Goal: Information Seeking & Learning: Learn about a topic

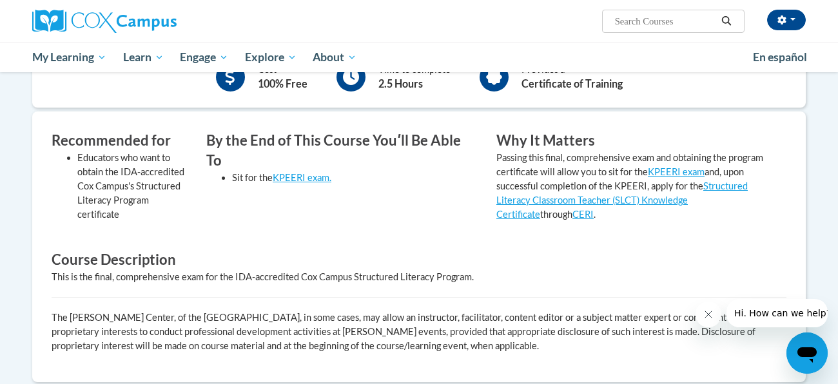
scroll to position [186, 0]
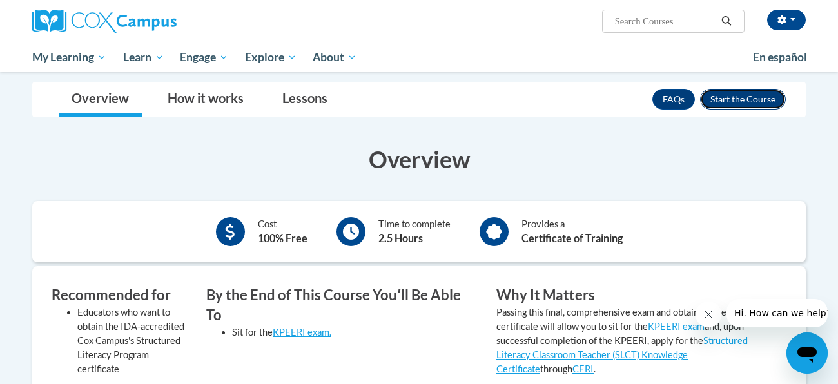
click at [766, 101] on button "Enroll" at bounding box center [743, 99] width 86 height 21
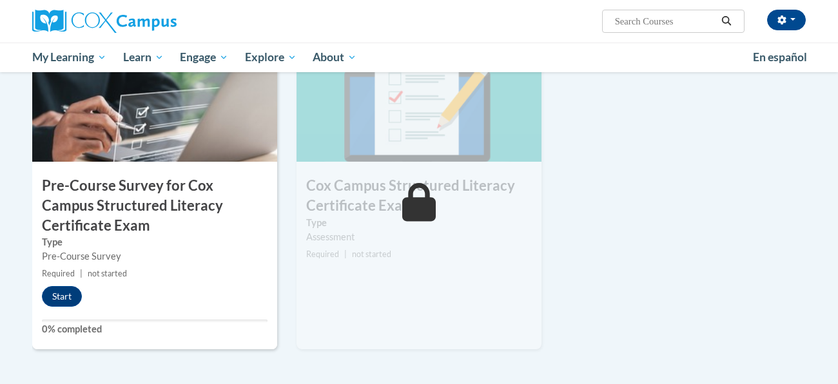
scroll to position [360, 0]
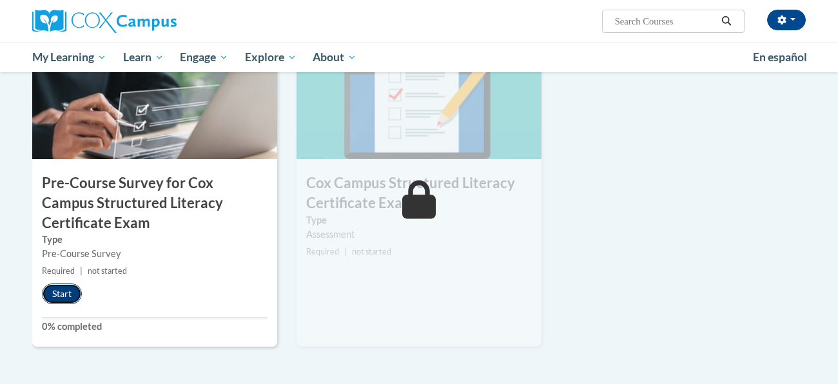
click at [60, 299] on button "Start" at bounding box center [62, 294] width 40 height 21
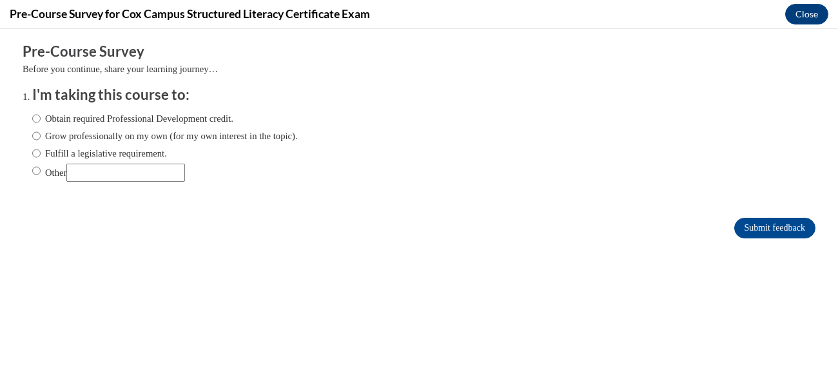
scroll to position [0, 0]
click at [43, 154] on label "Fulfill a legislative requirement." at bounding box center [99, 153] width 135 height 14
click at [41, 154] on input "Fulfill a legislative requirement." at bounding box center [36, 153] width 8 height 14
radio input "true"
click at [796, 230] on input "Submit feedback" at bounding box center [775, 228] width 81 height 21
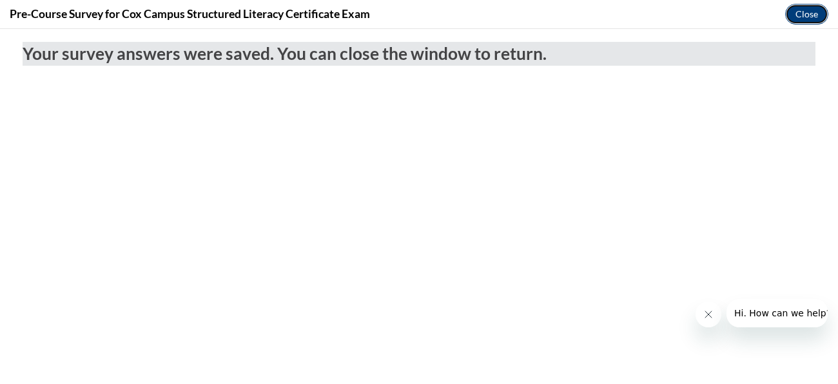
click at [803, 20] on button "Close" at bounding box center [806, 14] width 43 height 21
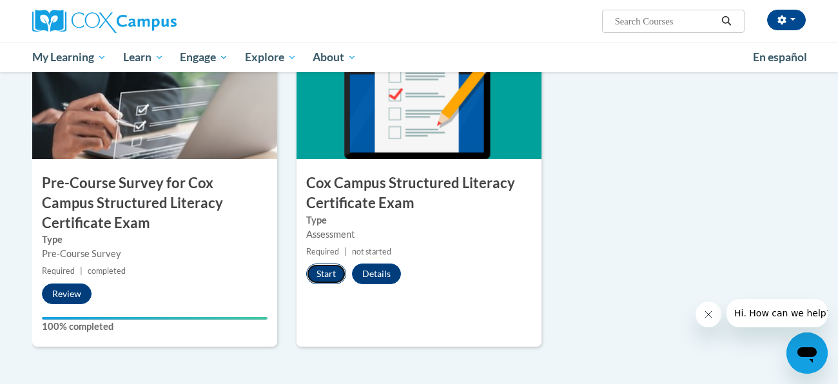
click at [331, 269] on button "Start" at bounding box center [326, 274] width 40 height 21
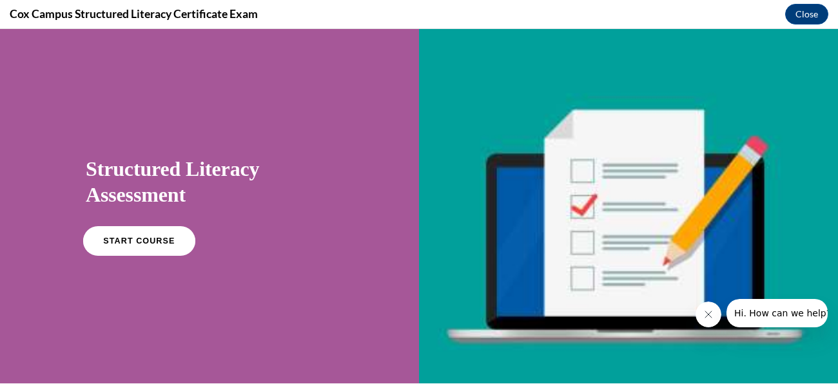
click at [139, 245] on link "START COURSE" at bounding box center [139, 241] width 112 height 30
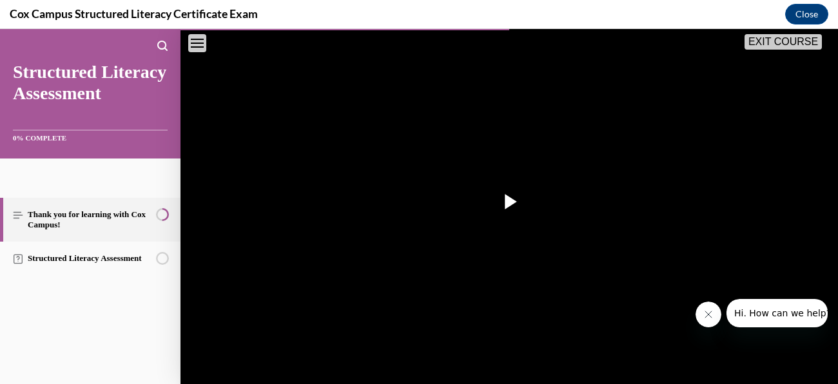
scroll to position [232, 0]
click at [509, 201] on span "Video player" at bounding box center [509, 201] width 0 height 0
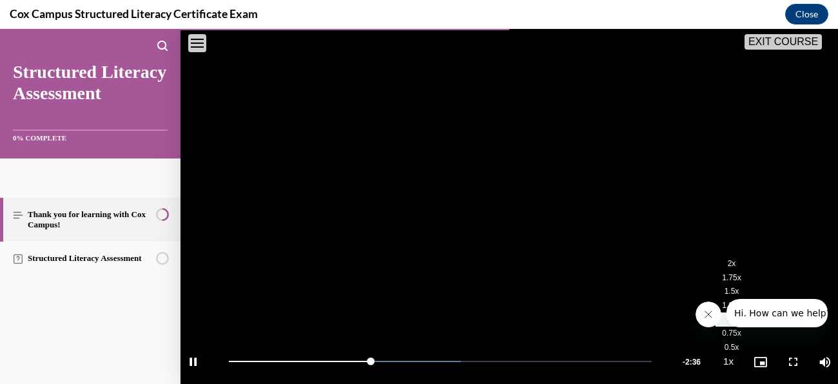
click at [731, 364] on button "Playback Rate 1x" at bounding box center [729, 362] width 26 height 48
click at [733, 264] on span "2x" at bounding box center [732, 263] width 8 height 9
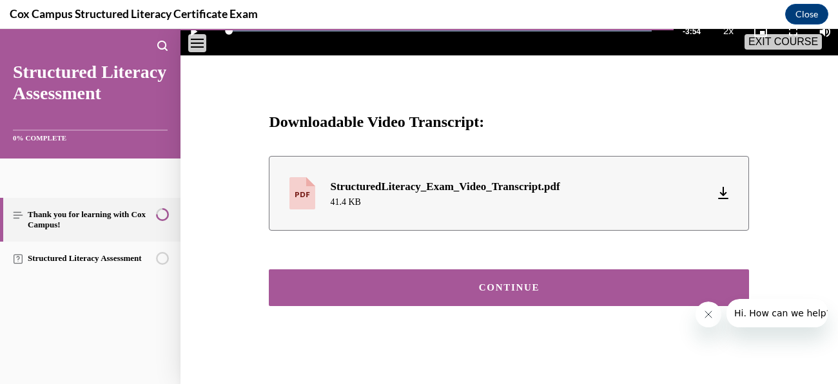
scroll to position [564, 0]
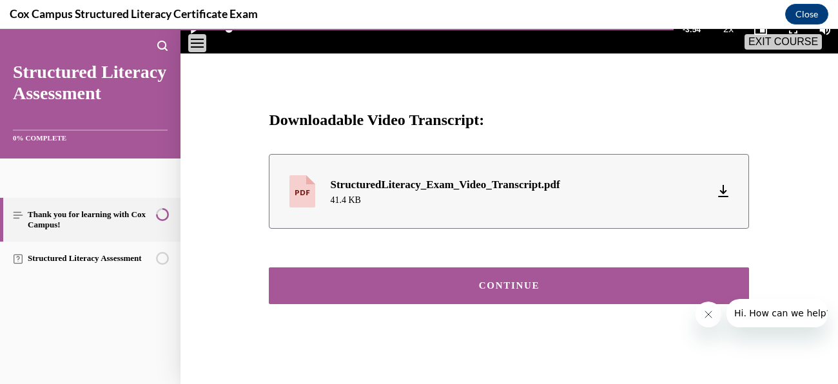
click at [526, 283] on div "CONTINUE" at bounding box center [509, 286] width 440 height 10
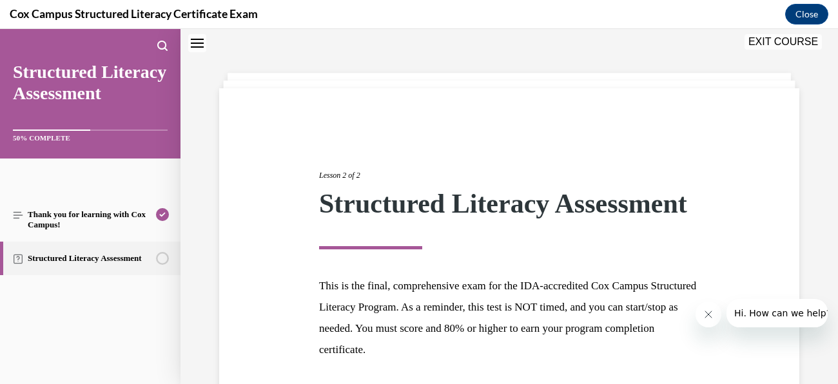
scroll to position [143, 0]
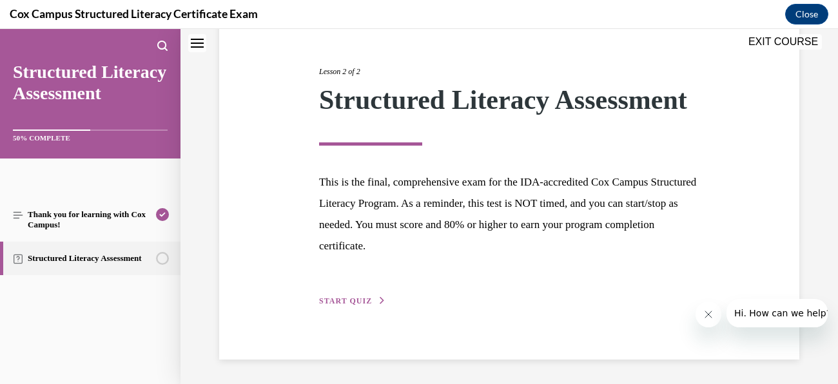
click at [367, 302] on span "START QUIZ" at bounding box center [345, 301] width 53 height 9
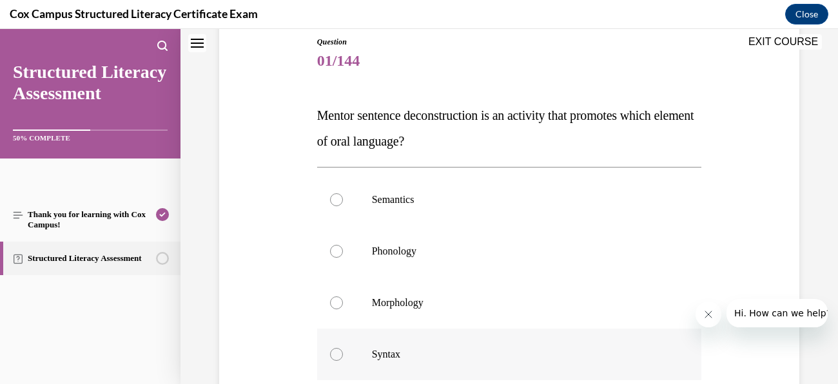
click at [352, 345] on label "Syntax" at bounding box center [509, 355] width 385 height 52
click at [343, 348] on input "Syntax" at bounding box center [336, 354] width 13 height 13
radio input "true"
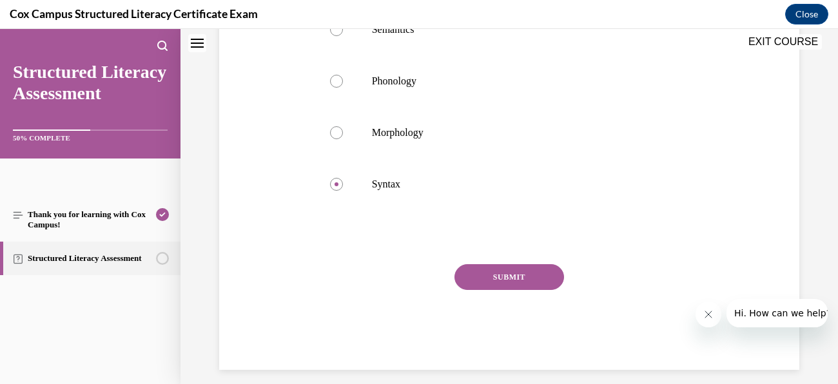
scroll to position [324, 0]
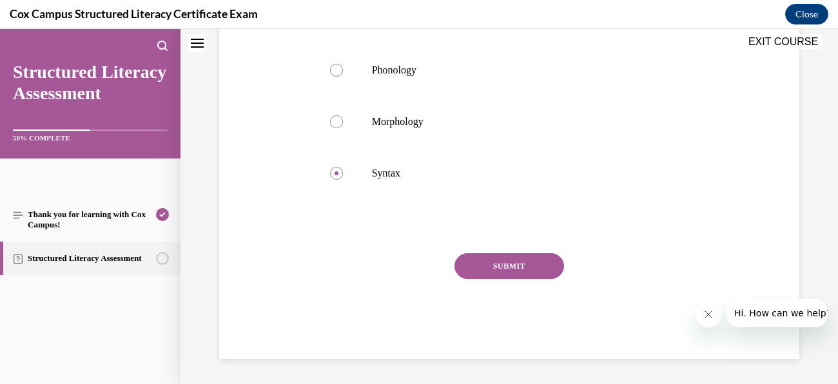
click at [534, 266] on button "SUBMIT" at bounding box center [510, 266] width 110 height 26
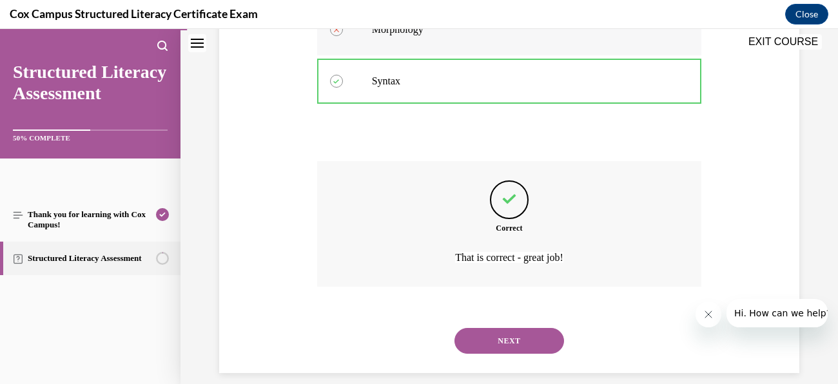
scroll to position [431, 0]
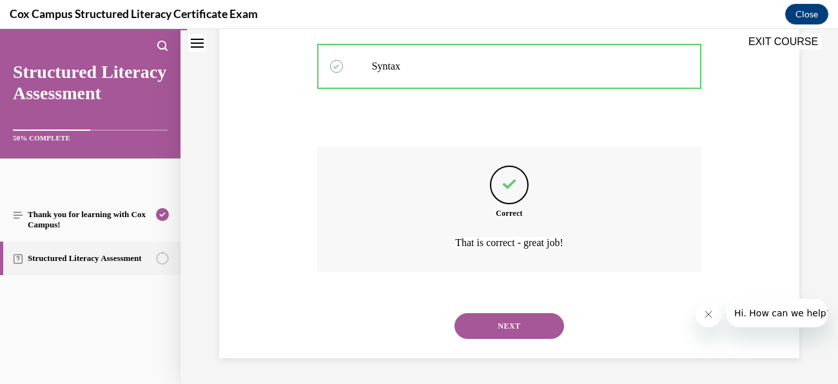
click at [549, 323] on button "NEXT" at bounding box center [510, 326] width 110 height 26
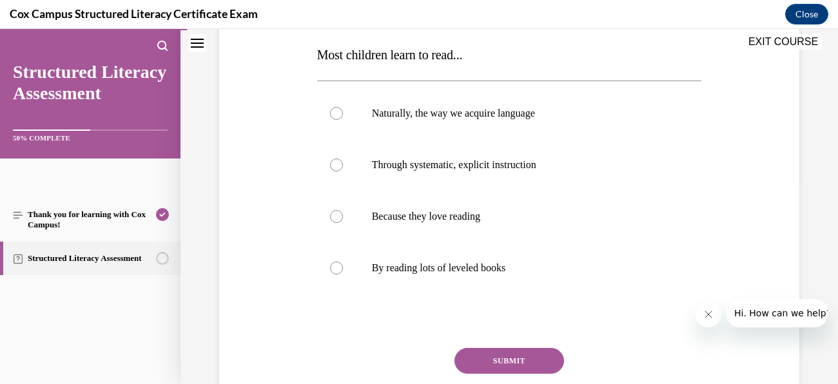
scroll to position [208, 0]
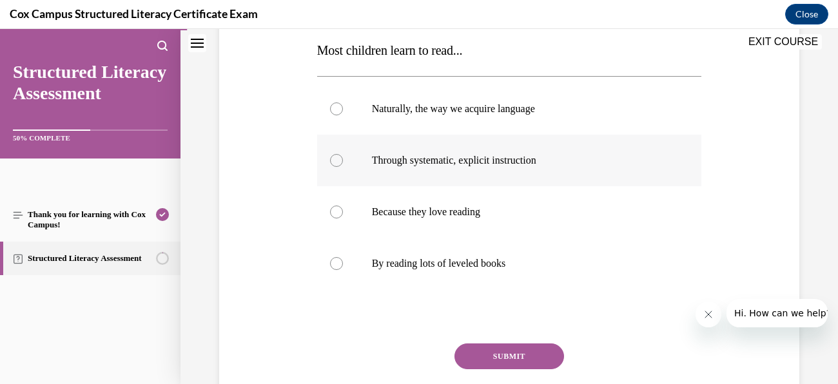
click at [503, 166] on p "Through systematic, explicit instruction" at bounding box center [521, 160] width 298 height 13
click at [343, 166] on input "Through systematic, explicit instruction" at bounding box center [336, 160] width 13 height 13
radio input "true"
click at [510, 351] on button "SUBMIT" at bounding box center [510, 357] width 110 height 26
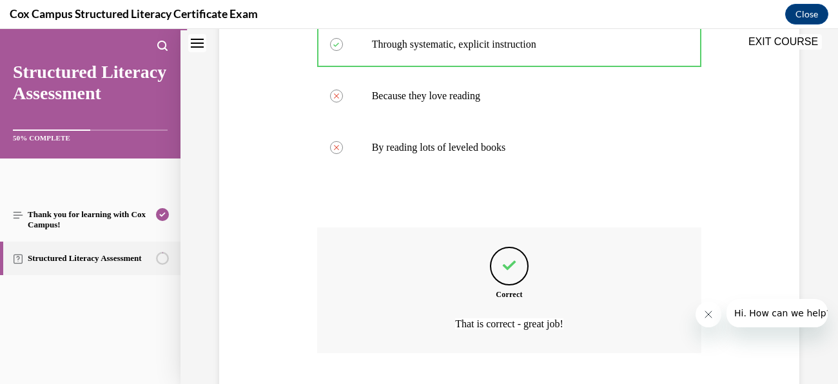
scroll to position [406, 0]
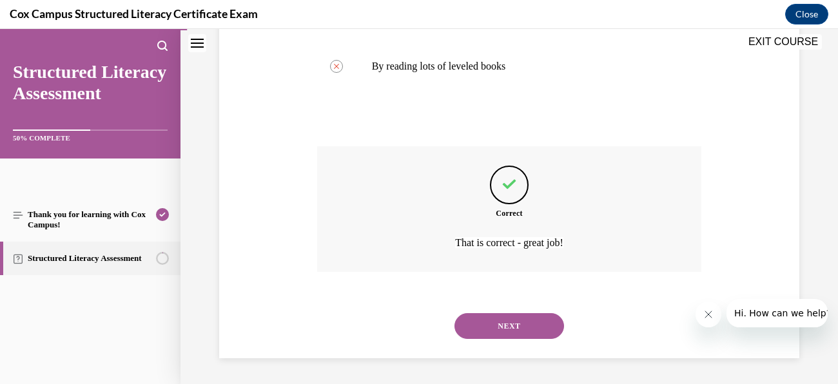
click at [542, 324] on button "NEXT" at bounding box center [510, 326] width 110 height 26
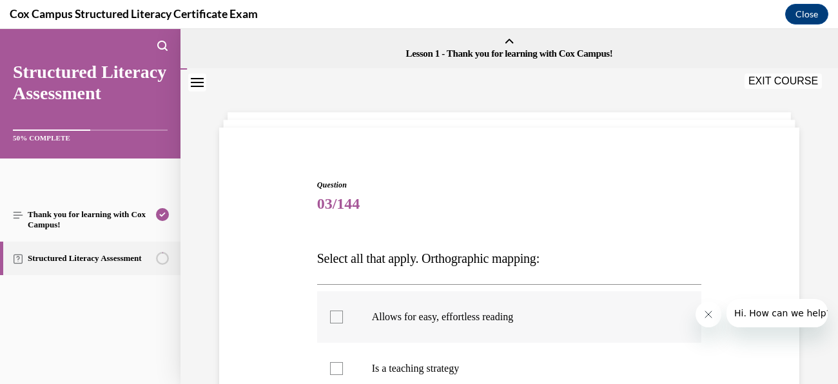
scroll to position [60, 0]
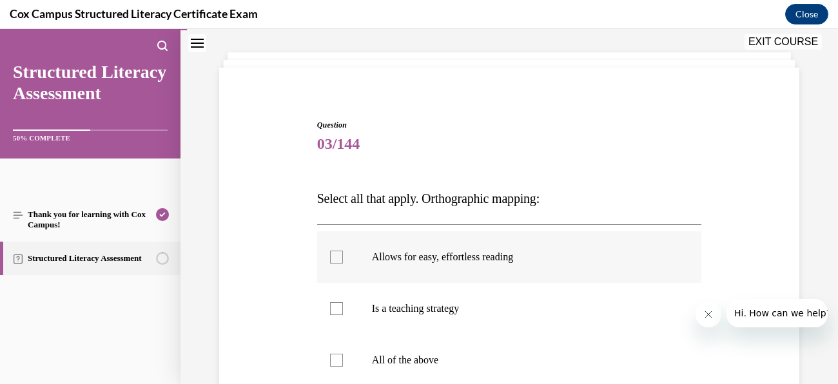
click at [337, 259] on div at bounding box center [336, 257] width 13 height 13
click at [337, 259] on input "Allows for easy, effortless reading" at bounding box center [336, 257] width 13 height 13
checkbox input "true"
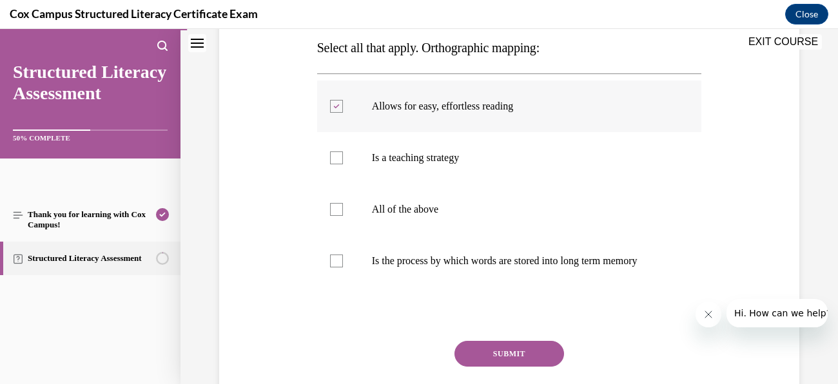
scroll to position [212, 0]
click at [337, 259] on div at bounding box center [336, 260] width 13 height 13
click at [337, 259] on input "Is the process by which words are stored into long term memory" at bounding box center [336, 260] width 13 height 13
checkbox input "true"
click at [553, 349] on button "SUBMIT" at bounding box center [510, 354] width 110 height 26
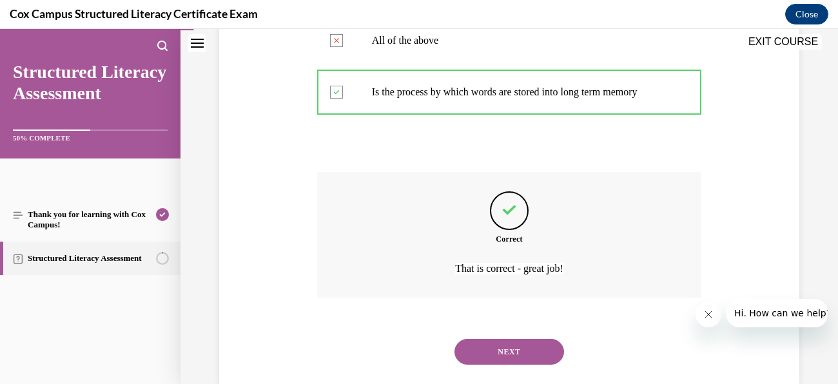
scroll to position [406, 0]
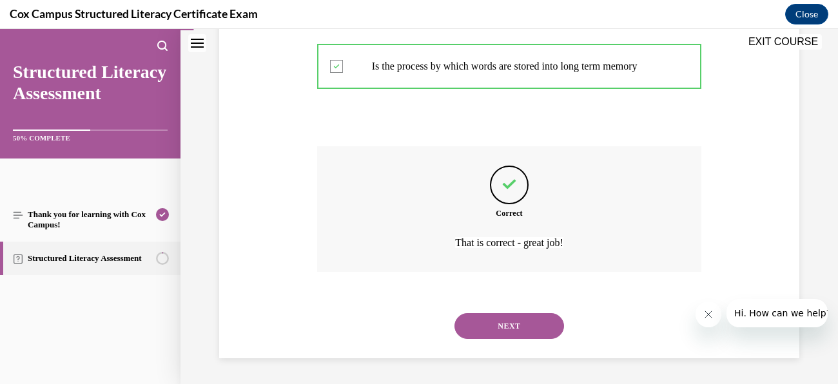
click at [533, 324] on button "NEXT" at bounding box center [510, 326] width 110 height 26
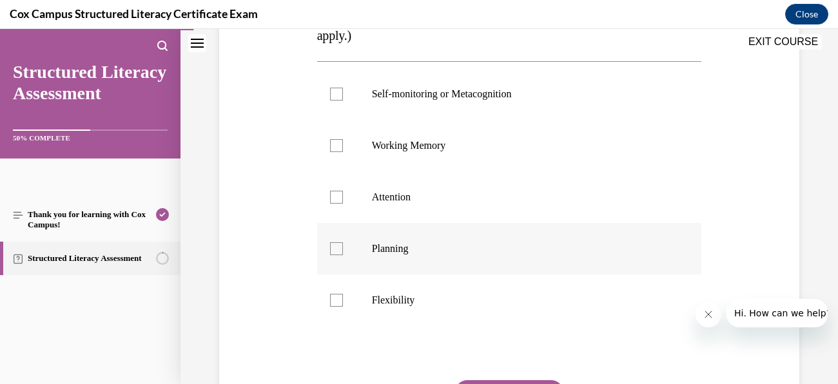
scroll to position [303, 0]
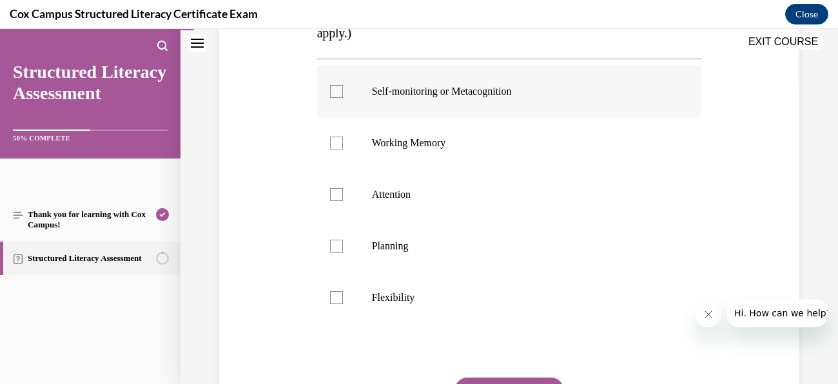
click at [342, 89] on label "Self-monitoring or Metacognition" at bounding box center [509, 92] width 385 height 52
click at [342, 89] on input "Self-monitoring or Metacognition" at bounding box center [336, 91] width 13 height 13
checkbox input "true"
click at [339, 141] on div at bounding box center [336, 143] width 13 height 13
click at [339, 141] on input "Working Memory" at bounding box center [336, 143] width 13 height 13
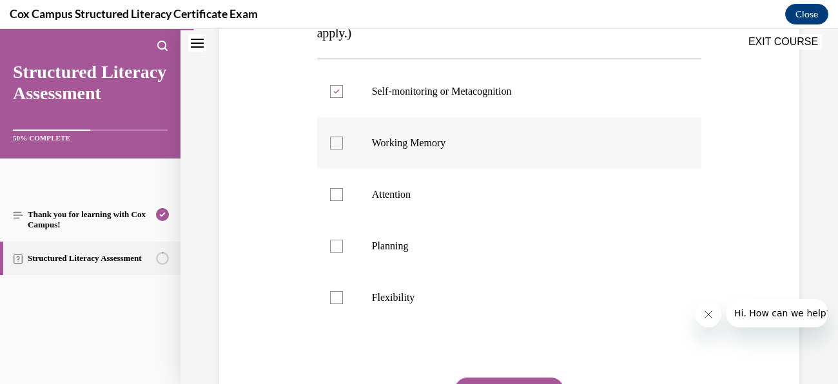
checkbox input "true"
click at [339, 197] on div at bounding box center [336, 194] width 13 height 13
click at [339, 197] on input "Attention" at bounding box center [336, 194] width 13 height 13
checkbox input "true"
click at [340, 246] on div at bounding box center [336, 246] width 13 height 13
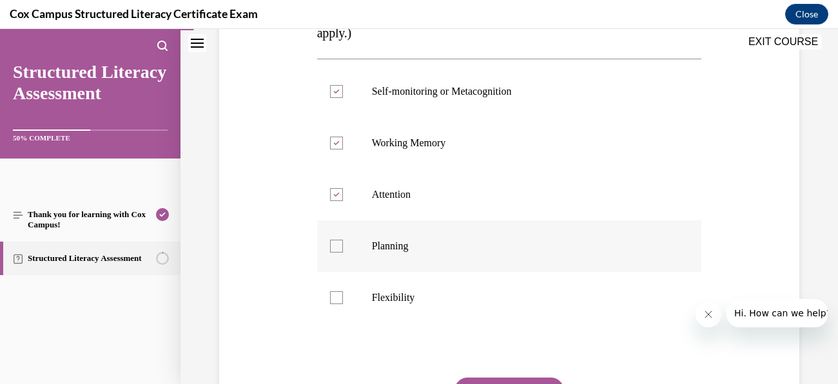
click at [340, 246] on input "Planning" at bounding box center [336, 246] width 13 height 13
checkbox input "true"
click at [341, 297] on div at bounding box center [336, 297] width 13 height 13
click at [341, 297] on input "Flexibility" at bounding box center [336, 297] width 13 height 13
checkbox input "true"
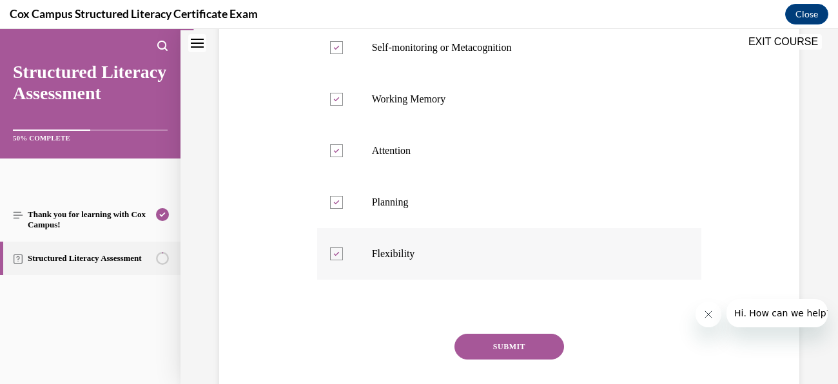
scroll to position [351, 0]
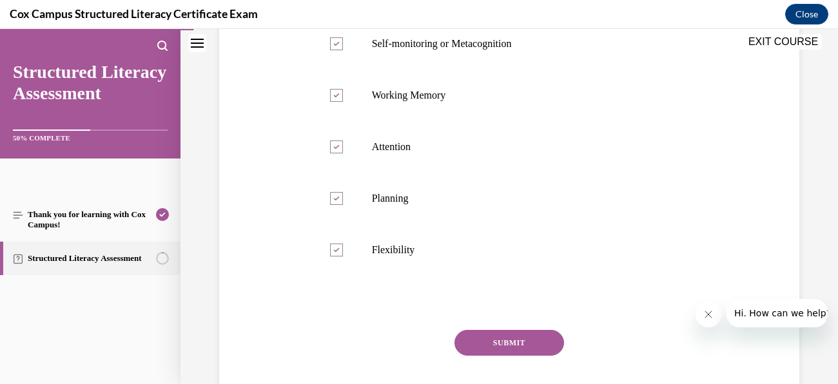
click at [508, 341] on button "SUBMIT" at bounding box center [510, 343] width 110 height 26
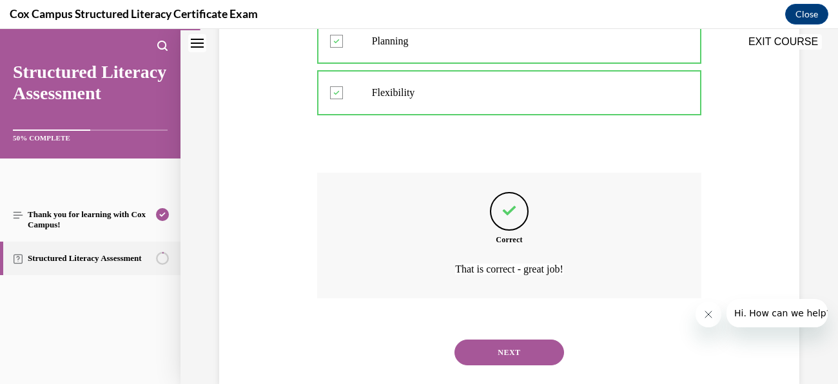
scroll to position [534, 0]
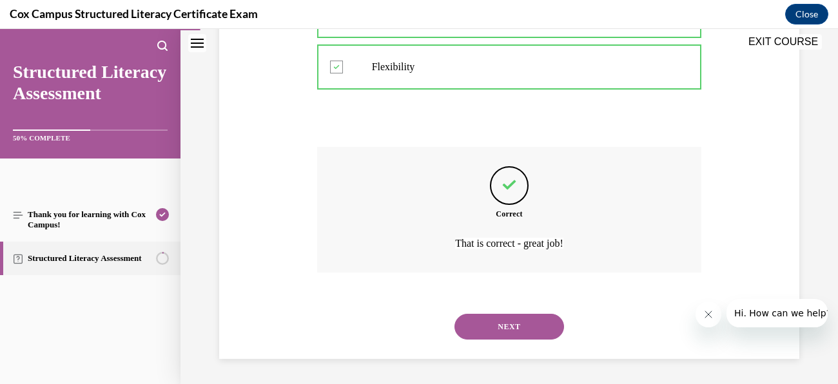
click at [559, 319] on button "NEXT" at bounding box center [510, 327] width 110 height 26
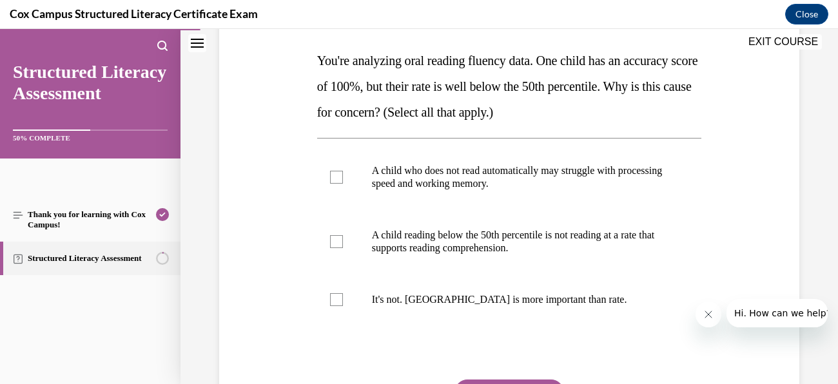
scroll to position [205, 0]
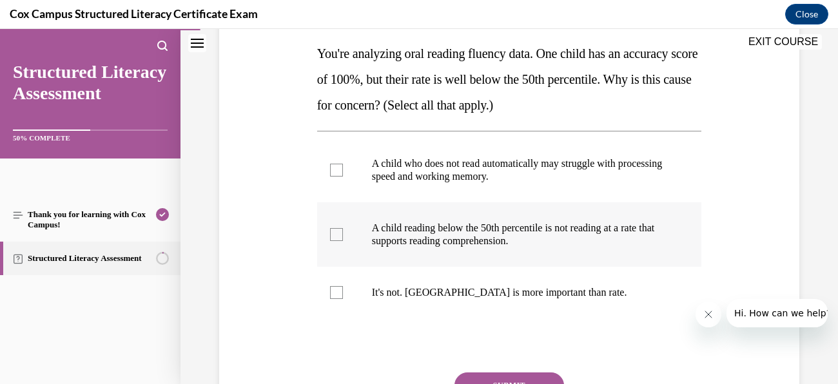
click at [333, 231] on div at bounding box center [336, 234] width 13 height 13
click at [333, 231] on input "A child reading below the 50th percentile is not reading at a rate that support…" at bounding box center [336, 234] width 13 height 13
checkbox input "true"
click at [345, 173] on label "A child who does not read automatically may struggle with processing speed and …" at bounding box center [509, 170] width 385 height 64
click at [343, 173] on input "A child who does not read automatically may struggle with processing speed and …" at bounding box center [336, 170] width 13 height 13
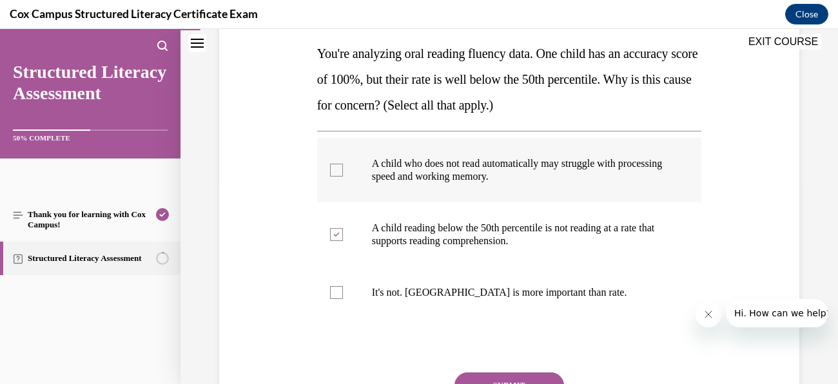
checkbox input "true"
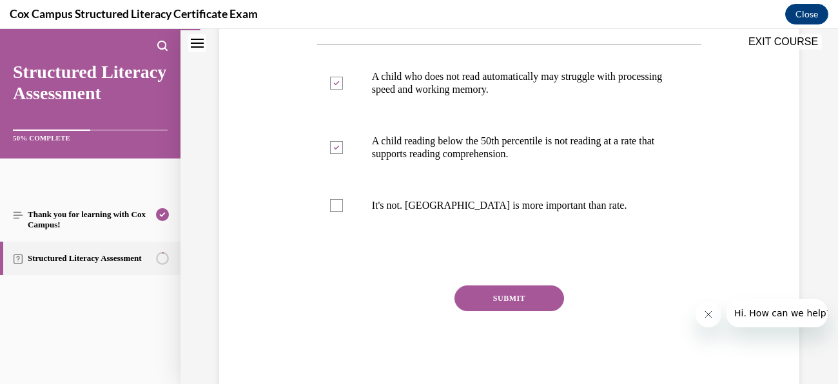
click at [543, 293] on button "SUBMIT" at bounding box center [510, 299] width 110 height 26
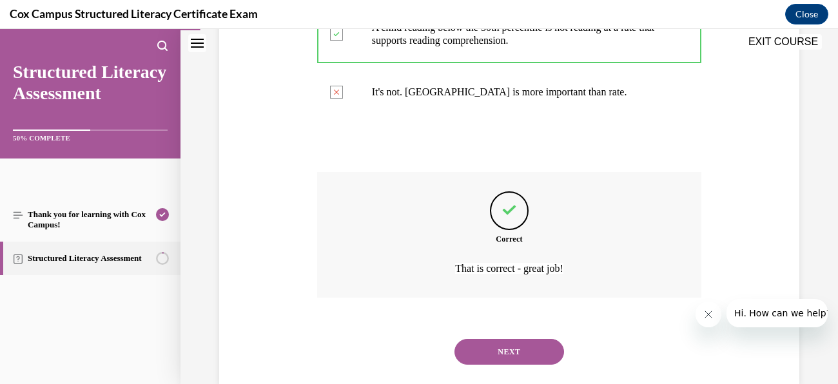
scroll to position [431, 0]
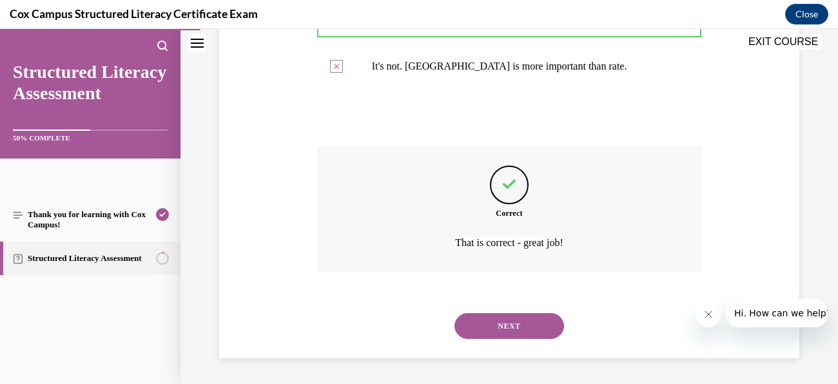
click at [537, 323] on button "NEXT" at bounding box center [510, 326] width 110 height 26
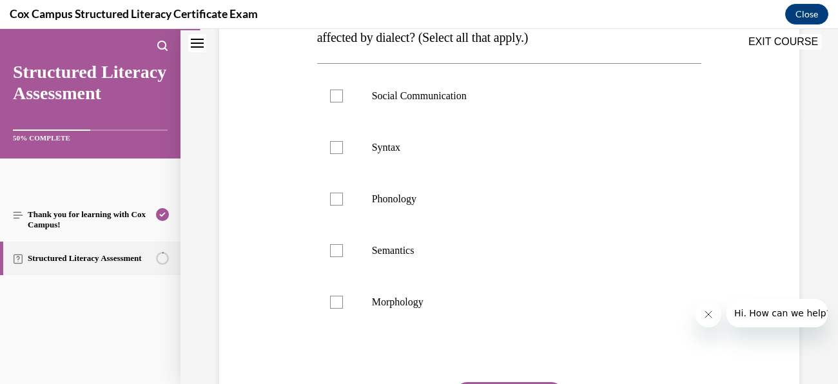
scroll to position [272, 0]
click at [337, 289] on label "Morphology" at bounding box center [509, 303] width 385 height 52
click at [337, 297] on input "Morphology" at bounding box center [336, 303] width 13 height 13
checkbox input "true"
click at [333, 245] on div at bounding box center [336, 251] width 13 height 13
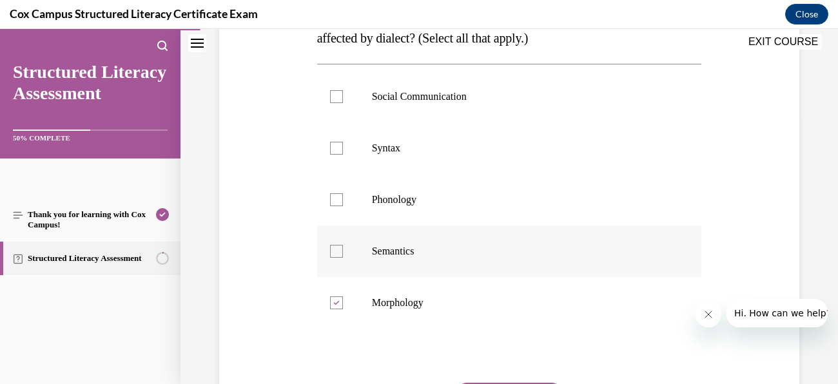
click at [333, 245] on input "Semantics" at bounding box center [336, 251] width 13 height 13
checkbox input "true"
click at [339, 199] on div at bounding box center [336, 199] width 13 height 13
click at [339, 199] on input "Phonology" at bounding box center [336, 199] width 13 height 13
checkbox input "true"
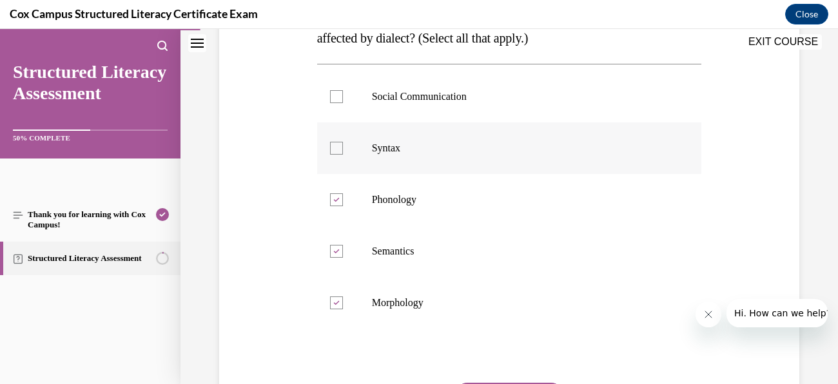
click at [341, 148] on div at bounding box center [336, 148] width 13 height 13
click at [341, 148] on input "Syntax" at bounding box center [336, 148] width 13 height 13
checkbox input "true"
click at [341, 101] on div at bounding box center [336, 96] width 13 height 13
click at [341, 101] on input "Social Communication" at bounding box center [336, 96] width 13 height 13
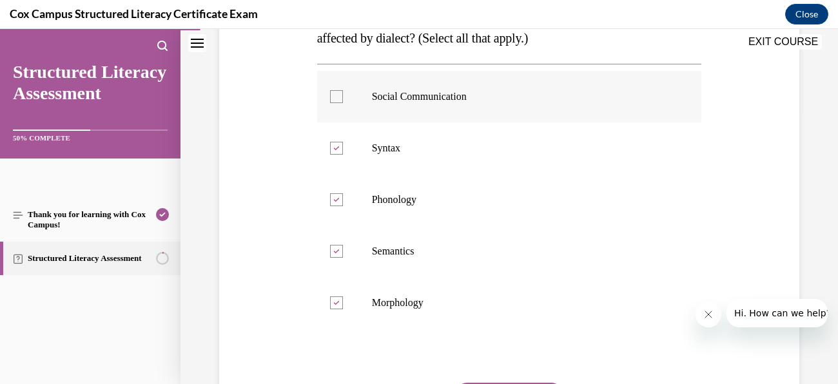
checkbox input "true"
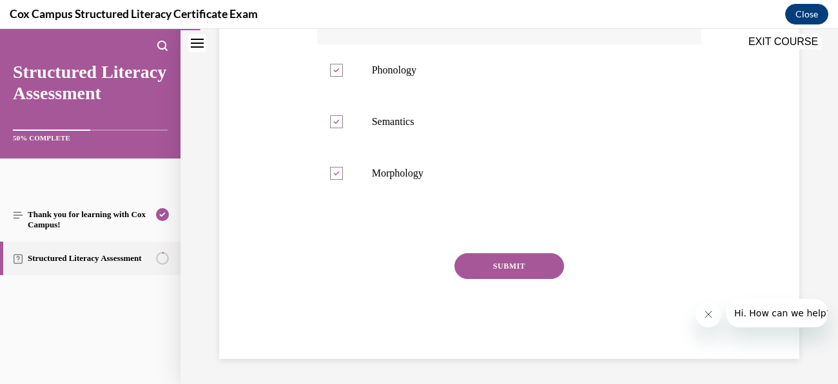
scroll to position [400, 0]
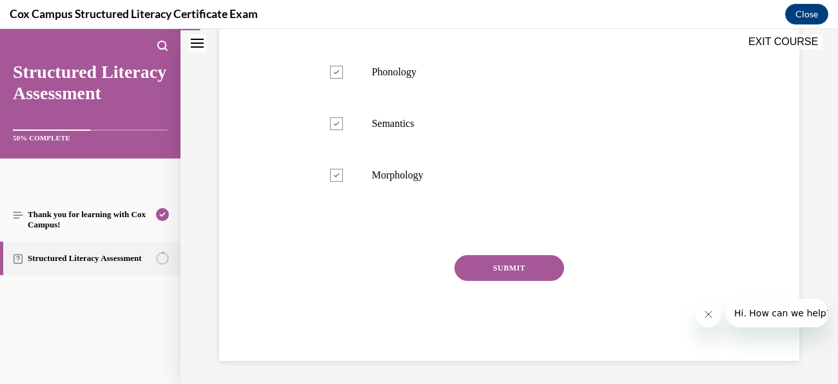
click at [505, 264] on button "SUBMIT" at bounding box center [510, 268] width 110 height 26
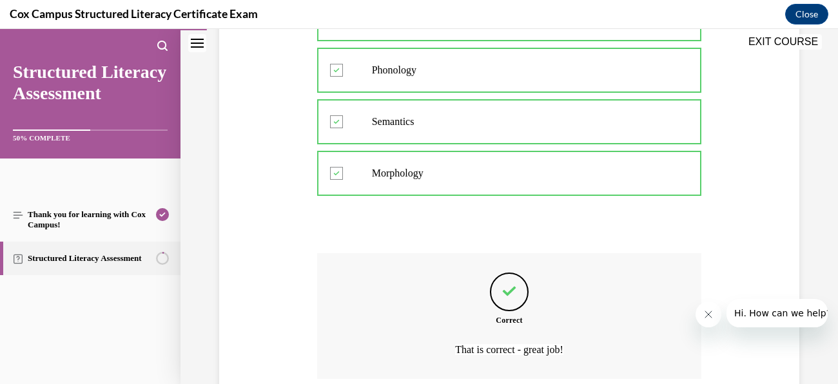
scroll to position [508, 0]
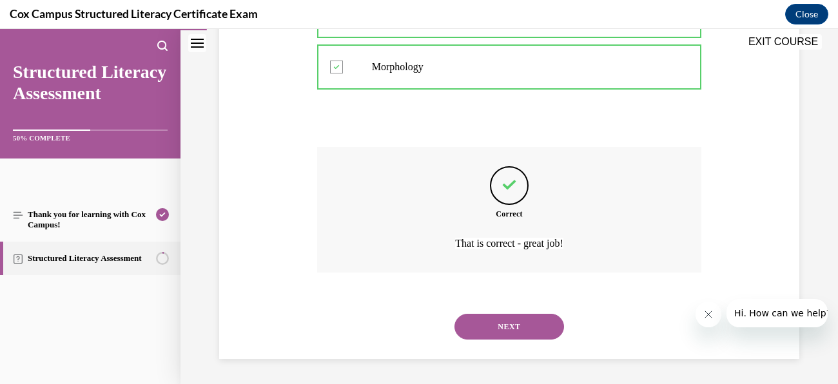
click at [527, 321] on button "NEXT" at bounding box center [510, 327] width 110 height 26
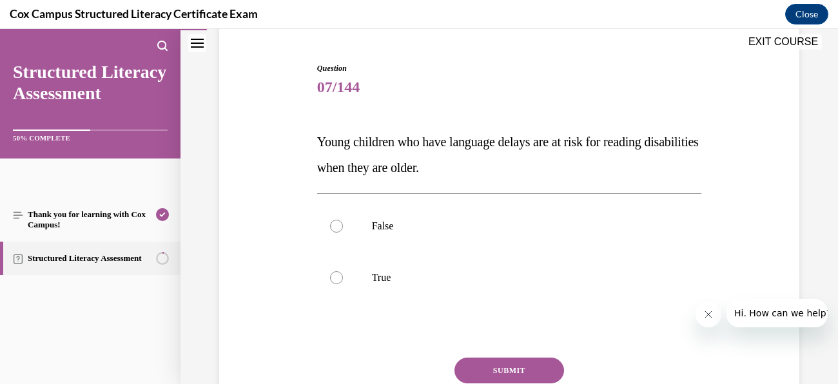
scroll to position [117, 0]
click at [346, 277] on label "True" at bounding box center [509, 278] width 385 height 52
click at [343, 277] on input "True" at bounding box center [336, 277] width 13 height 13
radio input "true"
click at [553, 371] on button "SUBMIT" at bounding box center [510, 370] width 110 height 26
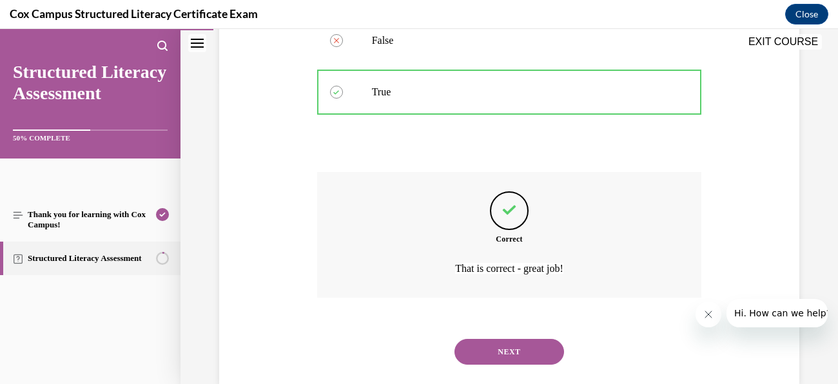
scroll to position [328, 0]
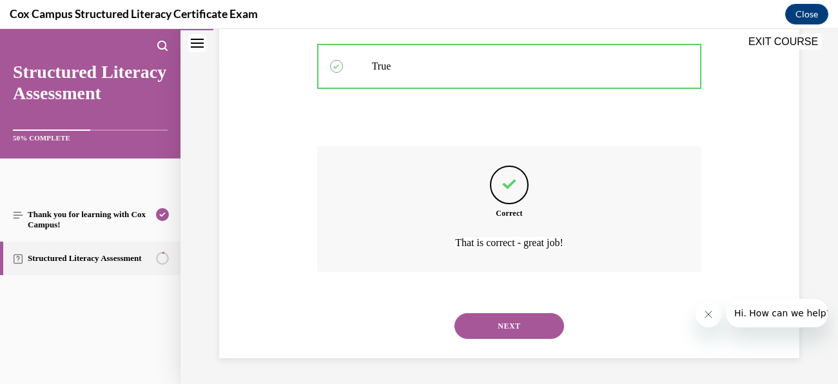
click at [533, 335] on button "NEXT" at bounding box center [510, 326] width 110 height 26
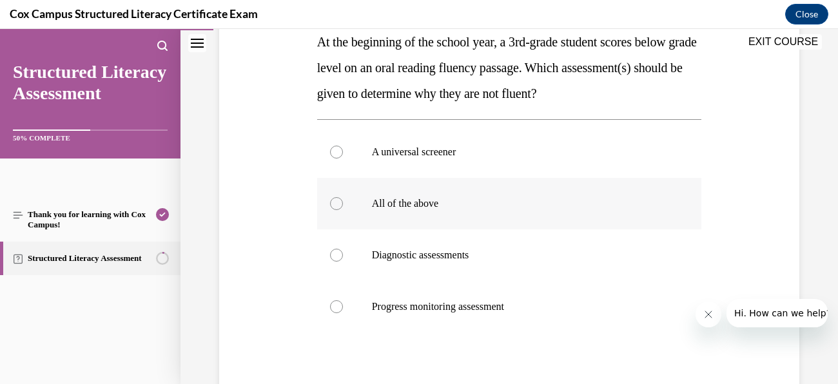
scroll to position [221, 0]
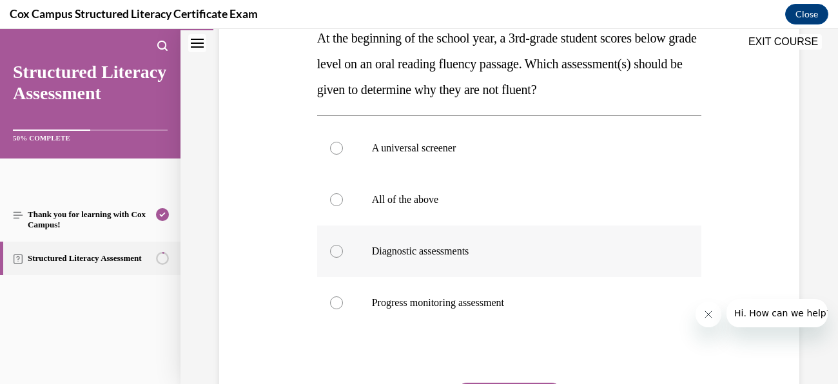
click at [391, 247] on span "Diagnostic assessments" at bounding box center [420, 251] width 97 height 11
click at [343, 247] on input "Diagnostic assessments" at bounding box center [336, 251] width 13 height 13
radio input "true"
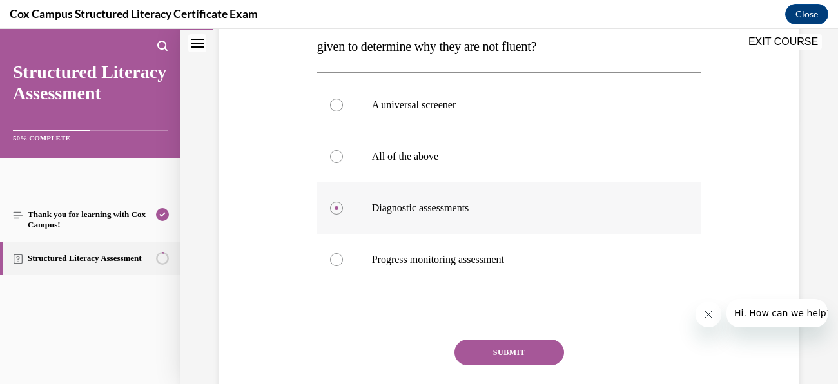
scroll to position [268, 0]
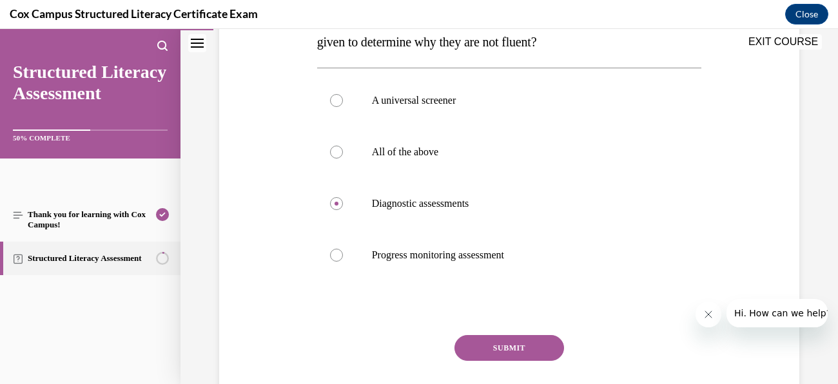
click at [542, 349] on button "SUBMIT" at bounding box center [510, 348] width 110 height 26
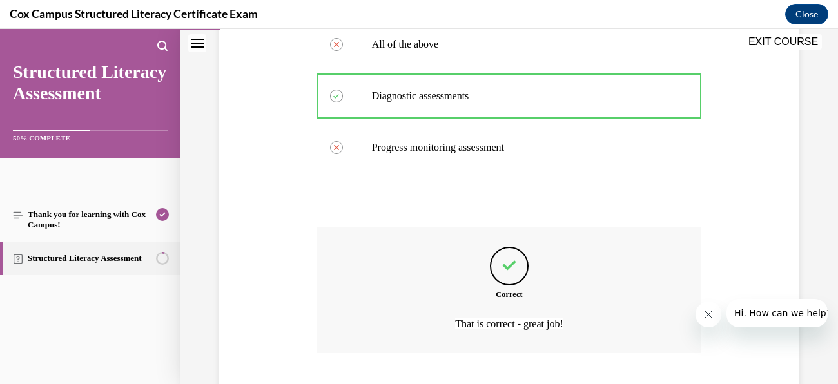
scroll to position [457, 0]
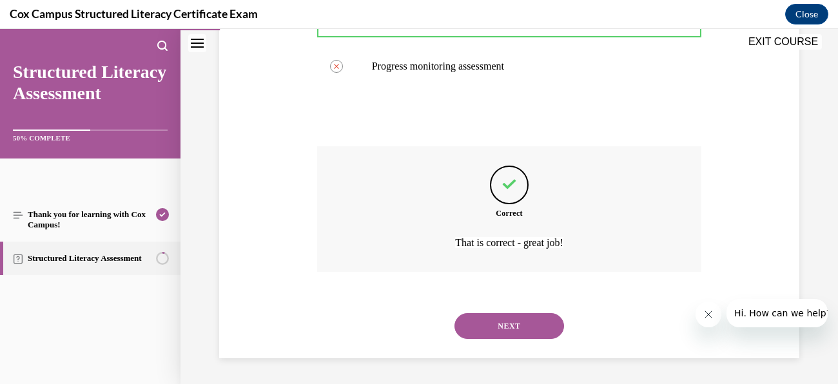
click at [512, 331] on button "NEXT" at bounding box center [510, 326] width 110 height 26
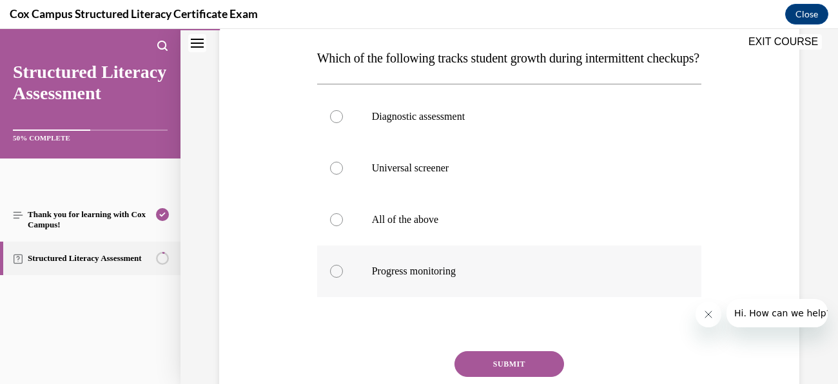
scroll to position [203, 0]
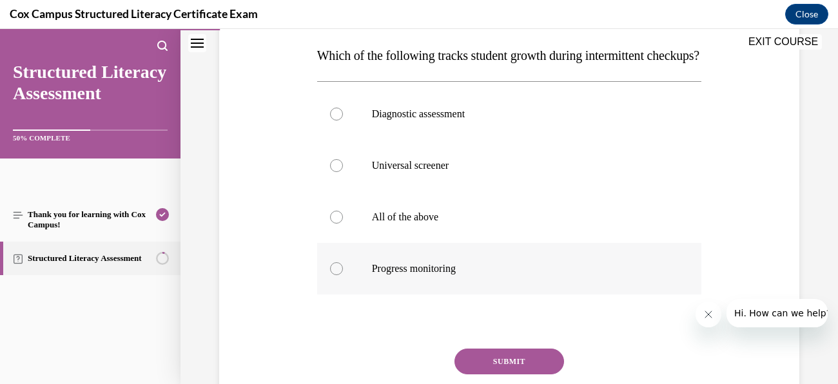
click at [449, 295] on label "Progress monitoring" at bounding box center [509, 269] width 385 height 52
click at [343, 275] on input "Progress monitoring" at bounding box center [336, 268] width 13 height 13
radio input "true"
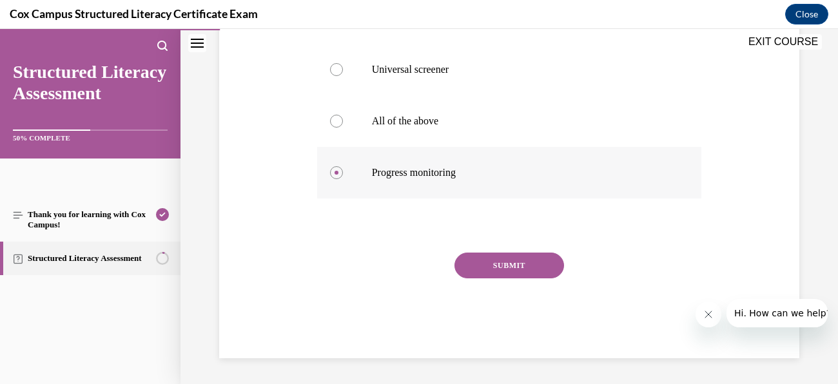
scroll to position [324, 0]
click at [533, 270] on button "SUBMIT" at bounding box center [510, 266] width 110 height 26
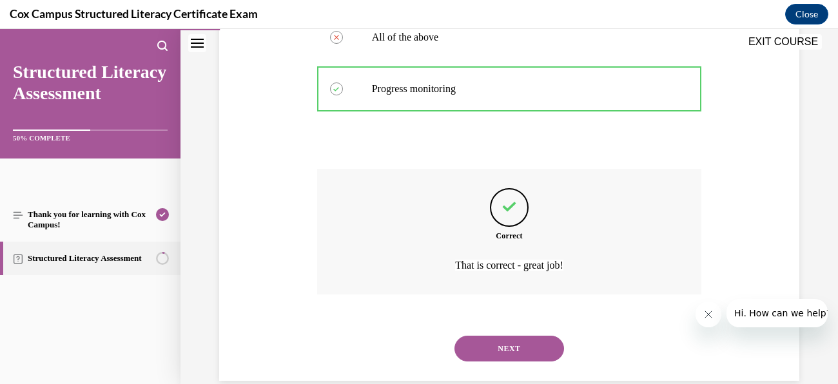
scroll to position [431, 0]
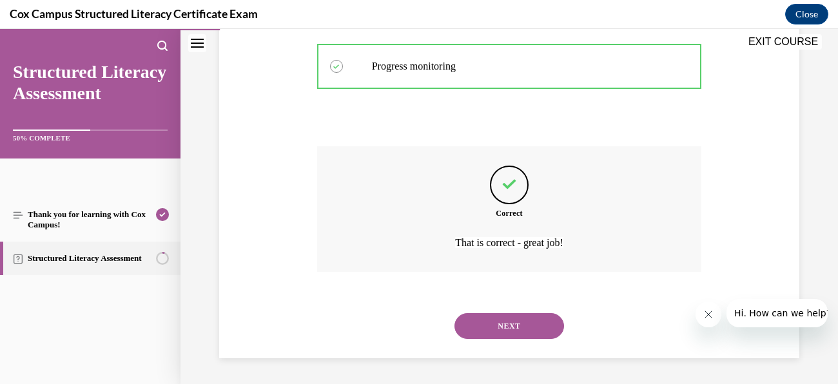
click at [537, 322] on button "NEXT" at bounding box center [510, 326] width 110 height 26
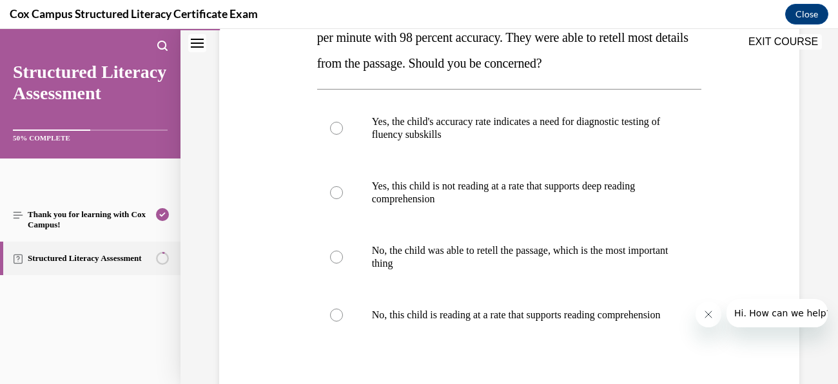
scroll to position [273, 0]
click at [426, 125] on p "Yes, the child's accuracy rate indicates a need for diagnostic testing of fluen…" at bounding box center [521, 128] width 298 height 26
click at [343, 125] on input "Yes, the child's accuracy rate indicates a need for diagnostic testing of fluen…" at bounding box center [336, 127] width 13 height 13
radio input "true"
click at [407, 179] on p "Yes, this child is not reading at a rate that supports deep reading comprehensi…" at bounding box center [521, 192] width 298 height 26
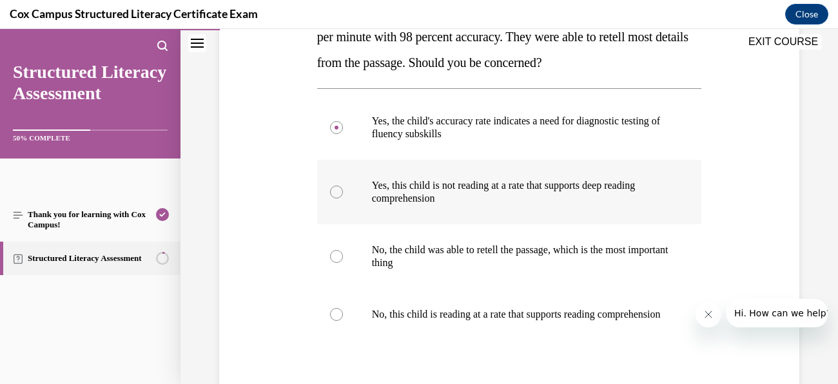
click at [343, 186] on input "Yes, this child is not reading at a rate that supports deep reading comprehensi…" at bounding box center [336, 192] width 13 height 13
radio input "true"
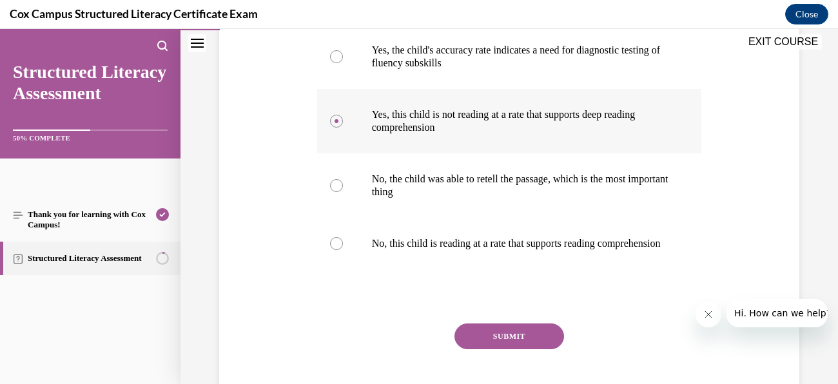
scroll to position [345, 0]
click at [525, 349] on button "SUBMIT" at bounding box center [510, 336] width 110 height 26
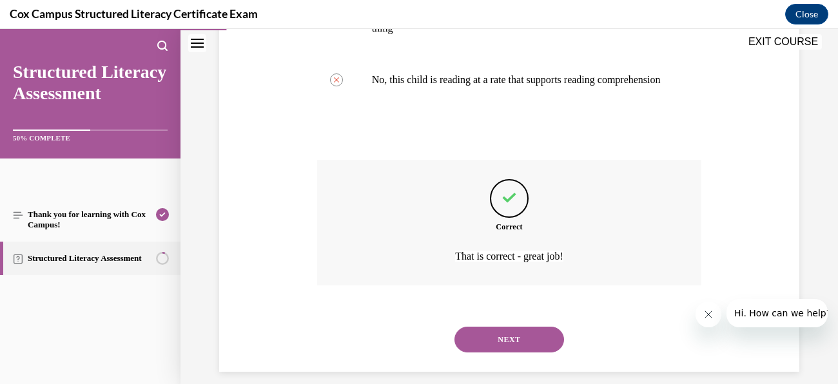
scroll to position [534, 0]
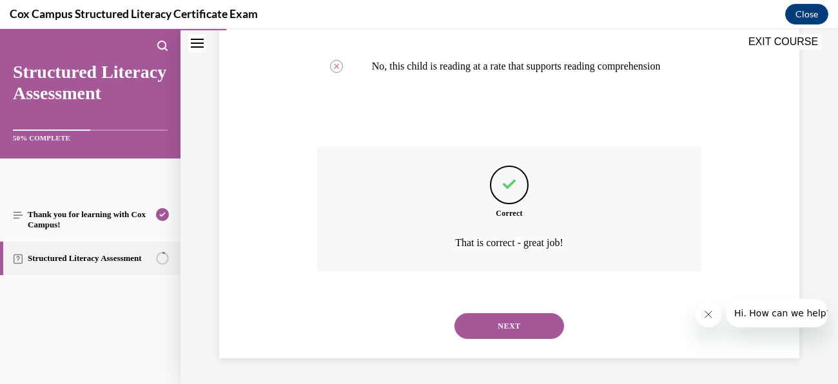
click at [520, 326] on button "NEXT" at bounding box center [510, 326] width 110 height 26
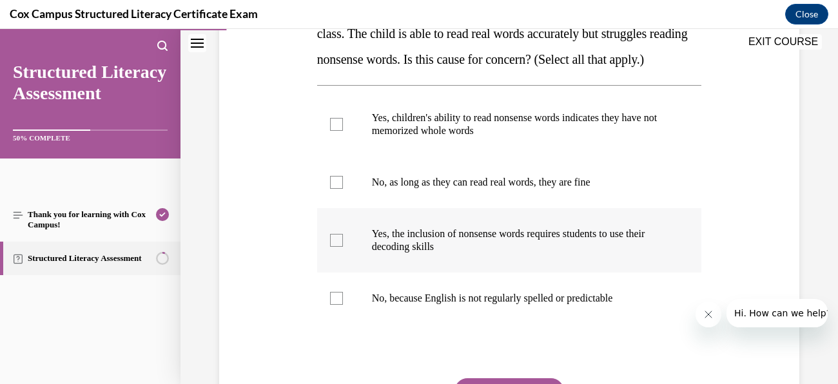
scroll to position [252, 0]
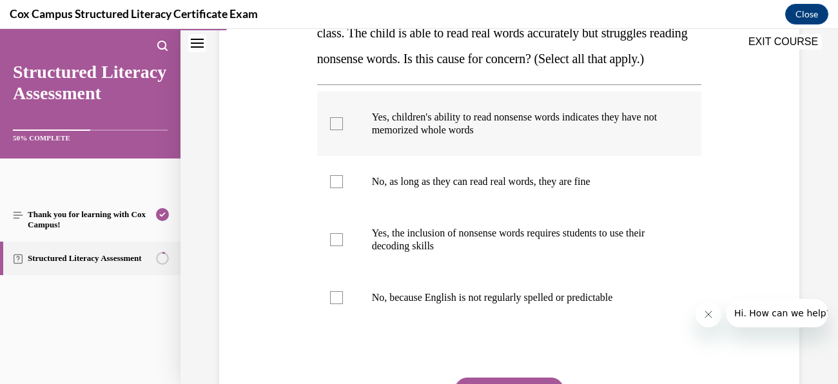
click at [410, 137] on p "Yes, children's ability to read nonsense words indicates they have not memorize…" at bounding box center [521, 124] width 298 height 26
click at [343, 130] on input "Yes, children's ability to read nonsense words indicates they have not memorize…" at bounding box center [336, 123] width 13 height 13
checkbox input "true"
click at [400, 252] on span "Yes, the inclusion of nonsense words requires students to use their decoding sk…" at bounding box center [508, 240] width 273 height 24
click at [343, 246] on input "Yes, the inclusion of nonsense words requires students to use their decoding sk…" at bounding box center [336, 239] width 13 height 13
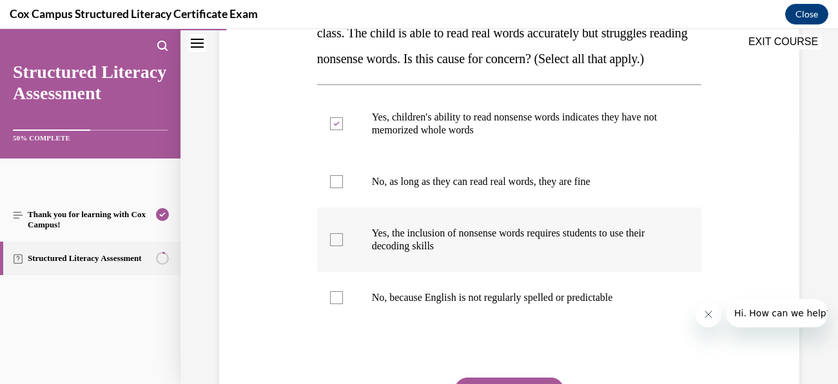
checkbox input "true"
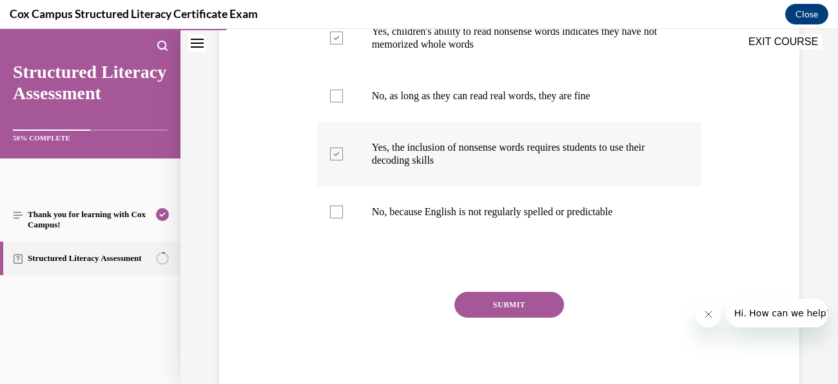
scroll to position [346, 0]
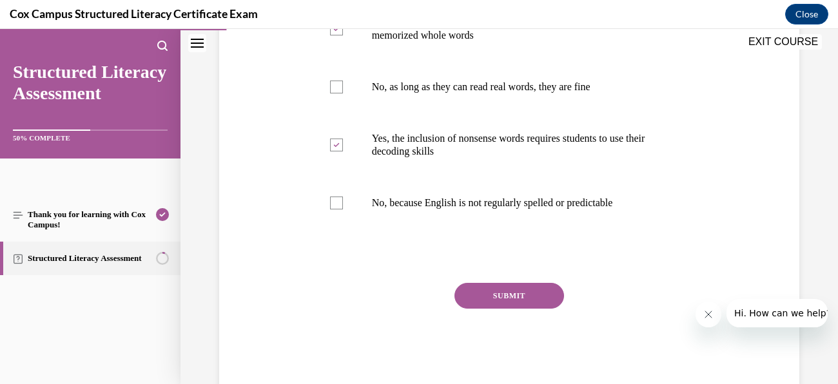
click at [534, 309] on button "SUBMIT" at bounding box center [510, 296] width 110 height 26
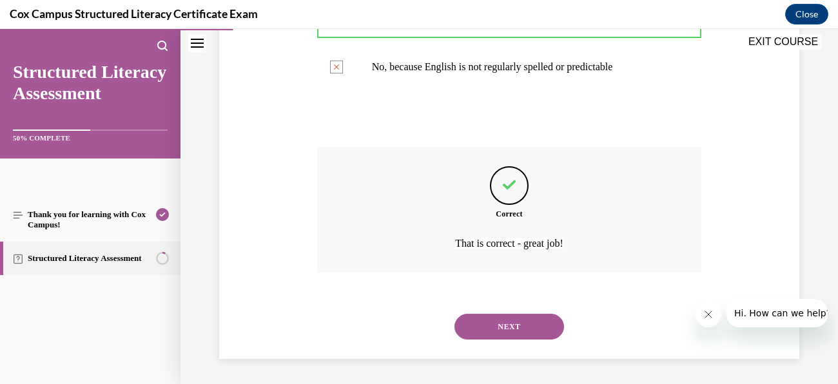
scroll to position [508, 0]
click at [529, 330] on button "NEXT" at bounding box center [510, 326] width 110 height 26
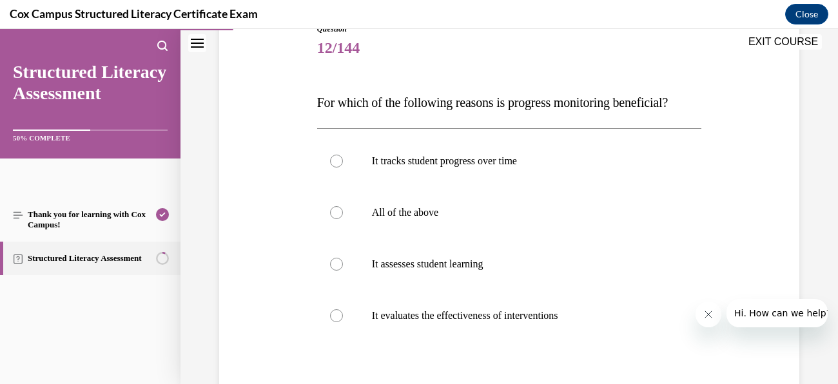
scroll to position [159, 0]
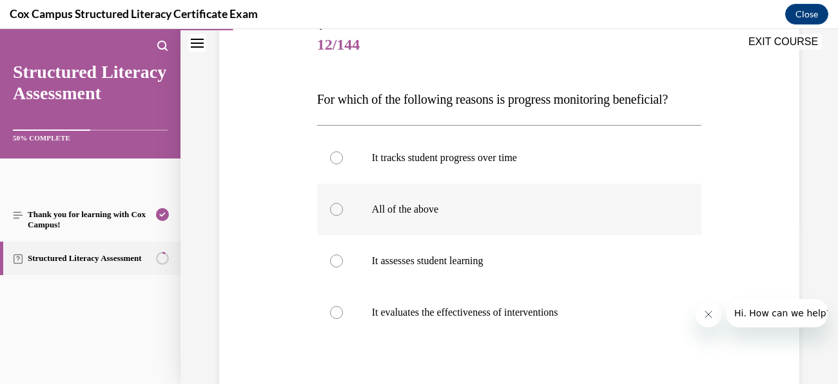
click at [400, 211] on p "All of the above" at bounding box center [521, 209] width 298 height 13
click at [343, 211] on input "All of the above" at bounding box center [336, 209] width 13 height 13
radio input "true"
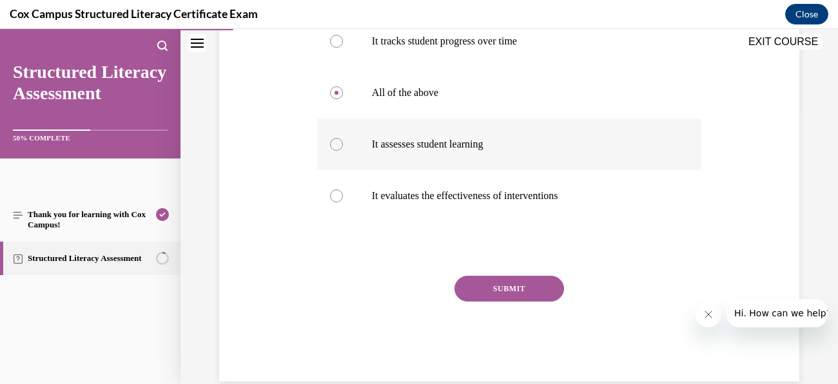
scroll to position [281, 0]
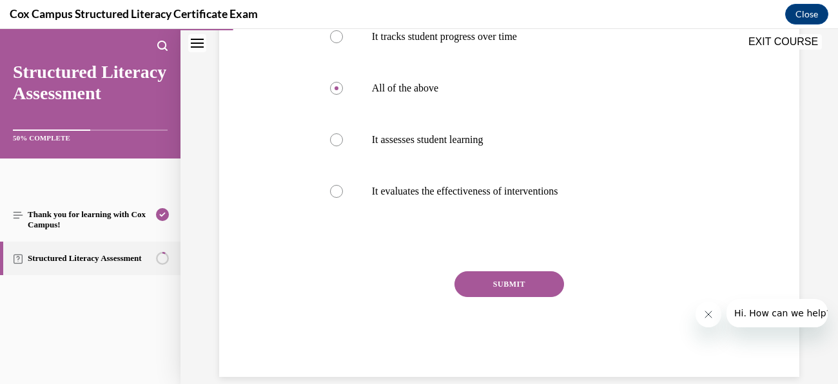
click at [534, 281] on button "SUBMIT" at bounding box center [510, 284] width 110 height 26
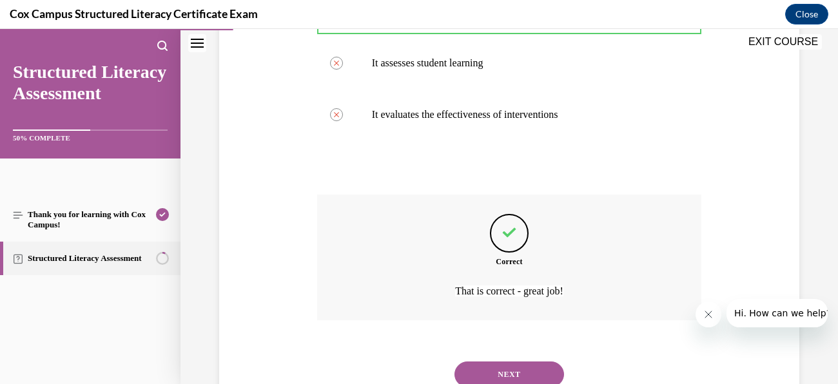
scroll to position [406, 0]
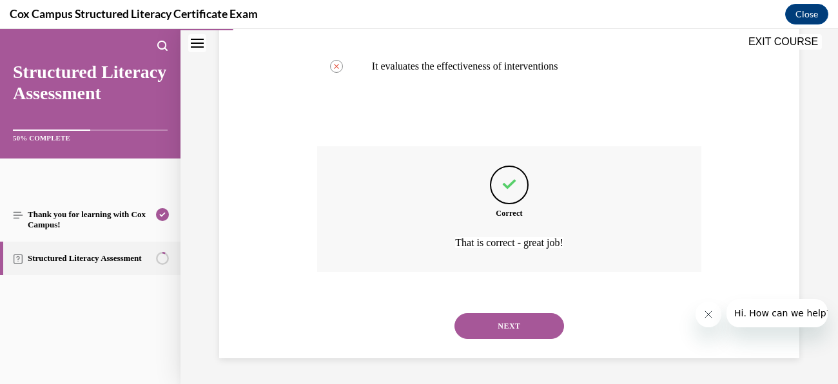
click at [524, 322] on button "NEXT" at bounding box center [510, 326] width 110 height 26
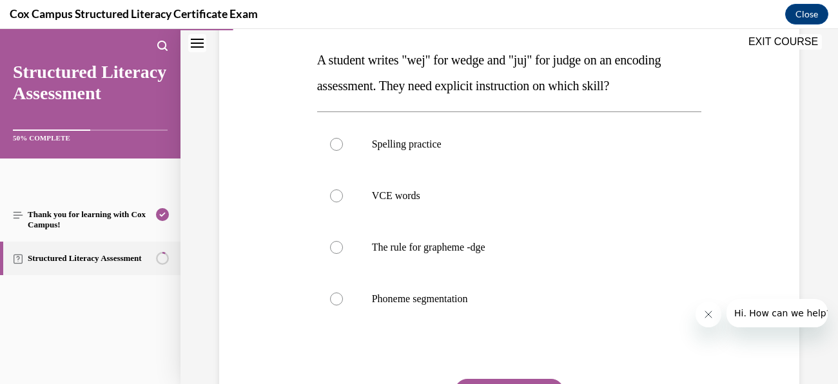
scroll to position [199, 0]
click at [340, 249] on div at bounding box center [336, 247] width 13 height 13
click at [340, 249] on input "The rule for grapheme -dge" at bounding box center [336, 247] width 13 height 13
radio input "true"
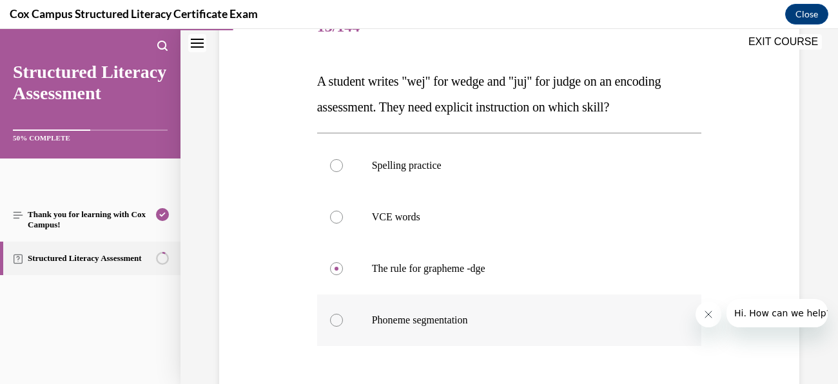
scroll to position [228, 0]
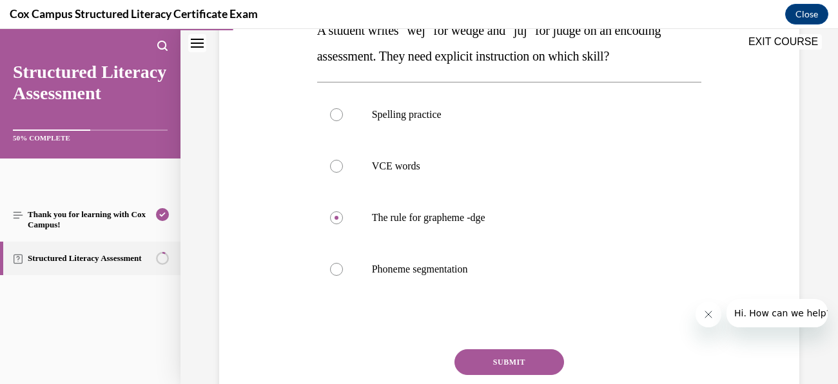
click at [538, 366] on button "SUBMIT" at bounding box center [510, 363] width 110 height 26
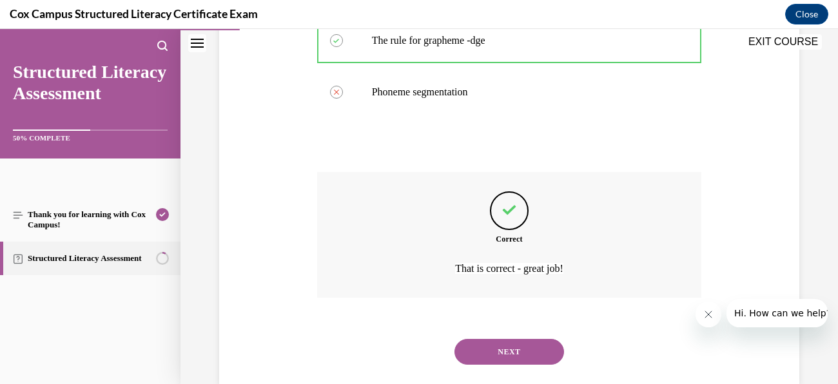
scroll to position [431, 0]
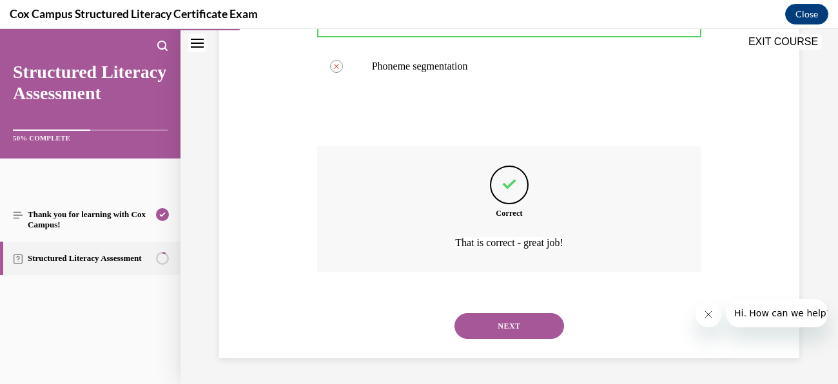
click at [519, 330] on button "NEXT" at bounding box center [510, 326] width 110 height 26
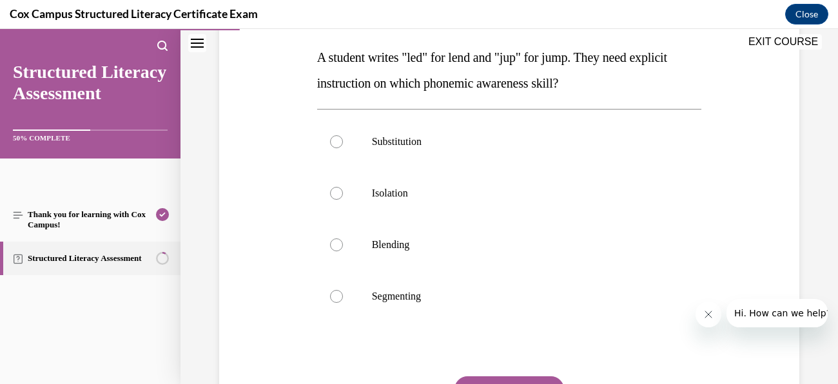
scroll to position [209, 0]
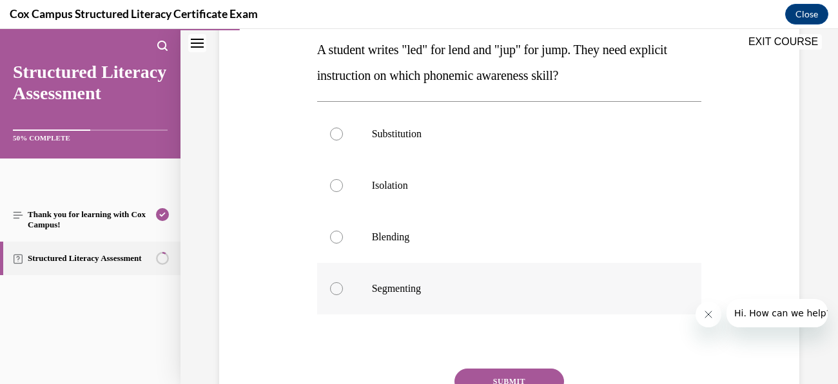
click at [412, 284] on span "Segmenting" at bounding box center [396, 288] width 49 height 11
click at [343, 284] on input "Segmenting" at bounding box center [336, 288] width 13 height 13
radio input "true"
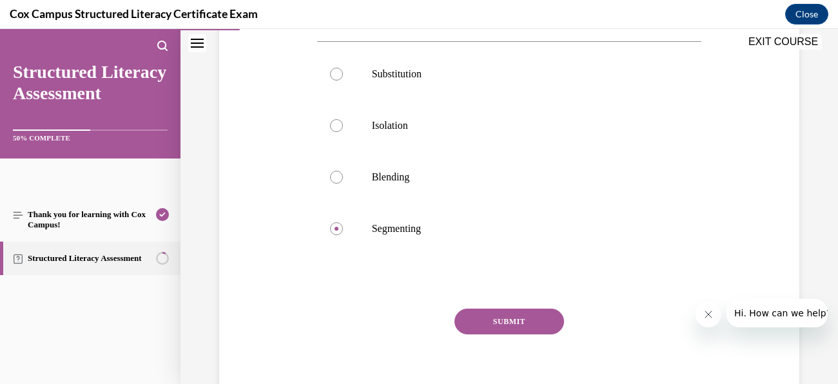
click at [544, 313] on button "SUBMIT" at bounding box center [510, 322] width 110 height 26
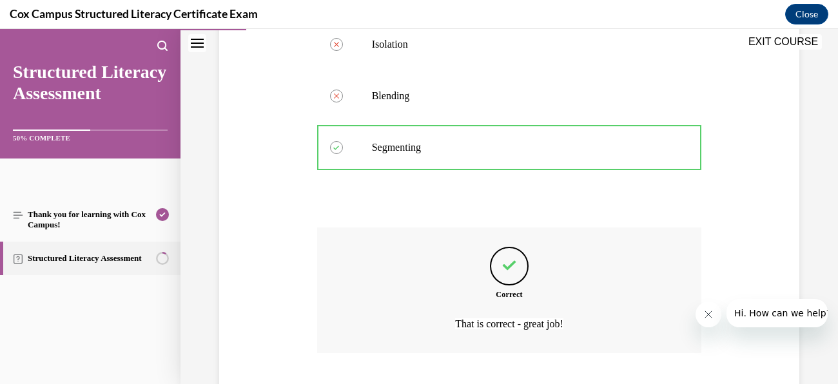
scroll to position [431, 0]
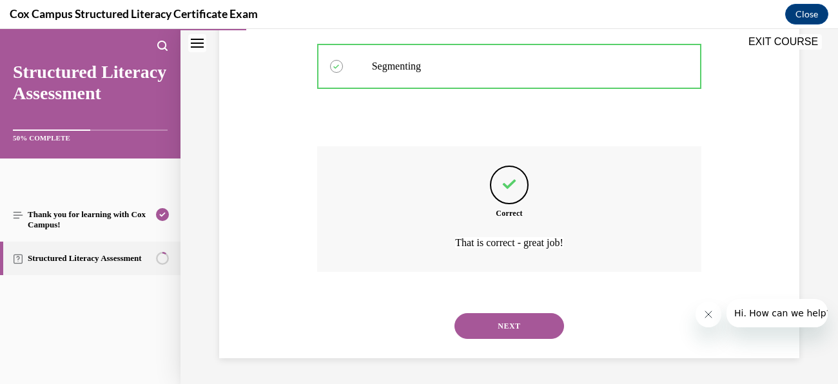
click at [511, 337] on button "NEXT" at bounding box center [510, 326] width 110 height 26
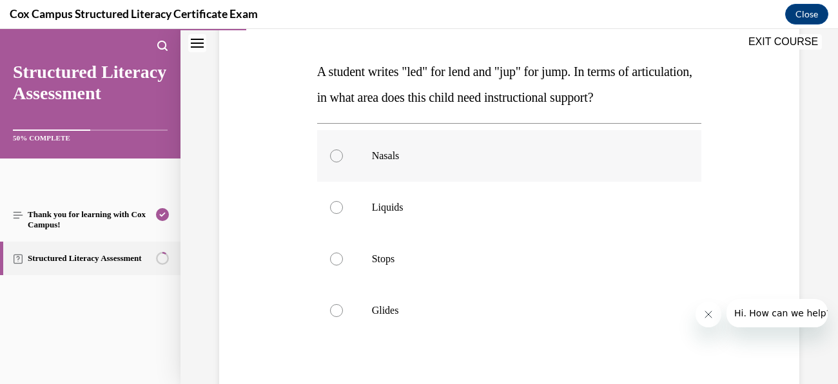
scroll to position [186, 0]
click at [385, 164] on label "Nasals" at bounding box center [509, 157] width 385 height 52
click at [343, 163] on input "Nasals" at bounding box center [336, 156] width 13 height 13
radio input "true"
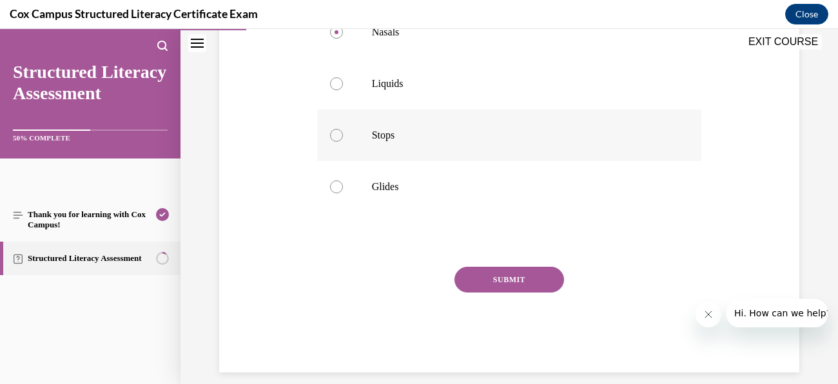
scroll to position [324, 0]
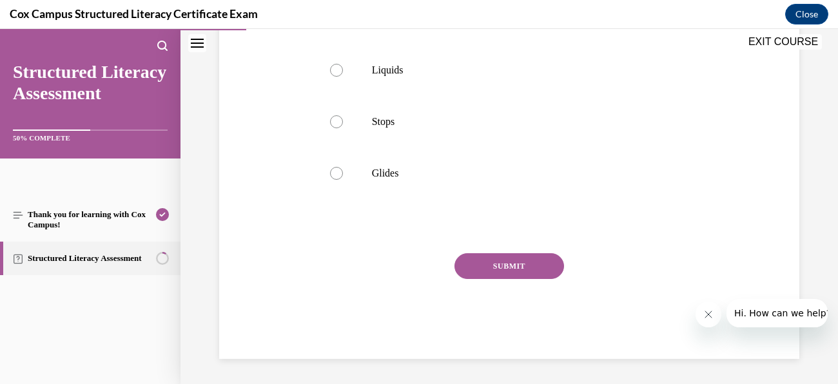
click at [542, 269] on button "SUBMIT" at bounding box center [510, 266] width 110 height 26
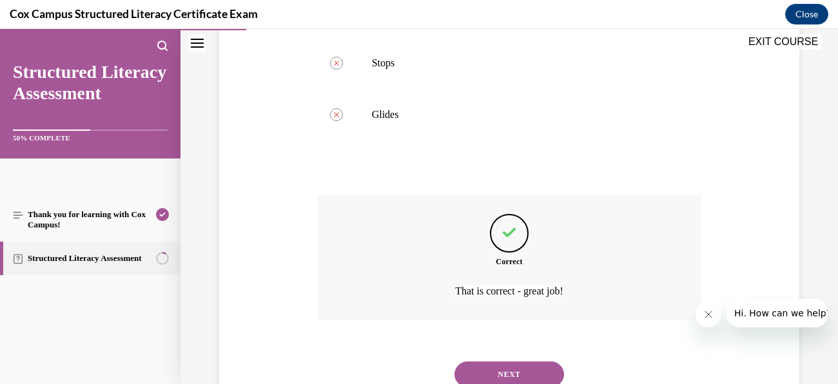
scroll to position [431, 0]
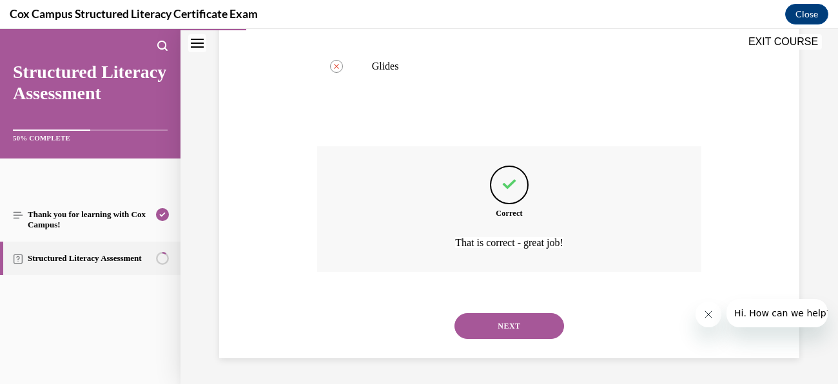
click at [528, 323] on button "NEXT" at bounding box center [510, 326] width 110 height 26
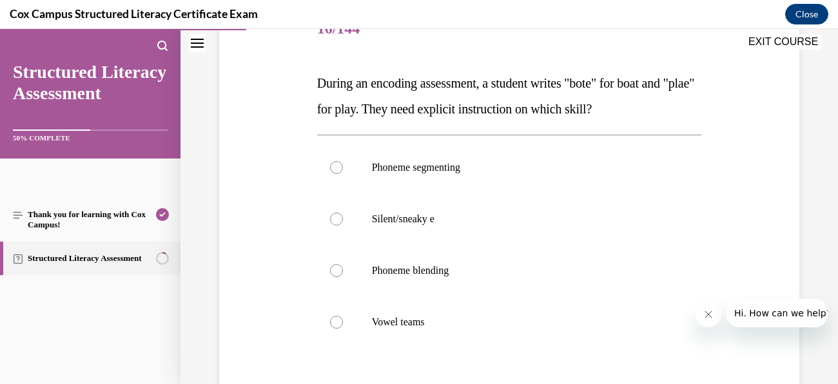
scroll to position [177, 0]
click at [420, 315] on p "Vowel teams" at bounding box center [521, 321] width 298 height 13
click at [343, 315] on input "Vowel teams" at bounding box center [336, 321] width 13 height 13
radio input "true"
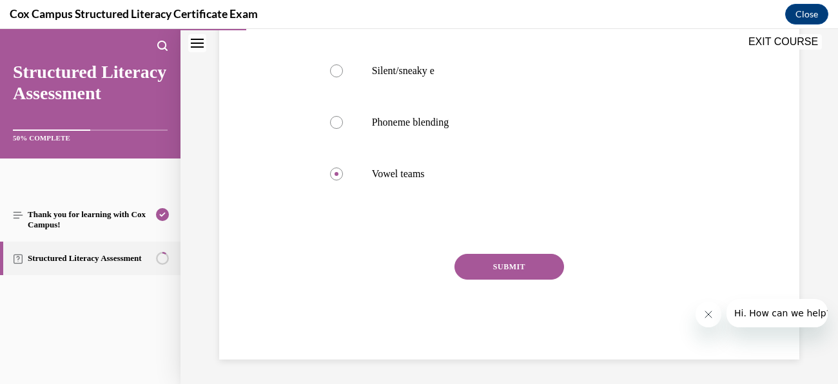
click at [541, 271] on button "SUBMIT" at bounding box center [510, 267] width 110 height 26
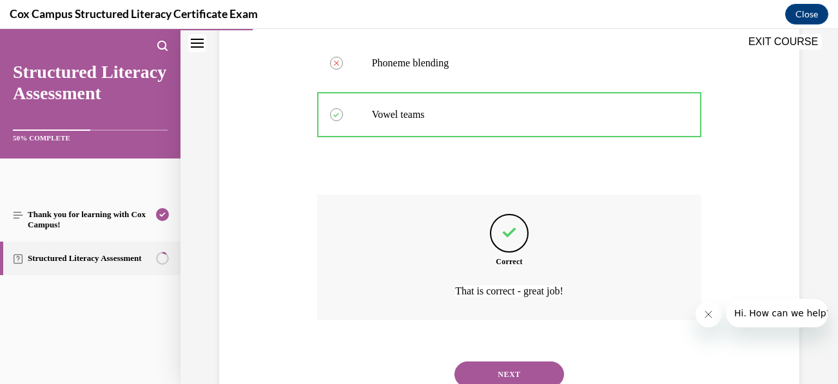
scroll to position [431, 0]
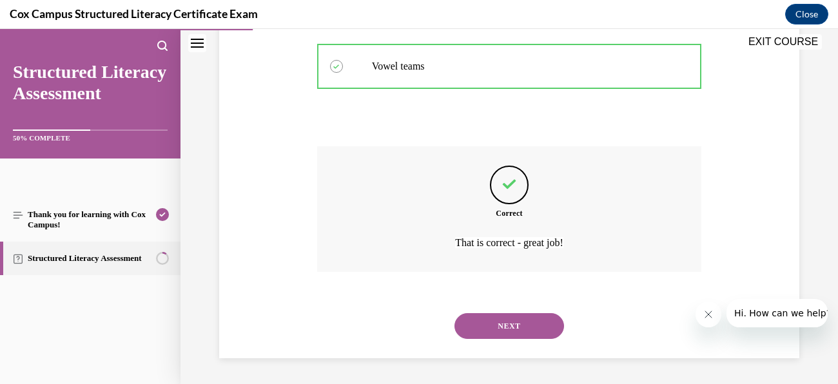
click at [528, 329] on button "NEXT" at bounding box center [510, 326] width 110 height 26
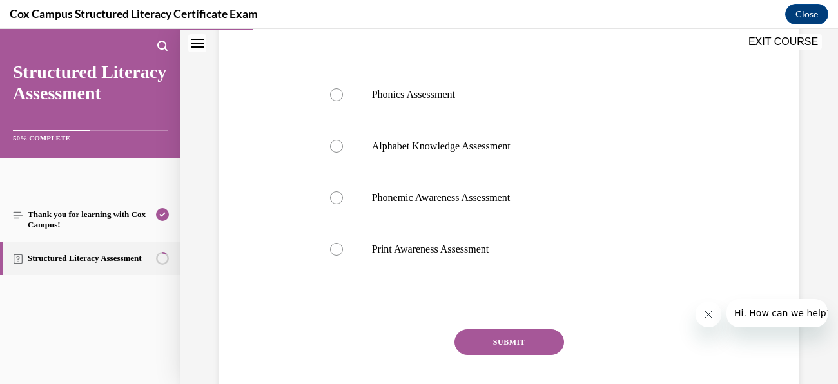
scroll to position [529, 0]
click at [459, 108] on label "Phonics Assessment" at bounding box center [509, 94] width 385 height 52
click at [343, 101] on input "Phonics Assessment" at bounding box center [336, 94] width 13 height 13
radio input "true"
click at [535, 348] on button "SUBMIT" at bounding box center [510, 342] width 110 height 26
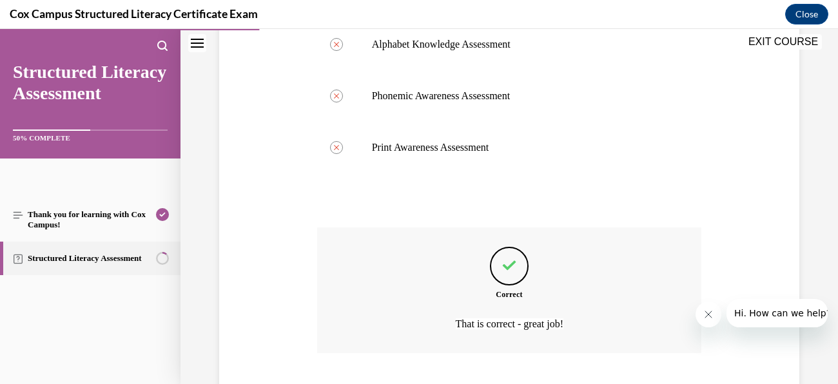
scroll to position [711, 0]
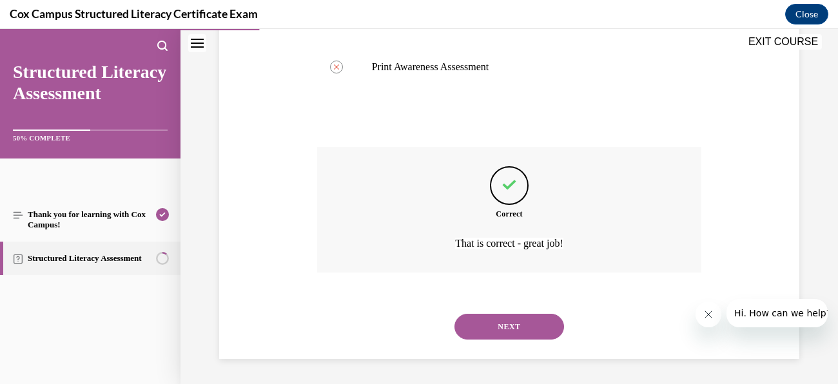
click at [533, 322] on button "NEXT" at bounding box center [510, 327] width 110 height 26
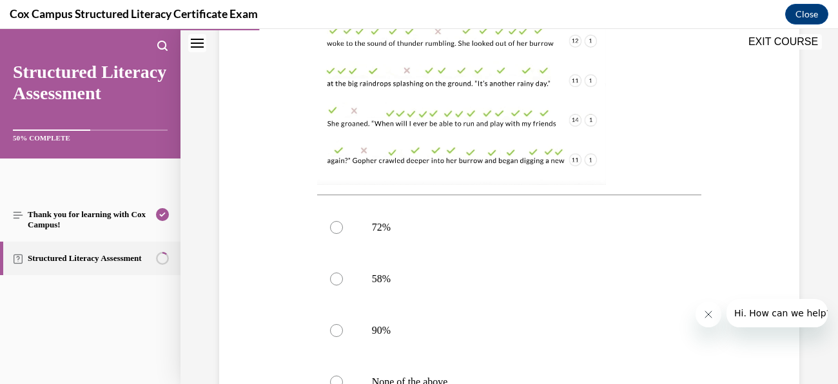
scroll to position [400, 0]
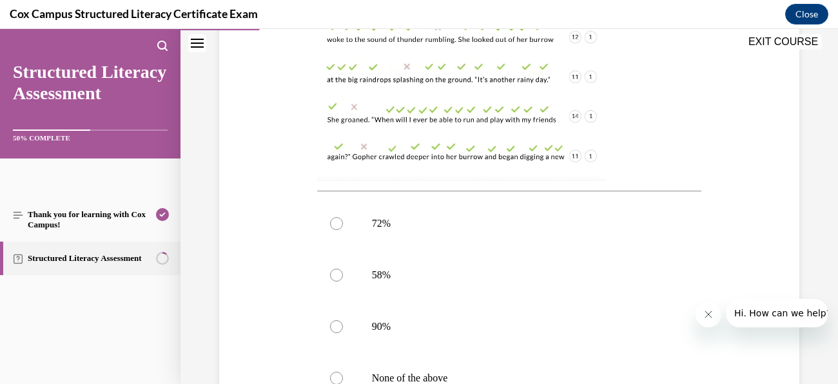
click at [492, 95] on img at bounding box center [461, 58] width 289 height 245
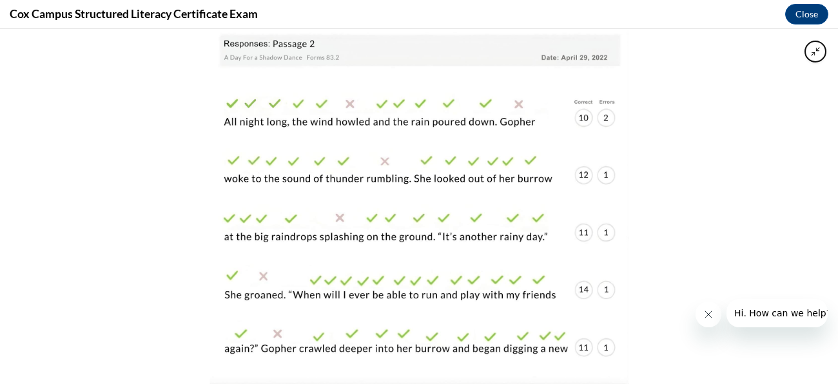
click at [714, 214] on div at bounding box center [419, 206] width 838 height 355
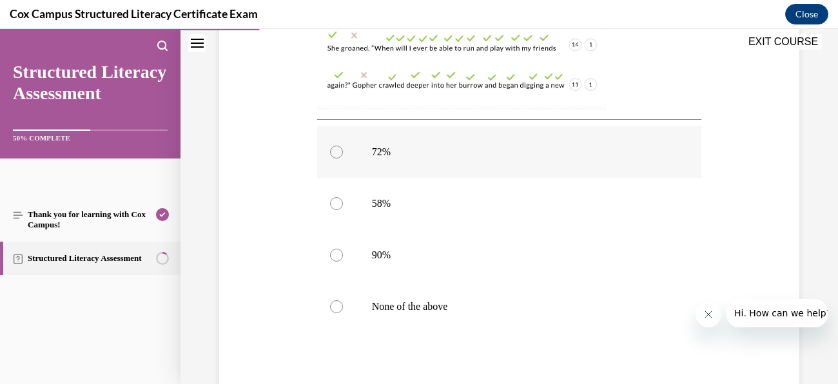
scroll to position [472, 0]
click at [368, 244] on label "90%" at bounding box center [509, 255] width 385 height 52
click at [343, 248] on input "90%" at bounding box center [336, 254] width 13 height 13
radio input "true"
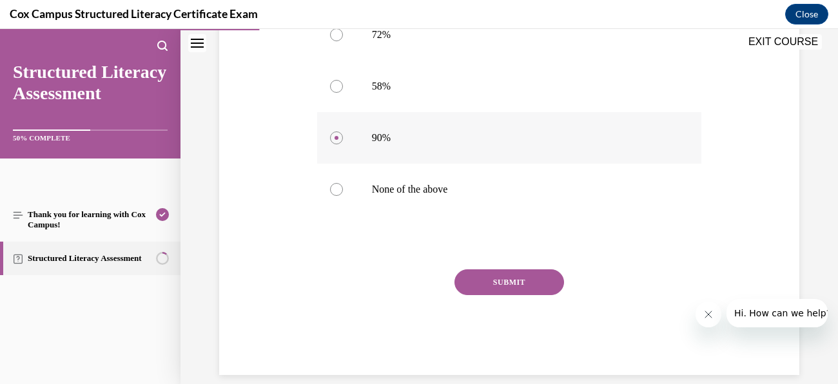
scroll to position [605, 0]
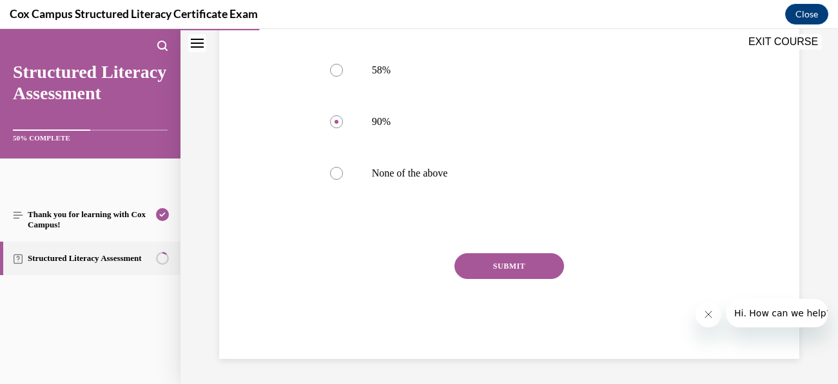
click at [532, 266] on button "SUBMIT" at bounding box center [510, 266] width 110 height 26
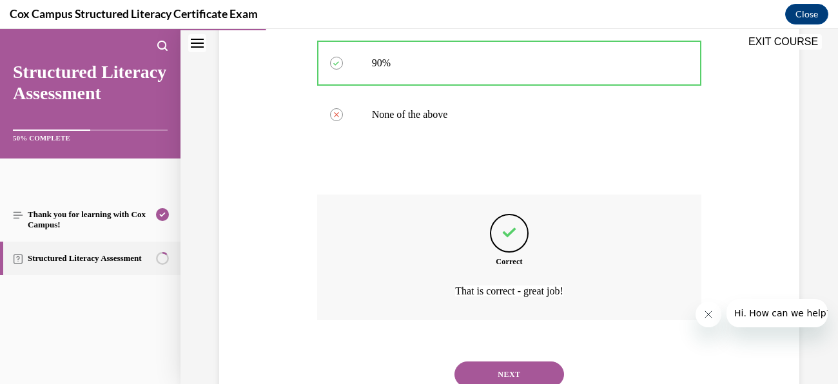
scroll to position [711, 0]
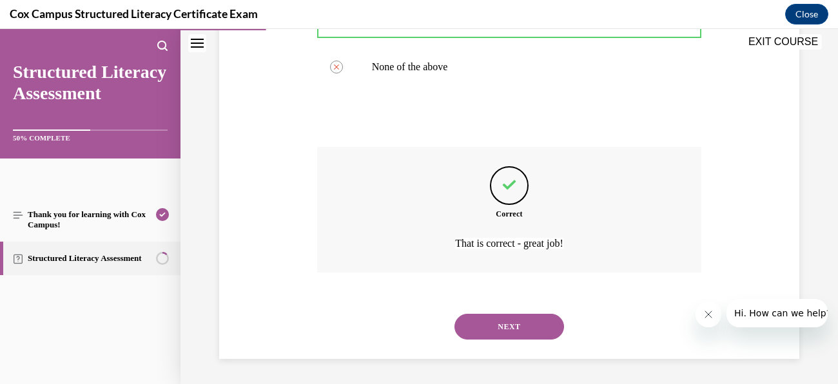
click at [536, 322] on button "NEXT" at bounding box center [510, 327] width 110 height 26
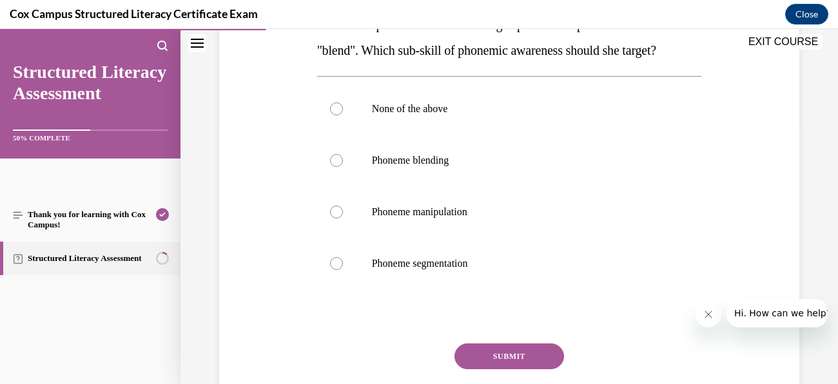
scroll to position [264, 0]
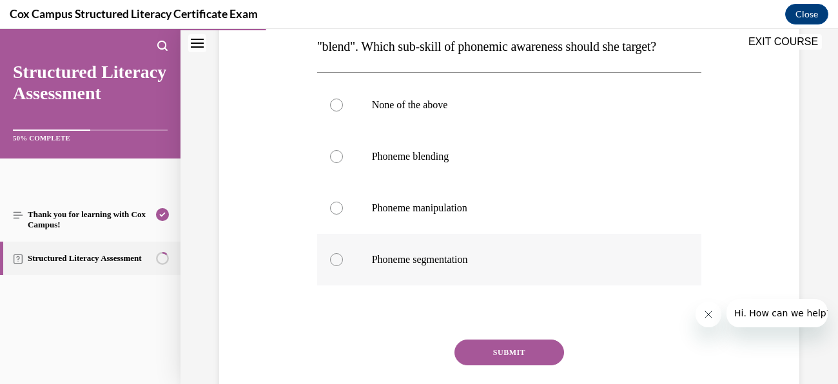
click at [375, 265] on span "Phoneme segmentation" at bounding box center [420, 259] width 96 height 11
click at [343, 266] on input "Phoneme segmentation" at bounding box center [336, 259] width 13 height 13
radio input "true"
click at [533, 366] on button "SUBMIT" at bounding box center [510, 353] width 110 height 26
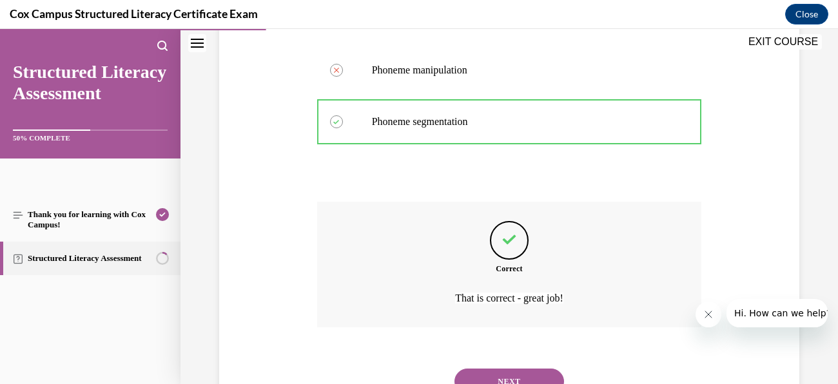
scroll to position [482, 0]
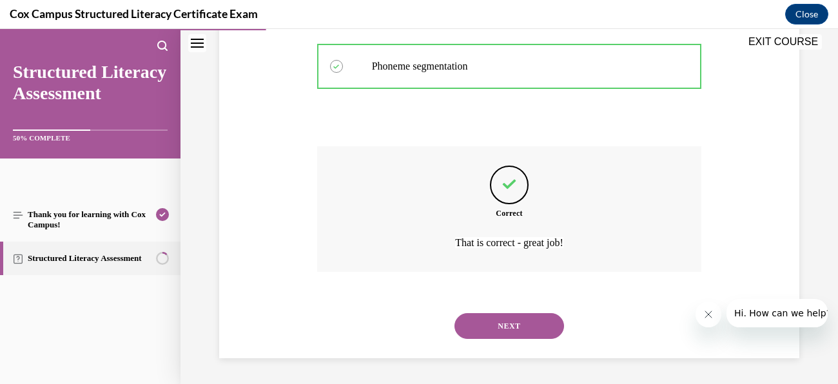
click at [525, 324] on button "NEXT" at bounding box center [510, 326] width 110 height 26
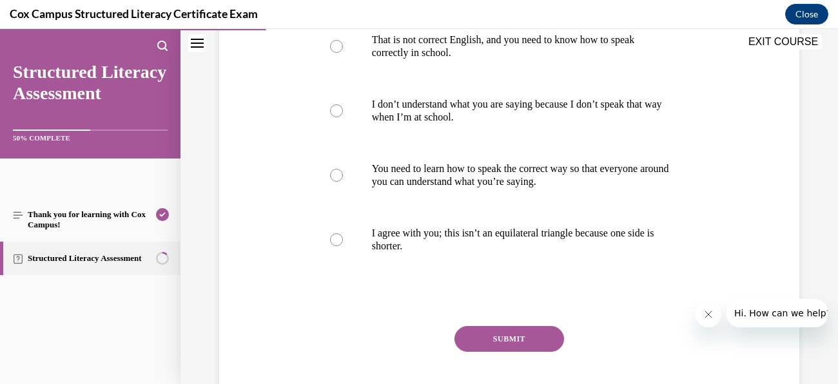
scroll to position [333, 0]
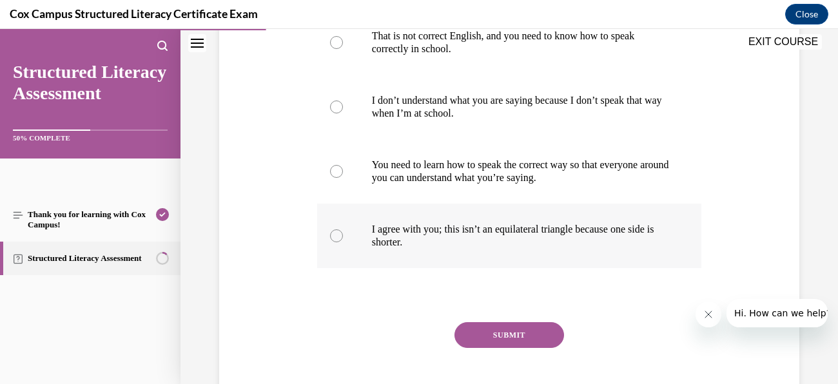
click at [394, 242] on p "I agree with you; this isn’t an equilateral triangle because one side is shorte…" at bounding box center [521, 236] width 298 height 26
click at [343, 242] on input "I agree with you; this isn’t an equilateral triangle because one side is shorte…" at bounding box center [336, 236] width 13 height 13
radio input "true"
click at [526, 334] on button "SUBMIT" at bounding box center [510, 335] width 110 height 26
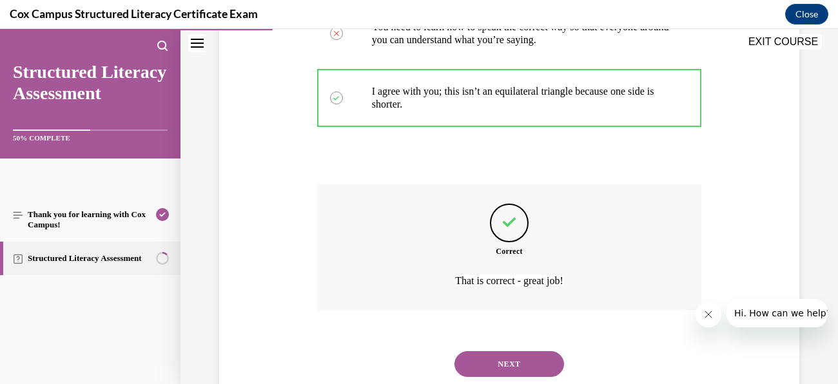
scroll to position [508, 0]
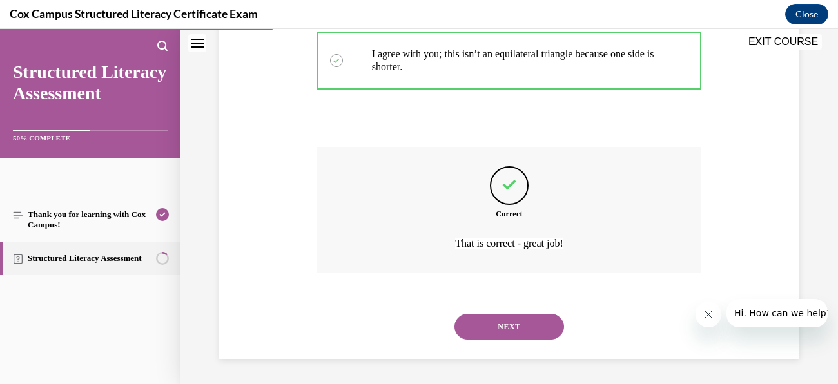
click at [522, 332] on button "NEXT" at bounding box center [510, 327] width 110 height 26
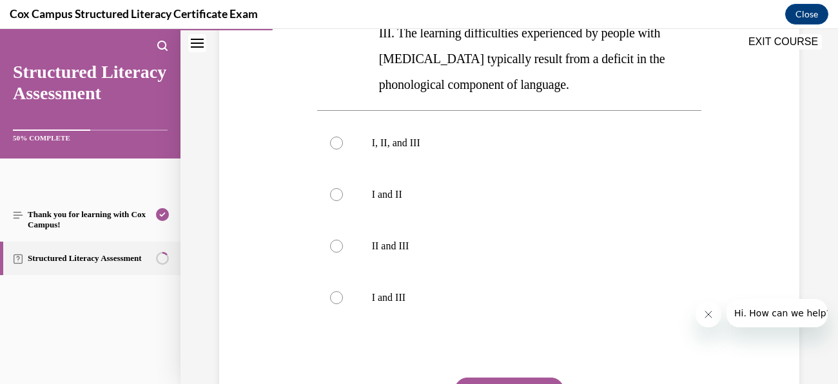
scroll to position [410, 0]
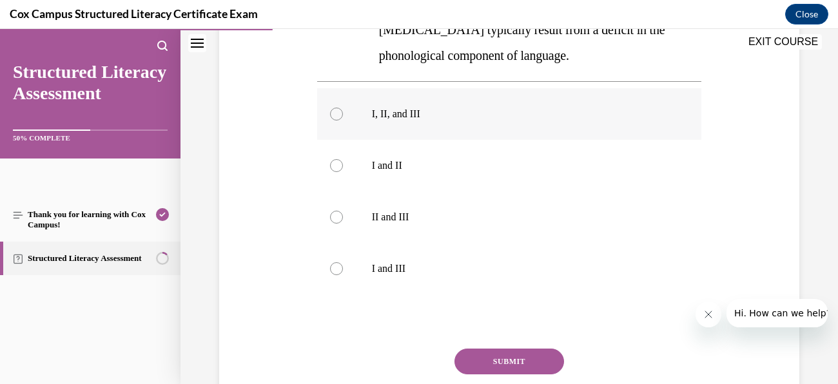
click at [400, 109] on p "I, II, and III" at bounding box center [521, 114] width 298 height 13
click at [343, 109] on input "I, II, and III" at bounding box center [336, 114] width 13 height 13
radio input "true"
click at [533, 366] on button "SUBMIT" at bounding box center [510, 362] width 110 height 26
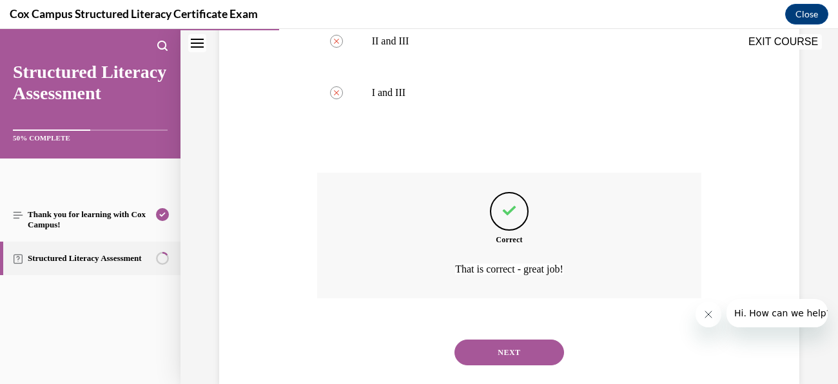
scroll to position [611, 0]
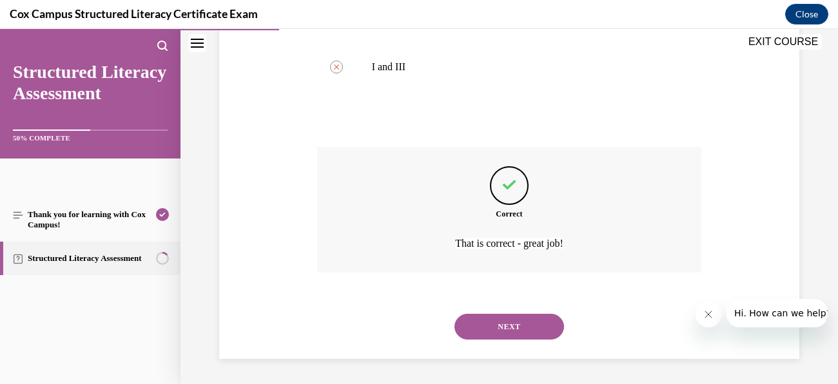
click at [533, 325] on button "NEXT" at bounding box center [510, 327] width 110 height 26
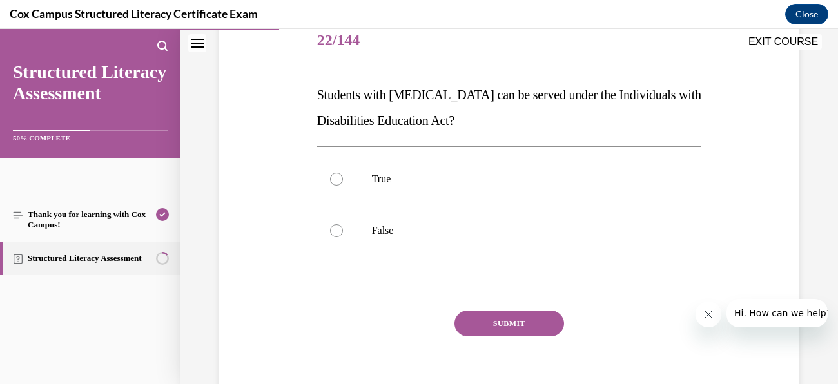
scroll to position [167, 0]
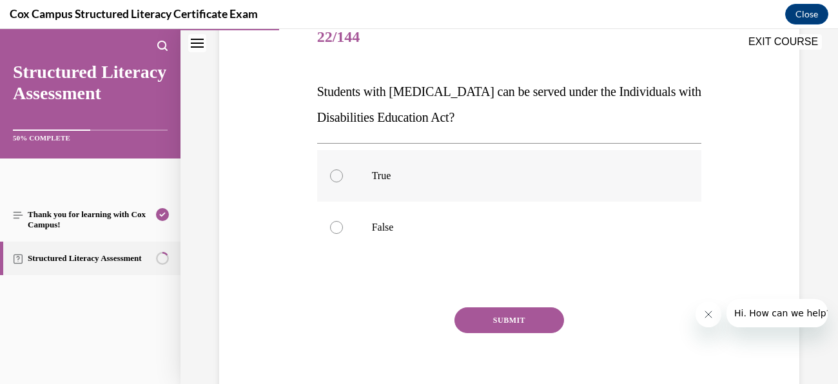
click at [414, 162] on label "True" at bounding box center [509, 176] width 385 height 52
click at [343, 170] on input "True" at bounding box center [336, 176] width 13 height 13
radio input "true"
click at [538, 324] on button "SUBMIT" at bounding box center [510, 321] width 110 height 26
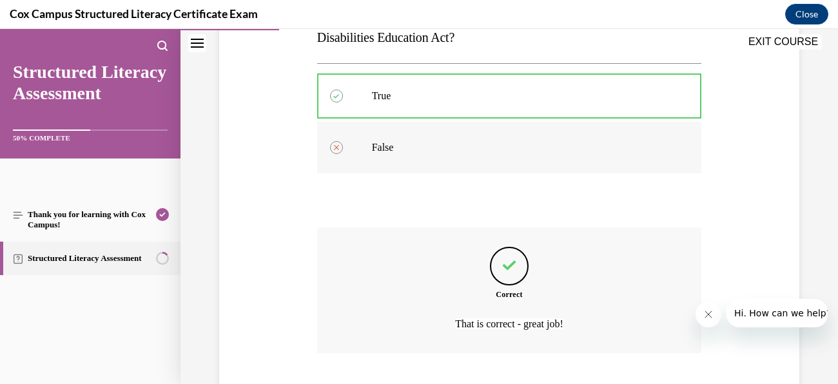
scroll to position [328, 0]
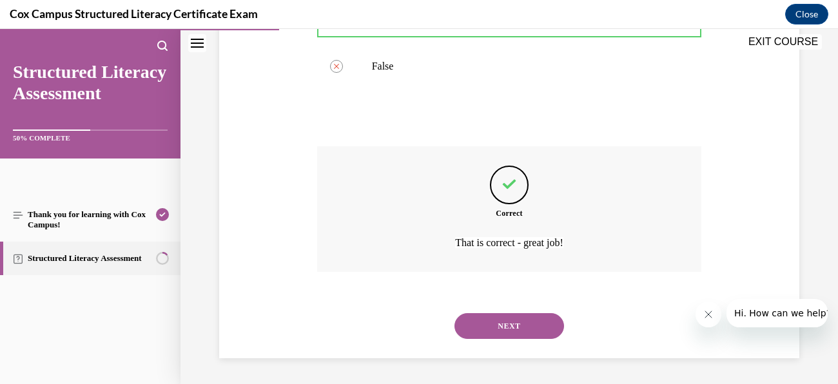
click at [508, 327] on button "NEXT" at bounding box center [510, 326] width 110 height 26
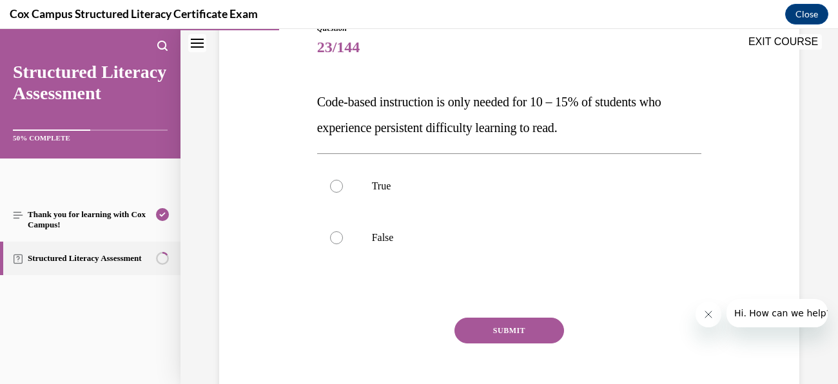
scroll to position [162, 0]
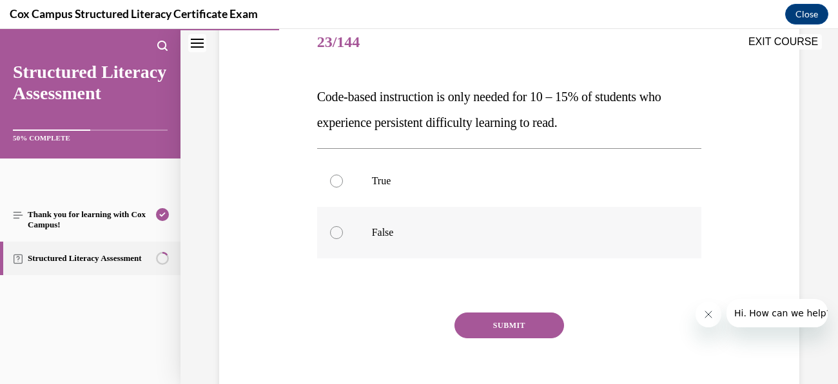
click at [350, 239] on label "False" at bounding box center [509, 233] width 385 height 52
click at [343, 239] on input "False" at bounding box center [336, 232] width 13 height 13
radio input "true"
click at [538, 322] on button "SUBMIT" at bounding box center [510, 326] width 110 height 26
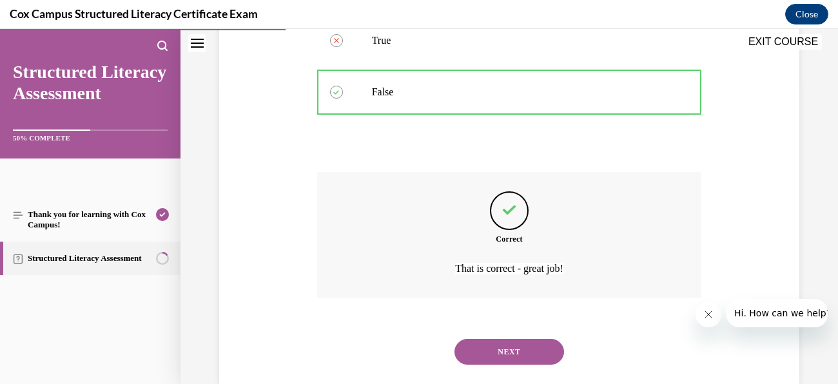
scroll to position [328, 0]
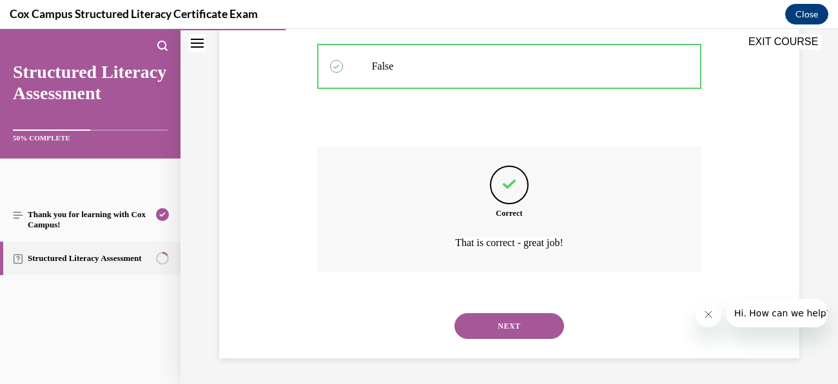
click at [529, 330] on button "NEXT" at bounding box center [510, 326] width 110 height 26
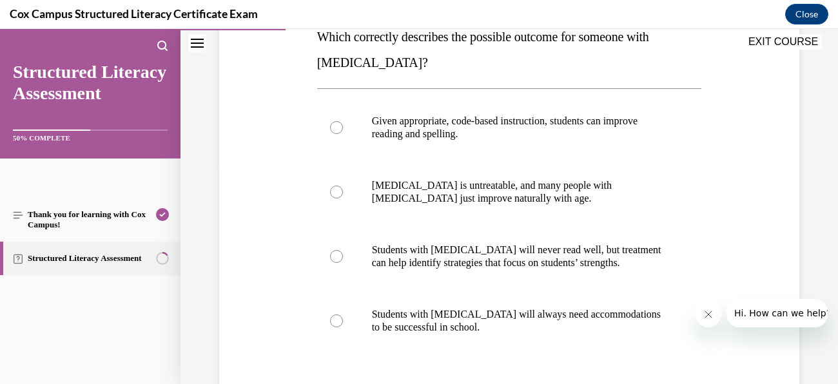
scroll to position [244, 0]
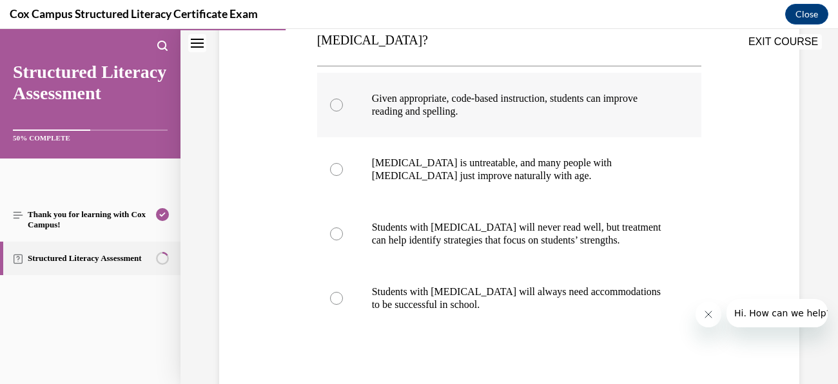
click at [419, 103] on span "Given appropriate, code-based instruction, students can improve reading and spe…" at bounding box center [505, 105] width 266 height 24
click at [343, 103] on input "Given appropriate, code-based instruction, students can improve reading and spe…" at bounding box center [336, 105] width 13 height 13
radio input "true"
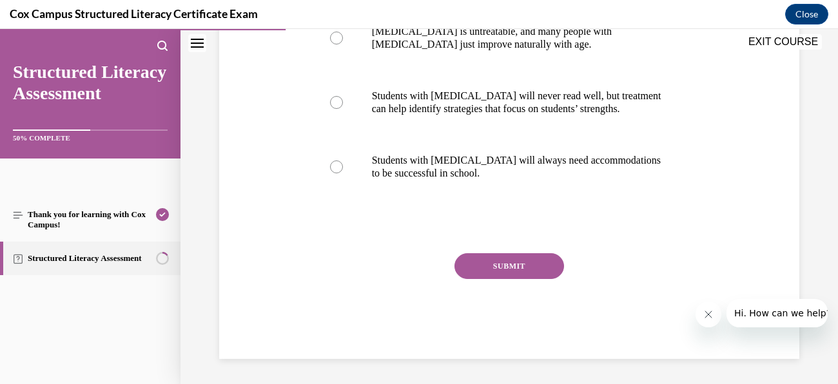
click at [544, 260] on button "SUBMIT" at bounding box center [510, 266] width 110 height 26
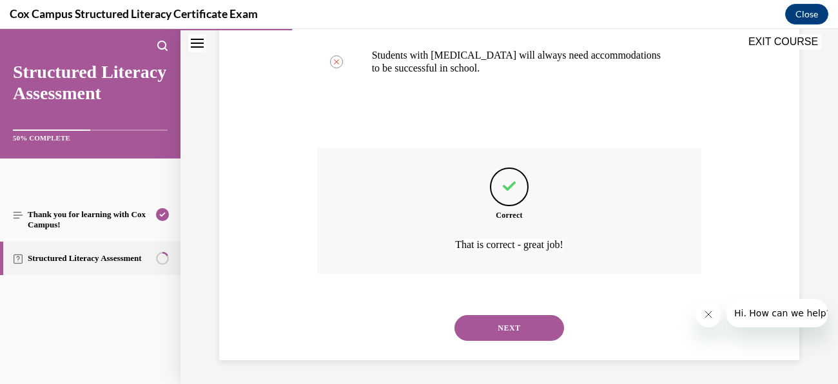
scroll to position [482, 0]
click at [533, 331] on button "NEXT" at bounding box center [510, 327] width 110 height 26
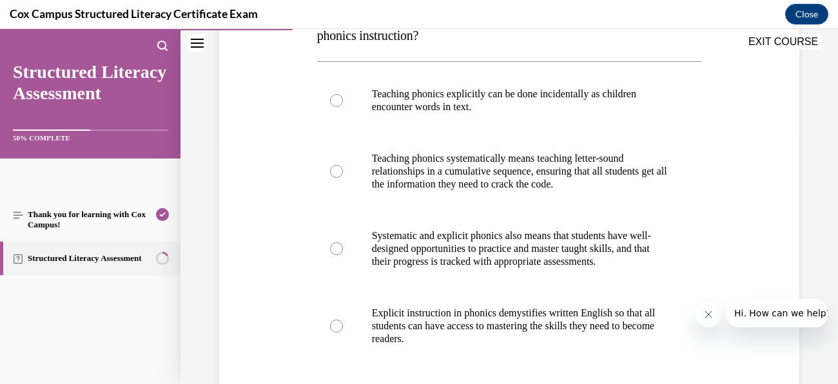
scroll to position [250, 0]
click at [495, 94] on p "Teaching phonics explicitly can be done incidentally as children encounter word…" at bounding box center [521, 100] width 298 height 26
click at [343, 94] on input "Teaching phonics explicitly can be done incidentally as children encounter word…" at bounding box center [336, 100] width 13 height 13
radio input "true"
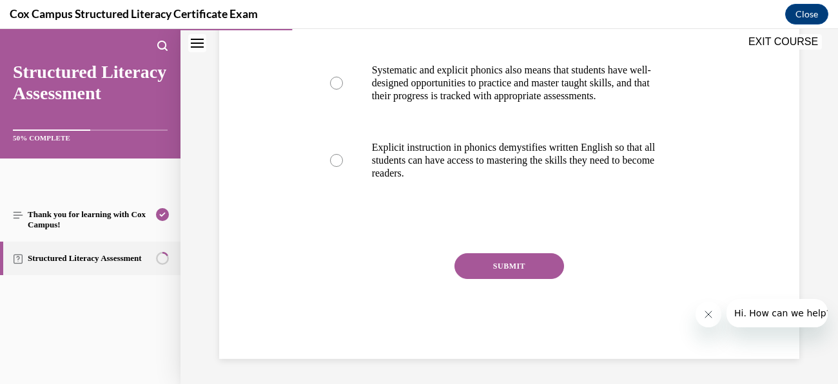
click at [523, 270] on button "SUBMIT" at bounding box center [510, 266] width 110 height 26
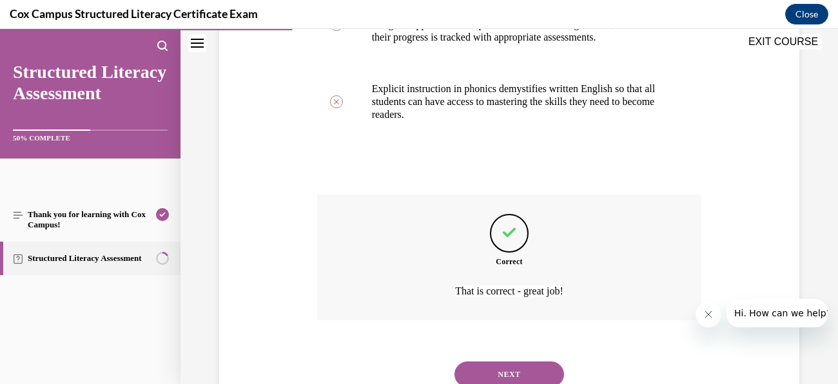
scroll to position [521, 0]
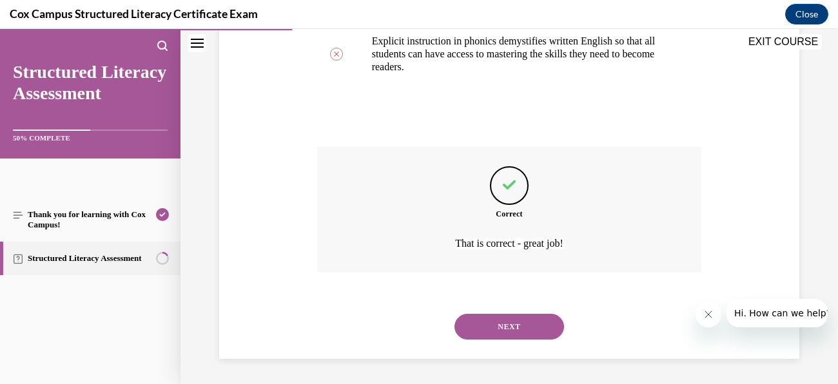
click at [517, 331] on button "NEXT" at bounding box center [510, 327] width 110 height 26
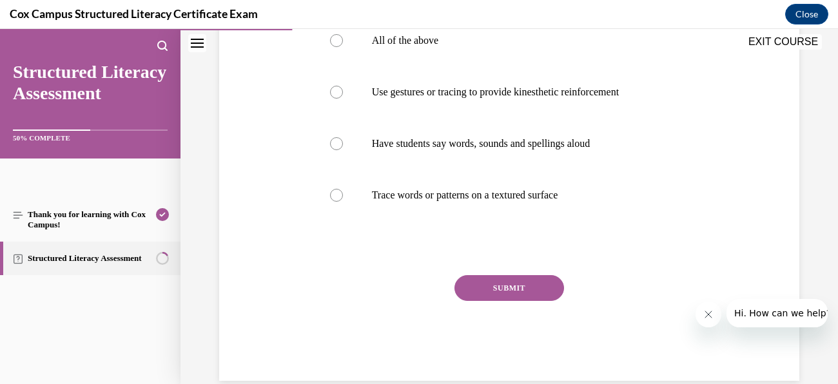
scroll to position [305, 0]
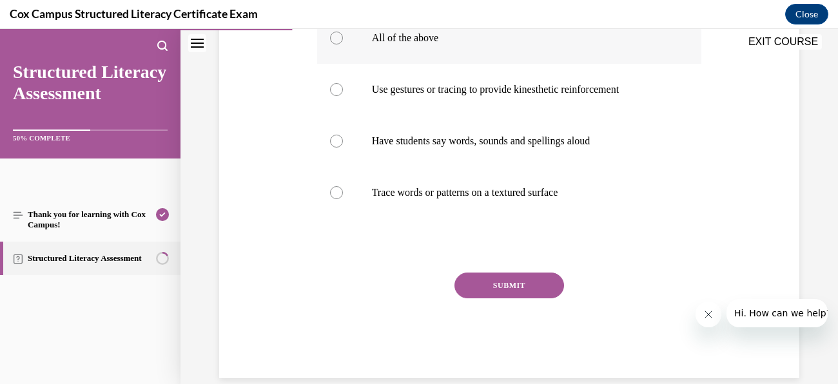
click at [409, 44] on p "All of the above" at bounding box center [521, 38] width 298 height 13
click at [343, 44] on input "All of the above" at bounding box center [336, 38] width 13 height 13
radio input "true"
click at [543, 299] on button "SUBMIT" at bounding box center [510, 286] width 110 height 26
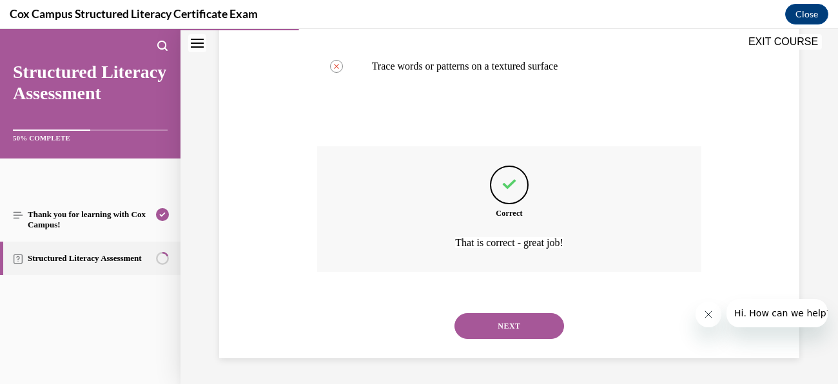
scroll to position [457, 0]
click at [537, 327] on button "NEXT" at bounding box center [510, 326] width 110 height 26
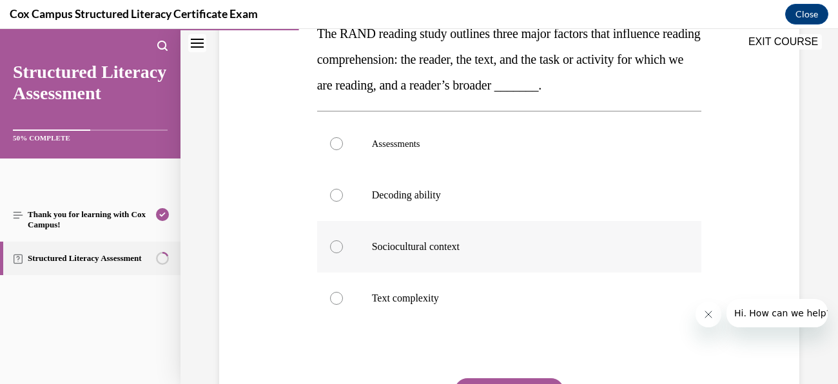
scroll to position [227, 0]
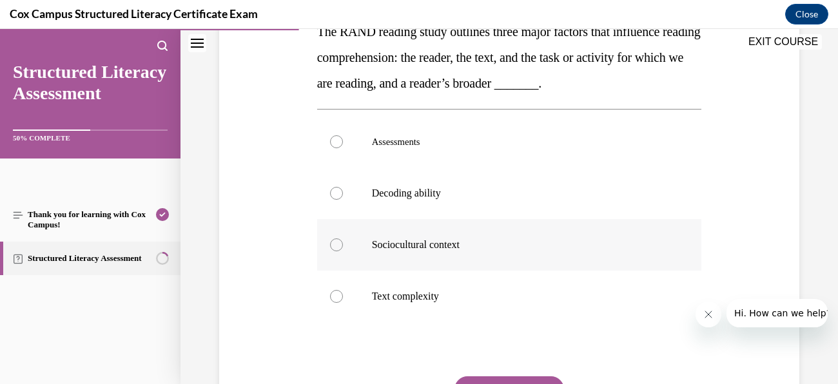
click at [358, 251] on label "Sociocultural context" at bounding box center [509, 245] width 385 height 52
click at [343, 251] on input "Sociocultural context" at bounding box center [336, 245] width 13 height 13
radio input "true"
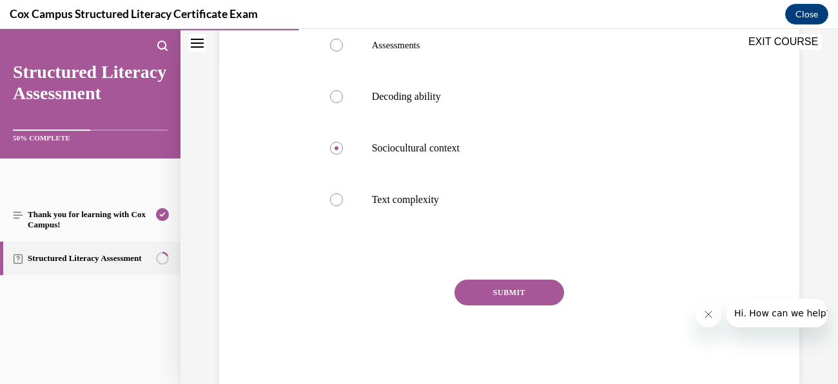
scroll to position [327, 0]
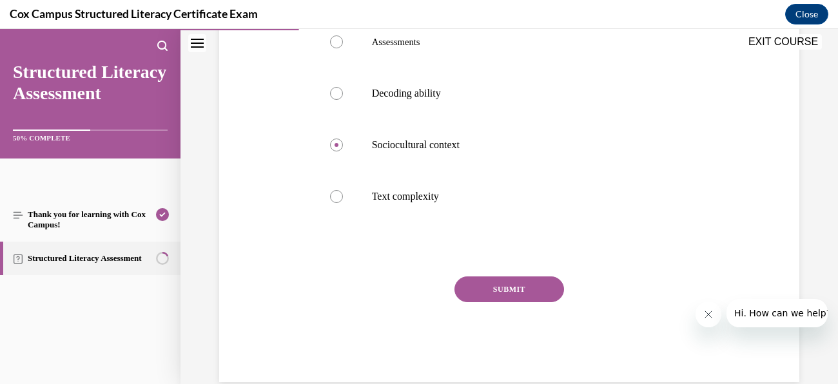
click at [531, 284] on button "SUBMIT" at bounding box center [510, 290] width 110 height 26
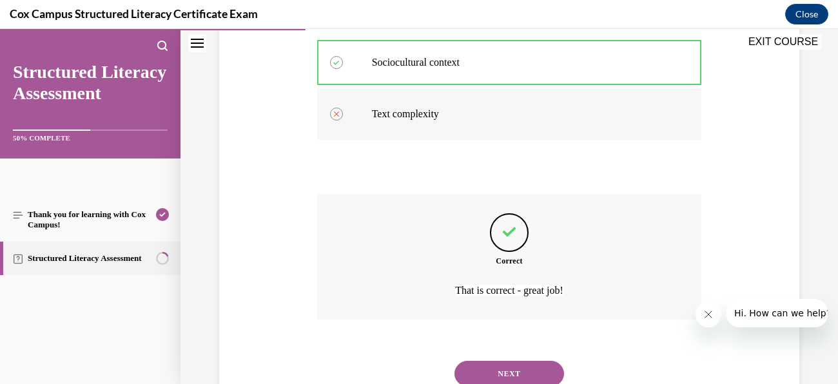
scroll to position [457, 0]
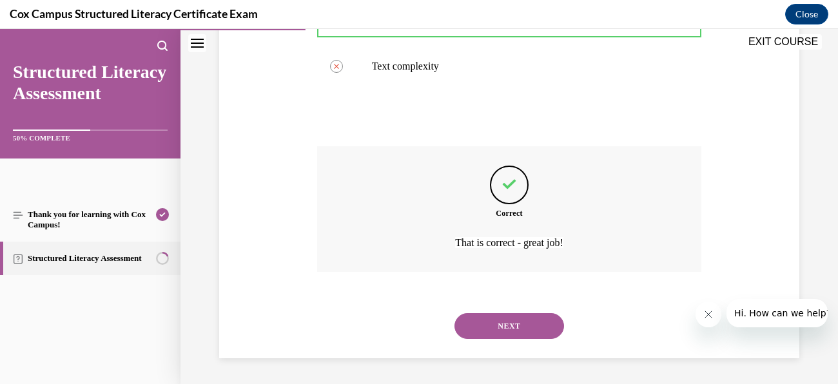
click at [525, 322] on button "NEXT" at bounding box center [510, 326] width 110 height 26
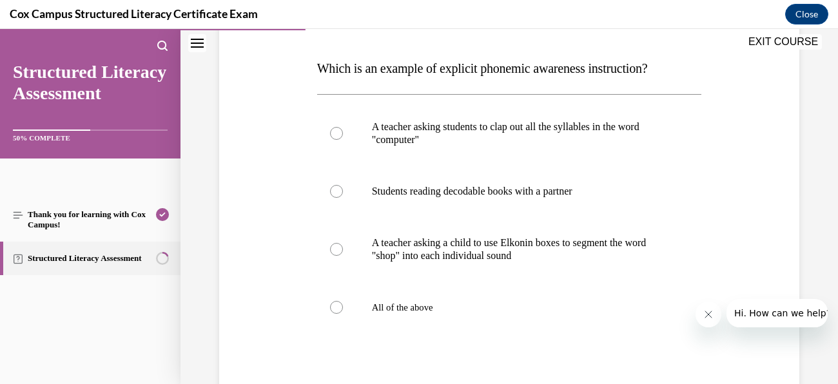
scroll to position [198, 0]
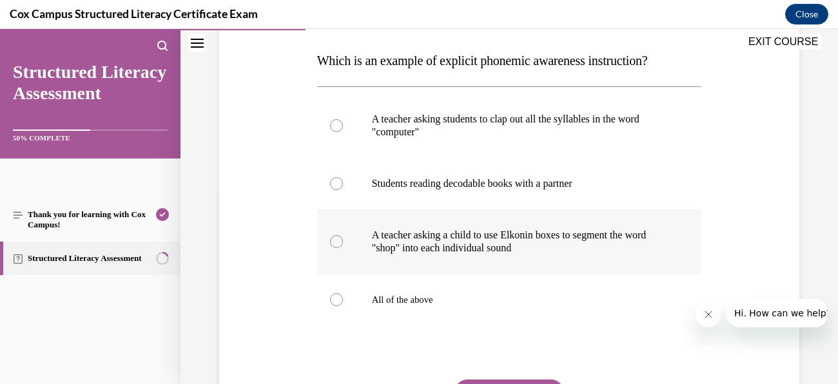
click at [435, 243] on p "A teacher asking a child to use Elkonin boxes to segment the word "shop" into e…" at bounding box center [521, 242] width 298 height 26
click at [343, 243] on input "A teacher asking a child to use Elkonin boxes to segment the word "shop" into e…" at bounding box center [336, 241] width 13 height 13
radio input "true"
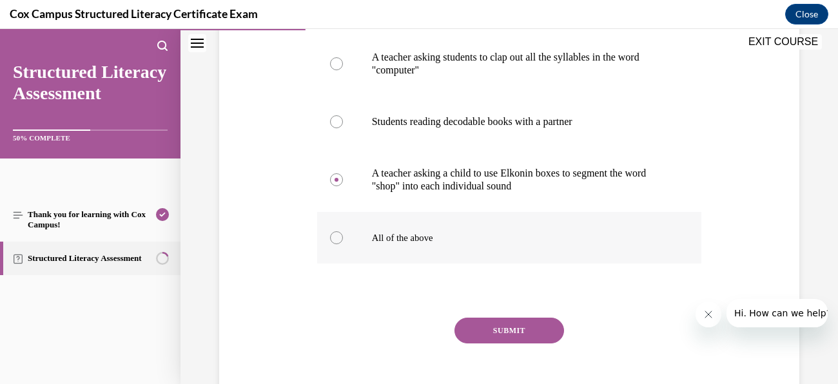
scroll to position [261, 0]
click at [546, 330] on button "SUBMIT" at bounding box center [510, 330] width 110 height 26
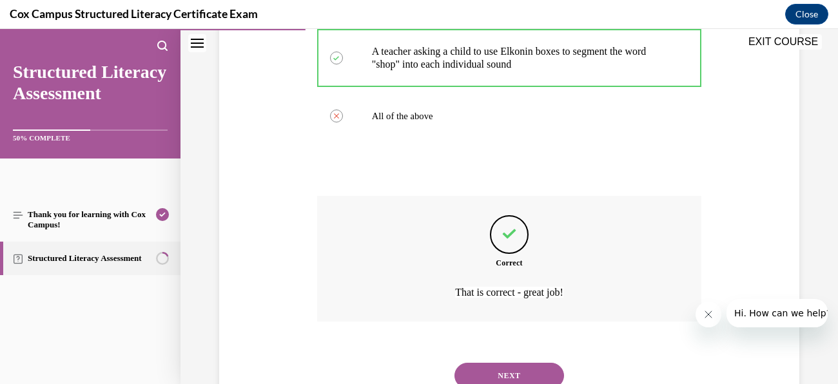
scroll to position [431, 0]
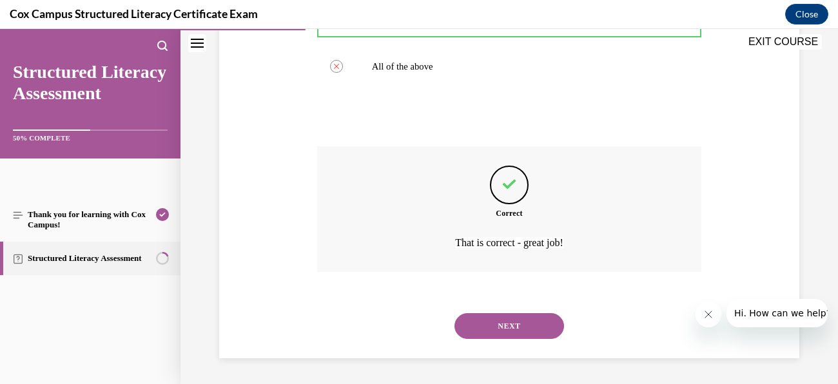
click at [539, 324] on button "NEXT" at bounding box center [510, 326] width 110 height 26
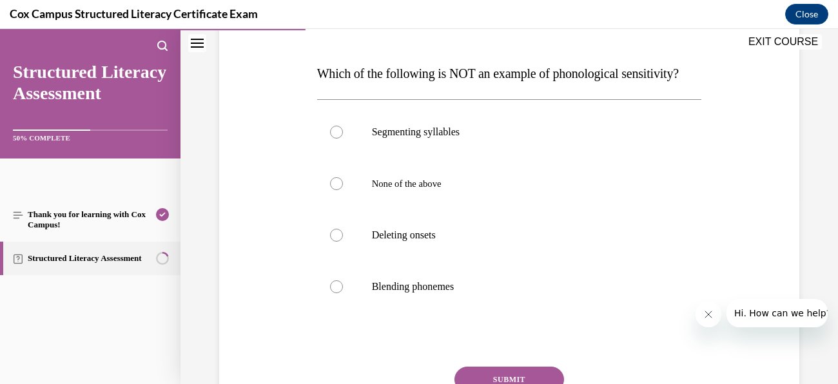
scroll to position [186, 0]
click at [425, 292] on p "Blending phonemes" at bounding box center [521, 285] width 298 height 13
click at [343, 292] on input "Blending phonemes" at bounding box center [336, 285] width 13 height 13
radio input "true"
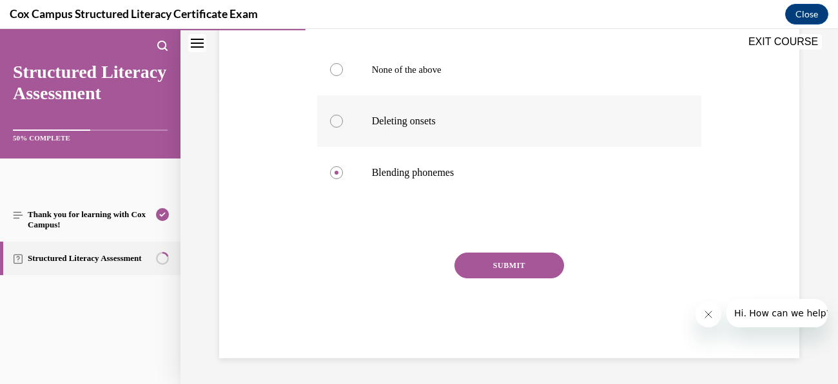
scroll to position [325, 0]
click at [543, 266] on button "SUBMIT" at bounding box center [510, 266] width 110 height 26
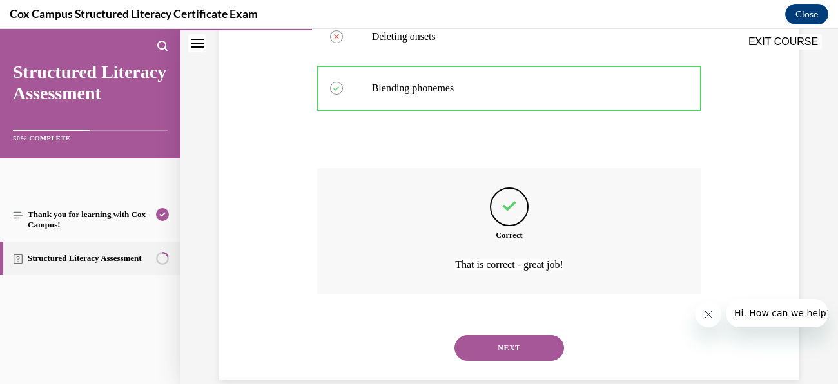
scroll to position [431, 0]
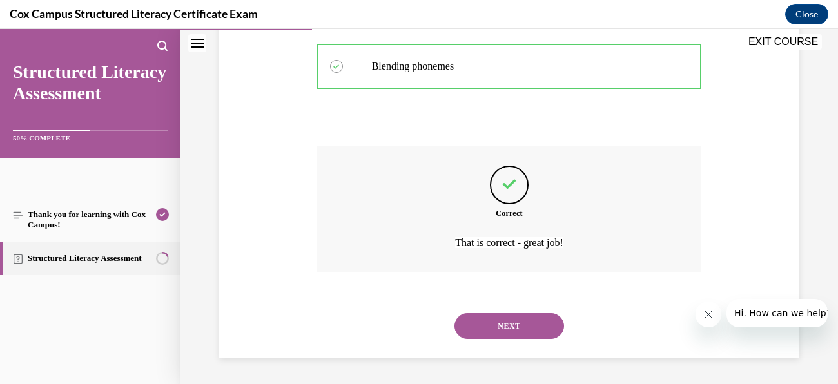
click at [551, 333] on button "NEXT" at bounding box center [510, 326] width 110 height 26
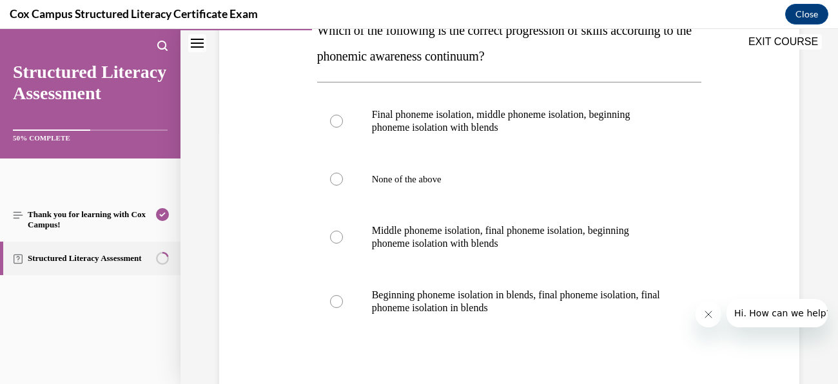
scroll to position [257, 0]
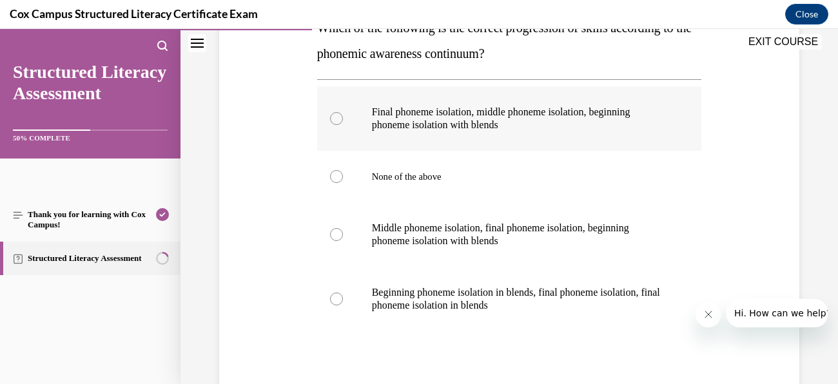
click at [456, 106] on p "Final phoneme isolation, middle phoneme isolation, beginning phoneme isolation …" at bounding box center [521, 119] width 298 height 26
click at [343, 112] on input "Final phoneme isolation, middle phoneme isolation, beginning phoneme isolation …" at bounding box center [336, 118] width 13 height 13
radio input "true"
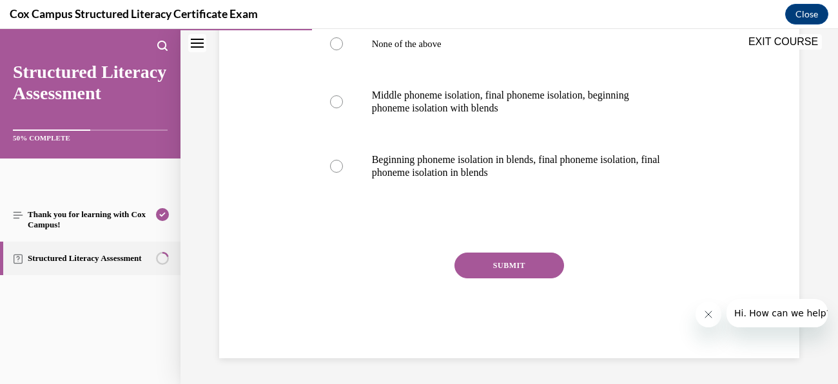
click at [537, 257] on button "SUBMIT" at bounding box center [510, 266] width 110 height 26
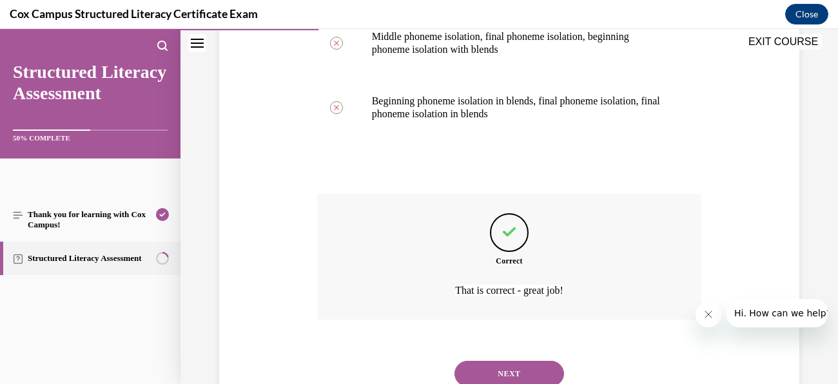
scroll to position [496, 0]
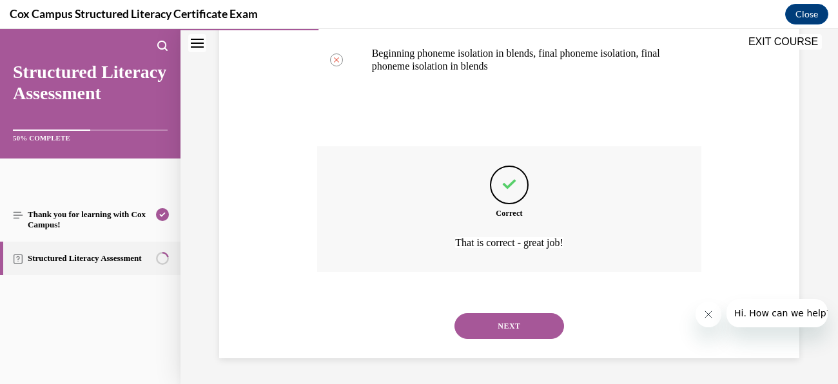
click at [544, 322] on button "NEXT" at bounding box center [510, 326] width 110 height 26
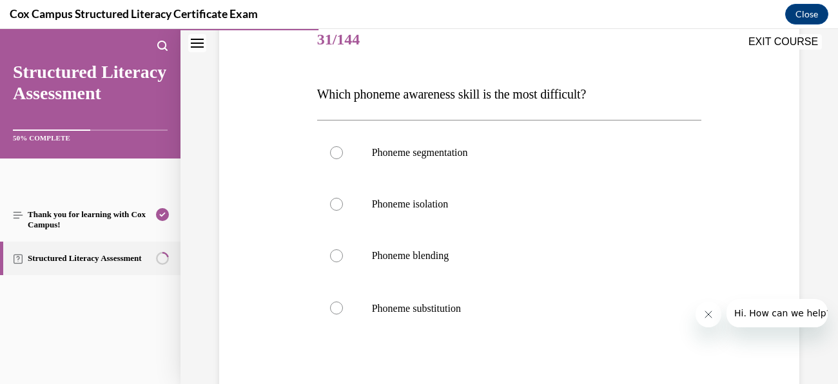
scroll to position [166, 0]
click at [445, 308] on span "Phoneme substitution" at bounding box center [416, 307] width 89 height 11
click at [343, 308] on input "Phoneme substitution" at bounding box center [336, 307] width 13 height 13
radio input "true"
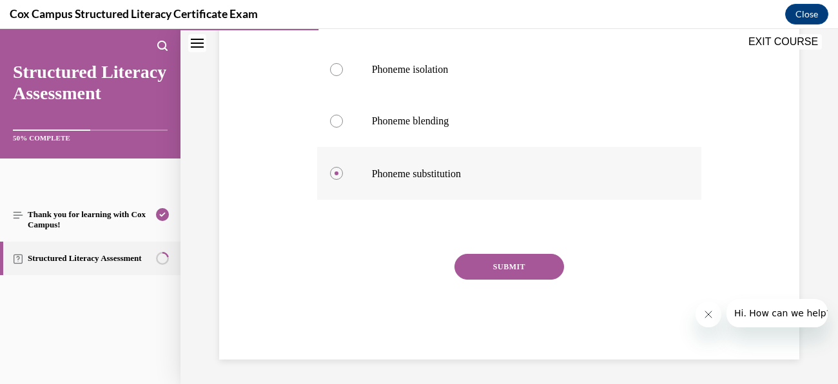
scroll to position [287, 0]
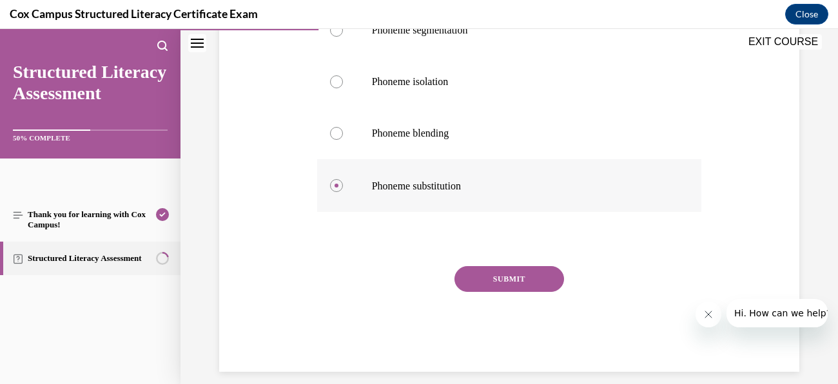
click at [524, 286] on button "SUBMIT" at bounding box center [510, 279] width 110 height 26
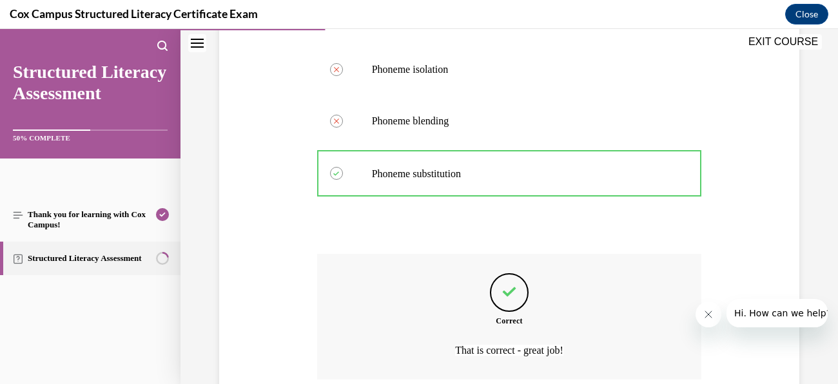
scroll to position [406, 0]
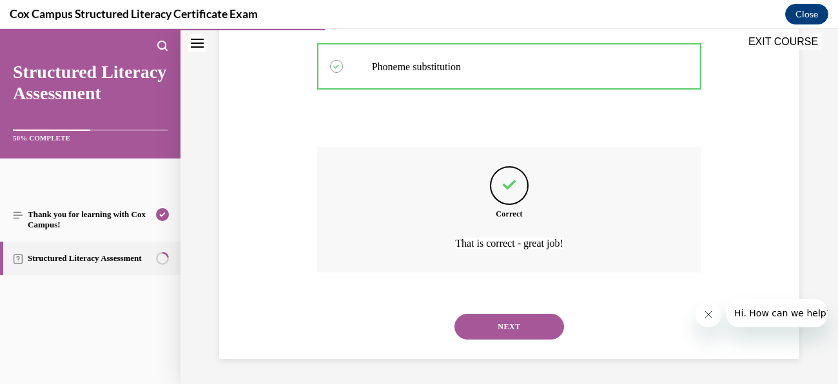
click at [519, 328] on button "NEXT" at bounding box center [510, 327] width 110 height 26
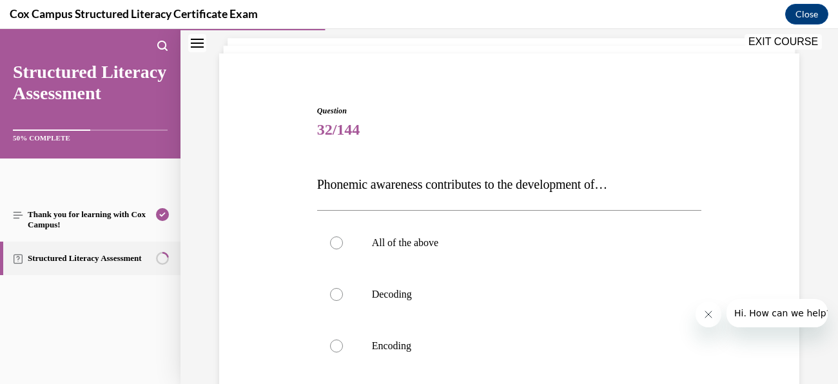
scroll to position [79, 0]
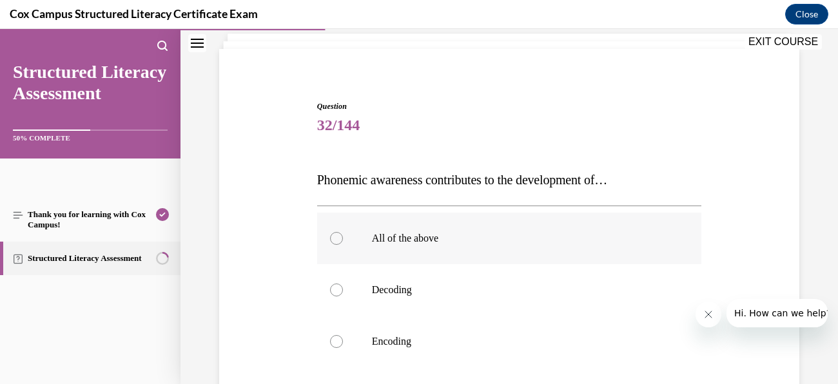
click at [444, 241] on p "All of the above" at bounding box center [521, 238] width 298 height 13
click at [343, 241] on input "All of the above" at bounding box center [336, 238] width 13 height 13
radio input "true"
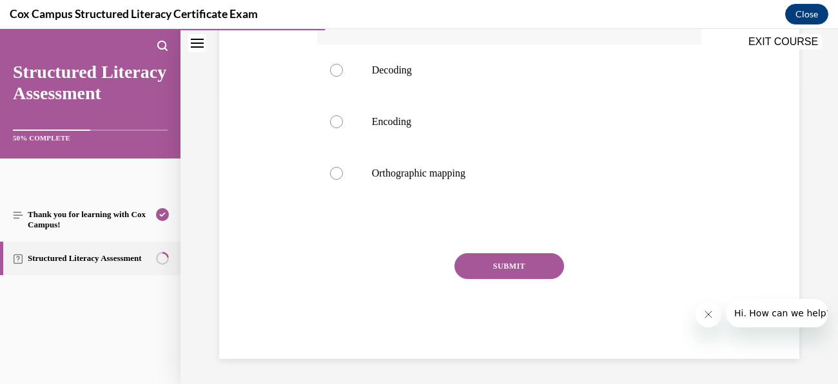
click at [520, 254] on button "SUBMIT" at bounding box center [510, 266] width 110 height 26
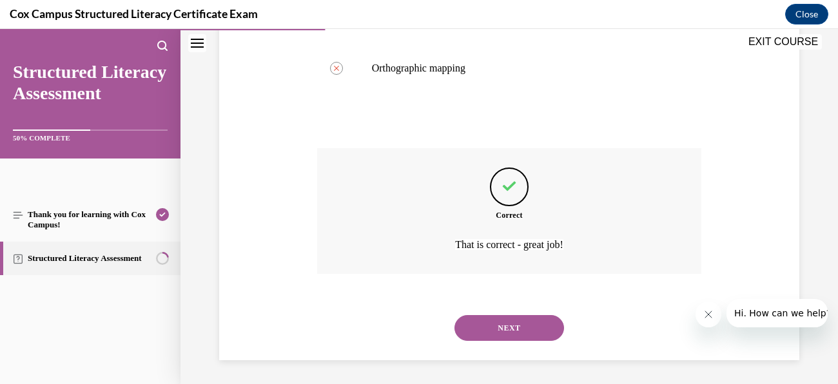
scroll to position [406, 0]
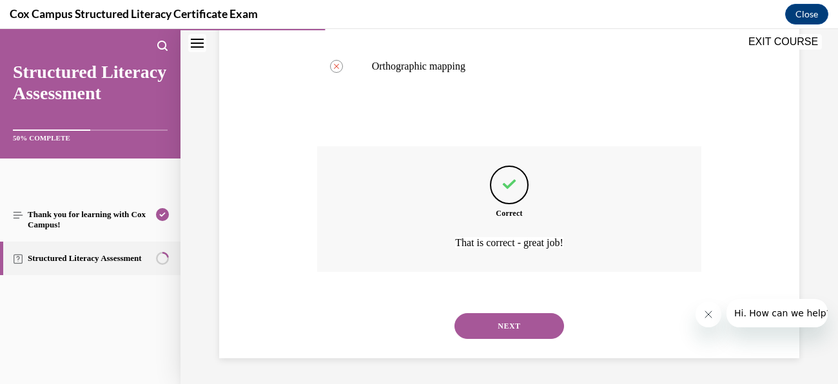
click at [520, 320] on button "NEXT" at bounding box center [510, 326] width 110 height 26
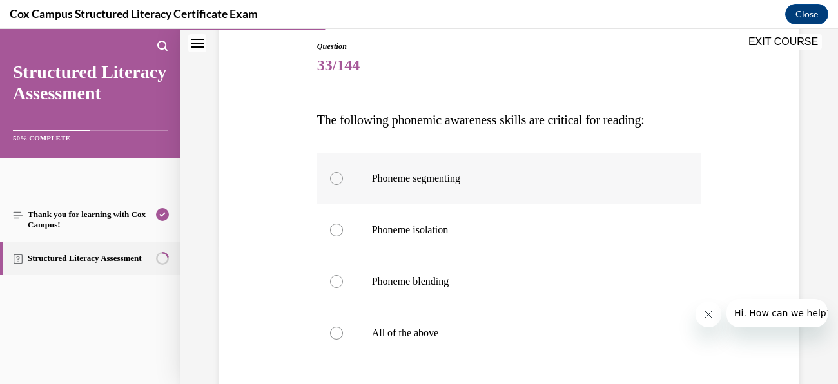
scroll to position [141, 0]
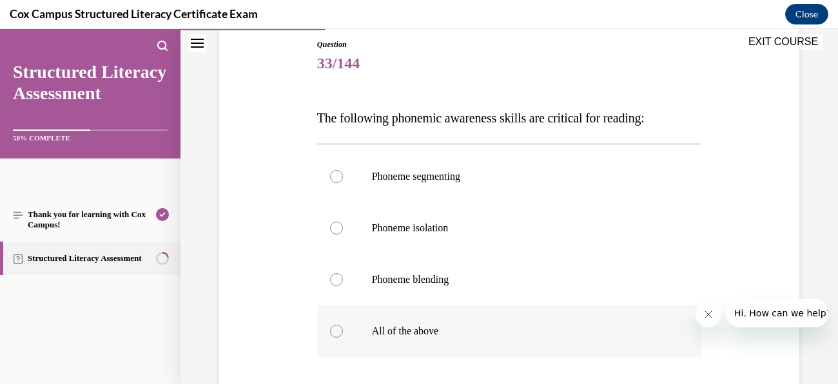
click at [403, 328] on span "All of the above" at bounding box center [405, 331] width 67 height 11
click at [343, 328] on input "All of the above" at bounding box center [336, 331] width 13 height 13
radio input "true"
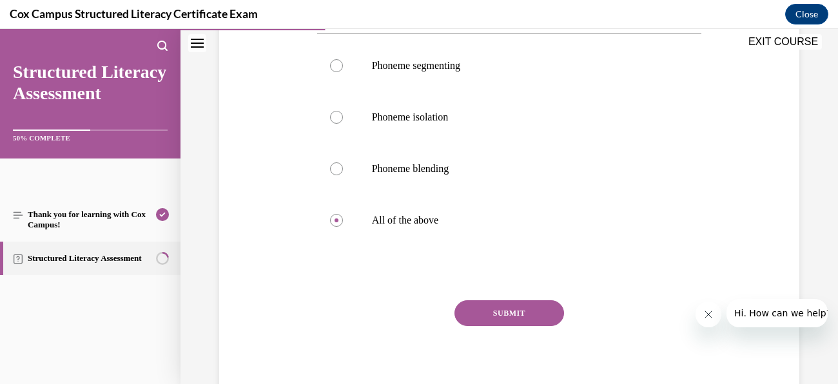
click at [556, 306] on button "SUBMIT" at bounding box center [510, 314] width 110 height 26
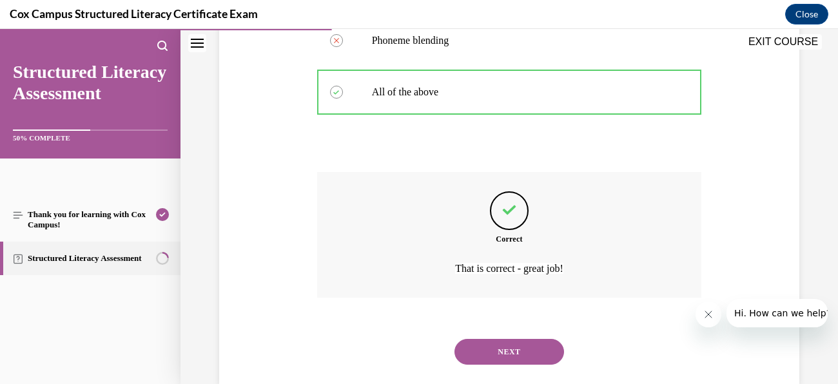
scroll to position [406, 0]
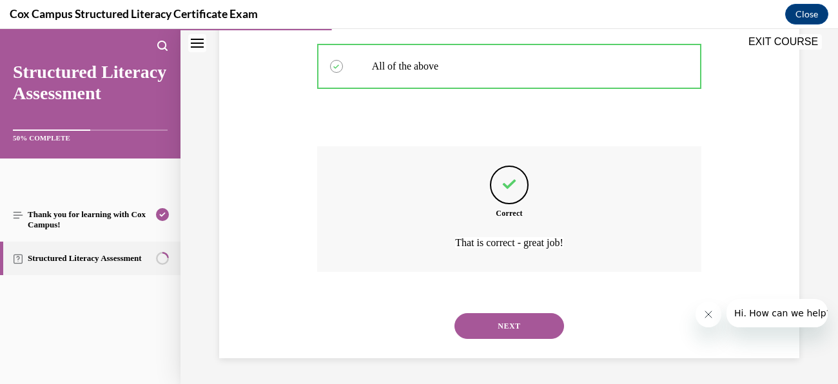
click at [515, 335] on button "NEXT" at bounding box center [510, 326] width 110 height 26
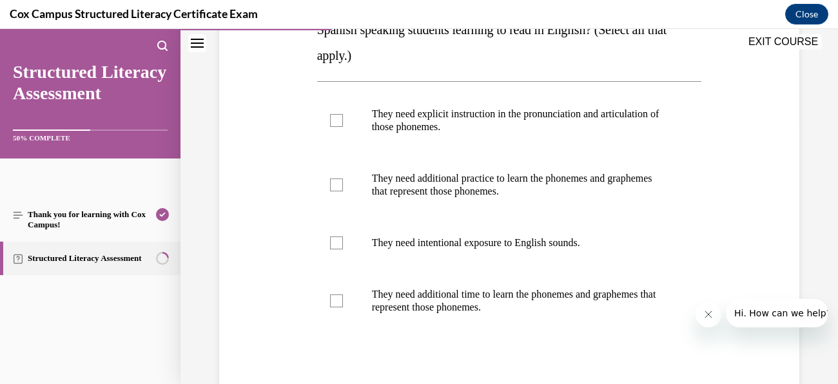
scroll to position [241, 0]
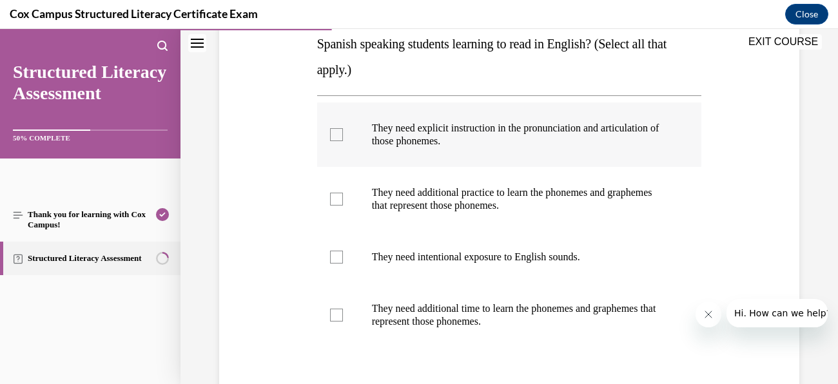
click at [337, 139] on div at bounding box center [336, 134] width 13 height 13
click at [337, 139] on input "They need explicit instruction in the pronunciation and articulation of those p…" at bounding box center [336, 134] width 13 height 13
checkbox input "true"
click at [337, 209] on label "They need additional practice to learn the phonemes and graphemes that represen…" at bounding box center [509, 199] width 385 height 64
click at [337, 206] on input "They need additional practice to learn the phonemes and graphemes that represen…" at bounding box center [336, 199] width 13 height 13
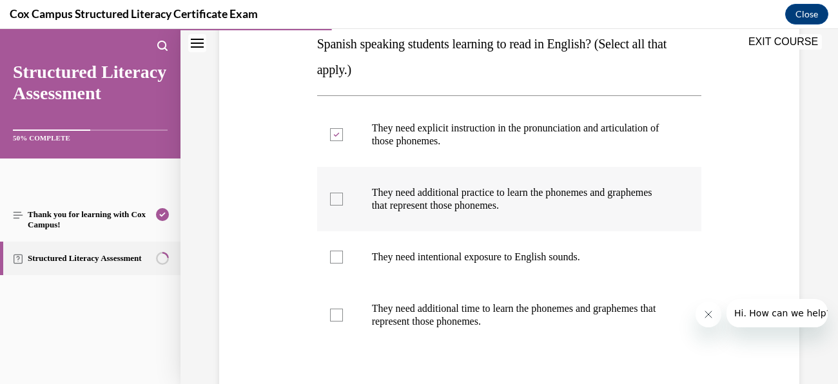
checkbox input "true"
click at [344, 259] on label "They need intentional exposure to English sounds." at bounding box center [509, 258] width 385 height 52
click at [343, 259] on input "They need intentional exposure to English sounds." at bounding box center [336, 257] width 13 height 13
checkbox input "true"
click at [342, 315] on div at bounding box center [336, 315] width 13 height 13
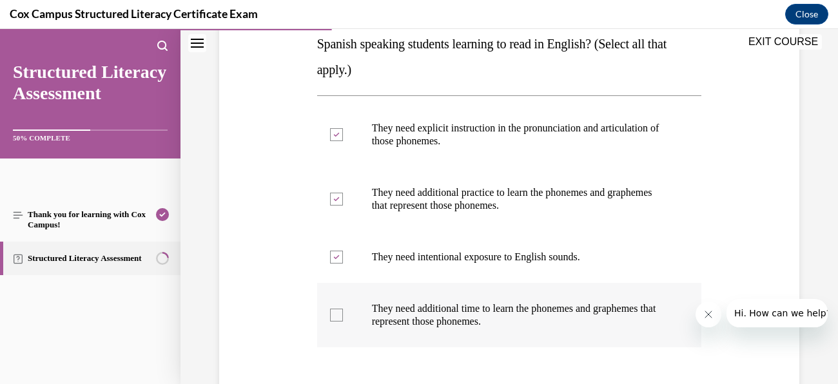
click at [342, 315] on input "They need additional time to learn the phonemes and graphemes that represent th…" at bounding box center [336, 315] width 13 height 13
checkbox input "true"
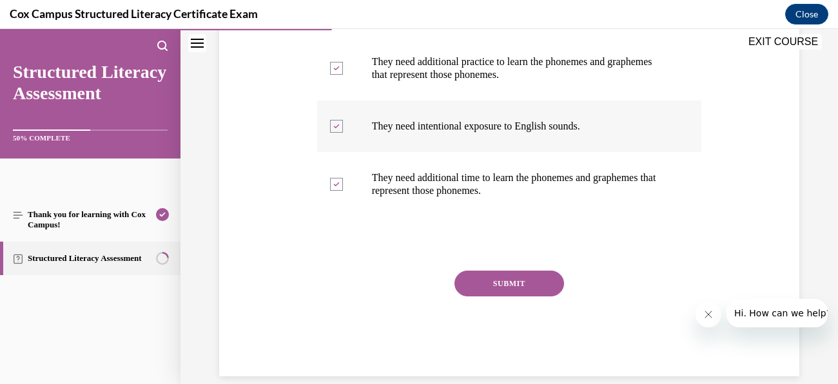
scroll to position [372, 0]
click at [548, 280] on button "SUBMIT" at bounding box center [510, 283] width 110 height 26
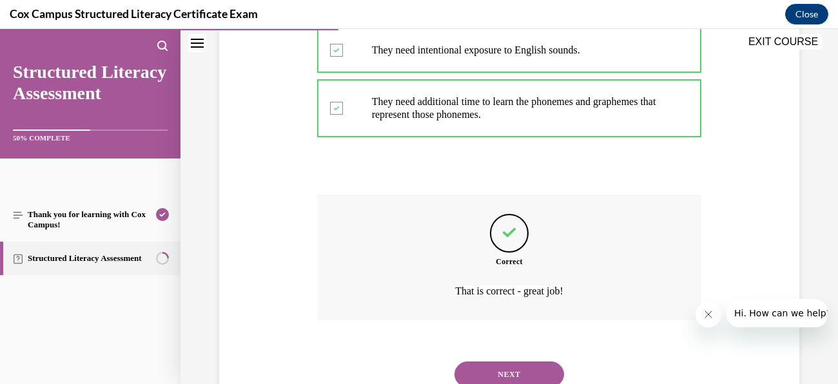
scroll to position [495, 0]
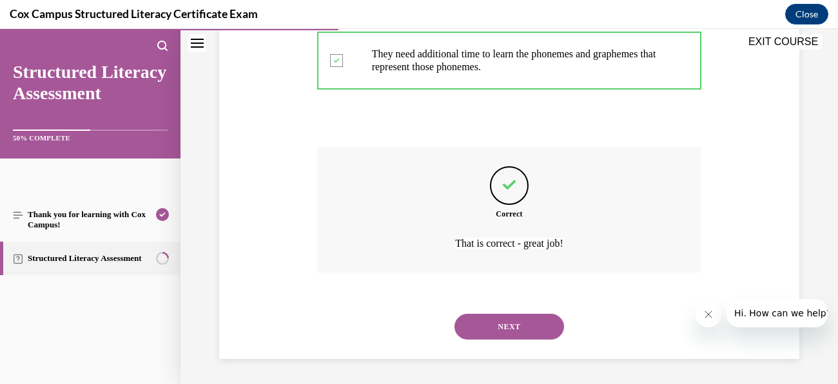
click at [533, 337] on button "NEXT" at bounding box center [510, 327] width 110 height 26
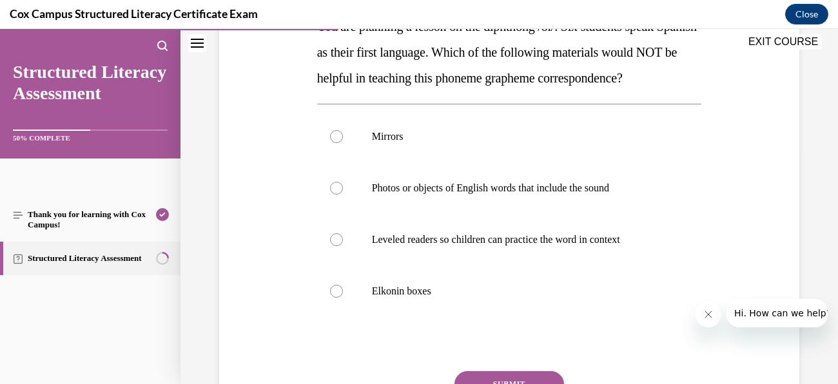
scroll to position [235, 0]
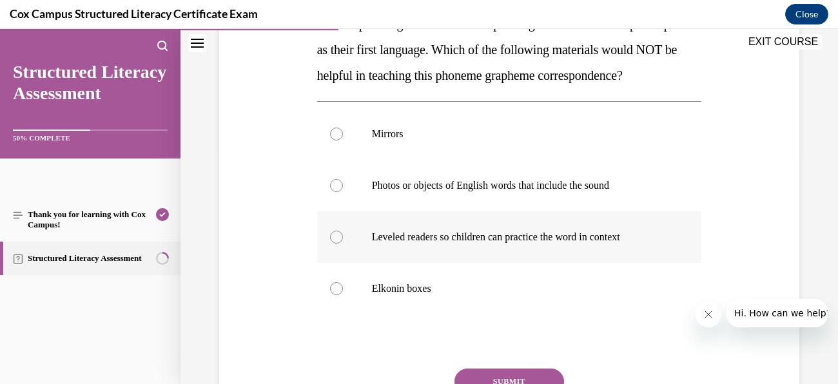
click at [466, 263] on label "Leveled readers so children can practice the word in context" at bounding box center [509, 238] width 385 height 52
click at [343, 244] on input "Leveled readers so children can practice the word in context" at bounding box center [336, 237] width 13 height 13
radio input "true"
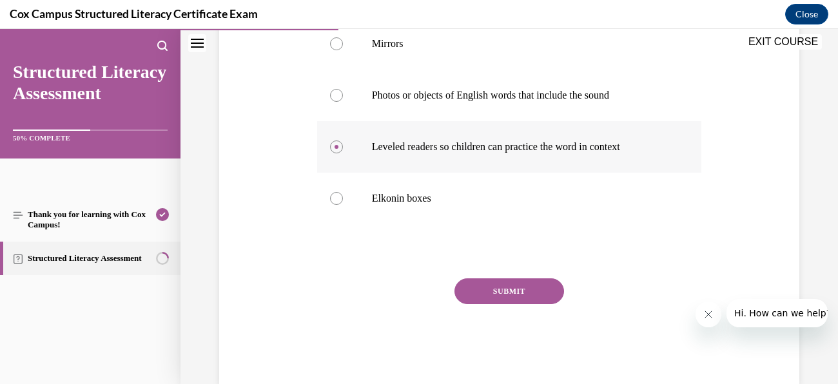
scroll to position [361, 0]
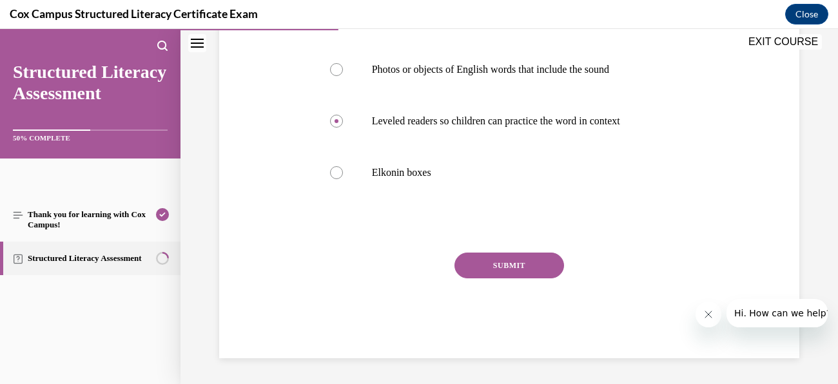
click at [540, 279] on button "SUBMIT" at bounding box center [510, 266] width 110 height 26
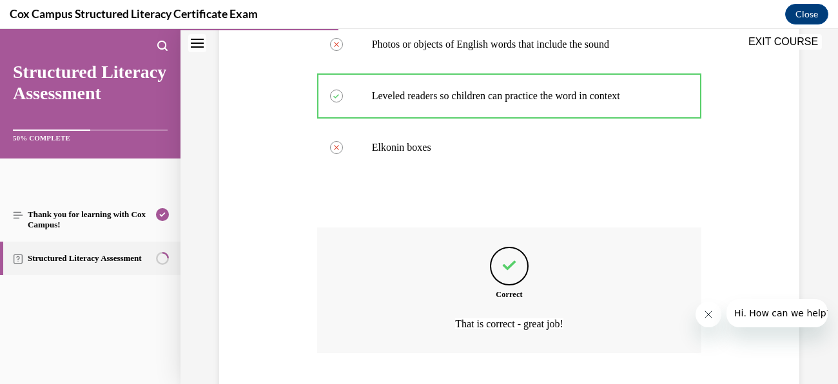
scroll to position [482, 0]
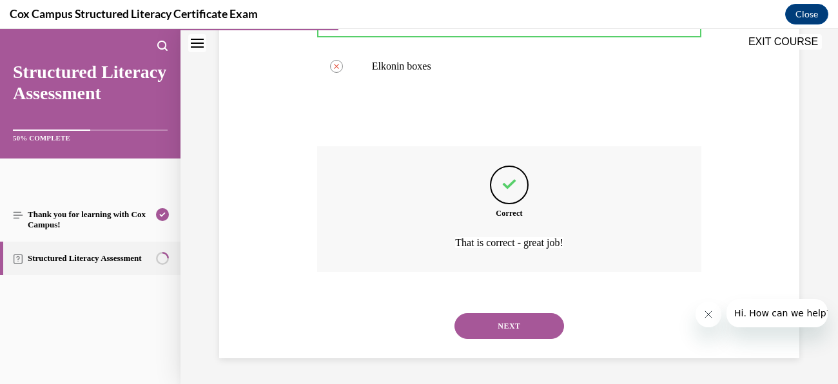
click at [528, 327] on button "NEXT" at bounding box center [510, 326] width 110 height 26
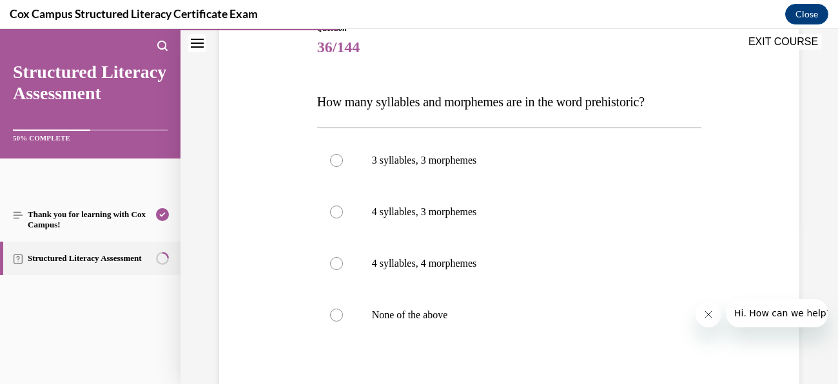
scroll to position [161, 0]
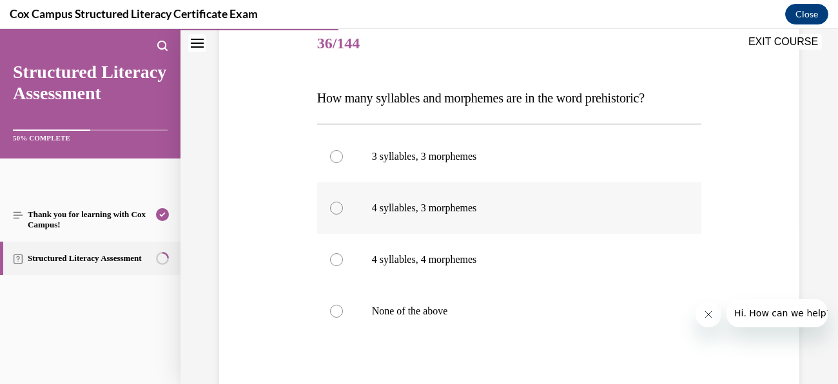
click at [479, 226] on label "4 syllables, 3 morphemes" at bounding box center [509, 209] width 385 height 52
click at [343, 215] on input "4 syllables, 3 morphemes" at bounding box center [336, 208] width 13 height 13
radio input "true"
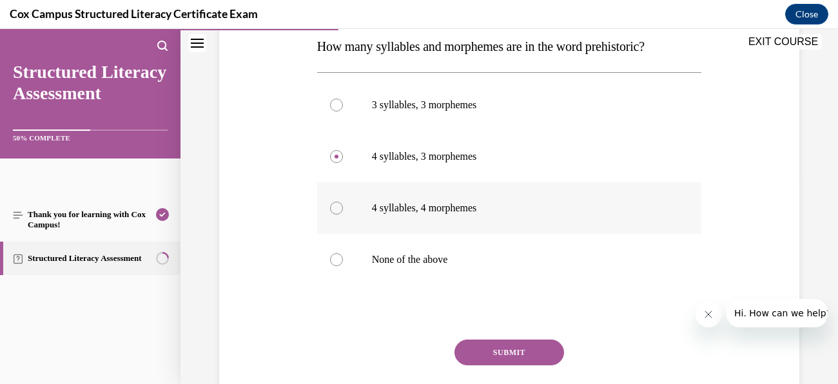
scroll to position [221, 0]
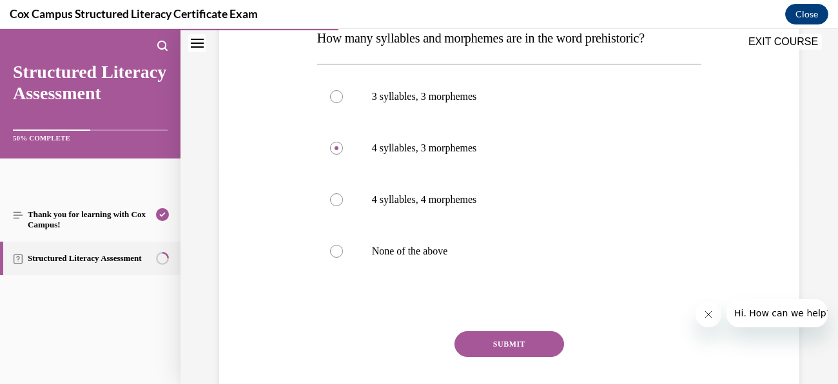
click at [534, 334] on button "SUBMIT" at bounding box center [510, 344] width 110 height 26
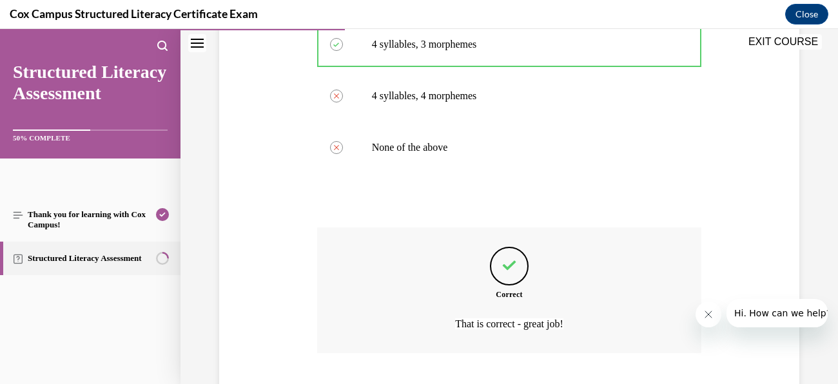
scroll to position [406, 0]
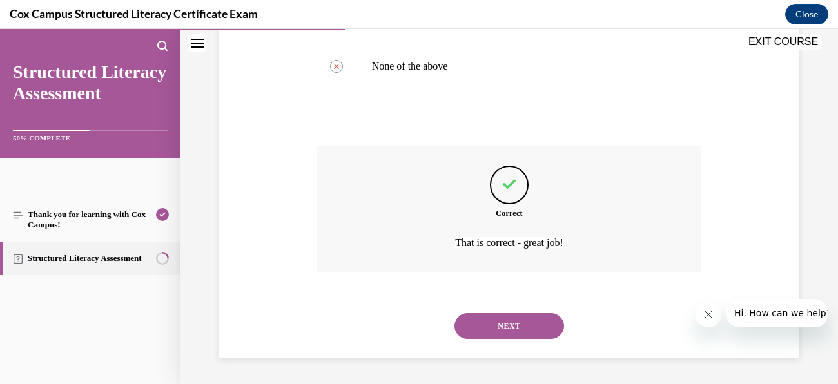
click at [527, 327] on button "NEXT" at bounding box center [510, 326] width 110 height 26
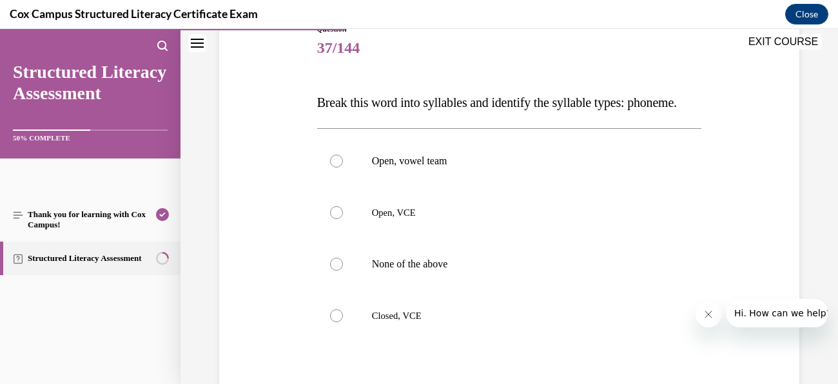
scroll to position [155, 0]
click at [442, 239] on label "Open, VCE" at bounding box center [509, 214] width 385 height 52
click at [343, 220] on input "Open, VCE" at bounding box center [336, 213] width 13 height 13
radio input "true"
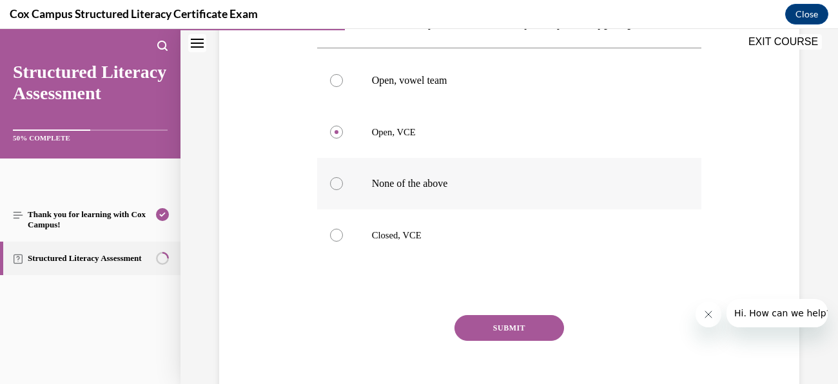
scroll to position [240, 0]
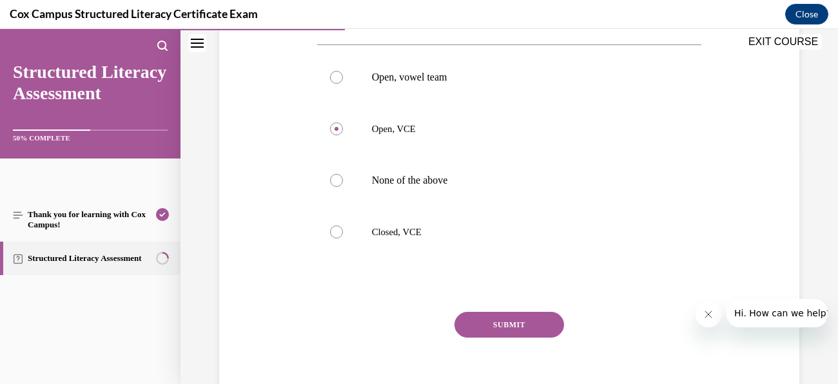
click at [537, 338] on button "SUBMIT" at bounding box center [510, 325] width 110 height 26
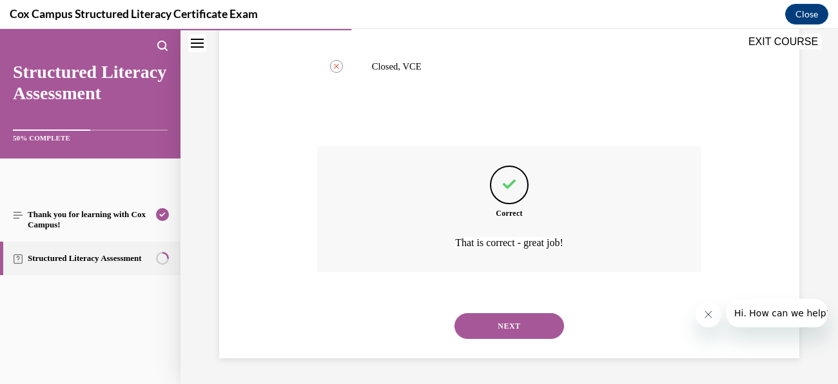
scroll to position [432, 0]
click at [526, 322] on button "NEXT" at bounding box center [510, 326] width 110 height 26
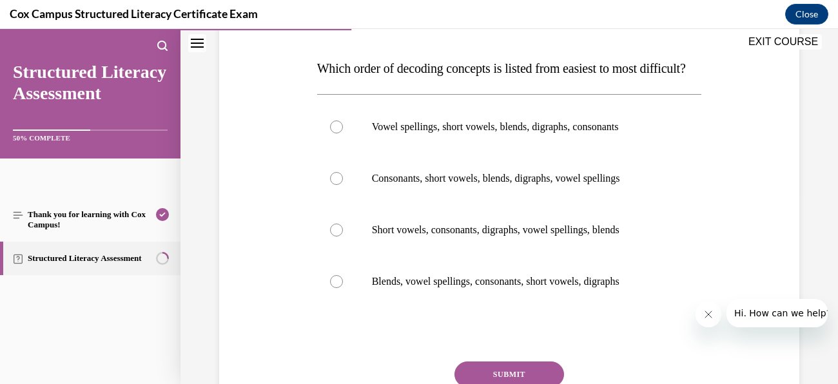
scroll to position [190, 0]
click at [509, 204] on label "Consonants, short vowels, blends, digraphs, vowel spellings" at bounding box center [509, 179] width 385 height 52
click at [343, 185] on input "Consonants, short vowels, blends, digraphs, vowel spellings" at bounding box center [336, 178] width 13 height 13
radio input "true"
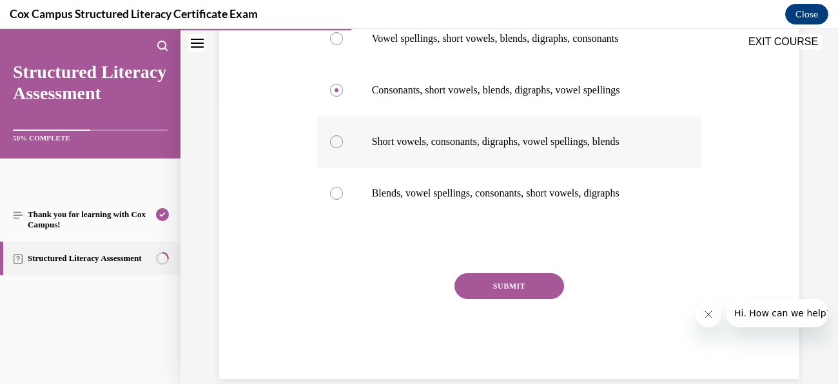
scroll to position [281, 0]
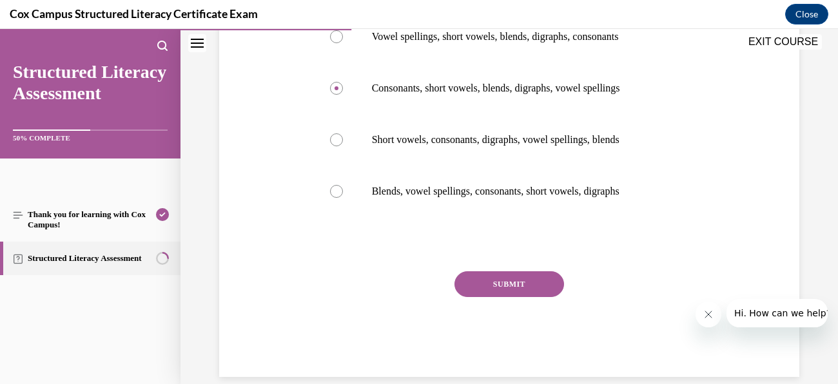
click at [519, 297] on button "SUBMIT" at bounding box center [510, 284] width 110 height 26
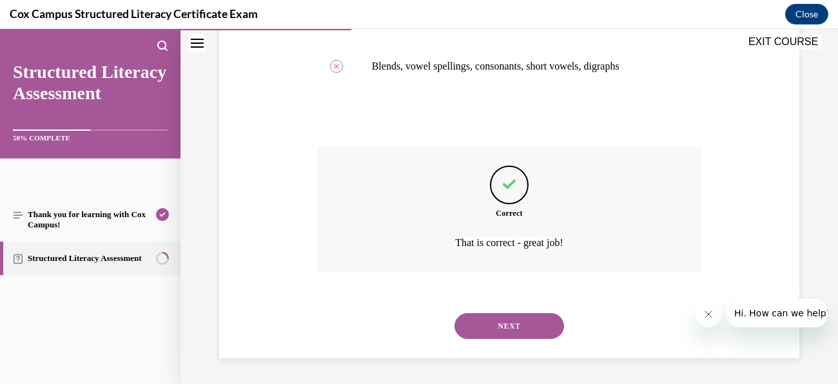
scroll to position [431, 0]
click at [524, 312] on div "NEXT" at bounding box center [509, 327] width 385 height 52
click at [527, 321] on button "NEXT" at bounding box center [510, 326] width 110 height 26
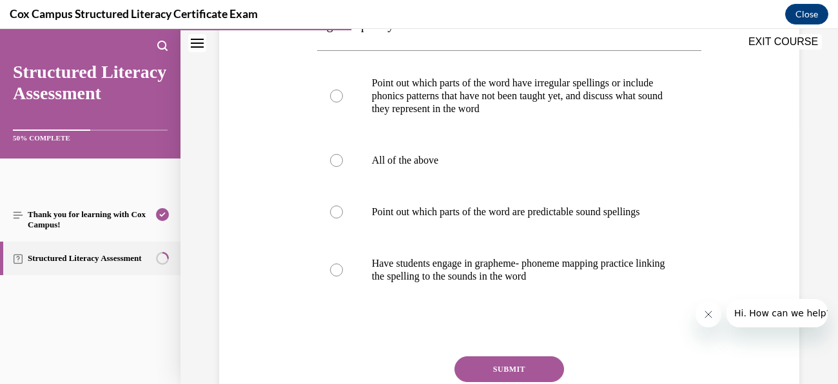
scroll to position [364, 0]
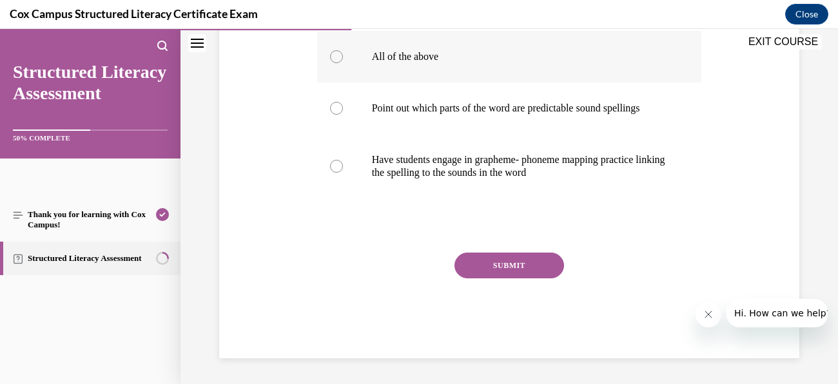
click at [339, 74] on label "All of the above" at bounding box center [509, 57] width 385 height 52
click at [339, 63] on input "All of the above" at bounding box center [336, 56] width 13 height 13
radio input "true"
click at [520, 268] on button "SUBMIT" at bounding box center [510, 266] width 110 height 26
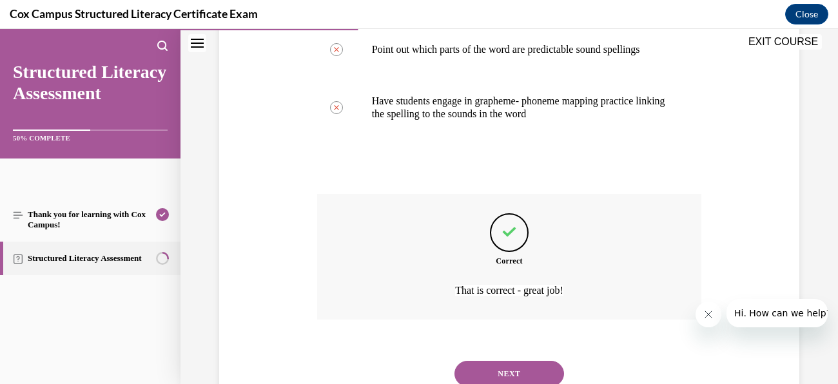
scroll to position [470, 0]
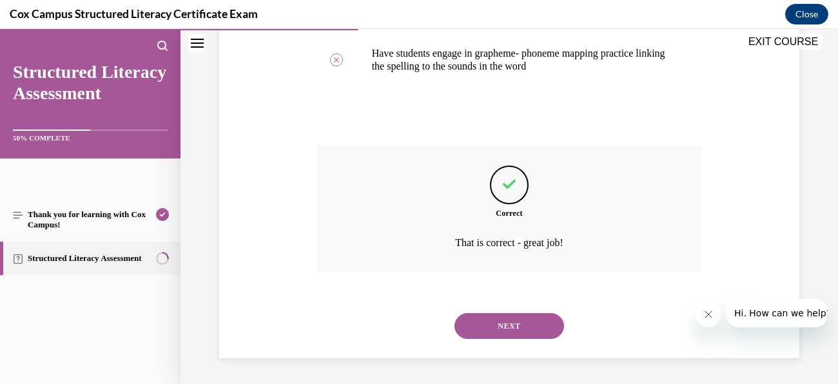
click at [543, 317] on button "NEXT" at bounding box center [510, 326] width 110 height 26
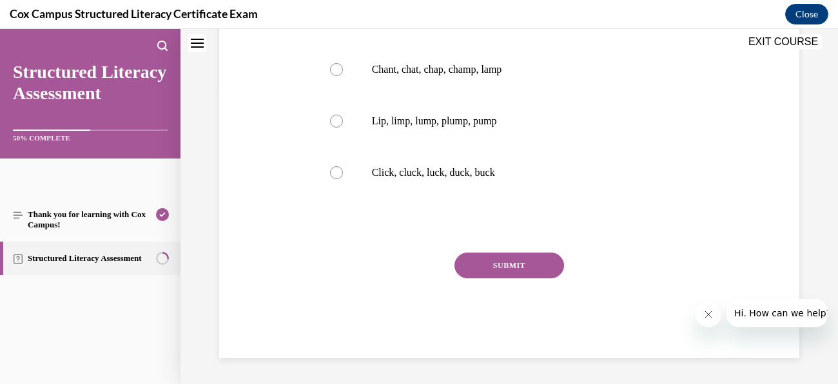
scroll to position [0, 0]
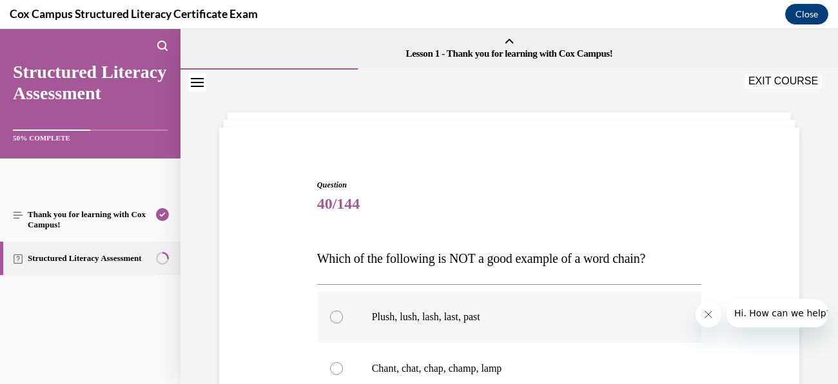
click at [440, 317] on p "Plush, lush, lash, last, past" at bounding box center [521, 317] width 298 height 13
click at [343, 317] on input "Plush, lush, lash, last, past" at bounding box center [336, 317] width 13 height 13
radio input "true"
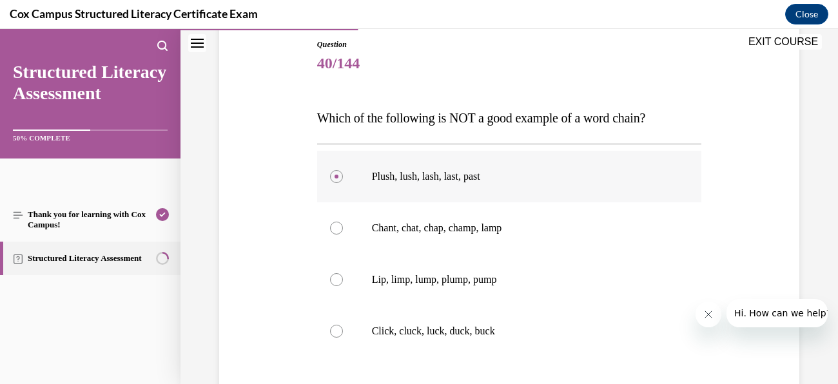
scroll to position [196, 0]
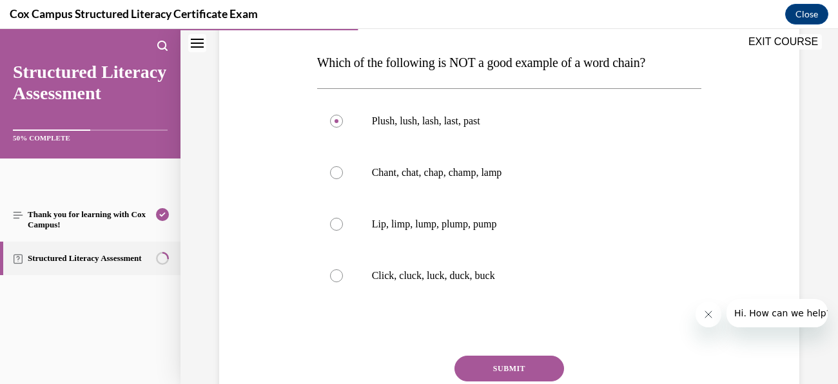
click at [533, 359] on button "SUBMIT" at bounding box center [510, 369] width 110 height 26
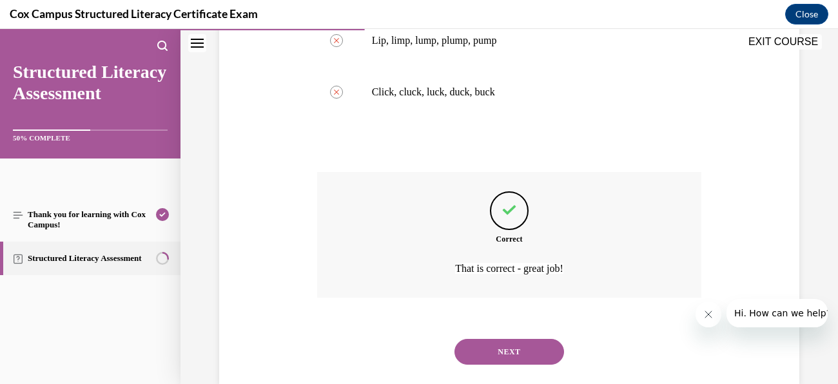
scroll to position [406, 0]
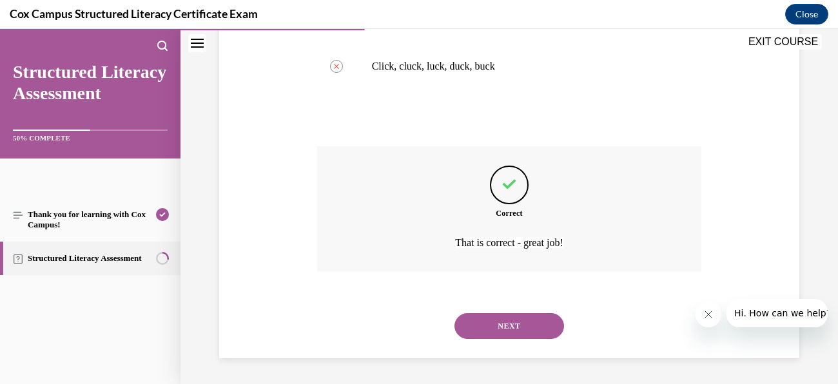
click at [524, 333] on button "NEXT" at bounding box center [510, 326] width 110 height 26
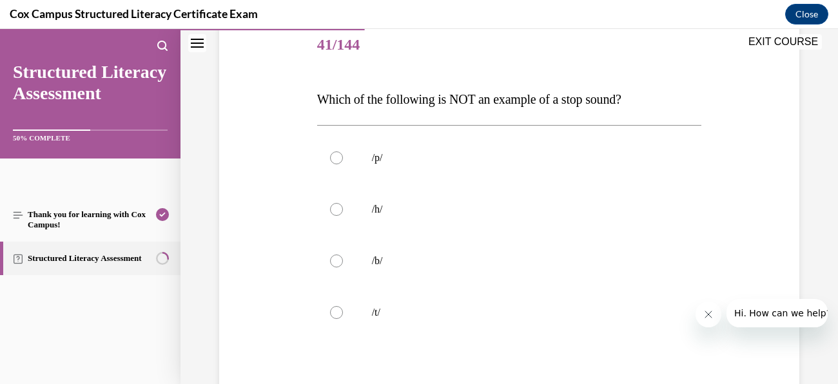
scroll to position [162, 0]
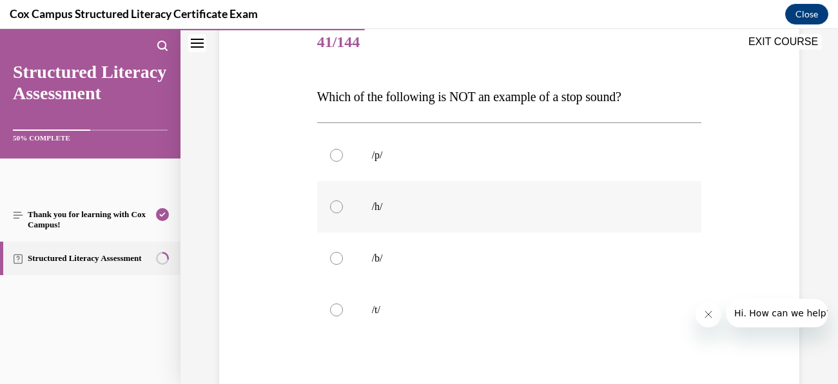
click at [403, 201] on p "/h/" at bounding box center [521, 207] width 298 height 13
click at [343, 201] on input "/h/" at bounding box center [336, 207] width 13 height 13
radio input "true"
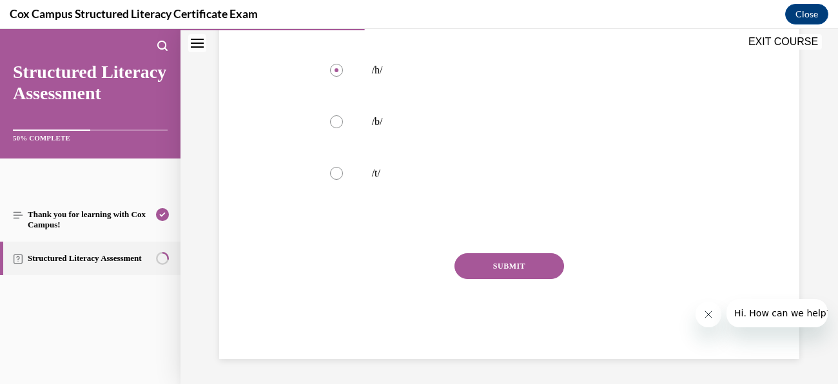
click at [513, 268] on button "SUBMIT" at bounding box center [510, 266] width 110 height 26
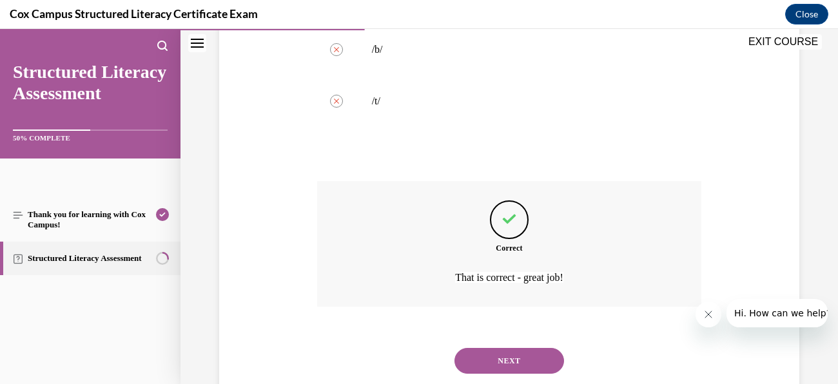
scroll to position [406, 0]
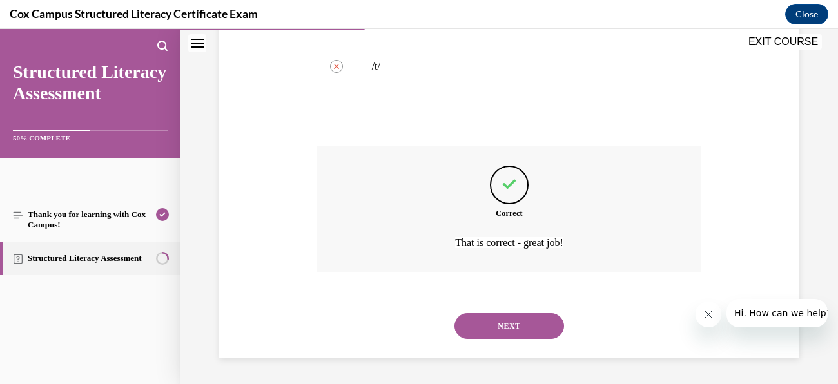
click at [522, 331] on button "NEXT" at bounding box center [510, 326] width 110 height 26
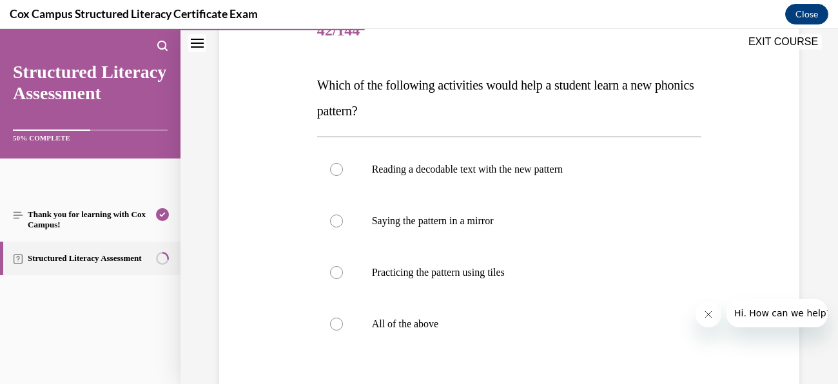
scroll to position [174, 0]
click at [353, 317] on label "All of the above" at bounding box center [509, 324] width 385 height 52
click at [343, 317] on input "All of the above" at bounding box center [336, 323] width 13 height 13
radio input "true"
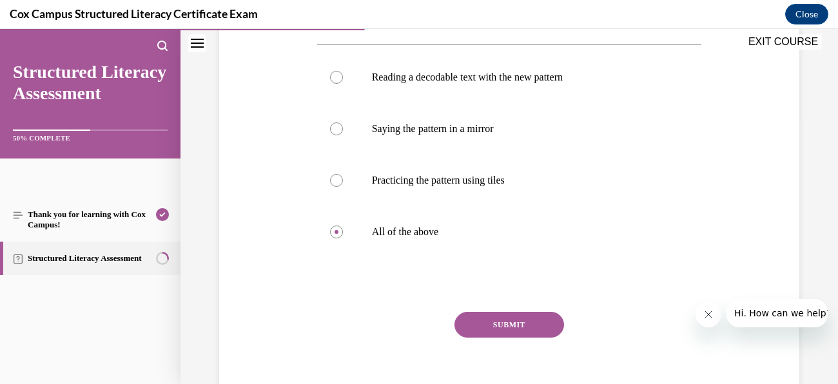
click at [512, 322] on button "SUBMIT" at bounding box center [510, 325] width 110 height 26
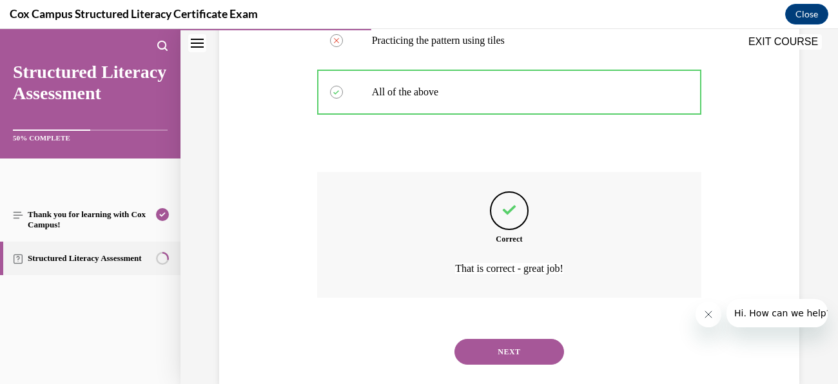
scroll to position [431, 0]
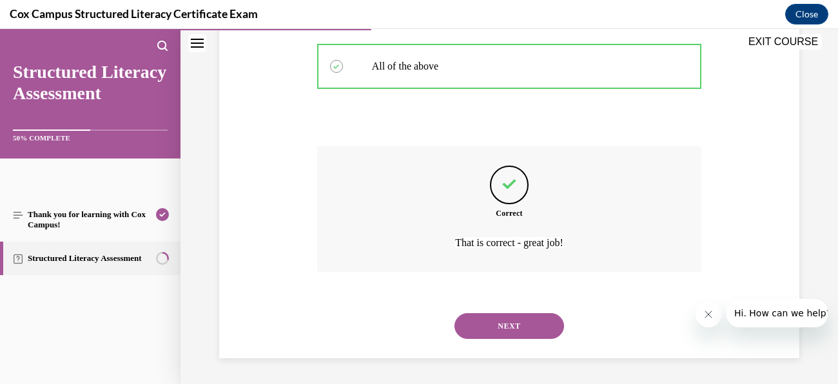
click at [528, 334] on button "NEXT" at bounding box center [510, 326] width 110 height 26
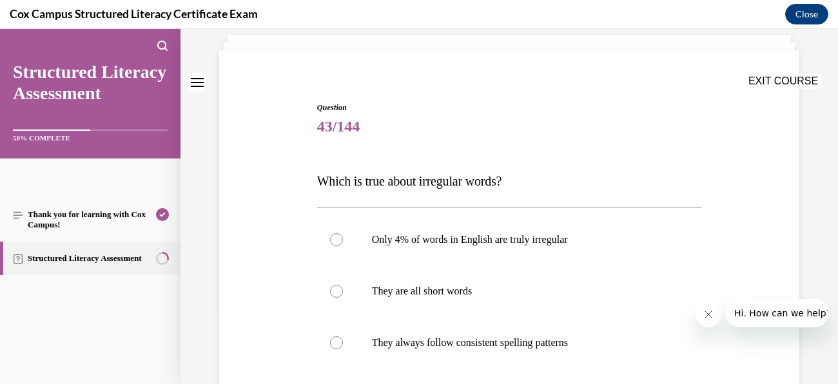
scroll to position [90, 0]
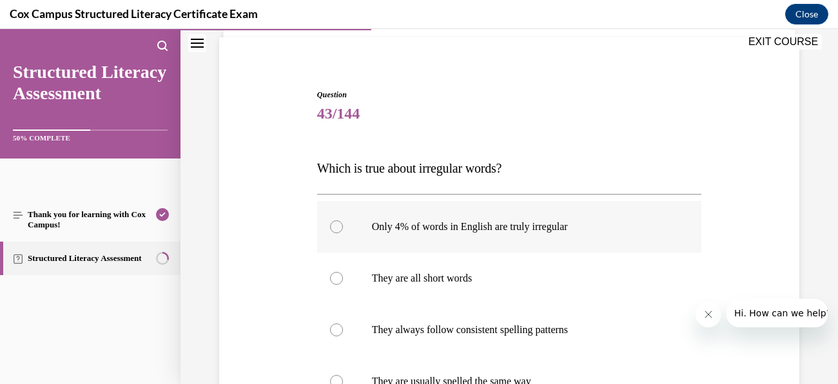
click at [437, 235] on label "Only 4% of words in English are truly irregular" at bounding box center [509, 227] width 385 height 52
click at [343, 233] on input "Only 4% of words in English are truly irregular" at bounding box center [336, 227] width 13 height 13
radio input "true"
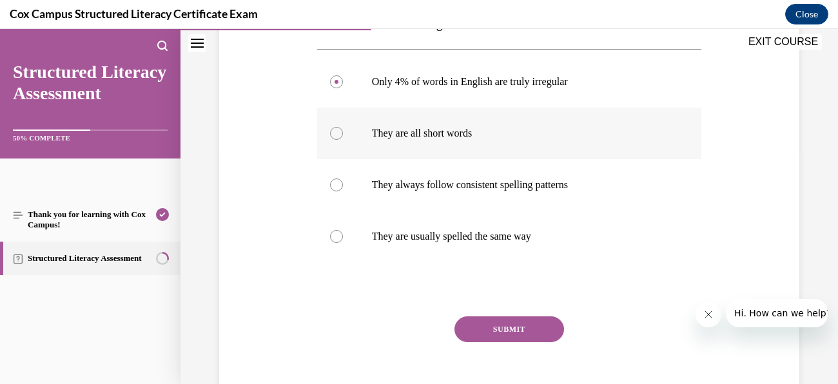
scroll to position [242, 0]
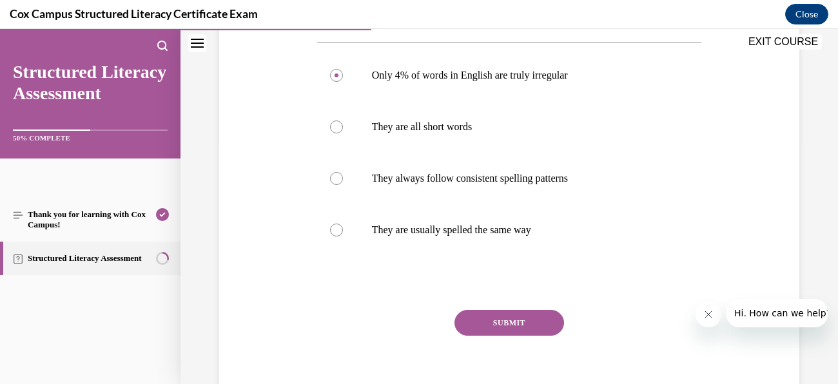
click at [527, 319] on button "SUBMIT" at bounding box center [510, 323] width 110 height 26
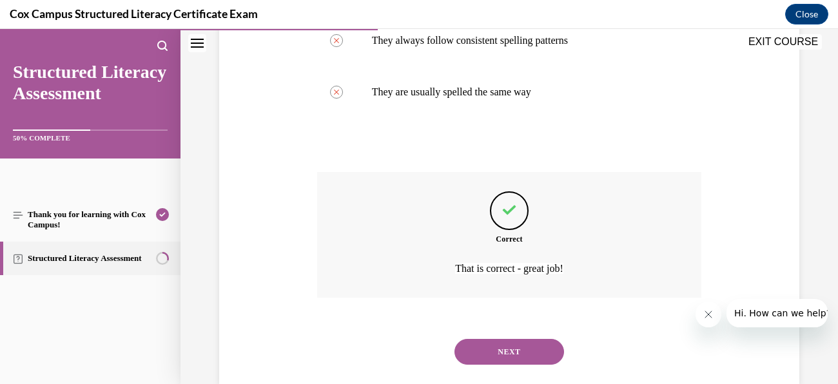
scroll to position [406, 0]
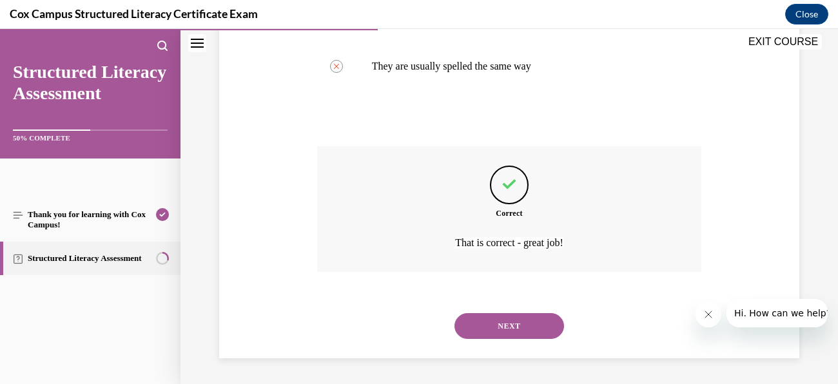
click at [527, 333] on button "NEXT" at bounding box center [510, 326] width 110 height 26
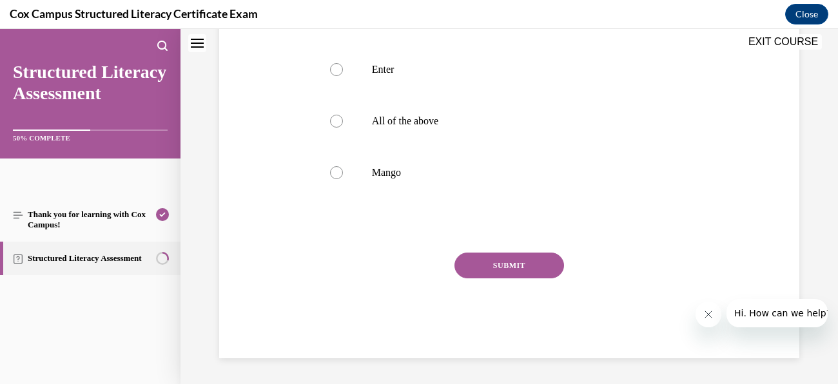
scroll to position [0, 0]
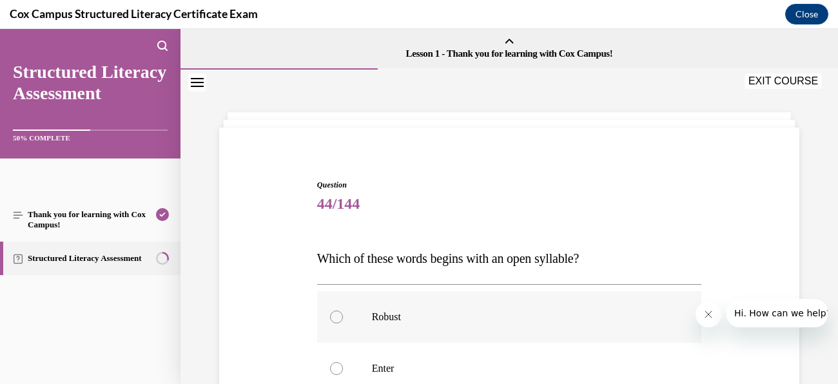
click at [471, 306] on label "Robust" at bounding box center [509, 317] width 385 height 52
click at [343, 311] on input "Robust" at bounding box center [336, 317] width 13 height 13
radio input "true"
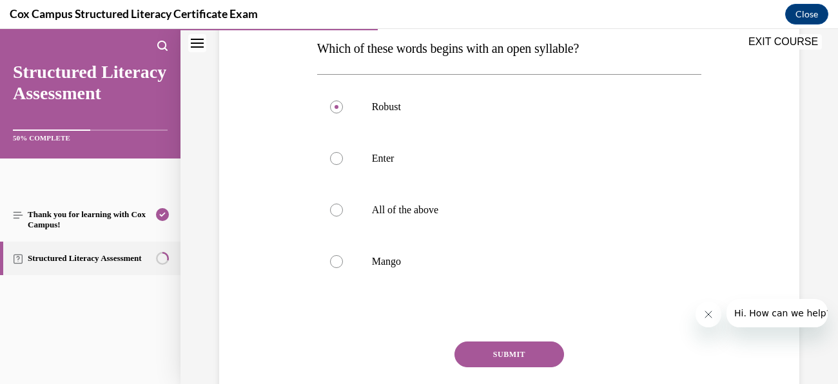
click at [532, 358] on button "SUBMIT" at bounding box center [510, 355] width 110 height 26
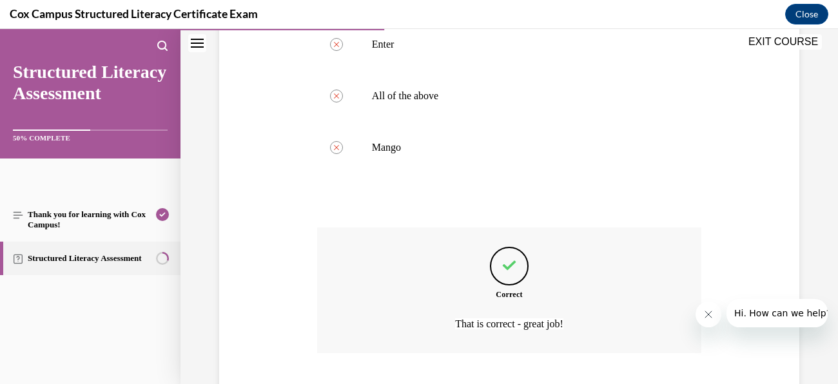
scroll to position [406, 0]
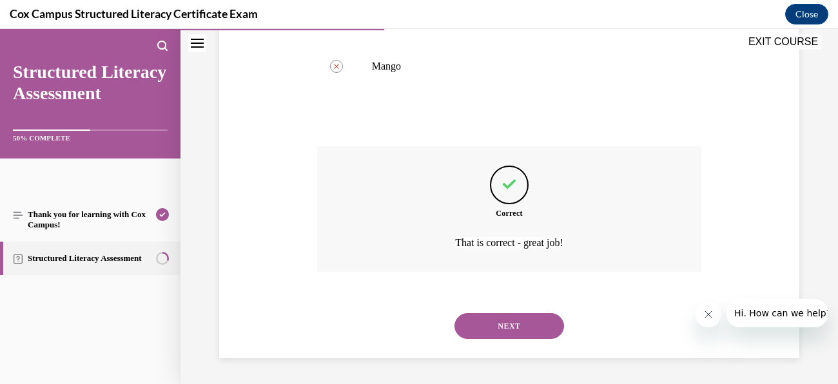
click at [522, 319] on button "NEXT" at bounding box center [510, 326] width 110 height 26
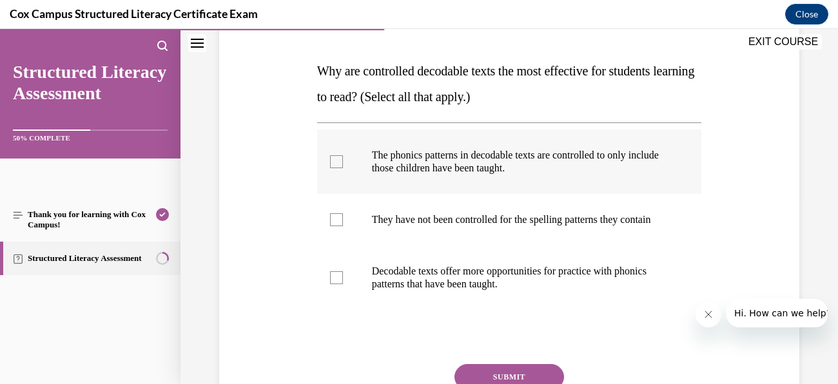
scroll to position [190, 0]
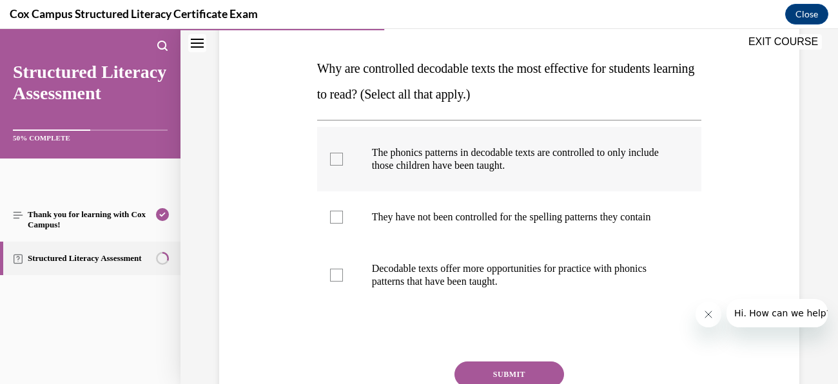
click at [338, 169] on label "The phonics patterns in decodable texts are controlled to only include those ch…" at bounding box center [509, 159] width 385 height 64
click at [338, 166] on input "The phonics patterns in decodable texts are controlled to only include those ch…" at bounding box center [336, 159] width 13 height 13
checkbox input "true"
click at [335, 264] on label "Decodable texts offer more opportunities for practice with phonics patterns tha…" at bounding box center [509, 275] width 385 height 64
click at [335, 269] on input "Decodable texts offer more opportunities for practice with phonics patterns tha…" at bounding box center [336, 275] width 13 height 13
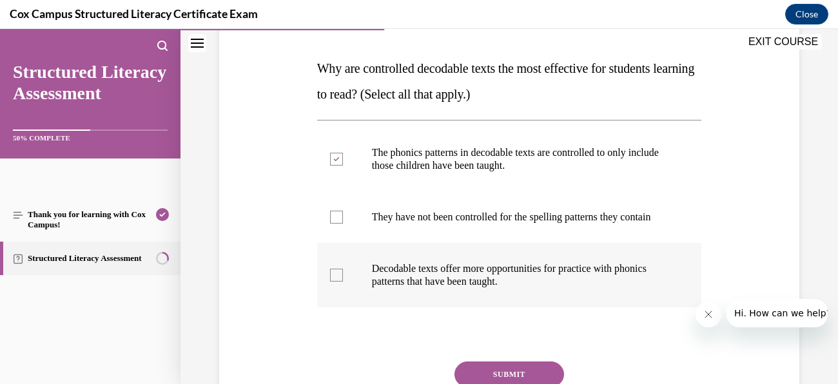
checkbox input "true"
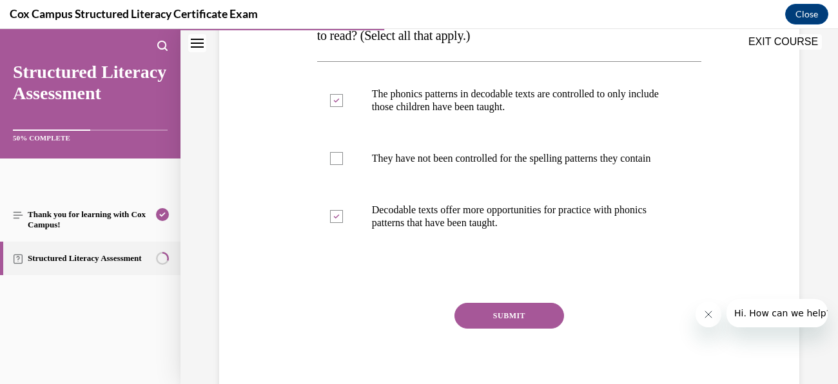
click at [512, 322] on button "SUBMIT" at bounding box center [510, 316] width 110 height 26
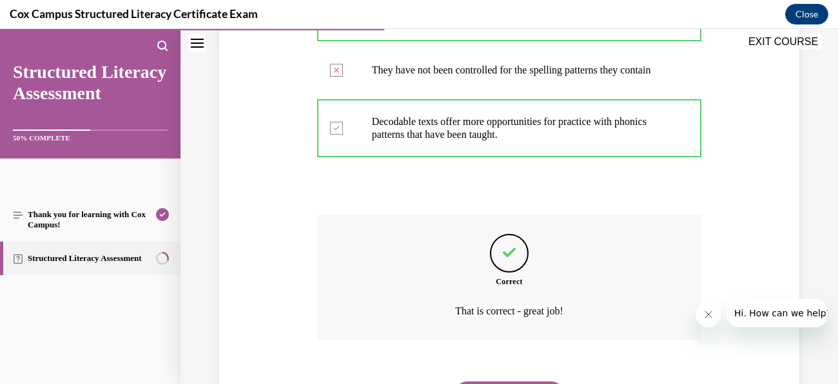
scroll to position [419, 0]
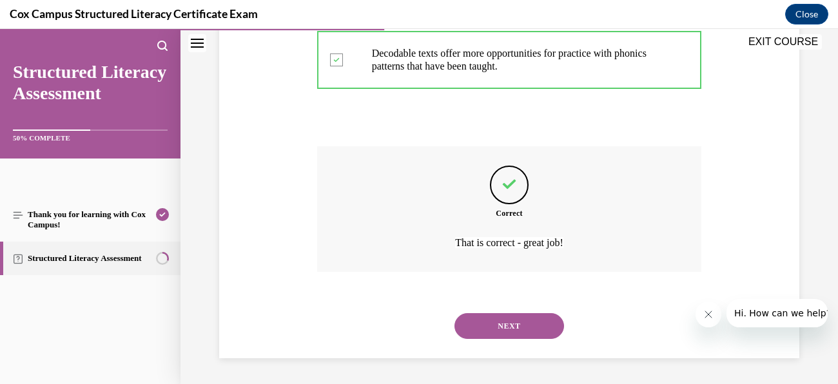
click at [538, 320] on button "NEXT" at bounding box center [510, 326] width 110 height 26
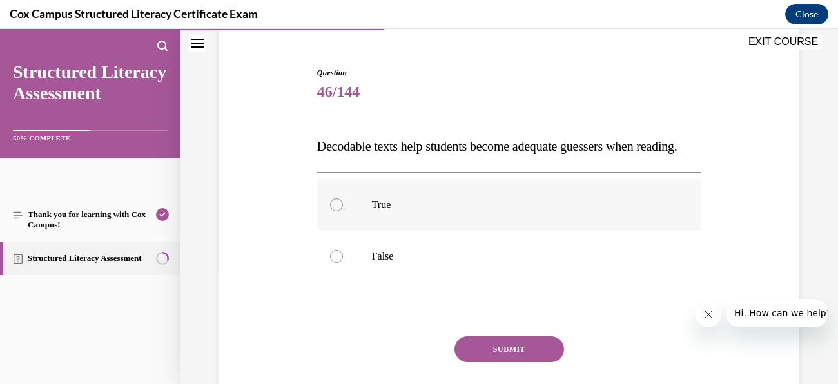
scroll to position [112, 0]
click at [348, 283] on label "False" at bounding box center [509, 258] width 385 height 52
click at [343, 264] on input "False" at bounding box center [336, 257] width 13 height 13
radio input "true"
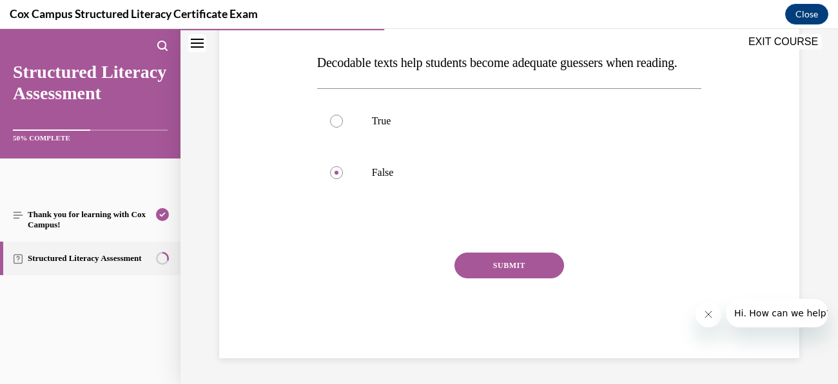
scroll to position [219, 0]
click at [533, 275] on button "SUBMIT" at bounding box center [510, 266] width 110 height 26
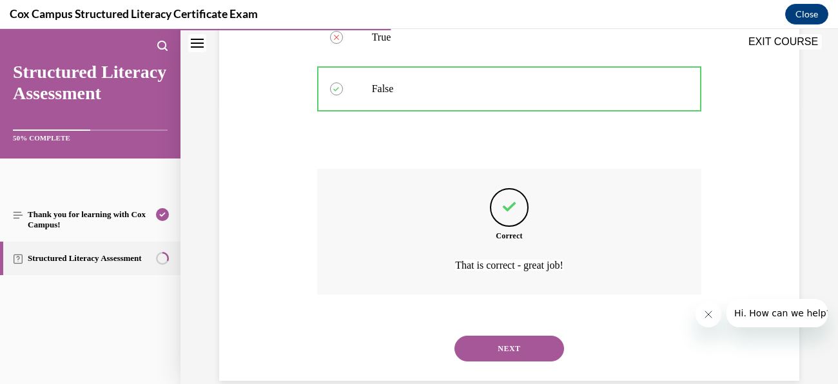
scroll to position [328, 0]
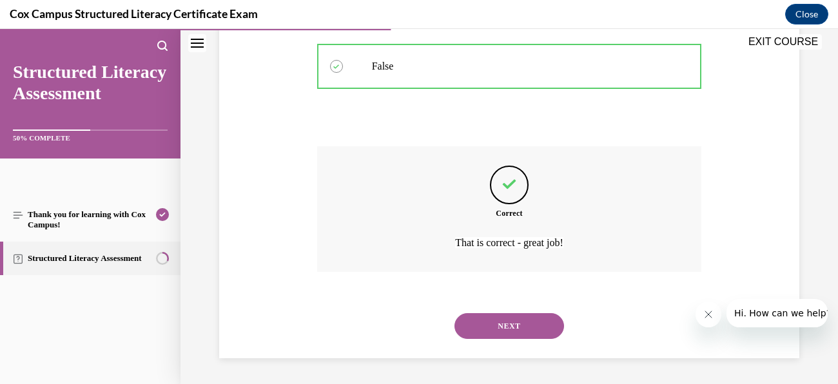
click at [522, 330] on button "NEXT" at bounding box center [510, 326] width 110 height 26
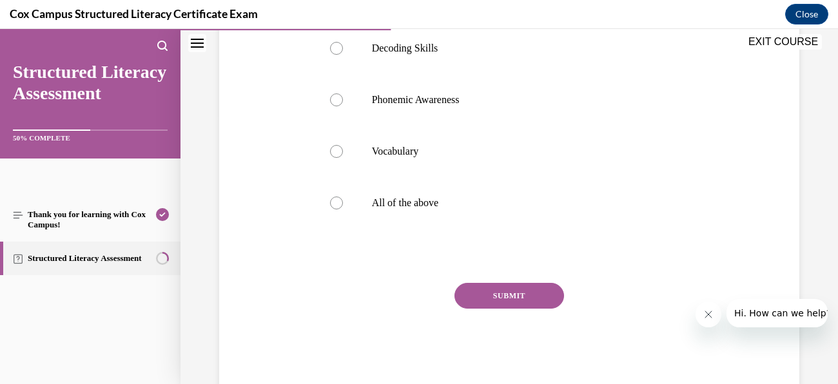
scroll to position [274, 0]
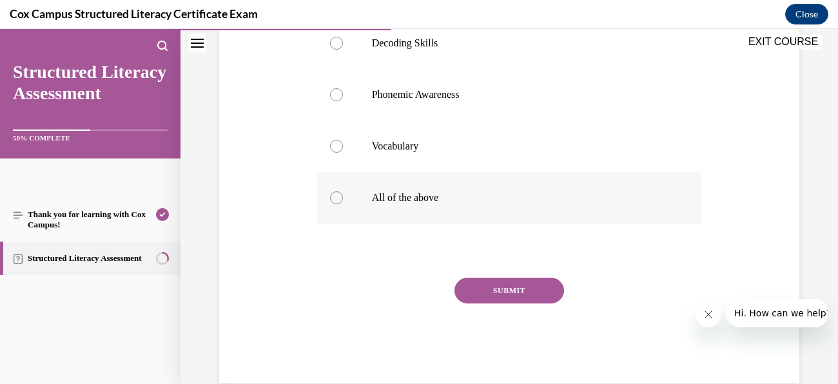
click at [383, 194] on p "All of the above" at bounding box center [521, 198] width 298 height 13
click at [343, 194] on input "All of the above" at bounding box center [336, 198] width 13 height 13
radio input "true"
click at [513, 290] on button "SUBMIT" at bounding box center [510, 291] width 110 height 26
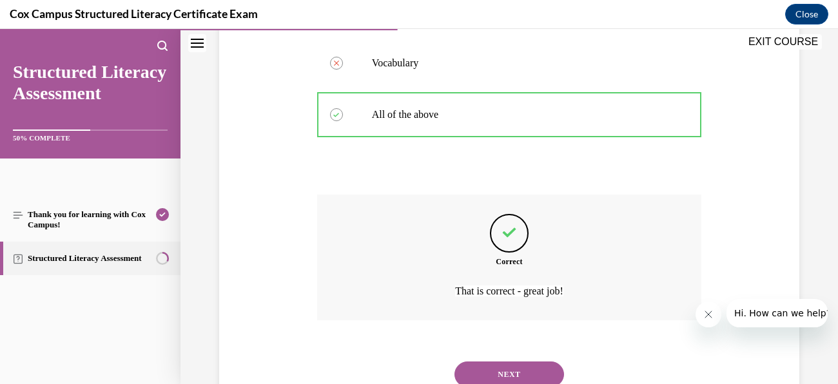
scroll to position [406, 0]
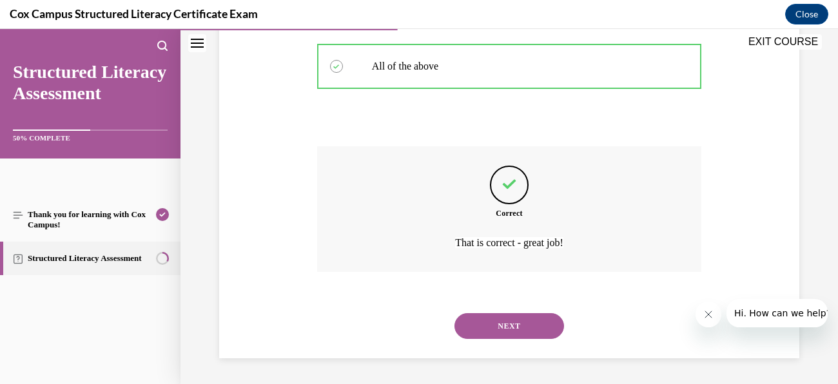
click at [506, 336] on button "NEXT" at bounding box center [510, 326] width 110 height 26
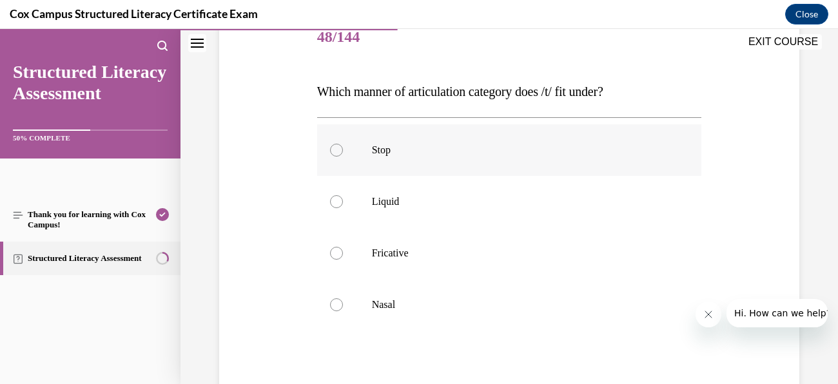
scroll to position [168, 0]
click at [393, 150] on p "Stop" at bounding box center [521, 149] width 298 height 13
click at [343, 150] on input "Stop" at bounding box center [336, 149] width 13 height 13
radio input "true"
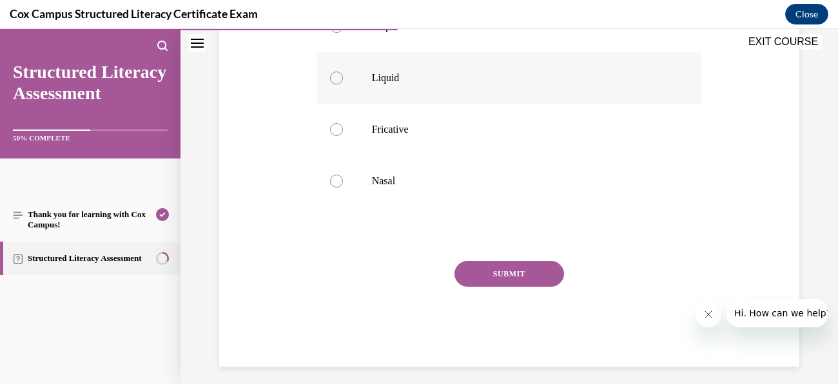
scroll to position [290, 0]
click at [532, 266] on button "SUBMIT" at bounding box center [510, 275] width 110 height 26
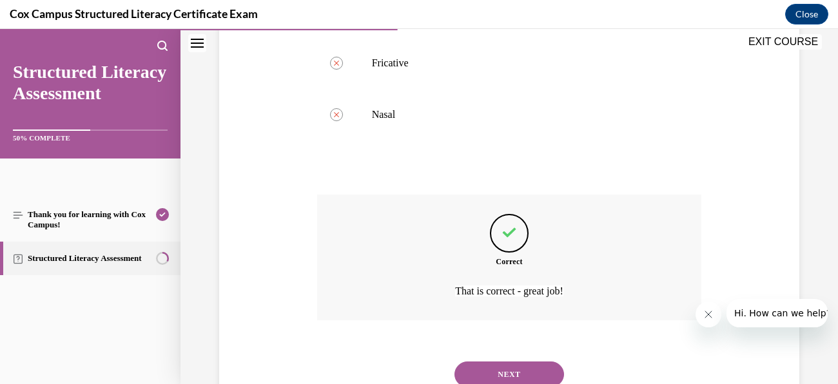
scroll to position [406, 0]
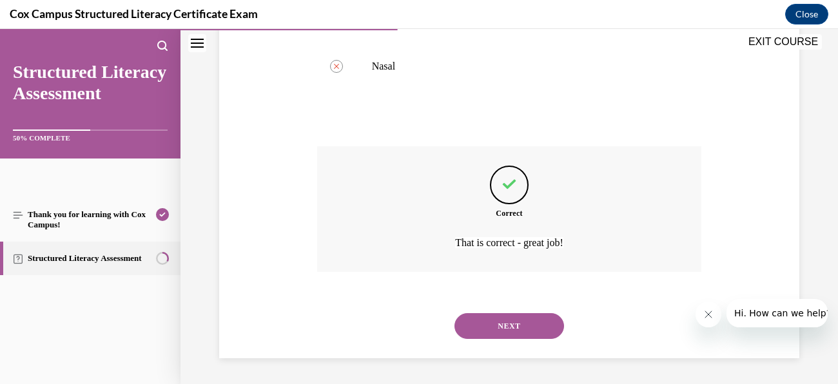
click at [527, 320] on button "NEXT" at bounding box center [510, 326] width 110 height 26
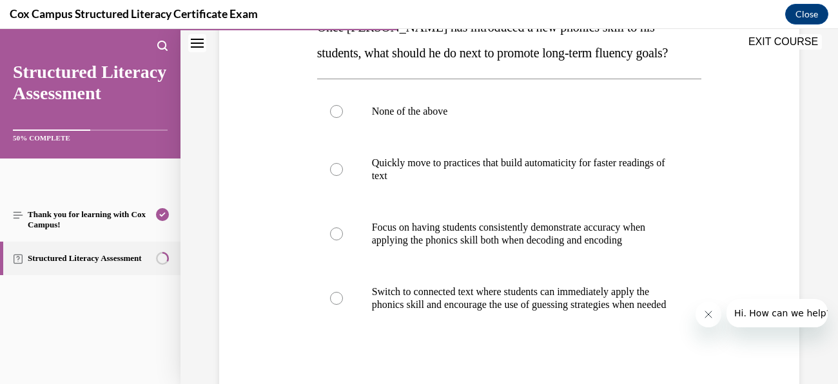
scroll to position [233, 0]
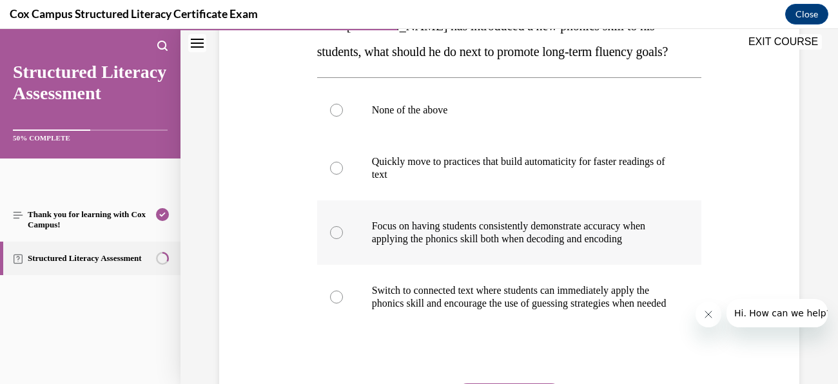
click at [449, 237] on p "Focus on having students consistently demonstrate accuracy when applying the ph…" at bounding box center [521, 233] width 298 height 26
click at [343, 237] on input "Focus on having students consistently demonstrate accuracy when applying the ph…" at bounding box center [336, 232] width 13 height 13
radio input "true"
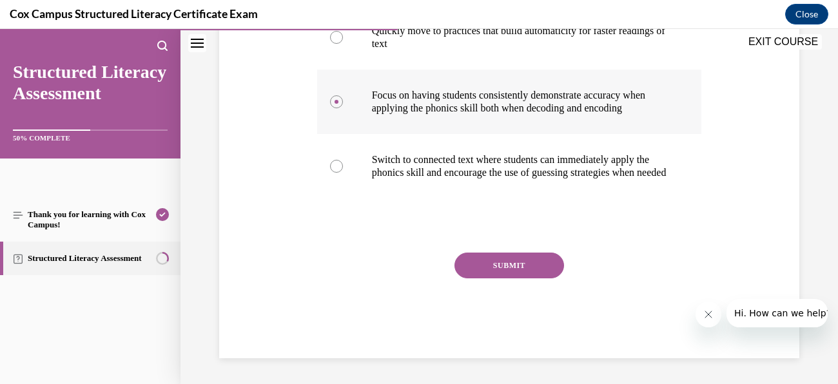
scroll to position [389, 0]
click at [507, 261] on button "SUBMIT" at bounding box center [510, 266] width 110 height 26
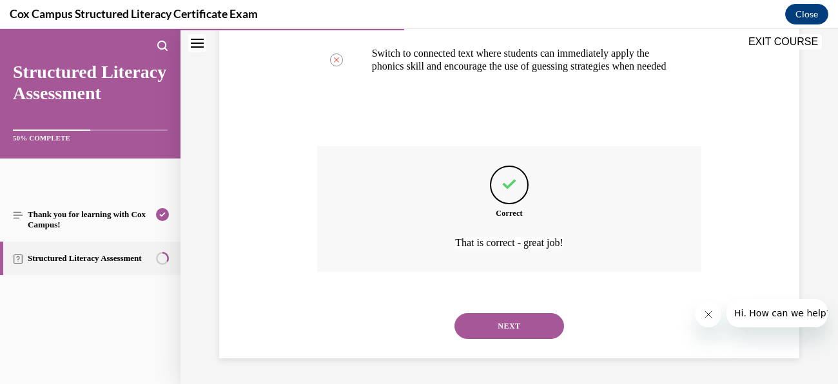
scroll to position [495, 0]
click at [538, 328] on button "NEXT" at bounding box center [510, 326] width 110 height 26
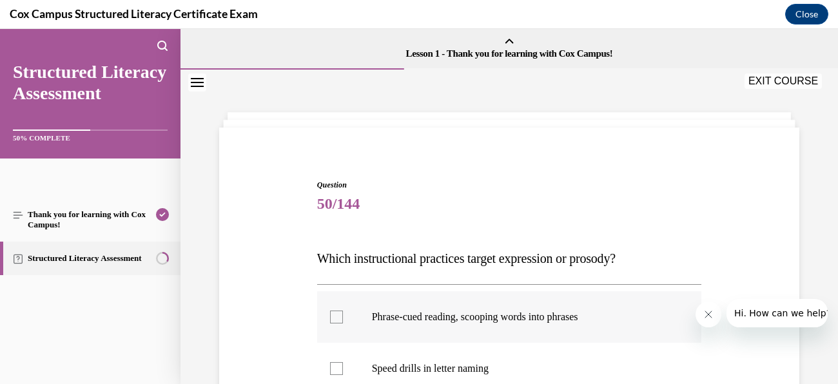
click at [339, 314] on div at bounding box center [336, 317] width 13 height 13
click at [339, 314] on input "Phrase-cued reading, scooping words into phrases" at bounding box center [336, 317] width 13 height 13
checkbox input "true"
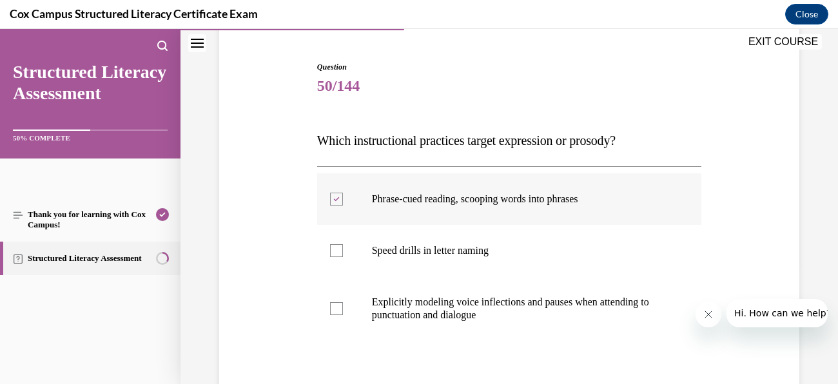
scroll to position [122, 0]
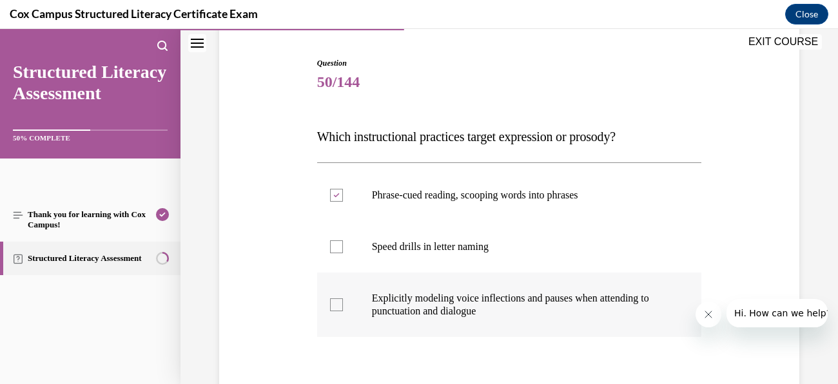
click at [336, 291] on label "Explicitly modeling voice inflections and pauses when attending to punctuation …" at bounding box center [509, 305] width 385 height 64
click at [336, 299] on input "Explicitly modeling voice inflections and pauses when attending to punctuation …" at bounding box center [336, 305] width 13 height 13
checkbox input "true"
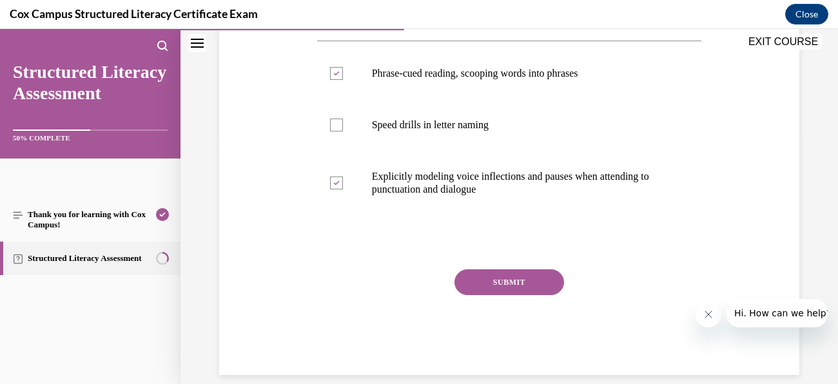
click at [516, 277] on button "SUBMIT" at bounding box center [510, 283] width 110 height 26
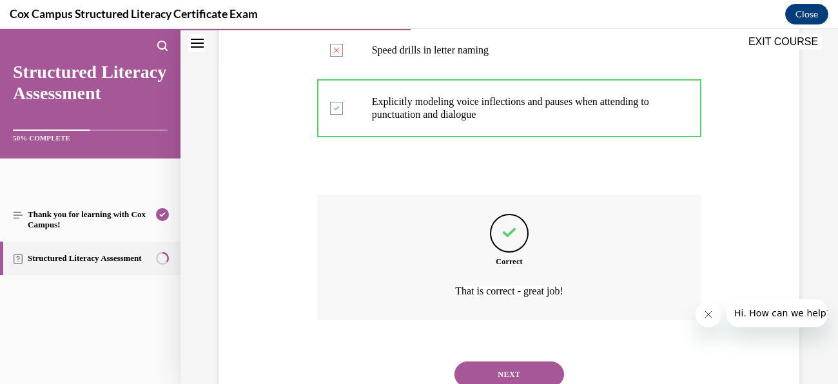
scroll to position [367, 0]
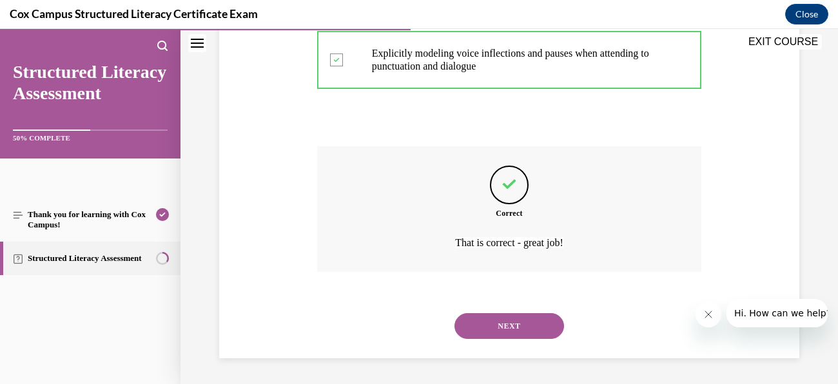
click at [529, 331] on button "NEXT" at bounding box center [510, 326] width 110 height 26
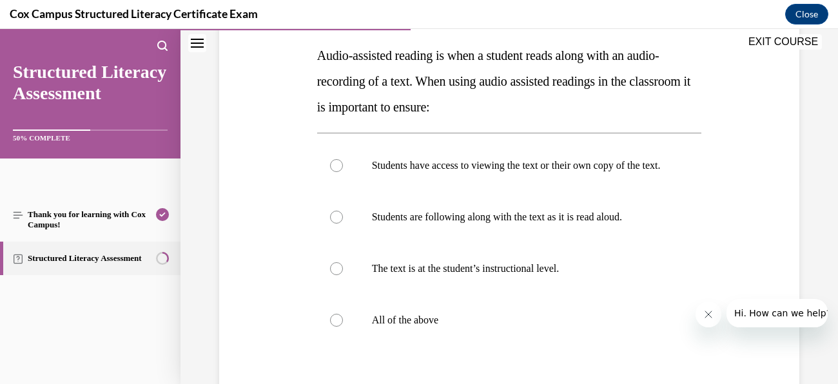
scroll to position [221, 0]
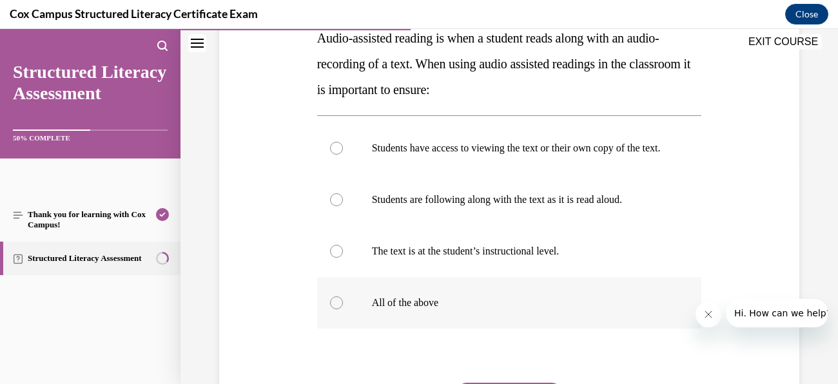
click at [406, 308] on label "All of the above" at bounding box center [509, 303] width 385 height 52
click at [343, 308] on input "All of the above" at bounding box center [336, 303] width 13 height 13
radio input "true"
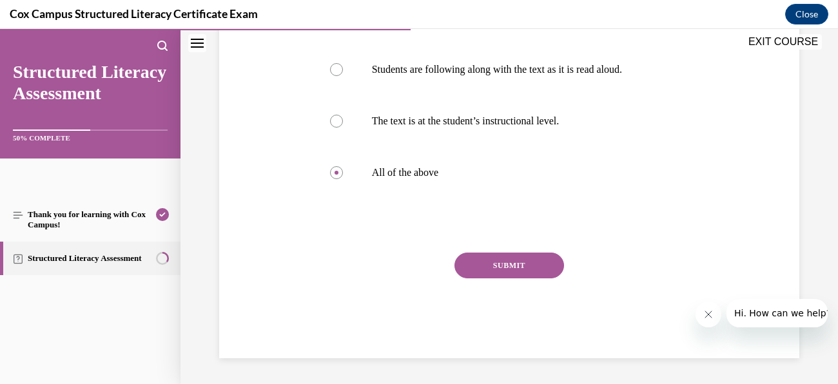
click at [531, 264] on button "SUBMIT" at bounding box center [510, 266] width 110 height 26
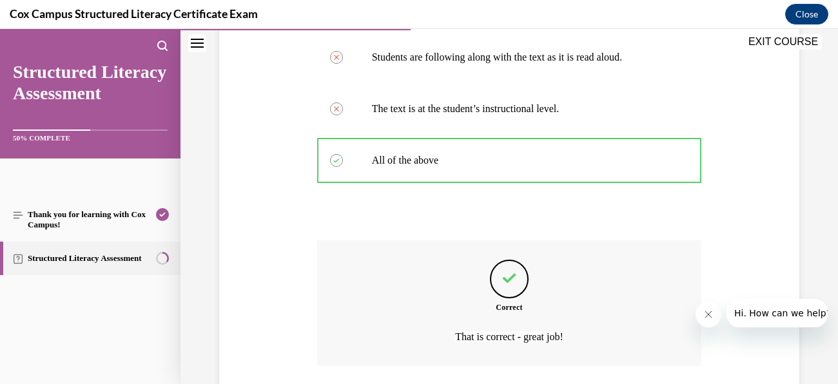
scroll to position [469, 0]
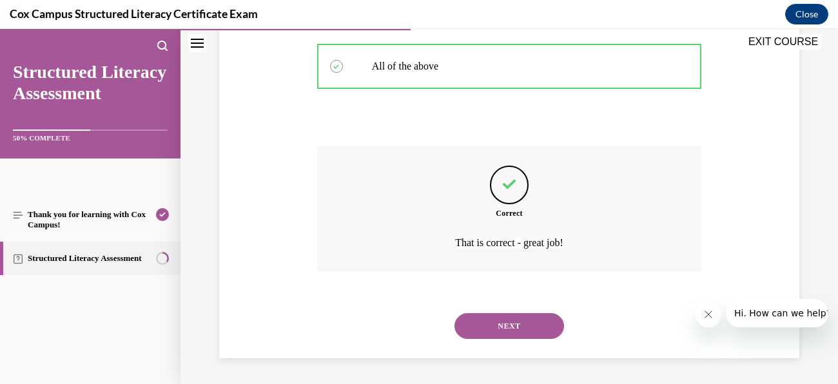
click at [530, 333] on button "NEXT" at bounding box center [510, 326] width 110 height 26
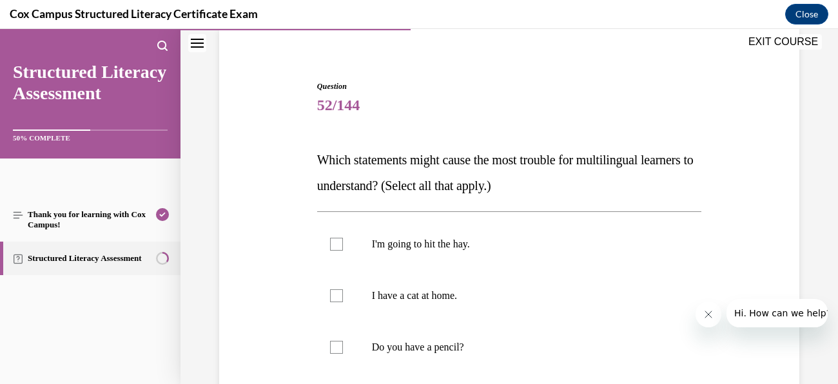
scroll to position [106, 0]
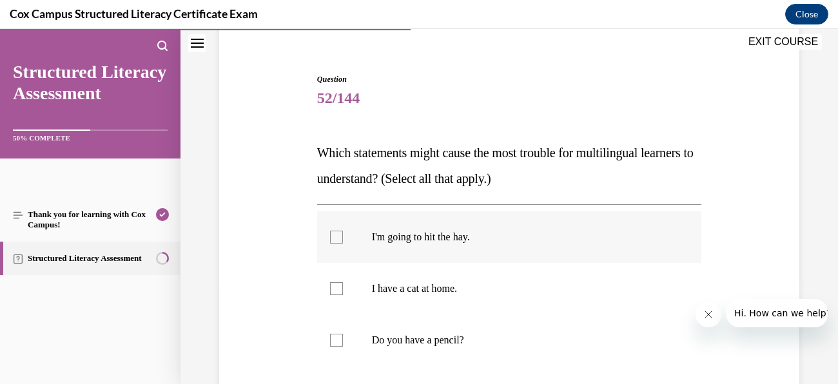
click at [335, 239] on div at bounding box center [336, 237] width 13 height 13
click at [335, 239] on input "I'm going to hit the hay." at bounding box center [336, 237] width 13 height 13
checkbox input "true"
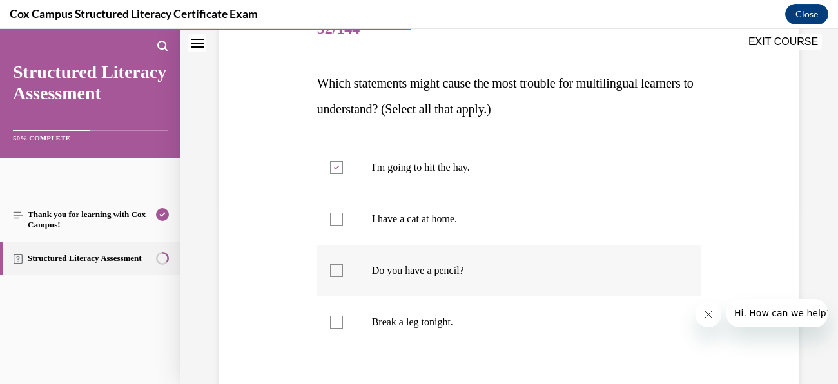
scroll to position [177, 0]
click at [348, 321] on label "Break a leg tonight." at bounding box center [509, 321] width 385 height 52
click at [343, 321] on input "Break a leg tonight." at bounding box center [336, 321] width 13 height 13
checkbox input "true"
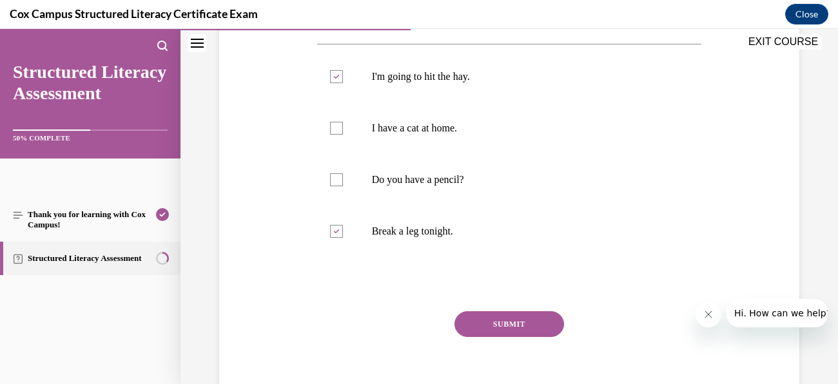
scroll to position [269, 0]
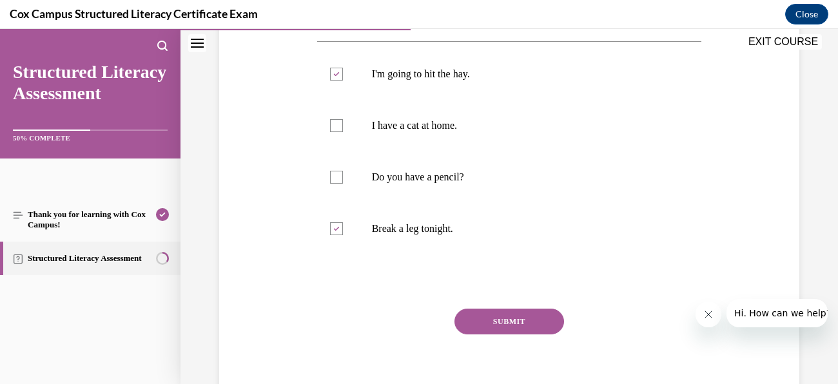
click at [543, 321] on button "SUBMIT" at bounding box center [510, 322] width 110 height 26
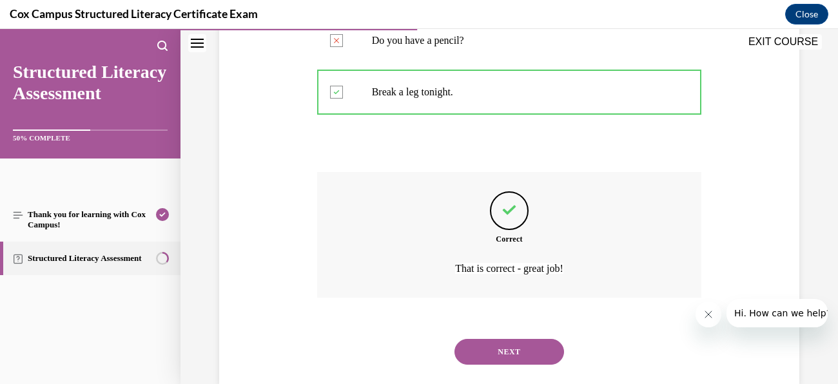
scroll to position [431, 0]
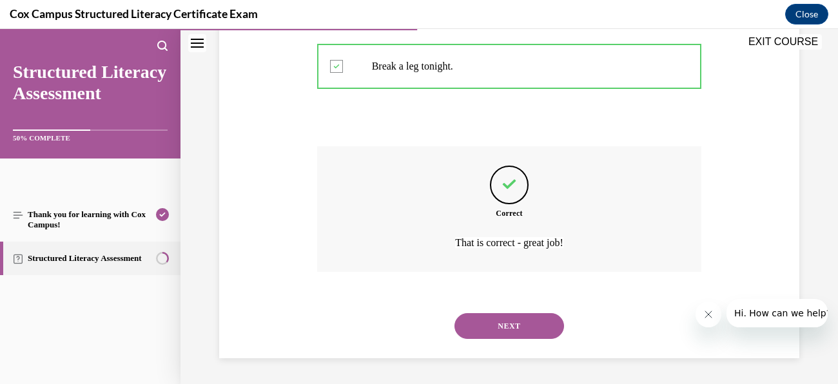
click at [526, 337] on button "NEXT" at bounding box center [510, 326] width 110 height 26
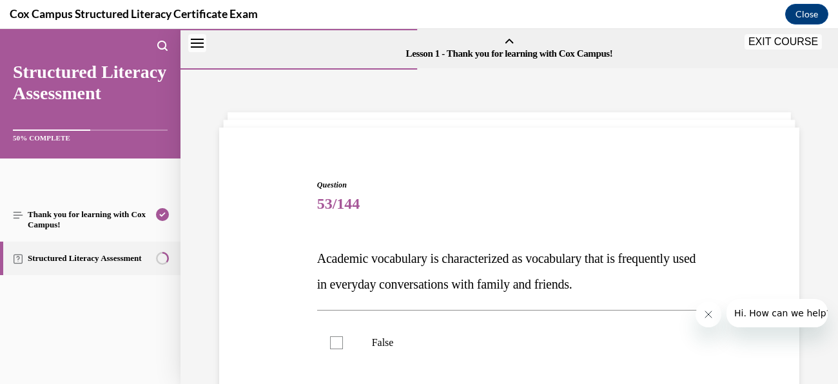
scroll to position [86, 0]
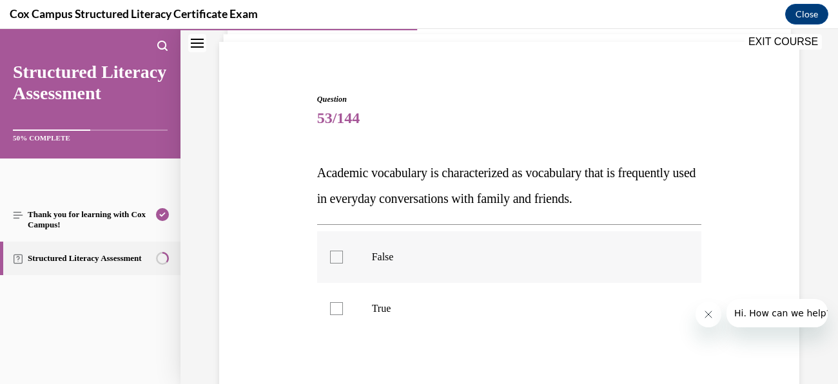
click at [386, 264] on label "False" at bounding box center [509, 258] width 385 height 52
click at [343, 264] on input "False" at bounding box center [336, 257] width 13 height 13
checkbox input "true"
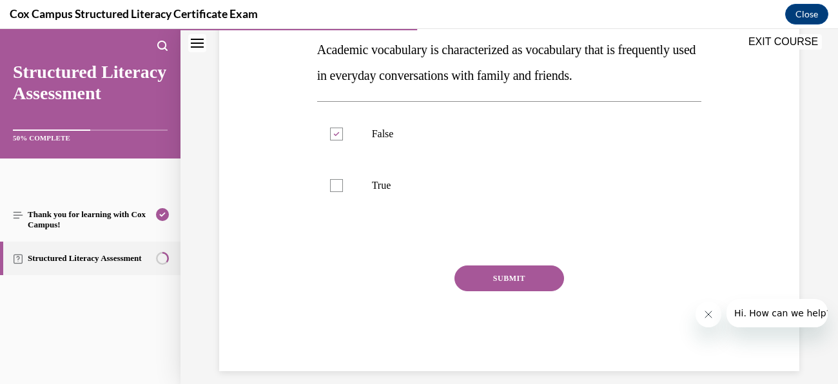
click at [527, 283] on button "SUBMIT" at bounding box center [510, 279] width 110 height 26
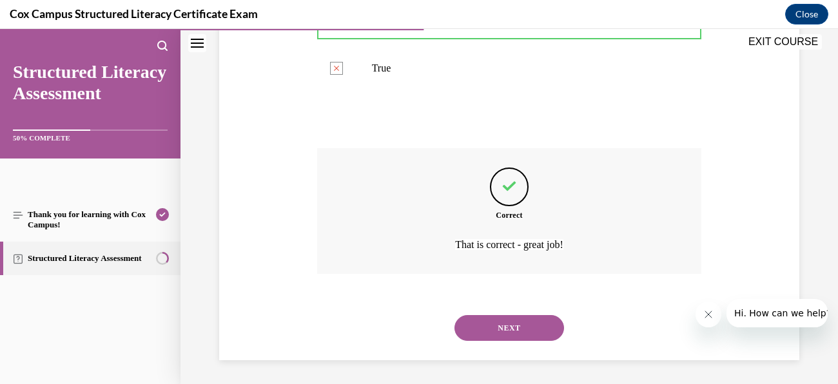
scroll to position [328, 0]
click at [537, 335] on button "NEXT" at bounding box center [510, 326] width 110 height 26
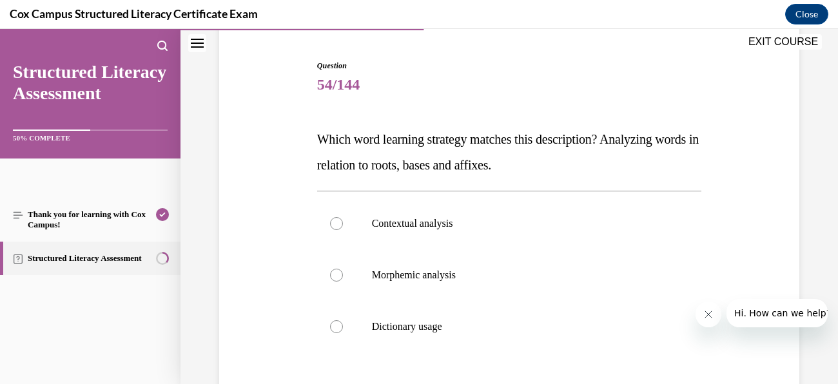
scroll to position [121, 0]
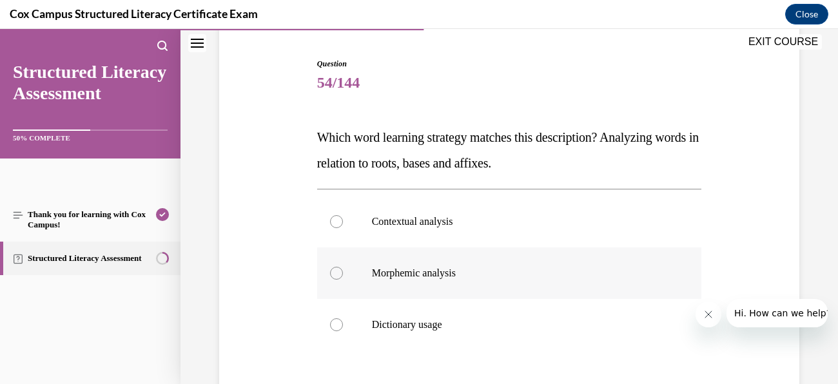
click at [463, 277] on p "Morphemic analysis" at bounding box center [521, 273] width 298 height 13
click at [343, 277] on input "Morphemic analysis" at bounding box center [336, 273] width 13 height 13
radio input "true"
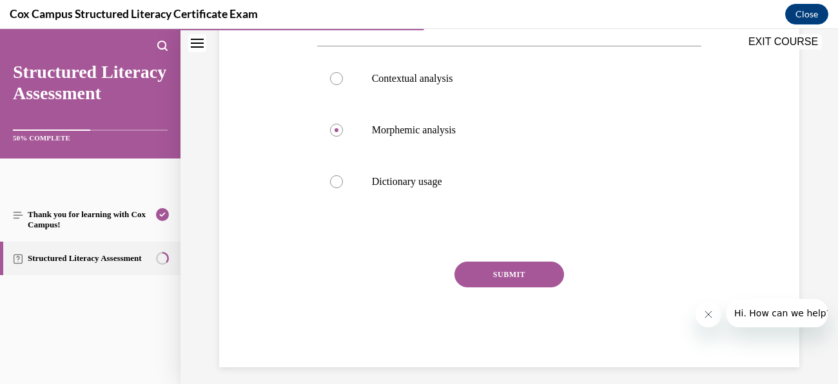
click at [521, 272] on button "SUBMIT" at bounding box center [510, 275] width 110 height 26
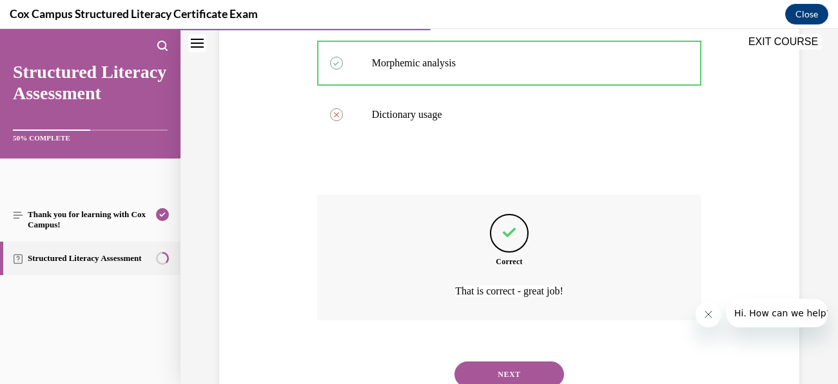
scroll to position [380, 0]
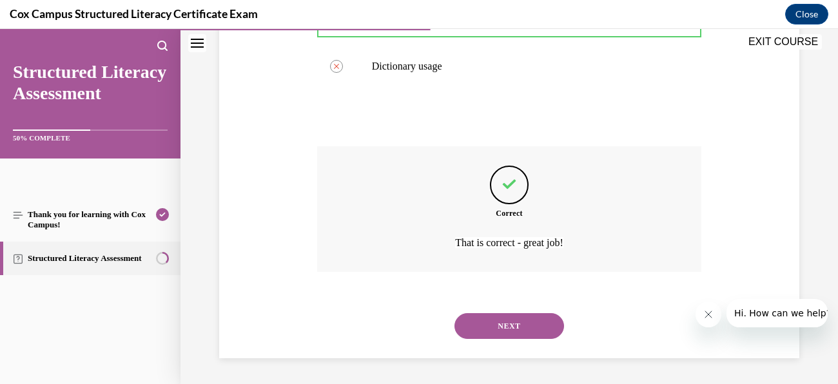
click at [526, 337] on button "NEXT" at bounding box center [510, 326] width 110 height 26
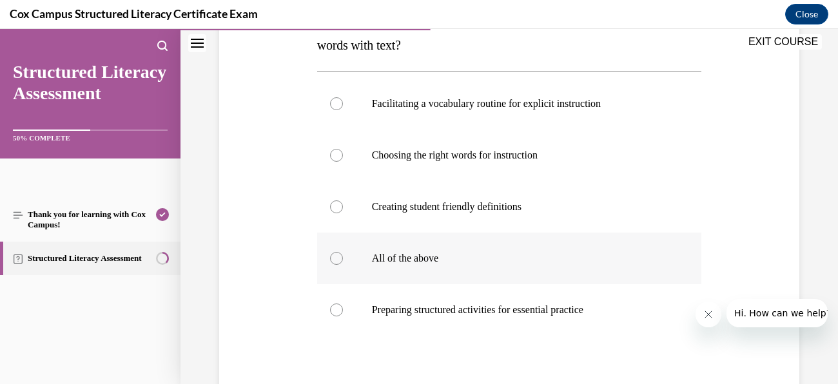
scroll to position [240, 0]
click at [437, 258] on p "All of the above" at bounding box center [521, 258] width 298 height 13
click at [343, 258] on input "All of the above" at bounding box center [336, 258] width 13 height 13
radio input "true"
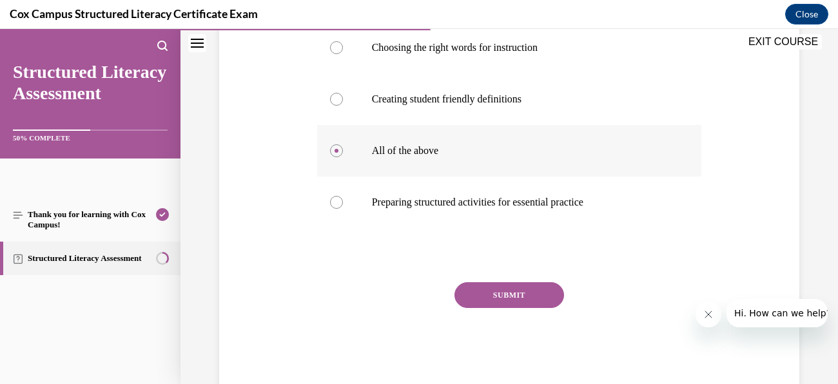
scroll to position [354, 0]
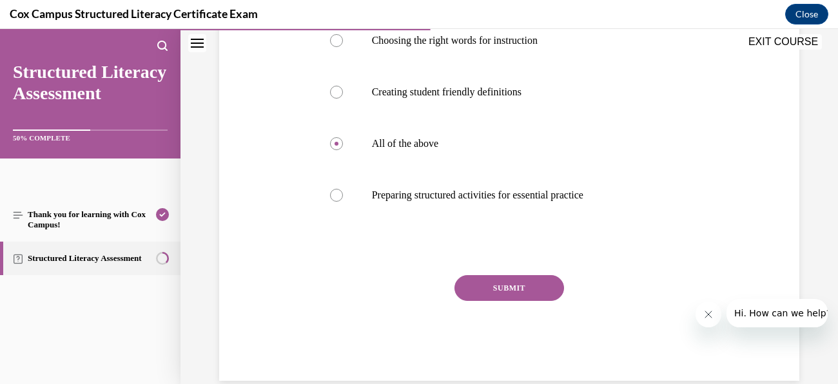
click at [520, 281] on button "SUBMIT" at bounding box center [510, 288] width 110 height 26
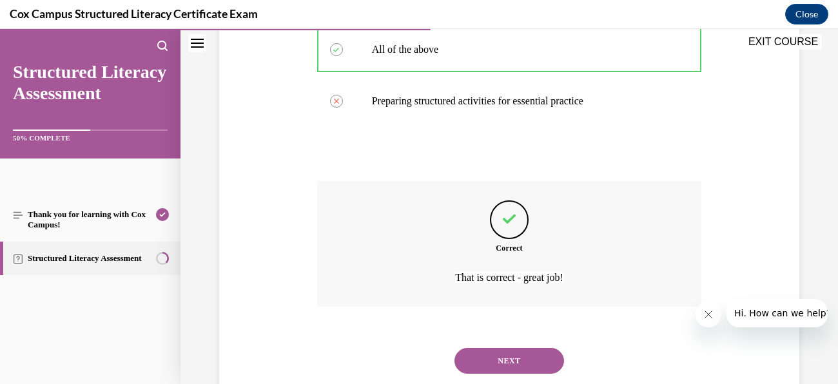
scroll to position [482, 0]
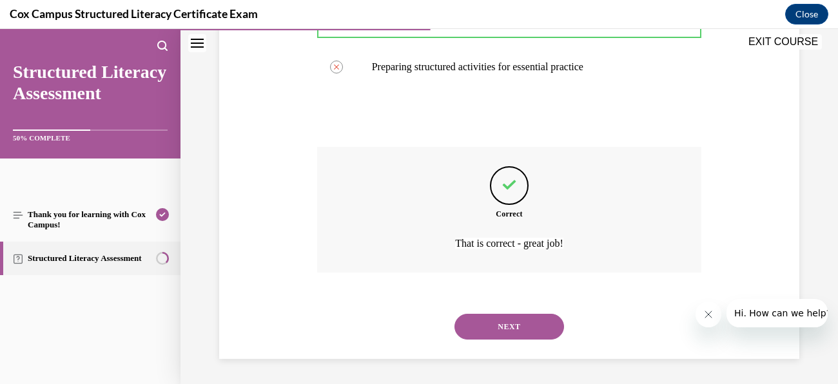
click at [544, 327] on button "NEXT" at bounding box center [510, 327] width 110 height 26
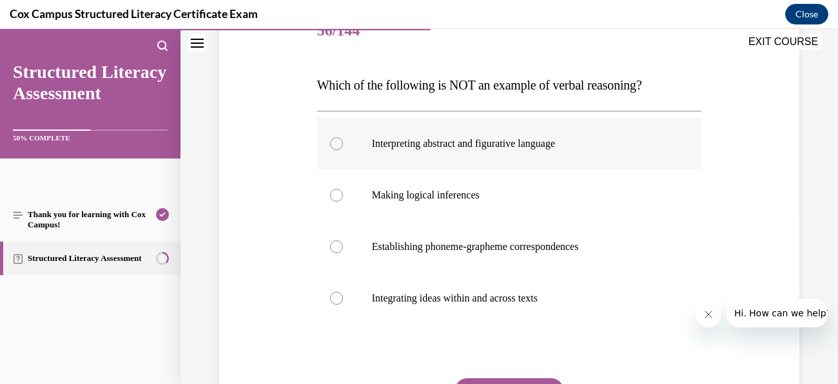
scroll to position [177, 0]
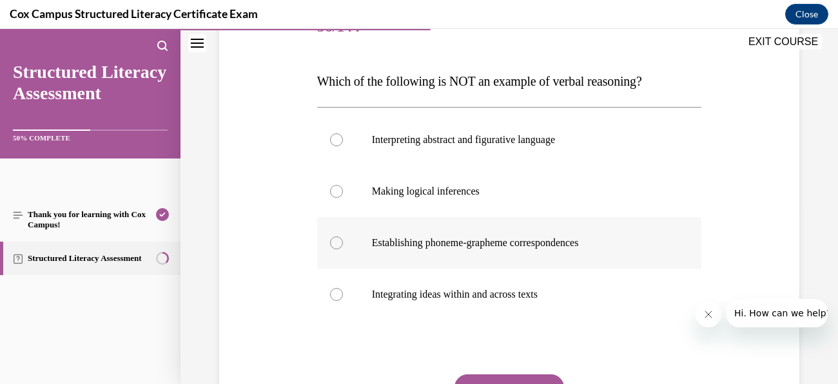
click at [537, 244] on p "Establishing phoneme-grapheme correspondences" at bounding box center [521, 243] width 298 height 13
click at [343, 244] on input "Establishing phoneme-grapheme correspondences" at bounding box center [336, 243] width 13 height 13
radio input "true"
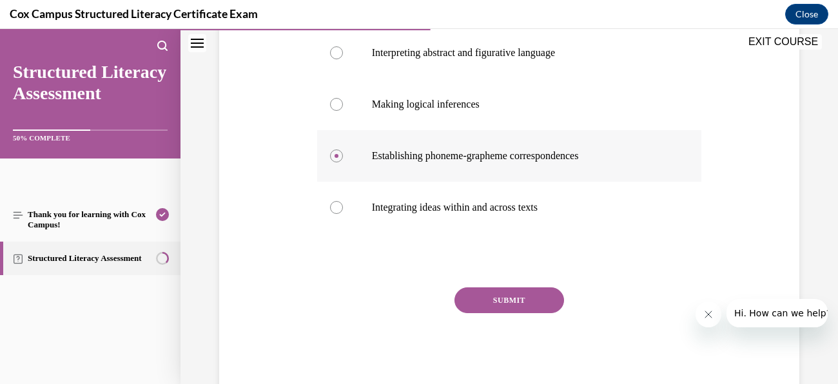
scroll to position [266, 0]
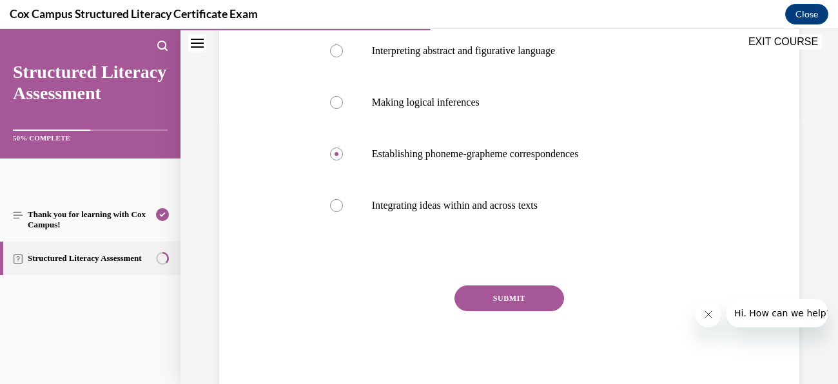
click at [551, 293] on button "SUBMIT" at bounding box center [510, 299] width 110 height 26
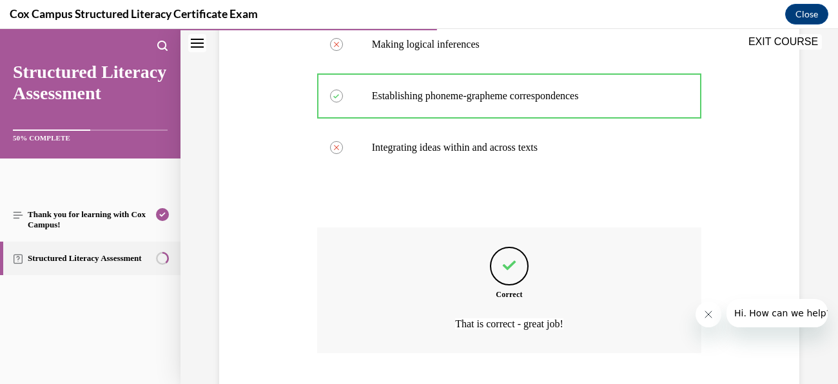
scroll to position [406, 0]
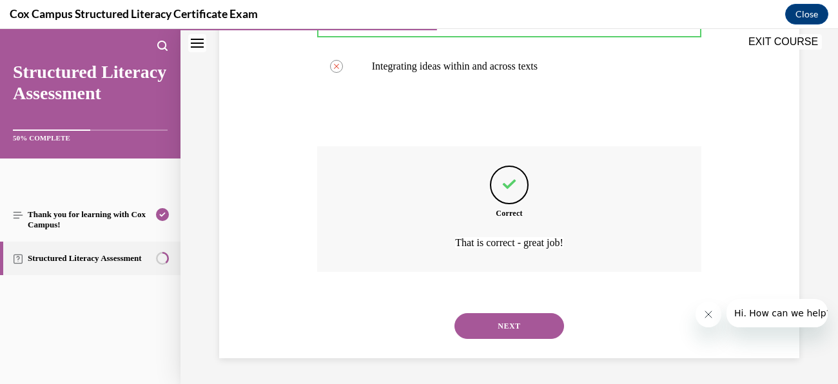
click at [537, 328] on button "NEXT" at bounding box center [510, 326] width 110 height 26
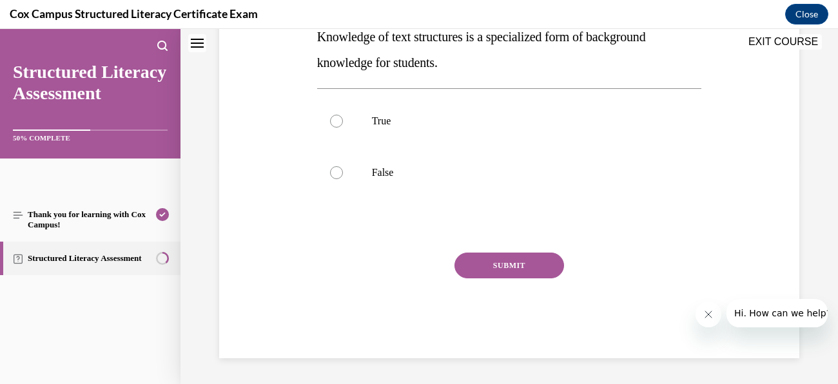
scroll to position [0, 0]
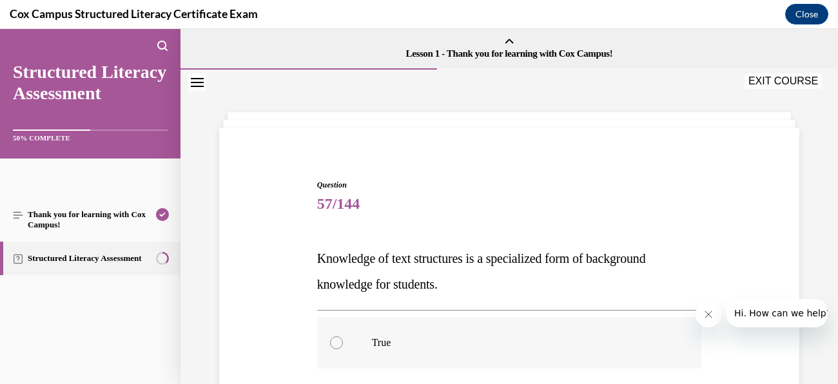
click at [497, 349] on p "True" at bounding box center [521, 343] width 298 height 13
click at [343, 349] on input "True" at bounding box center [336, 343] width 13 height 13
radio input "true"
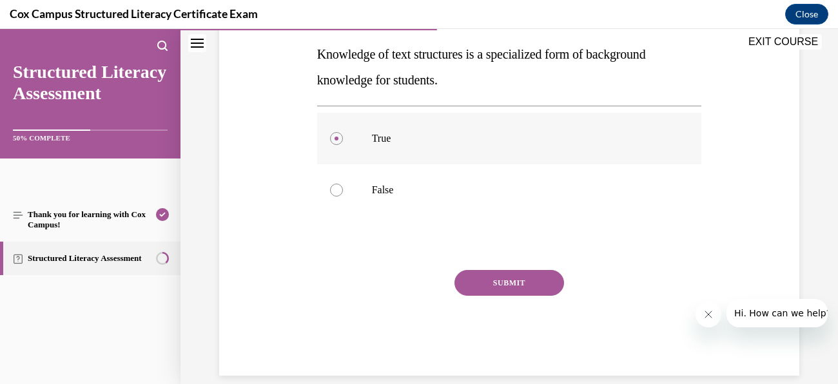
scroll to position [212, 0]
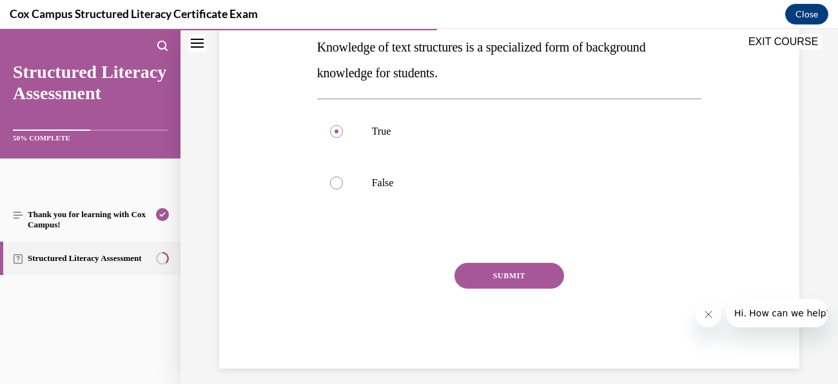
click at [493, 275] on button "SUBMIT" at bounding box center [510, 276] width 110 height 26
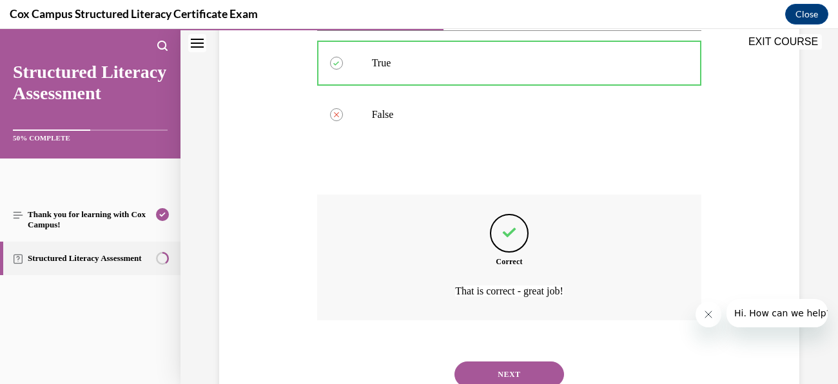
scroll to position [328, 0]
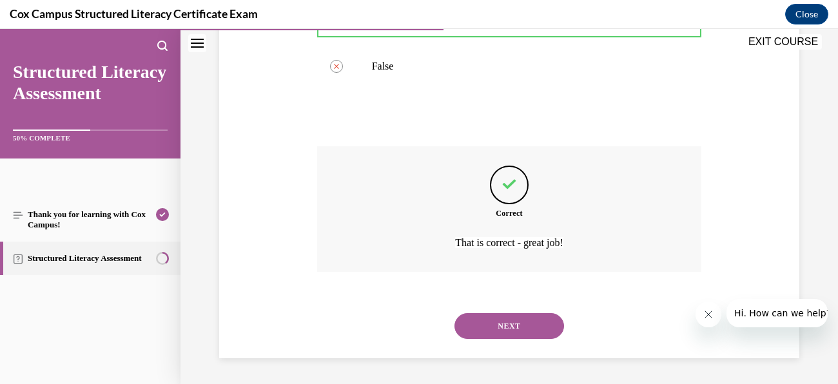
click at [542, 333] on button "NEXT" at bounding box center [510, 326] width 110 height 26
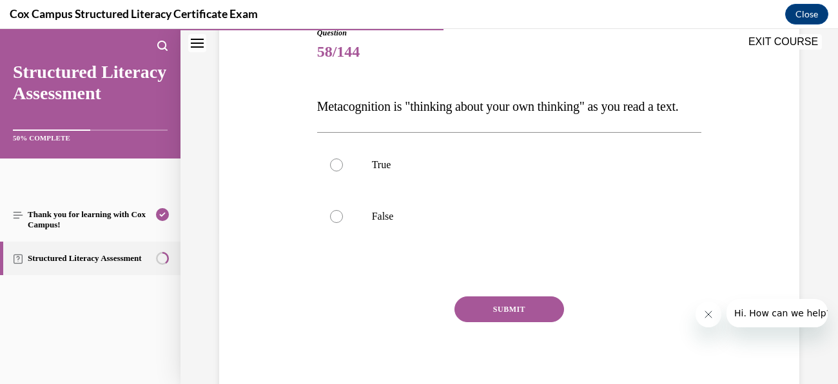
scroll to position [157, 0]
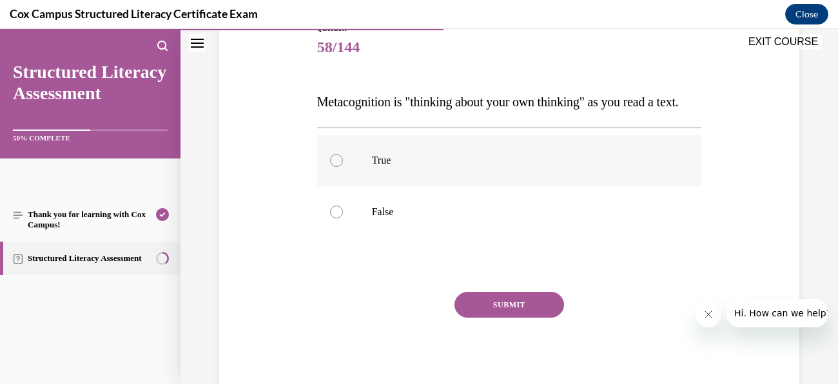
click at [374, 186] on label "True" at bounding box center [509, 161] width 385 height 52
click at [343, 167] on input "True" at bounding box center [336, 160] width 13 height 13
radio input "true"
click at [502, 318] on button "SUBMIT" at bounding box center [510, 305] width 110 height 26
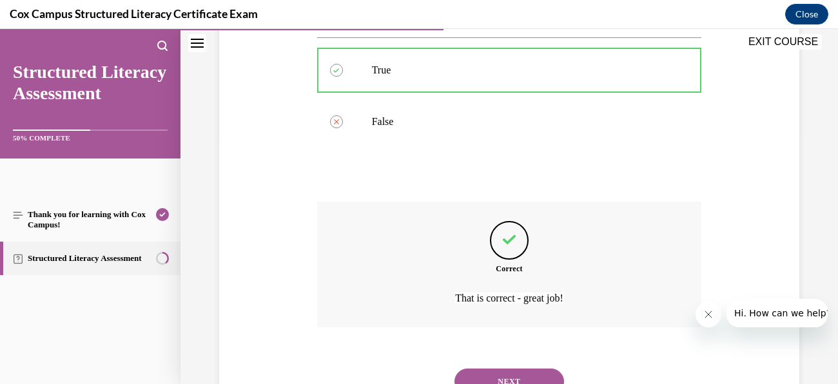
scroll to position [328, 0]
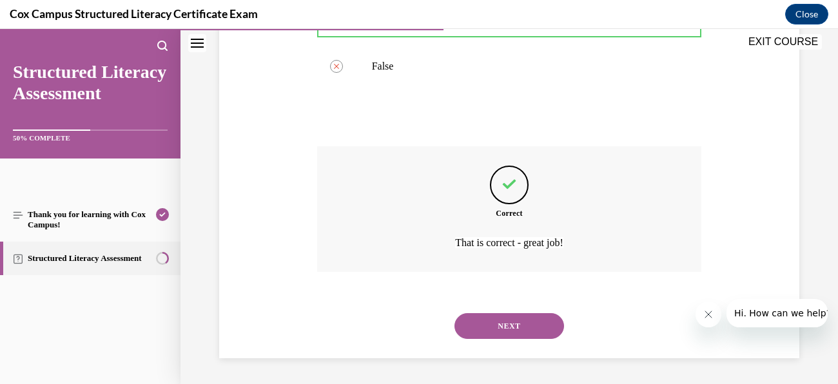
click at [511, 327] on button "NEXT" at bounding box center [510, 326] width 110 height 26
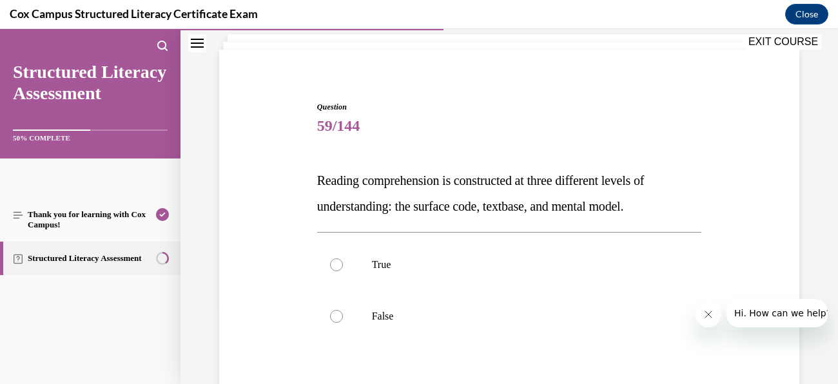
scroll to position [79, 0]
click at [341, 258] on label "True" at bounding box center [509, 265] width 385 height 52
click at [341, 258] on input "True" at bounding box center [336, 264] width 13 height 13
radio input "true"
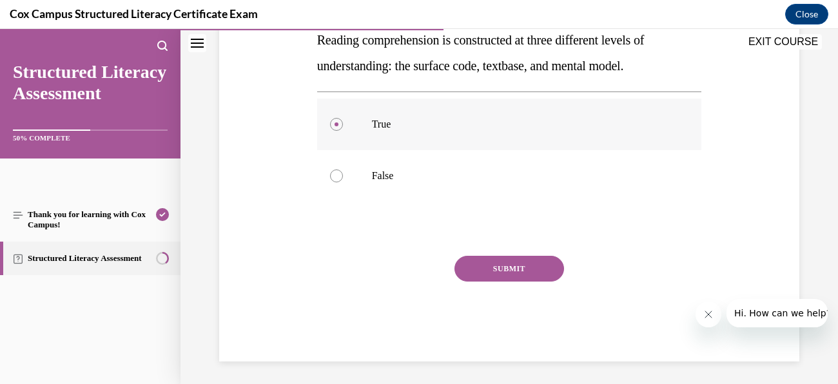
scroll to position [221, 0]
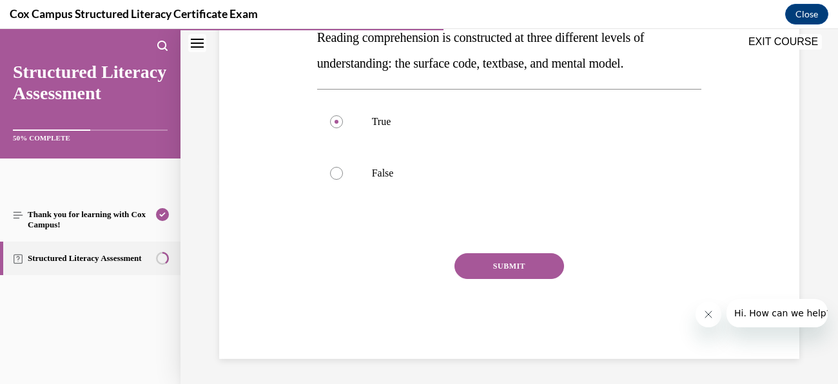
click at [526, 265] on button "SUBMIT" at bounding box center [510, 266] width 110 height 26
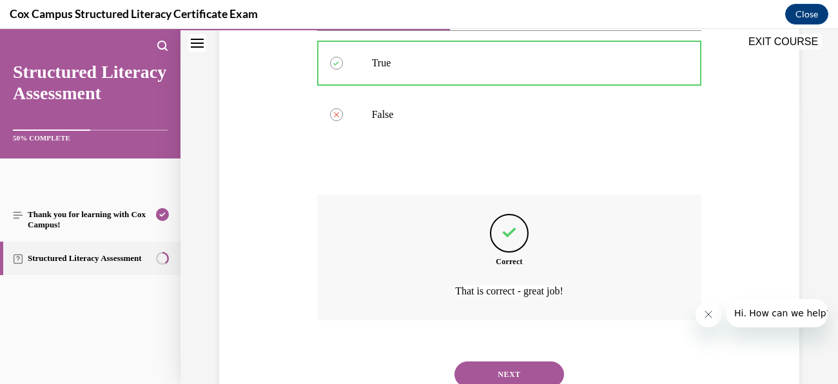
scroll to position [328, 0]
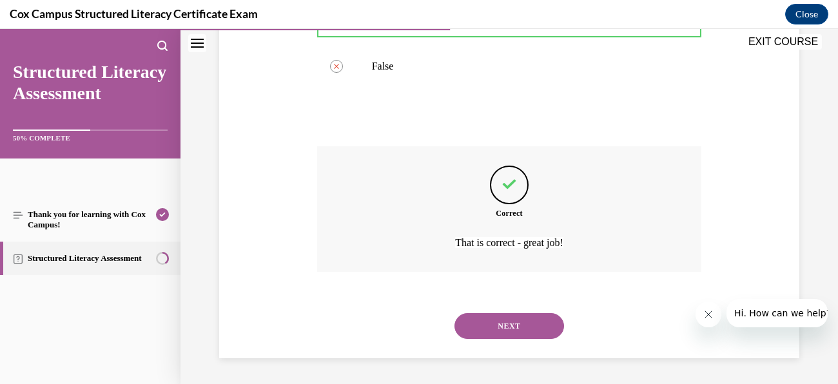
click at [528, 331] on button "NEXT" at bounding box center [510, 326] width 110 height 26
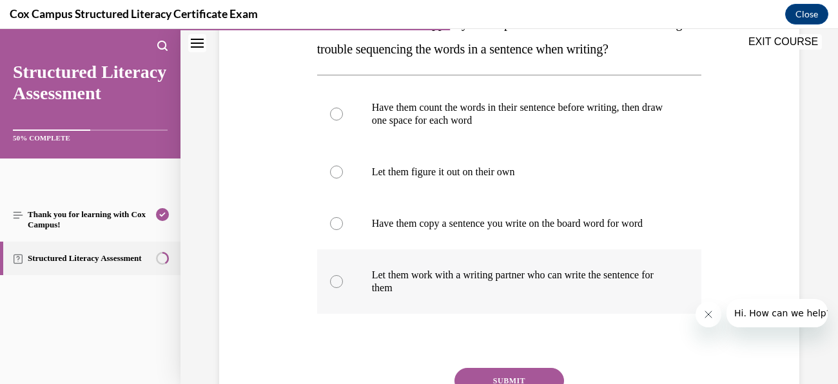
scroll to position [239, 0]
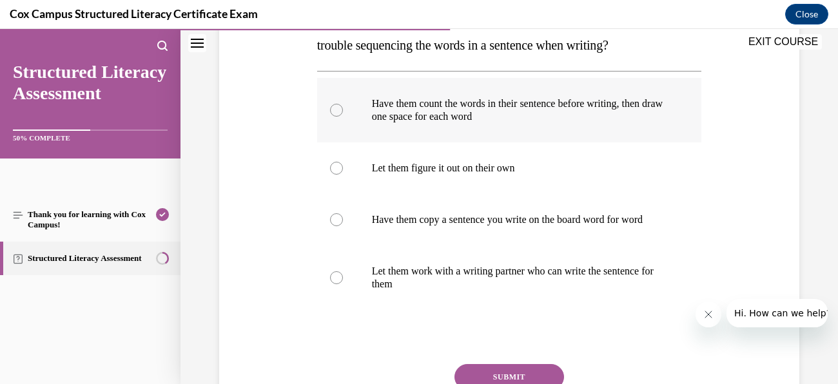
click at [476, 130] on label "Have them count the words in their sentence before writing, then draw one space…" at bounding box center [509, 110] width 385 height 64
click at [343, 117] on input "Have them count the words in their sentence before writing, then draw one space…" at bounding box center [336, 110] width 13 height 13
radio input "true"
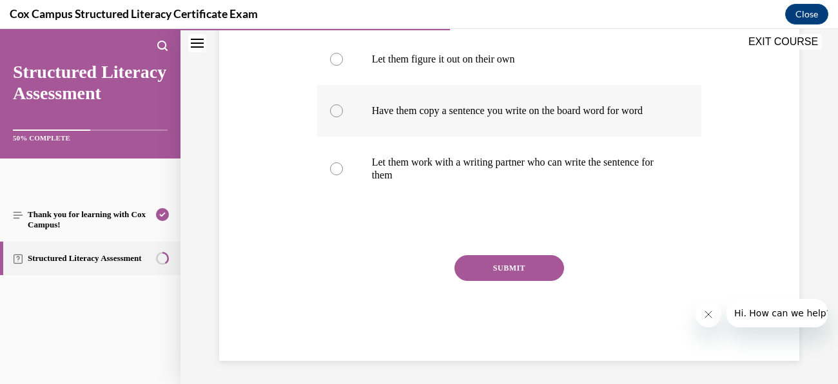
scroll to position [354, 0]
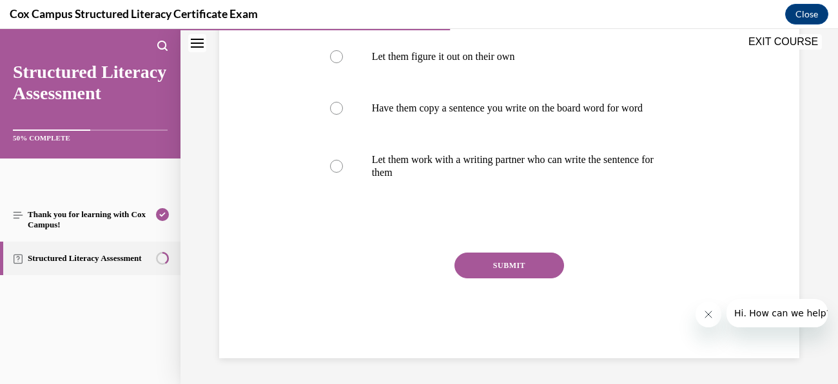
click at [538, 279] on button "SUBMIT" at bounding box center [510, 266] width 110 height 26
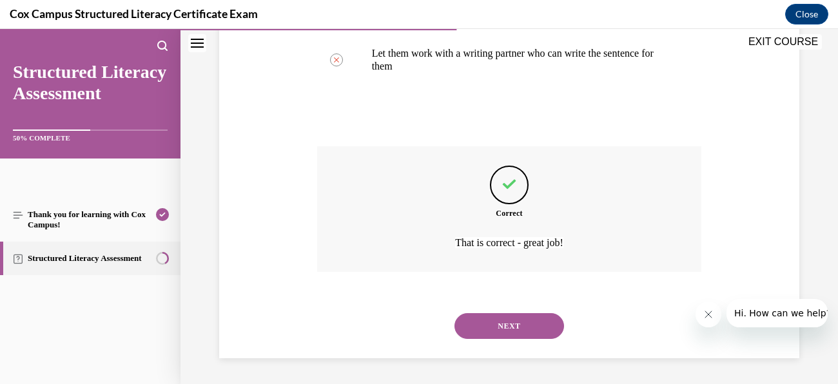
scroll to position [469, 0]
click at [529, 330] on button "NEXT" at bounding box center [510, 326] width 110 height 26
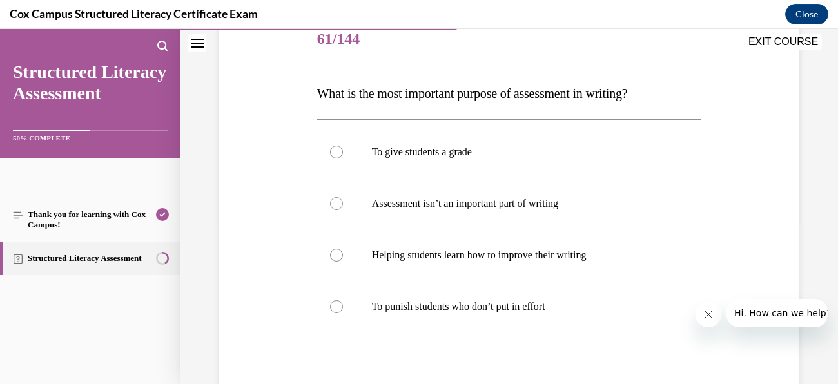
scroll to position [168, 0]
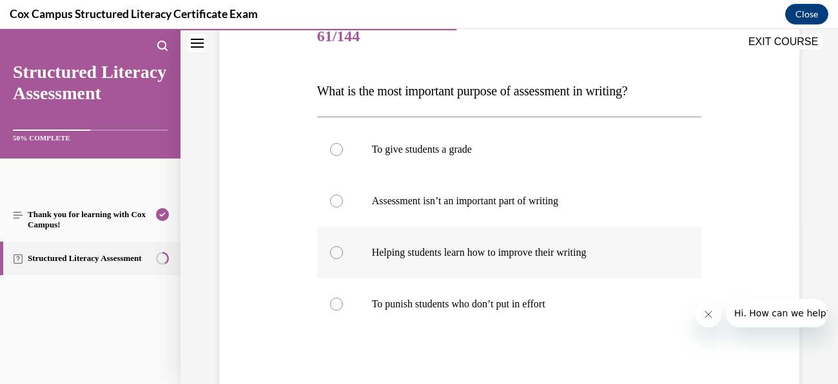
click at [435, 244] on label "Helping students learn how to improve their writing" at bounding box center [509, 253] width 385 height 52
click at [343, 246] on input "Helping students learn how to improve their writing" at bounding box center [336, 252] width 13 height 13
radio input "true"
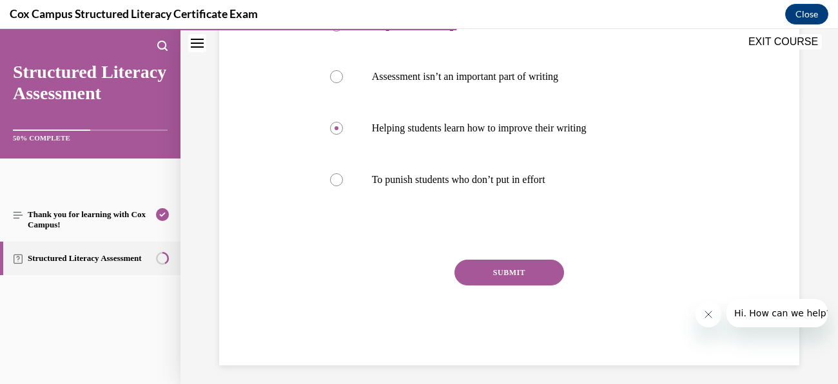
click at [517, 273] on button "SUBMIT" at bounding box center [510, 273] width 110 height 26
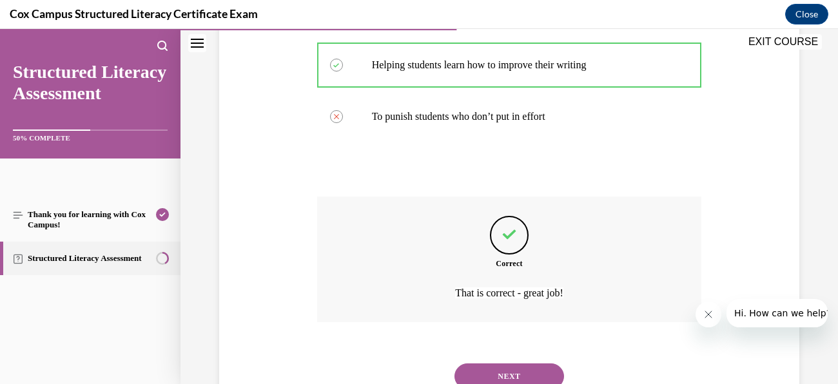
scroll to position [406, 0]
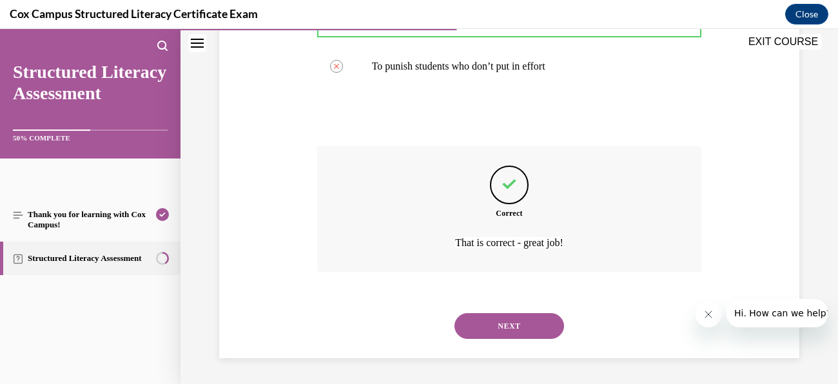
click at [532, 327] on button "NEXT" at bounding box center [510, 326] width 110 height 26
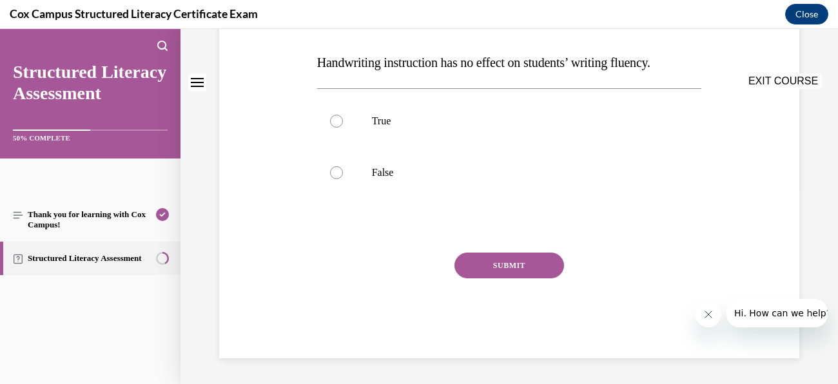
scroll to position [0, 0]
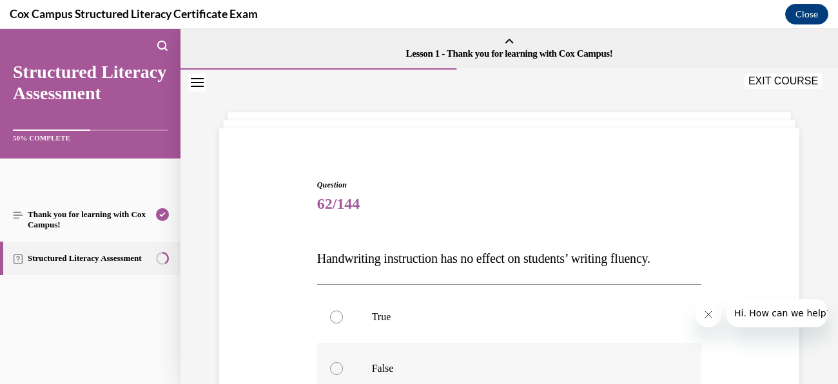
click at [475, 352] on label "False" at bounding box center [509, 369] width 385 height 52
click at [343, 362] on input "False" at bounding box center [336, 368] width 13 height 13
radio input "true"
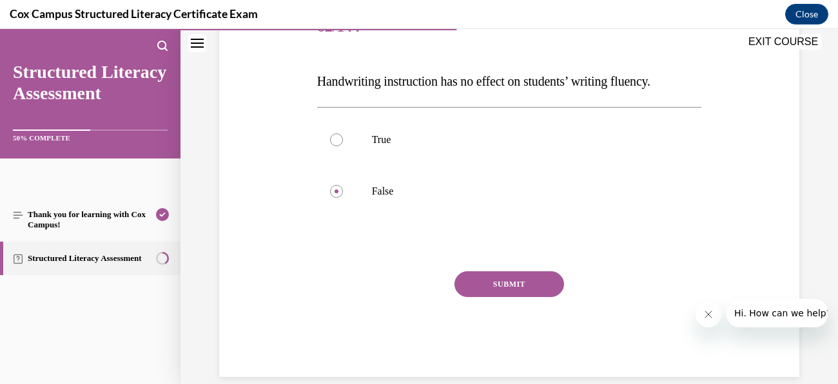
scroll to position [179, 0]
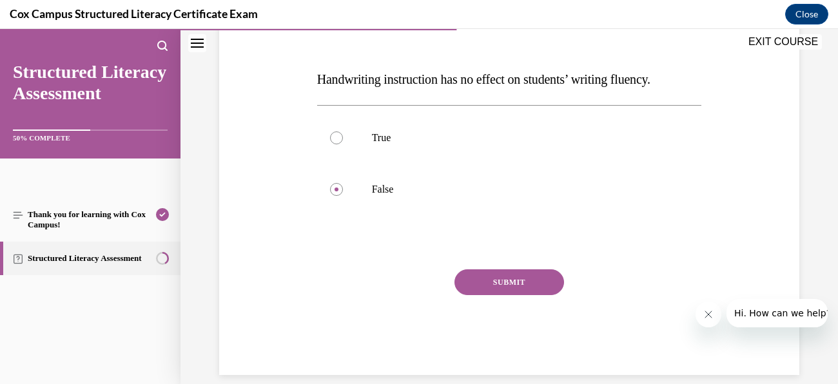
click at [542, 277] on button "SUBMIT" at bounding box center [510, 283] width 110 height 26
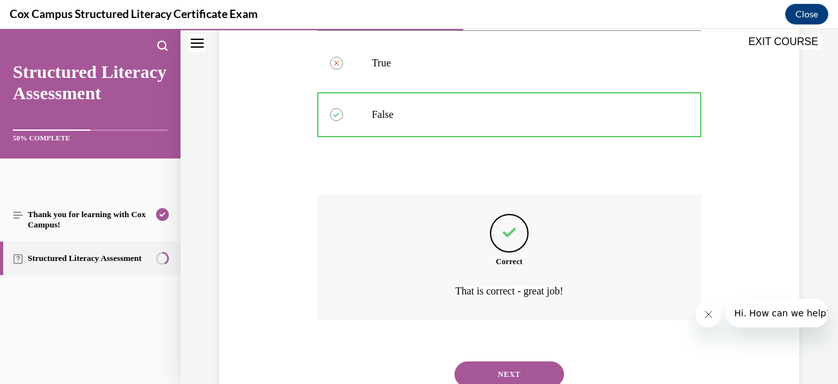
scroll to position [302, 0]
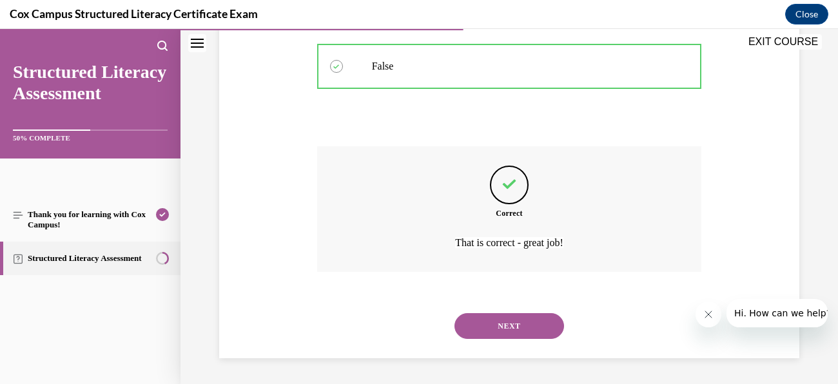
click at [546, 329] on button "NEXT" at bounding box center [510, 326] width 110 height 26
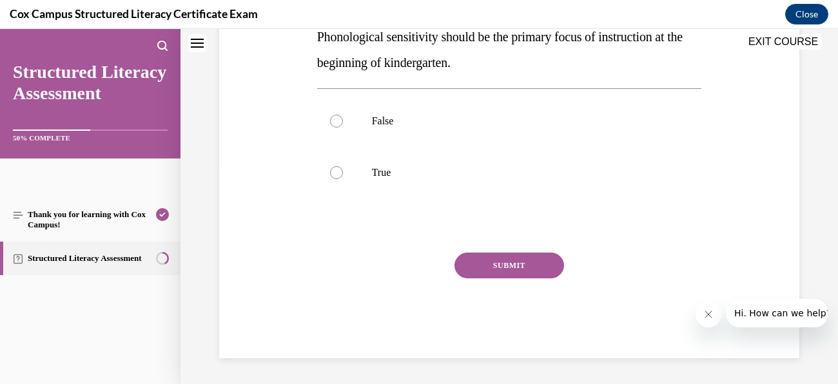
scroll to position [0, 0]
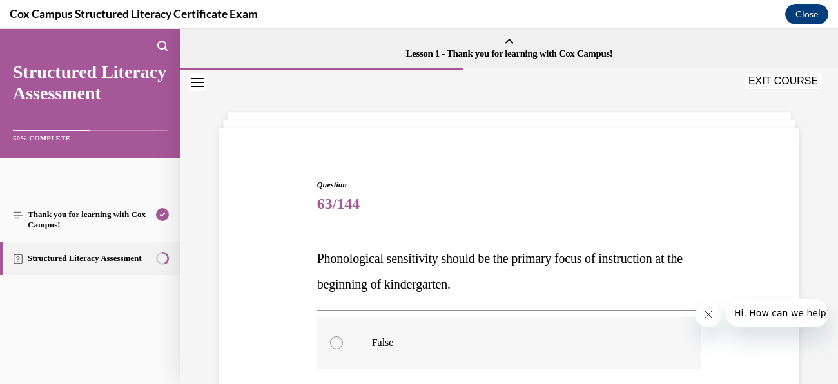
click at [426, 338] on p "False" at bounding box center [521, 343] width 298 height 13
click at [343, 338] on input "False" at bounding box center [336, 343] width 13 height 13
radio input "true"
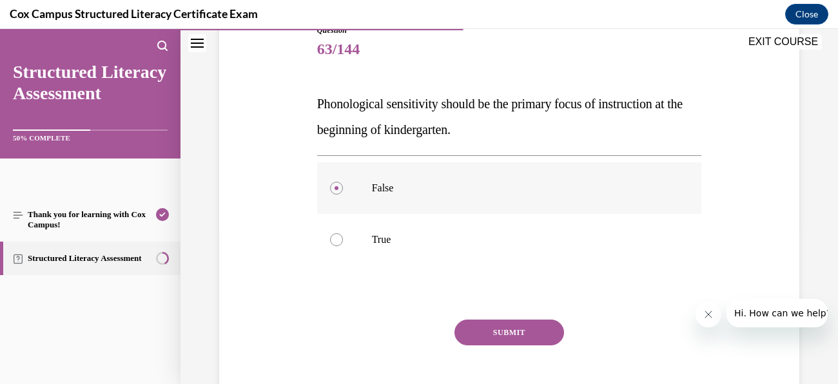
scroll to position [160, 0]
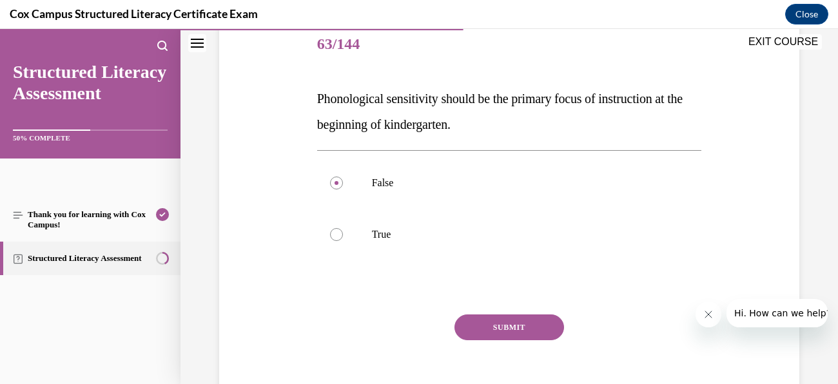
click at [538, 326] on button "SUBMIT" at bounding box center [510, 328] width 110 height 26
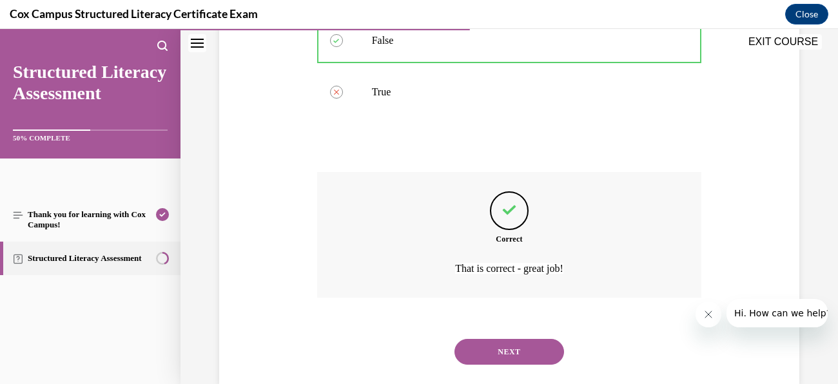
scroll to position [328, 0]
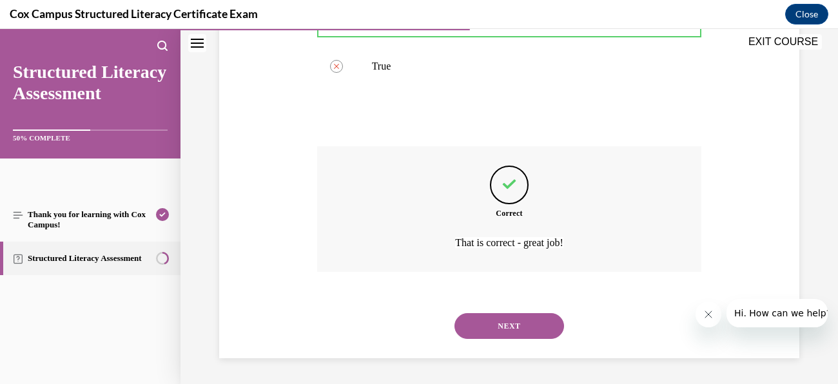
click at [523, 318] on button "NEXT" at bounding box center [510, 326] width 110 height 26
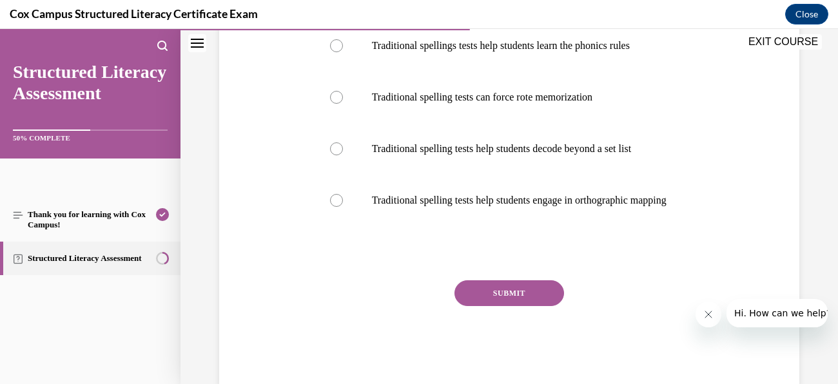
scroll to position [301, 0]
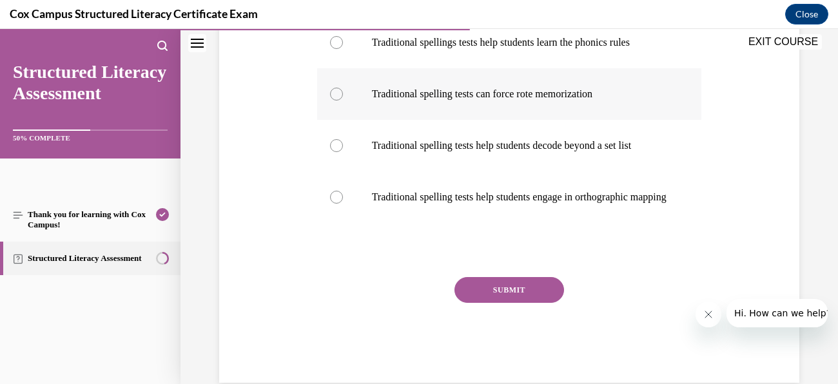
click at [481, 100] on p "Traditional spelling tests can force rote memorization" at bounding box center [521, 94] width 298 height 13
click at [343, 100] on input "Traditional spelling tests can force rote memorization" at bounding box center [336, 94] width 13 height 13
radio input "true"
click at [523, 303] on button "SUBMIT" at bounding box center [510, 290] width 110 height 26
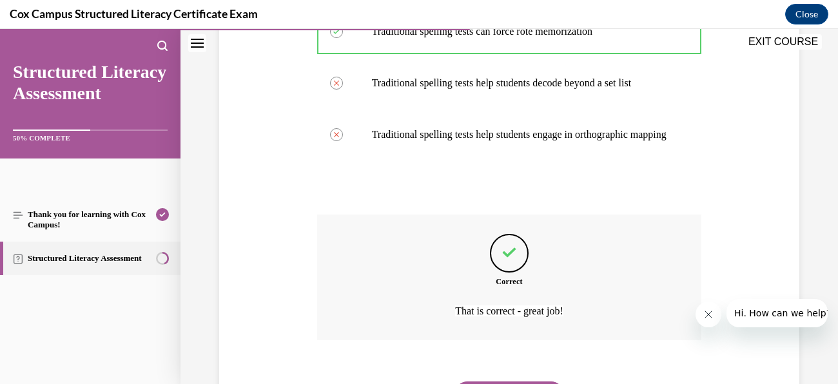
scroll to position [444, 0]
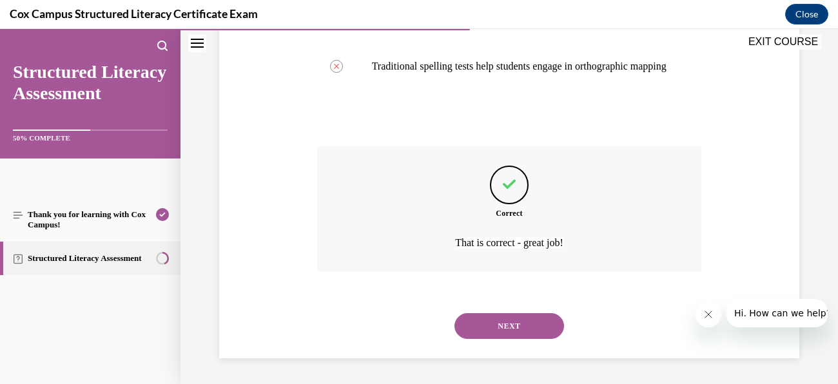
click at [541, 335] on button "NEXT" at bounding box center [510, 326] width 110 height 26
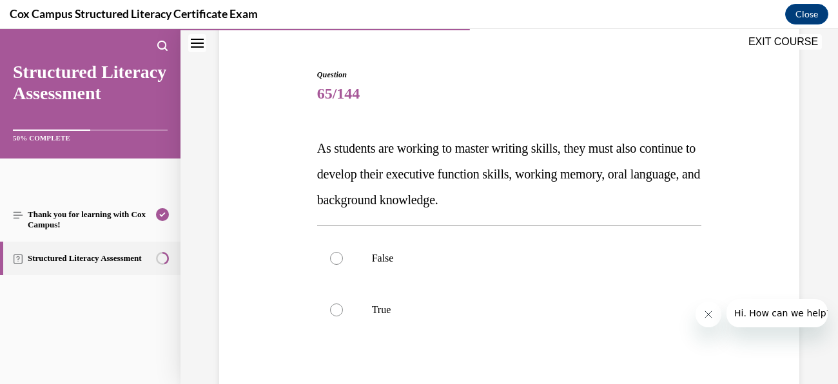
scroll to position [110, 0]
click at [411, 295] on label "True" at bounding box center [509, 311] width 385 height 52
click at [343, 304] on input "True" at bounding box center [336, 310] width 13 height 13
radio input "true"
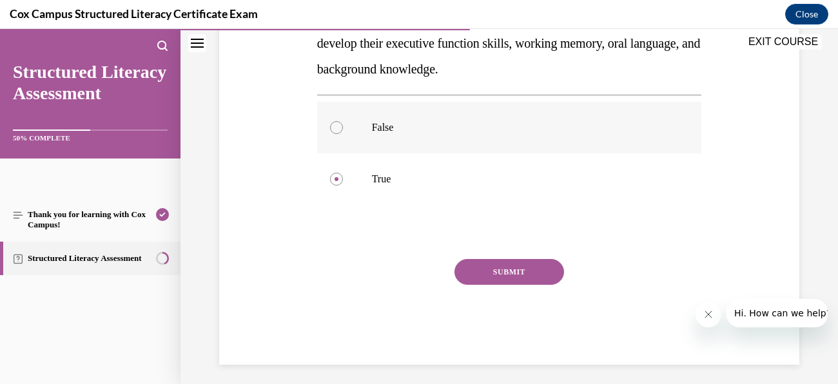
scroll to position [247, 0]
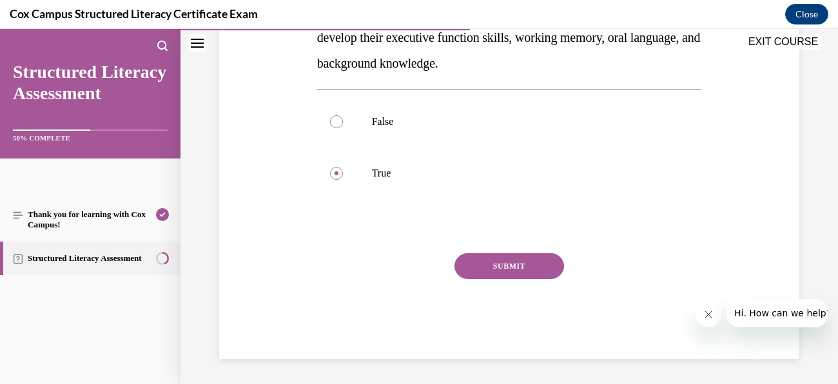
click at [537, 262] on button "SUBMIT" at bounding box center [510, 266] width 110 height 26
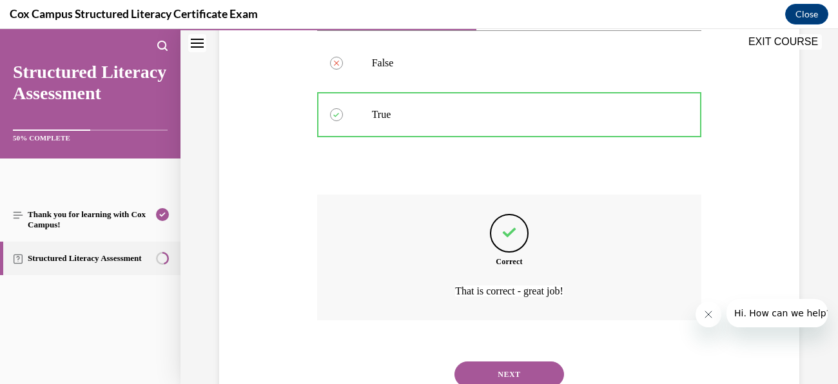
scroll to position [354, 0]
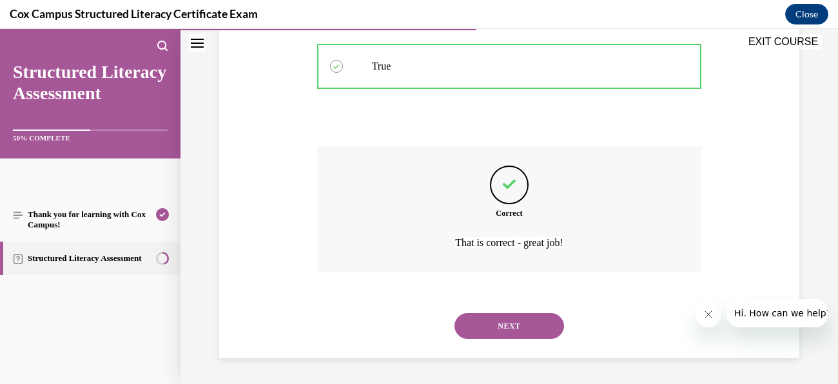
click at [506, 328] on button "NEXT" at bounding box center [510, 326] width 110 height 26
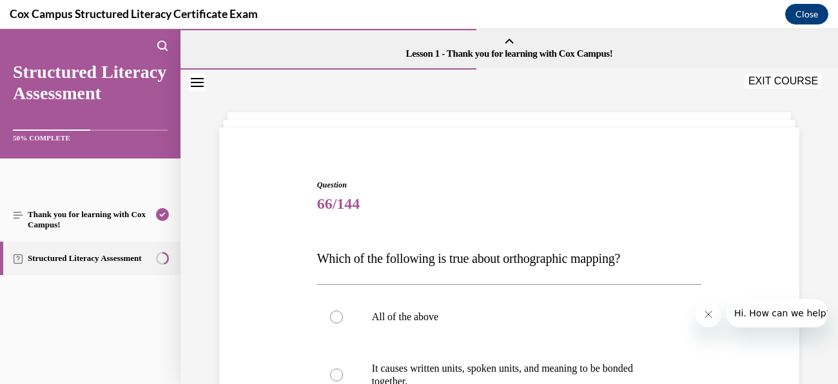
scroll to position [43, 0]
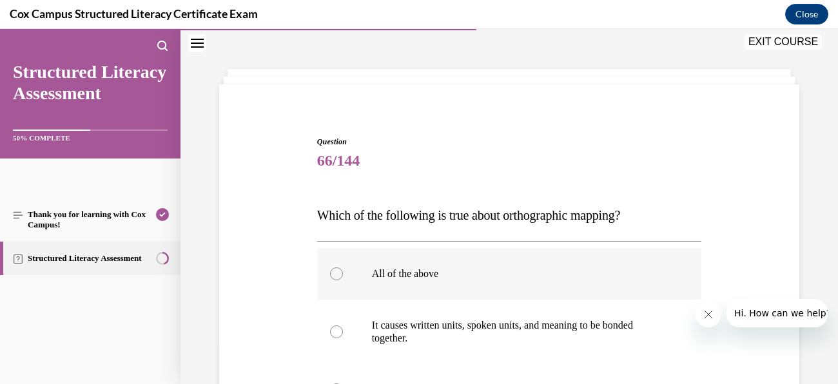
click at [406, 268] on p "All of the above" at bounding box center [521, 274] width 298 height 13
click at [343, 268] on input "All of the above" at bounding box center [336, 274] width 13 height 13
radio input "true"
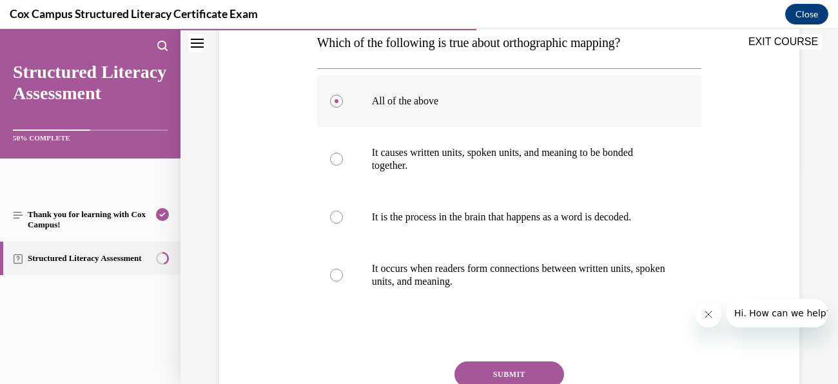
scroll to position [218, 0]
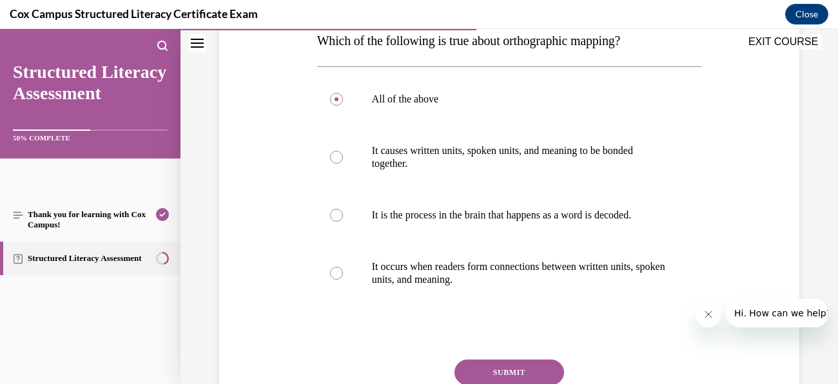
click at [542, 364] on button "SUBMIT" at bounding box center [510, 373] width 110 height 26
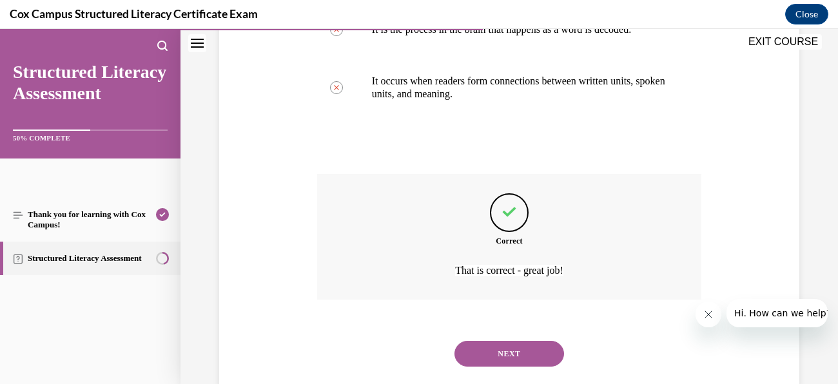
scroll to position [431, 0]
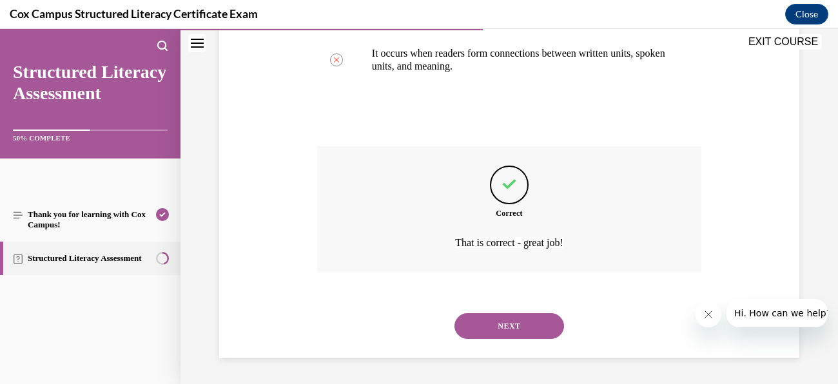
click at [538, 337] on button "NEXT" at bounding box center [510, 326] width 110 height 26
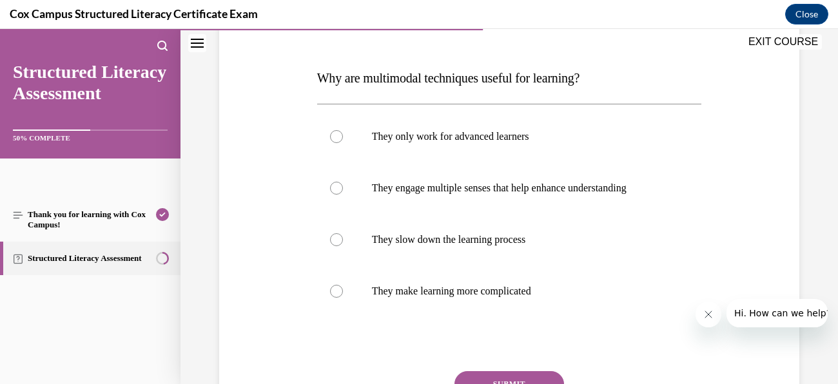
scroll to position [180, 0]
click at [534, 179] on label "They engage multiple senses that help enhance understanding" at bounding box center [509, 189] width 385 height 52
click at [343, 183] on input "They engage multiple senses that help enhance understanding" at bounding box center [336, 189] width 13 height 13
radio input "true"
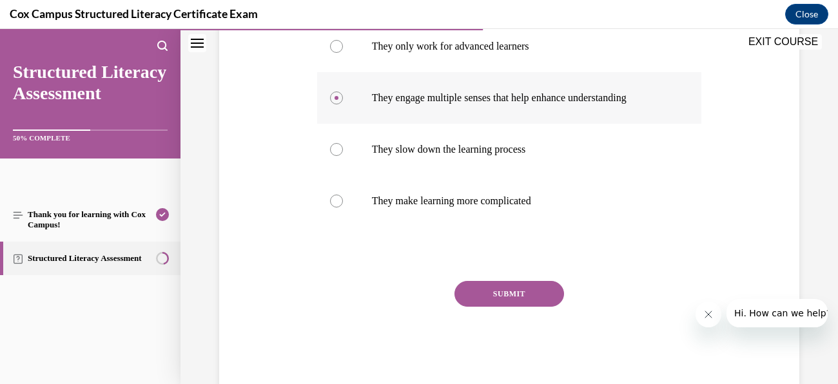
scroll to position [272, 0]
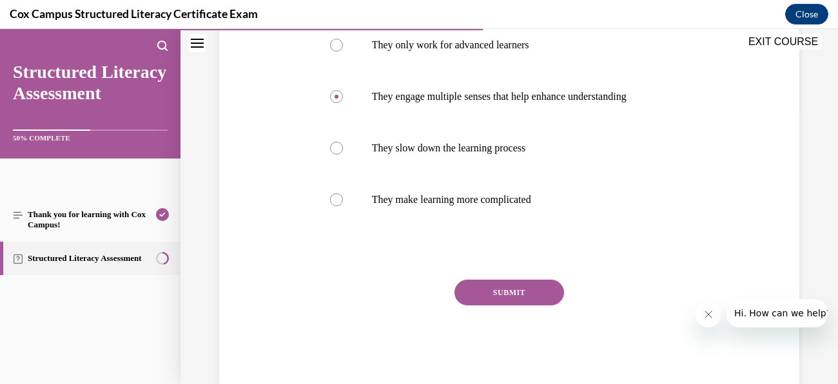
click at [533, 289] on button "SUBMIT" at bounding box center [510, 293] width 110 height 26
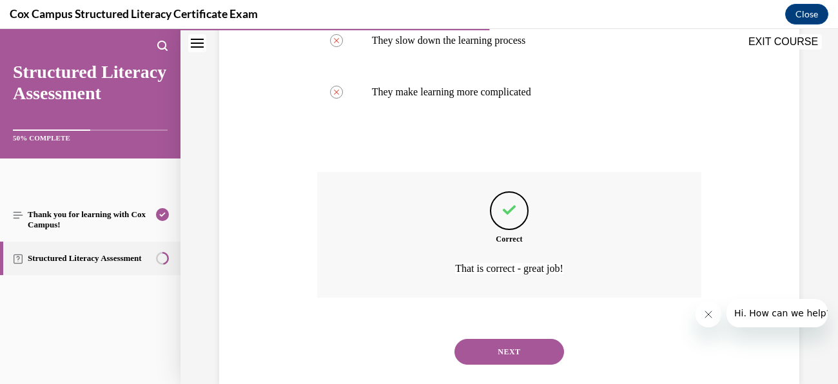
scroll to position [406, 0]
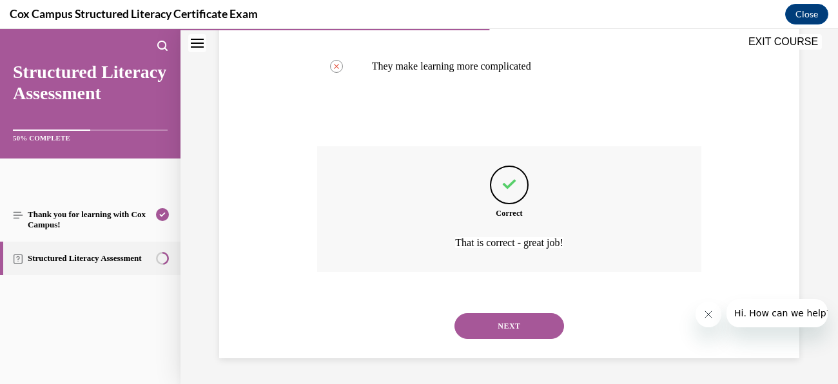
click at [517, 330] on button "NEXT" at bounding box center [510, 326] width 110 height 26
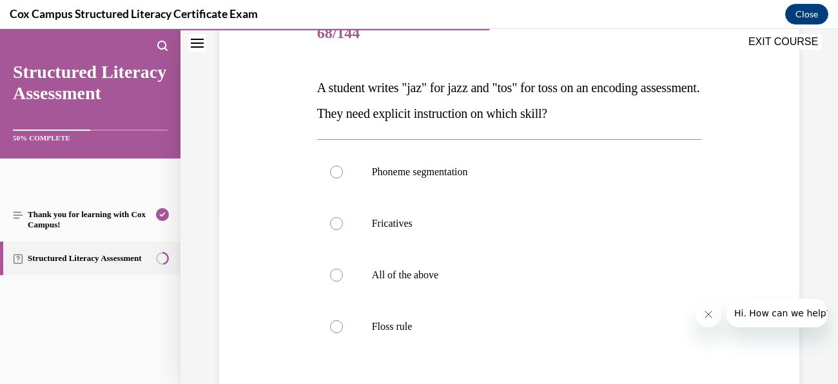
scroll to position [186, 0]
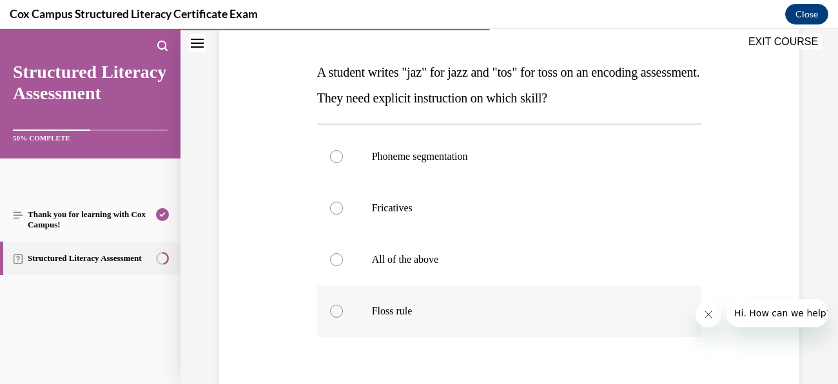
click at [398, 306] on p "Floss rule" at bounding box center [521, 311] width 298 height 13
click at [343, 306] on input "Floss rule" at bounding box center [336, 311] width 13 height 13
radio input "true"
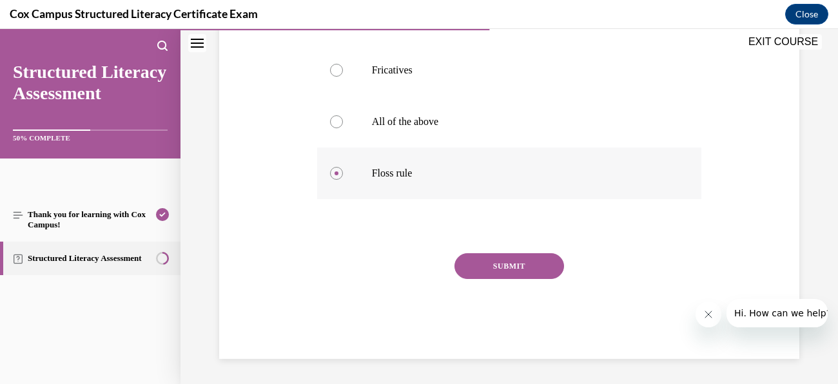
scroll to position [323, 0]
click at [542, 265] on button "SUBMIT" at bounding box center [510, 268] width 110 height 26
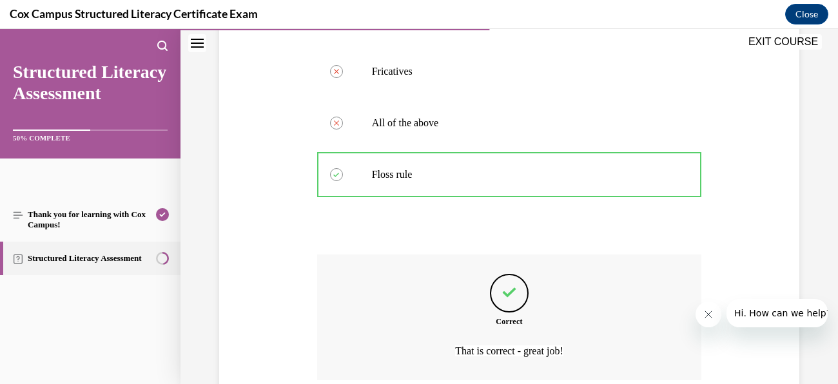
scroll to position [431, 0]
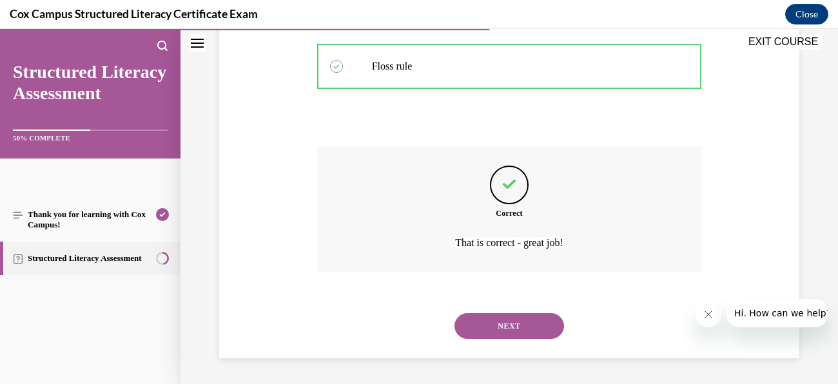
click at [529, 324] on button "NEXT" at bounding box center [510, 326] width 110 height 26
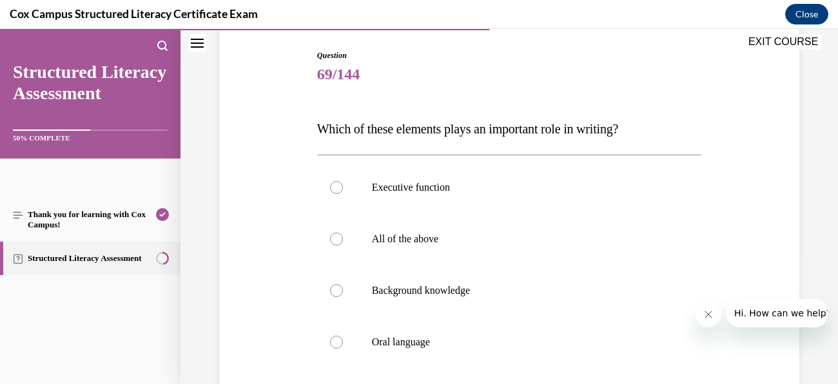
scroll to position [135, 0]
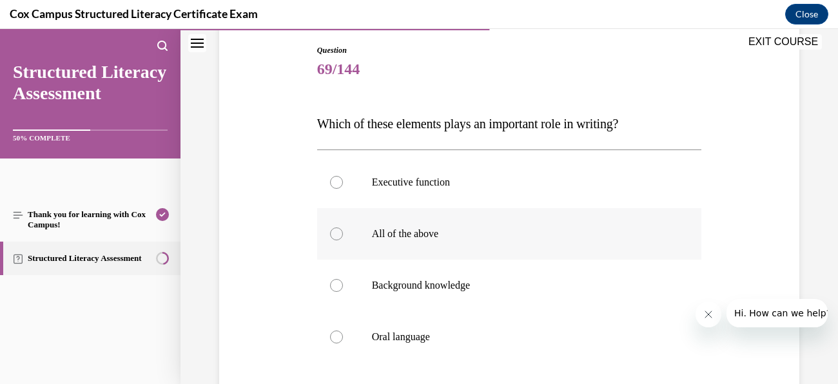
click at [422, 235] on p "All of the above" at bounding box center [521, 234] width 298 height 13
click at [343, 235] on input "All of the above" at bounding box center [336, 234] width 13 height 13
radio input "true"
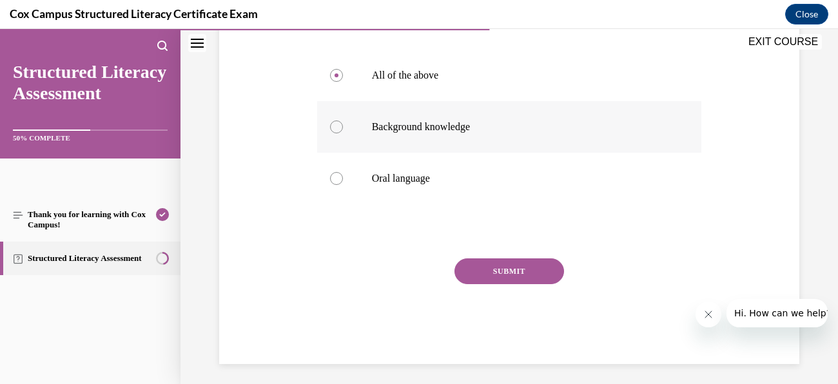
scroll to position [299, 0]
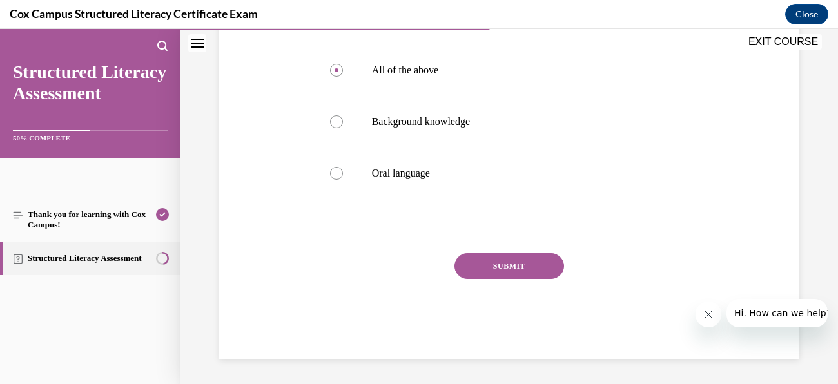
click at [517, 264] on button "SUBMIT" at bounding box center [510, 266] width 110 height 26
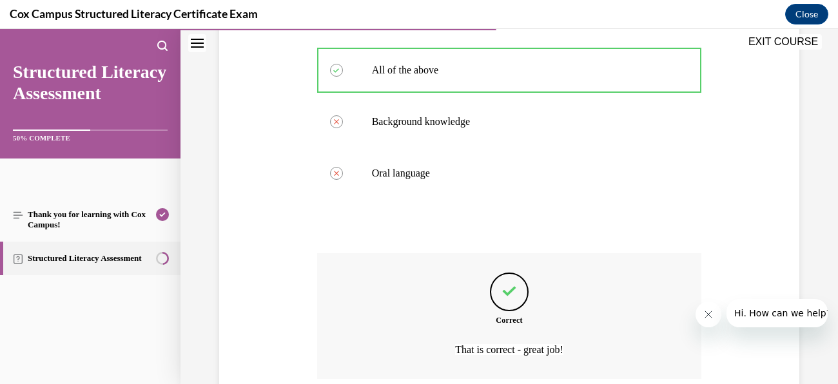
scroll to position [406, 0]
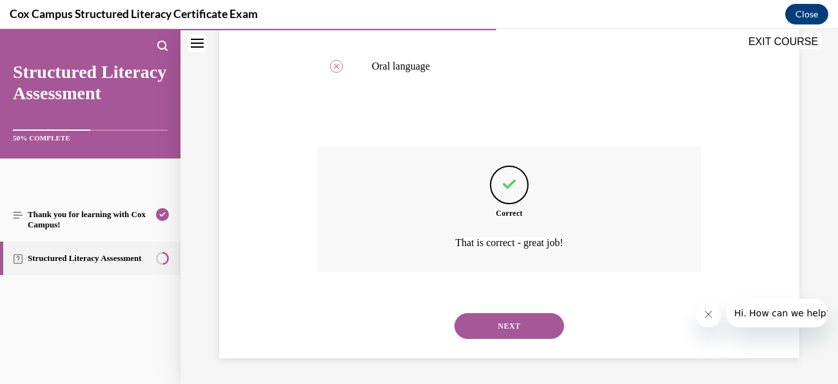
click at [517, 328] on button "NEXT" at bounding box center [510, 326] width 110 height 26
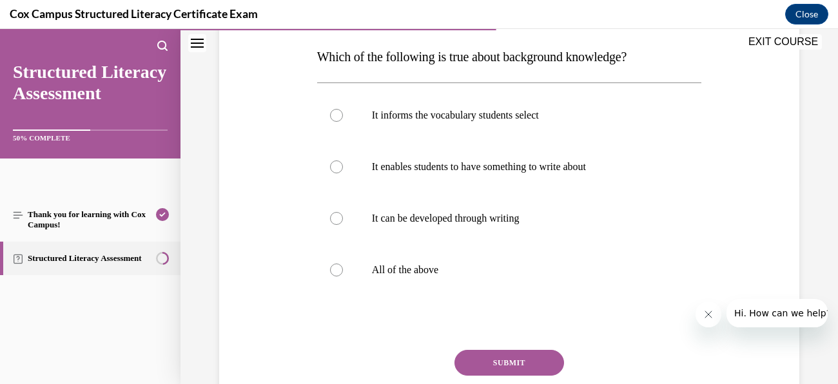
scroll to position [204, 0]
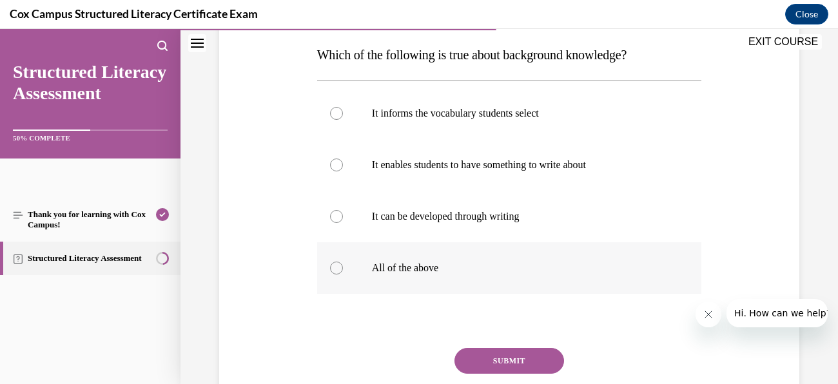
click at [392, 262] on p "All of the above" at bounding box center [521, 268] width 298 height 13
click at [343, 262] on input "All of the above" at bounding box center [336, 268] width 13 height 13
radio input "true"
click at [548, 367] on button "SUBMIT" at bounding box center [510, 361] width 110 height 26
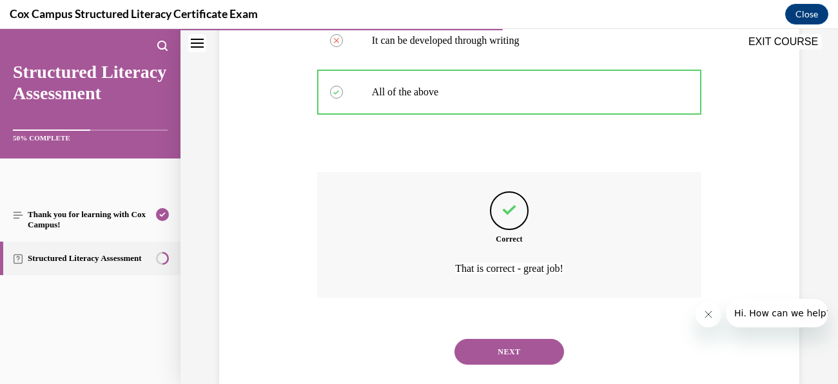
scroll to position [406, 0]
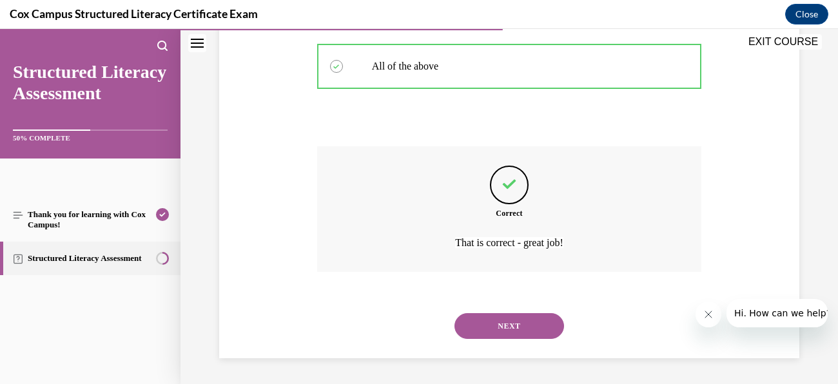
click at [530, 323] on button "NEXT" at bounding box center [510, 326] width 110 height 26
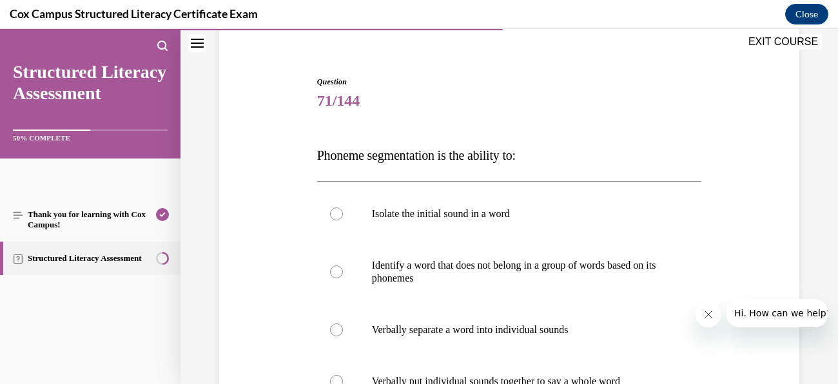
scroll to position [105, 0]
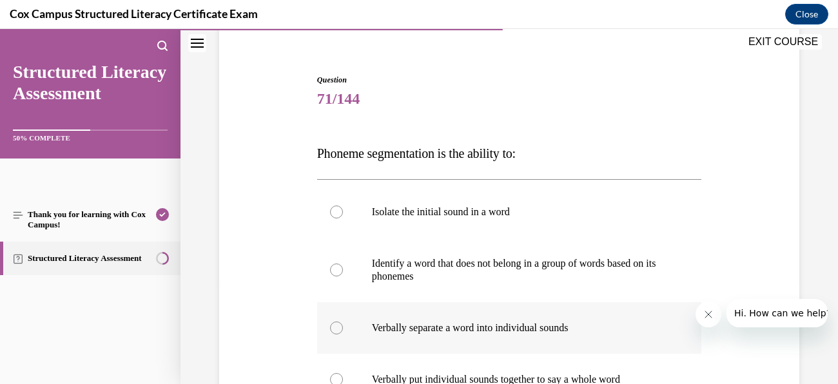
click at [472, 329] on p "Verbally separate a word into individual sounds" at bounding box center [521, 328] width 298 height 13
click at [343, 329] on input "Verbally separate a word into individual sounds" at bounding box center [336, 328] width 13 height 13
radio input "true"
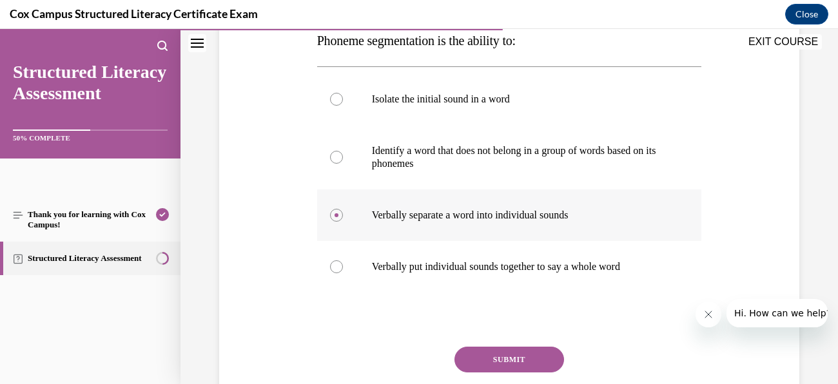
scroll to position [220, 0]
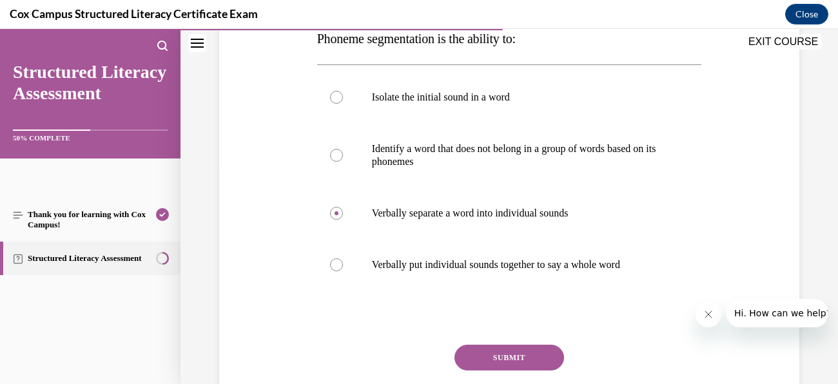
click at [520, 357] on button "SUBMIT" at bounding box center [510, 358] width 110 height 26
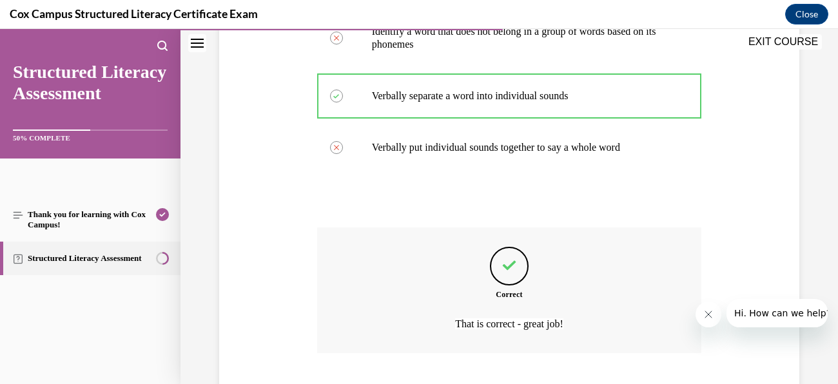
scroll to position [419, 0]
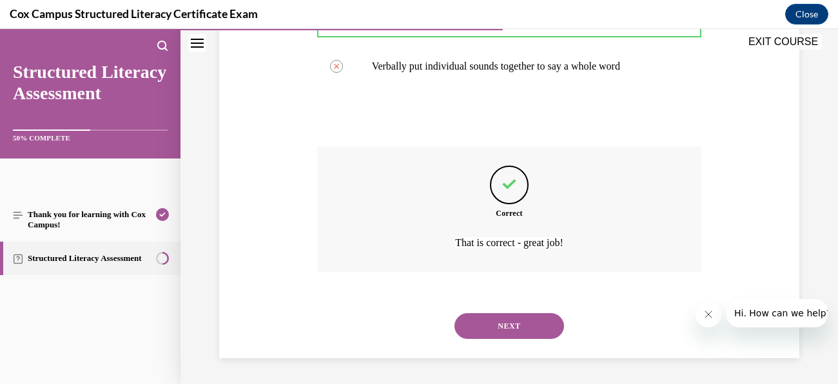
click at [537, 326] on button "NEXT" at bounding box center [510, 326] width 110 height 26
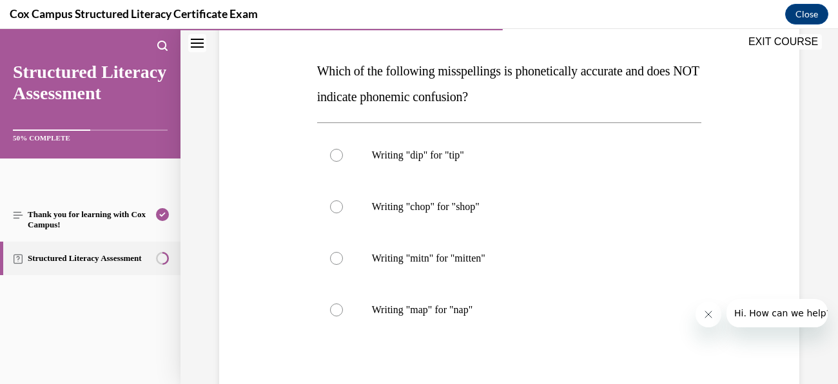
scroll to position [191, 0]
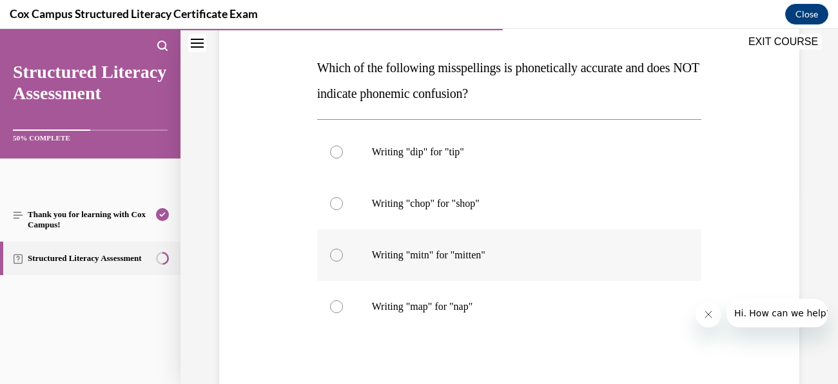
click at [460, 240] on label "Writing "mitn" for "mitten"" at bounding box center [509, 256] width 385 height 52
click at [343, 249] on input "Writing "mitn" for "mitten"" at bounding box center [336, 255] width 13 height 13
radio input "true"
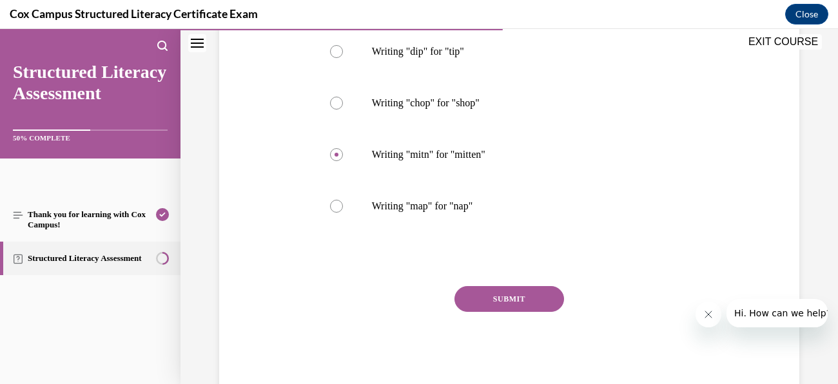
click at [526, 295] on button "SUBMIT" at bounding box center [510, 299] width 110 height 26
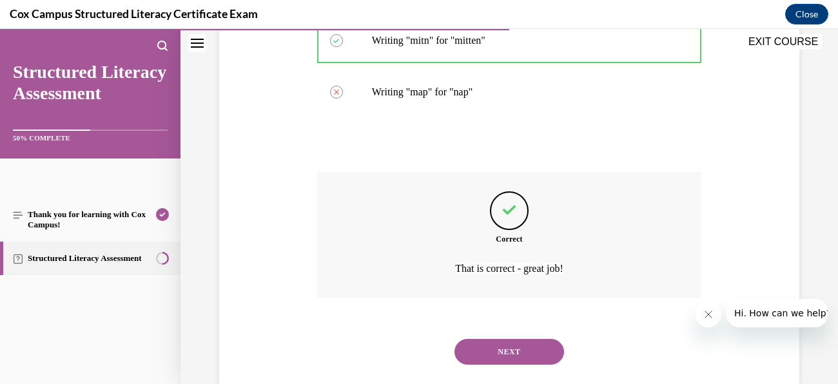
scroll to position [431, 0]
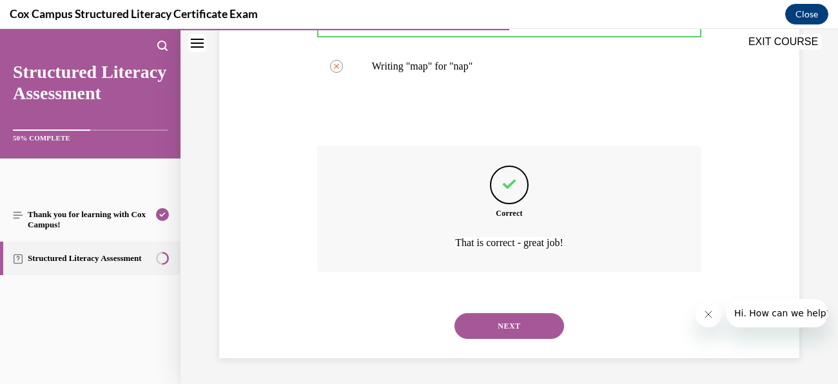
click at [540, 326] on button "NEXT" at bounding box center [510, 326] width 110 height 26
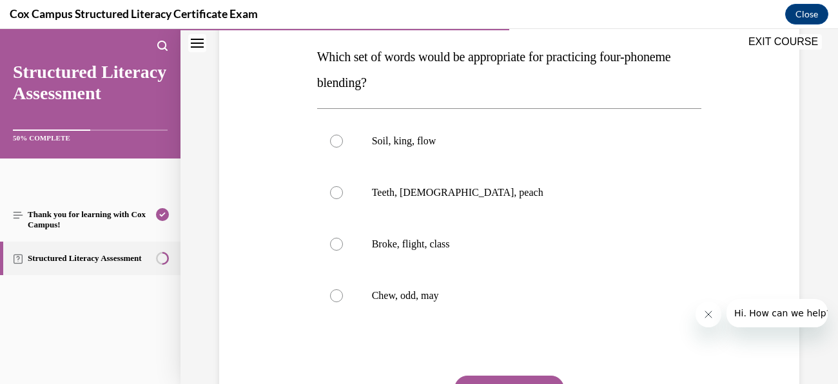
scroll to position [203, 0]
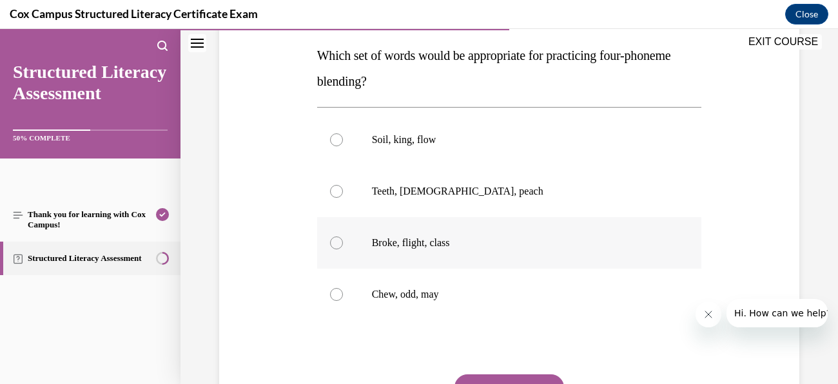
click at [429, 249] on label "Broke, flight, class" at bounding box center [509, 243] width 385 height 52
click at [343, 249] on input "Broke, flight, class" at bounding box center [336, 243] width 13 height 13
radio input "true"
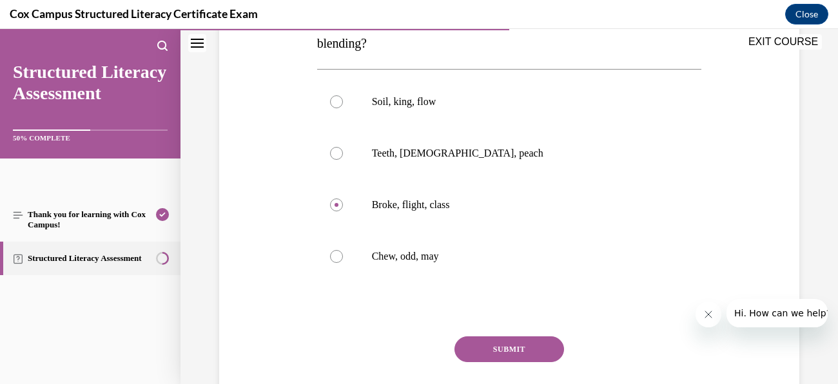
scroll to position [242, 0]
click at [524, 353] on button "SUBMIT" at bounding box center [510, 349] width 110 height 26
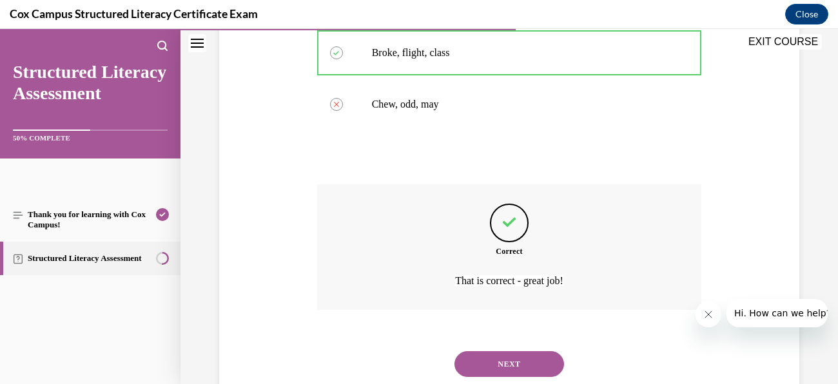
scroll to position [431, 0]
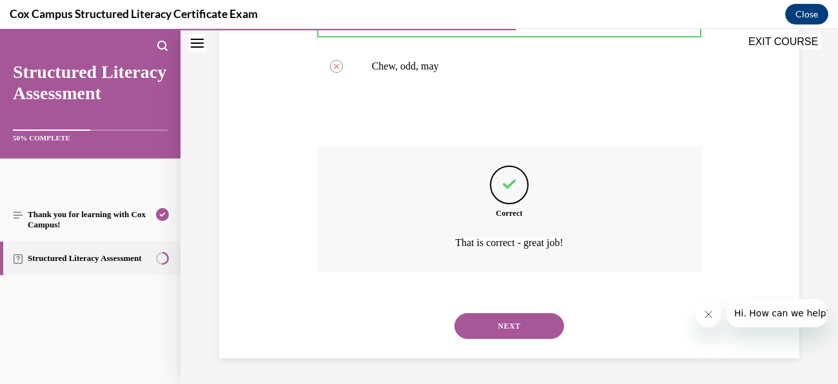
click at [520, 333] on button "NEXT" at bounding box center [510, 326] width 110 height 26
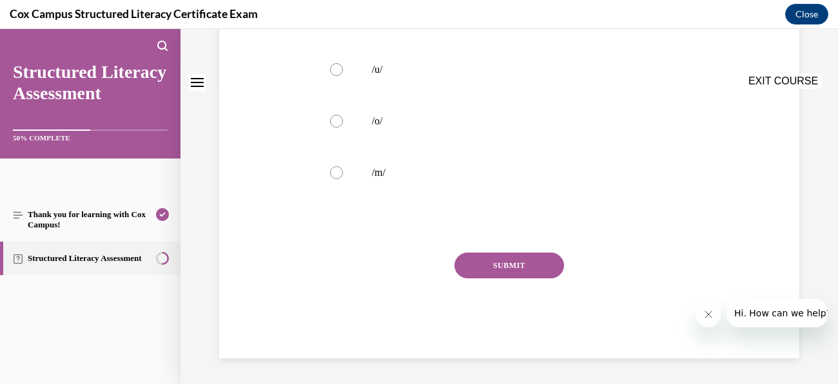
scroll to position [0, 0]
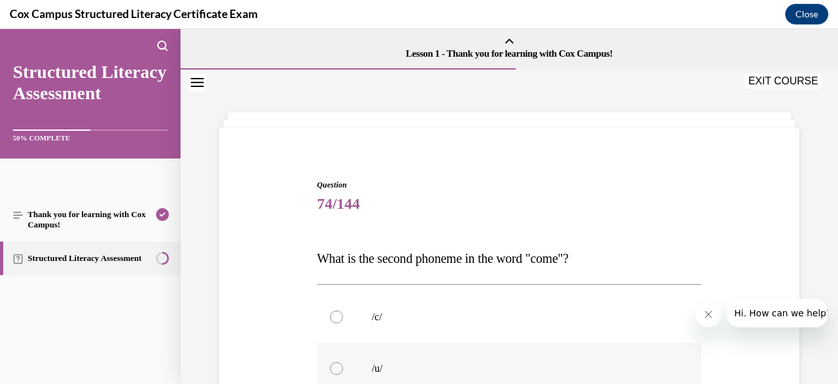
click at [431, 359] on label "/u/" at bounding box center [509, 369] width 385 height 52
click at [343, 362] on input "/u/" at bounding box center [336, 368] width 13 height 13
radio input "true"
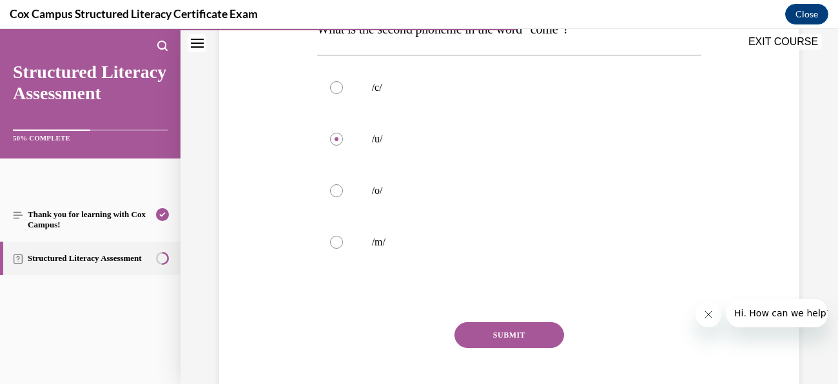
click at [529, 336] on button "SUBMIT" at bounding box center [510, 335] width 110 height 26
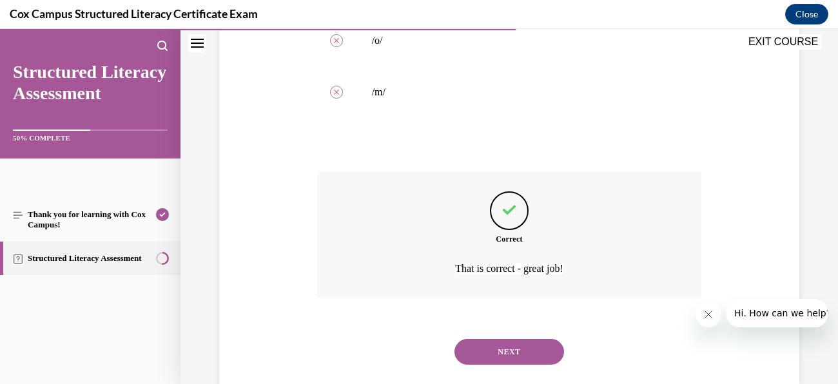
scroll to position [406, 0]
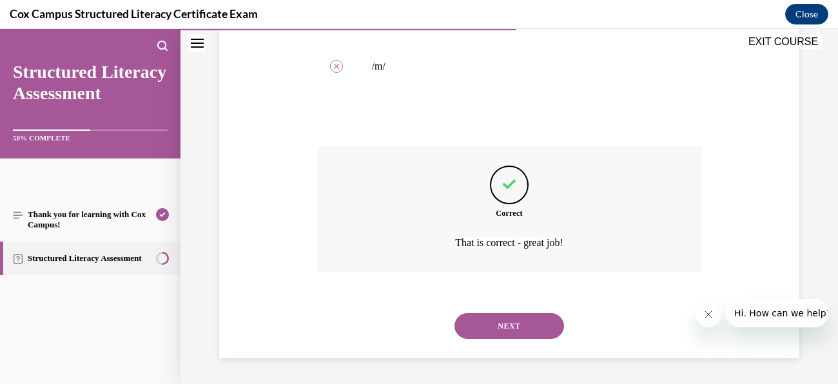
click at [543, 332] on button "NEXT" at bounding box center [510, 326] width 110 height 26
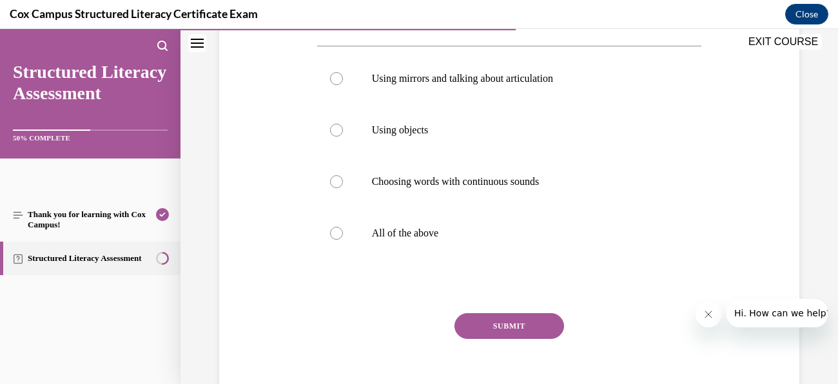
scroll to position [244, 0]
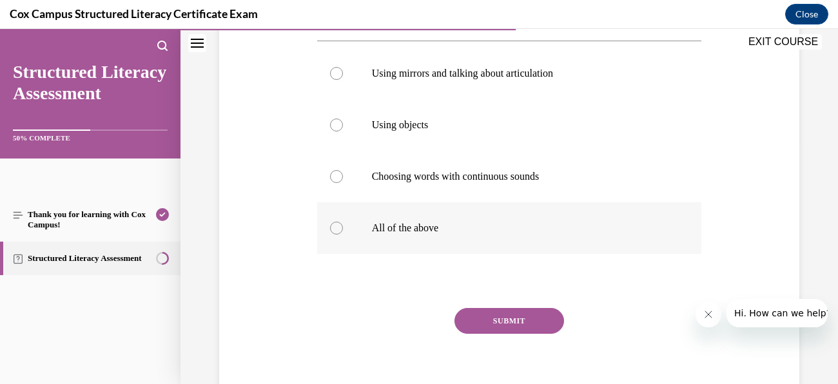
click at [432, 254] on label "All of the above" at bounding box center [509, 228] width 385 height 52
click at [343, 235] on input "All of the above" at bounding box center [336, 228] width 13 height 13
radio input "true"
click at [528, 334] on button "SUBMIT" at bounding box center [510, 321] width 110 height 26
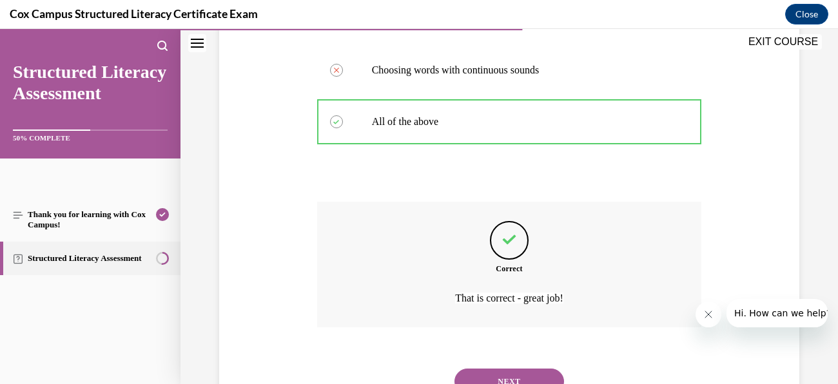
scroll to position [431, 0]
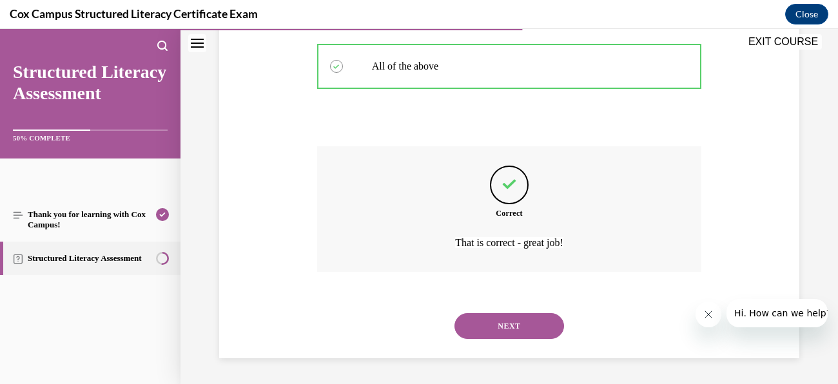
click at [522, 331] on button "NEXT" at bounding box center [510, 326] width 110 height 26
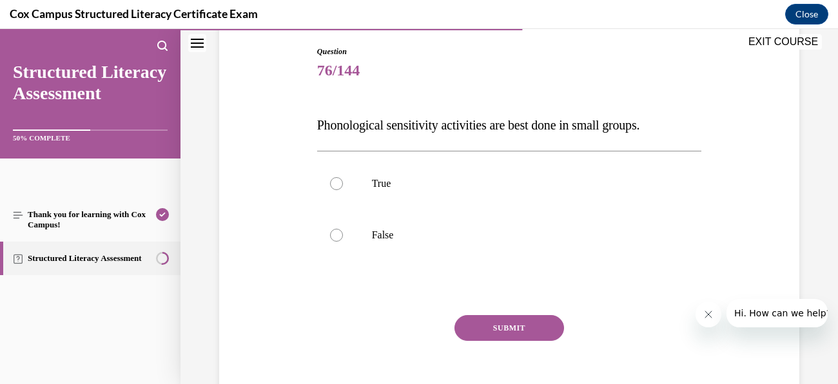
scroll to position [133, 0]
click at [431, 235] on p "False" at bounding box center [521, 236] width 298 height 13
click at [343, 235] on input "False" at bounding box center [336, 236] width 13 height 13
radio input "true"
click at [522, 326] on button "SUBMIT" at bounding box center [510, 329] width 110 height 26
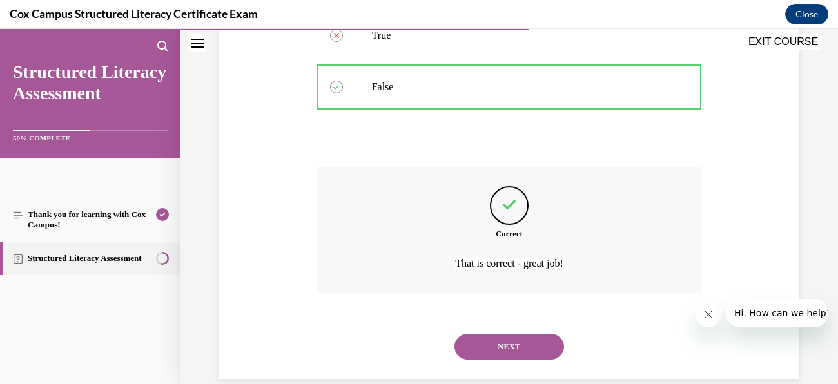
scroll to position [302, 0]
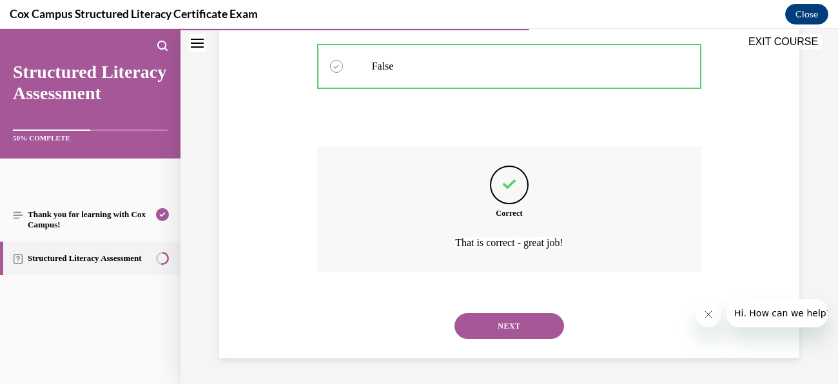
click at [535, 331] on button "NEXT" at bounding box center [510, 326] width 110 height 26
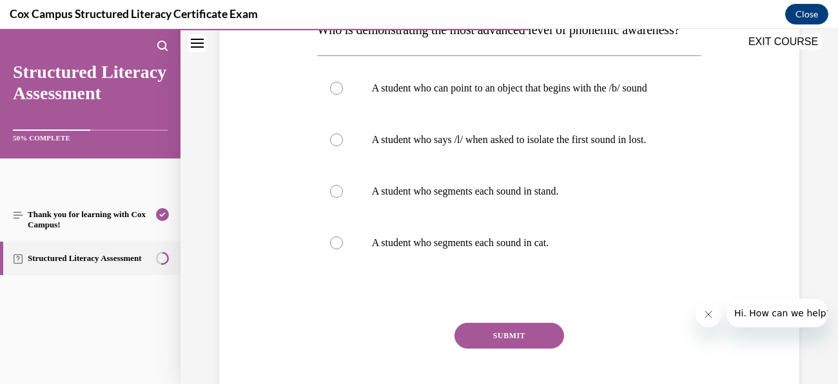
scroll to position [234, 0]
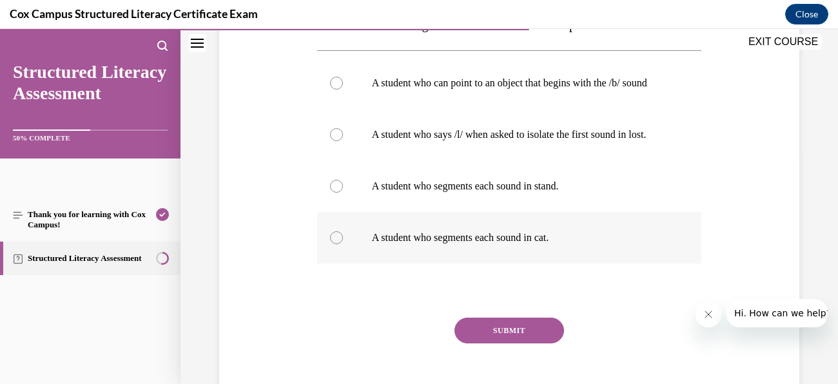
click at [493, 264] on label "A student who segments each sound in cat." at bounding box center [509, 238] width 385 height 52
click at [343, 244] on input "A student who segments each sound in cat." at bounding box center [336, 238] width 13 height 13
radio input "true"
click at [497, 193] on p "A student who segments each sound in stand." at bounding box center [521, 186] width 298 height 13
click at [343, 193] on input "A student who segments each sound in stand." at bounding box center [336, 186] width 13 height 13
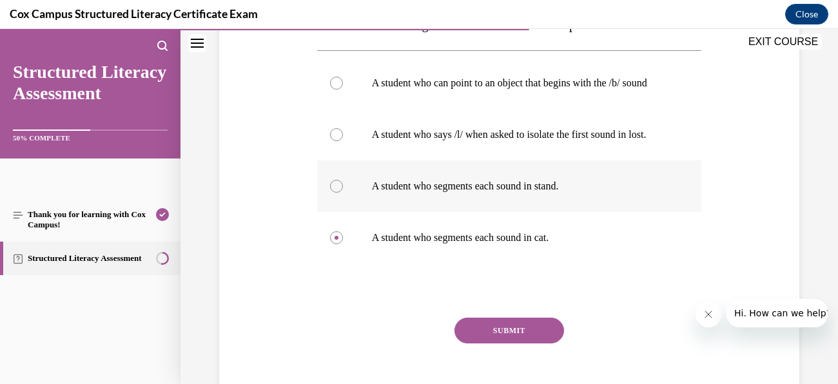
radio input "true"
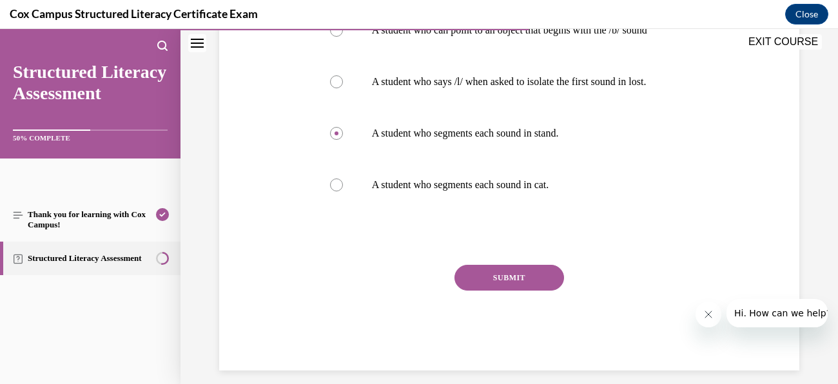
click at [531, 291] on button "SUBMIT" at bounding box center [510, 278] width 110 height 26
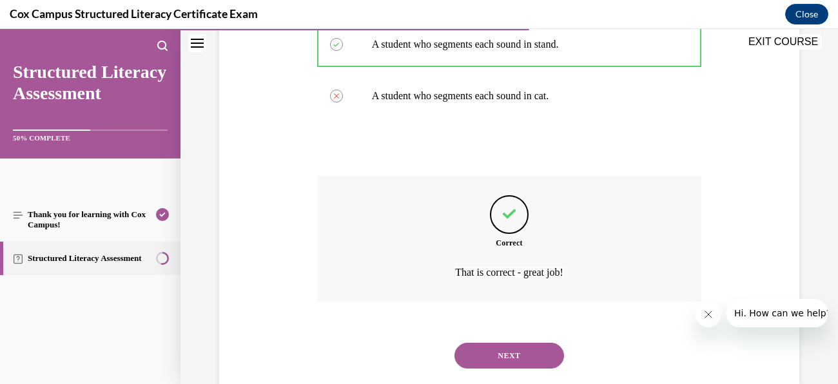
scroll to position [457, 0]
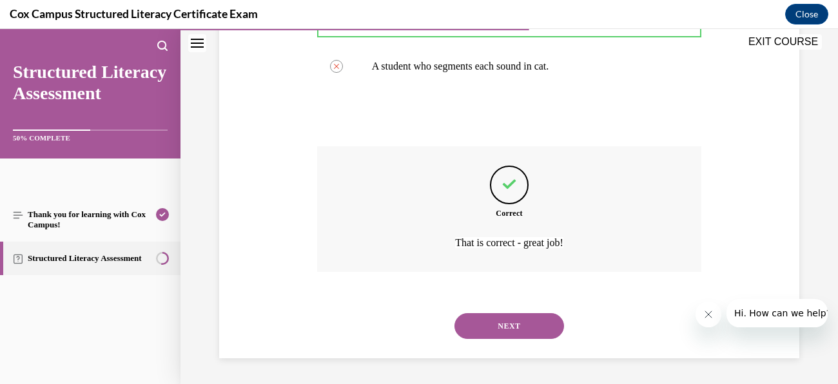
click at [523, 333] on button "NEXT" at bounding box center [510, 326] width 110 height 26
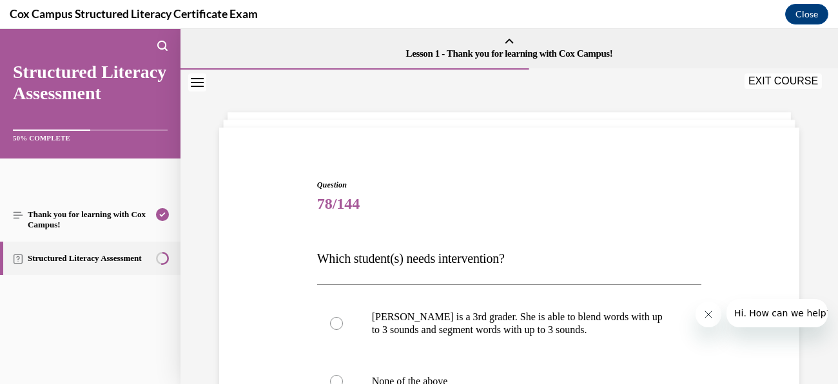
scroll to position [74, 0]
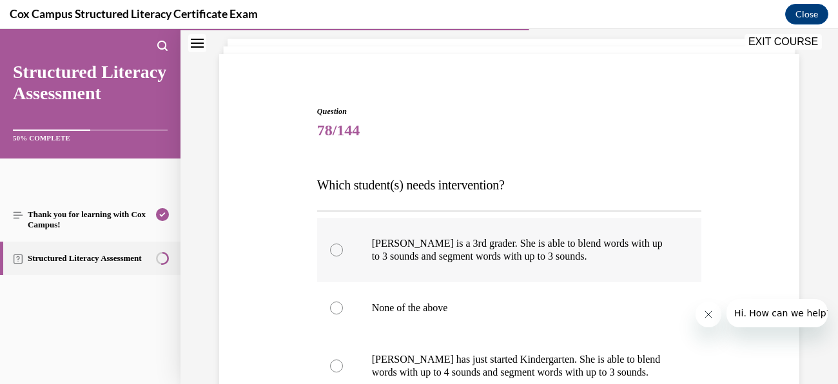
click at [334, 244] on div at bounding box center [336, 250] width 13 height 13
click at [334, 244] on input "Ella is a 3rd grader. She is able to blend words with up to 3 sounds and segmen…" at bounding box center [336, 250] width 13 height 13
radio input "true"
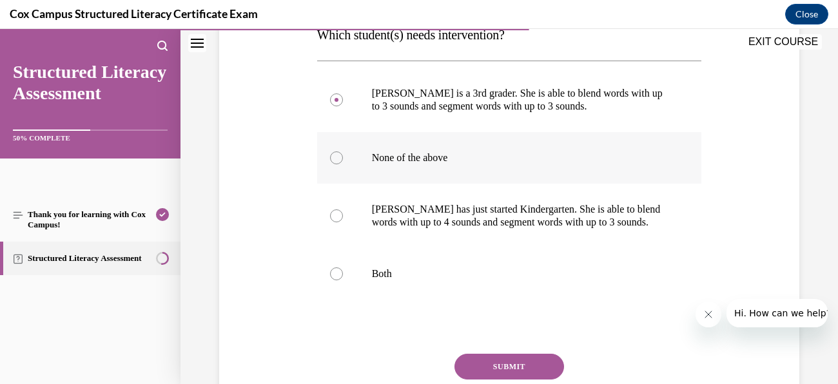
scroll to position [226, 0]
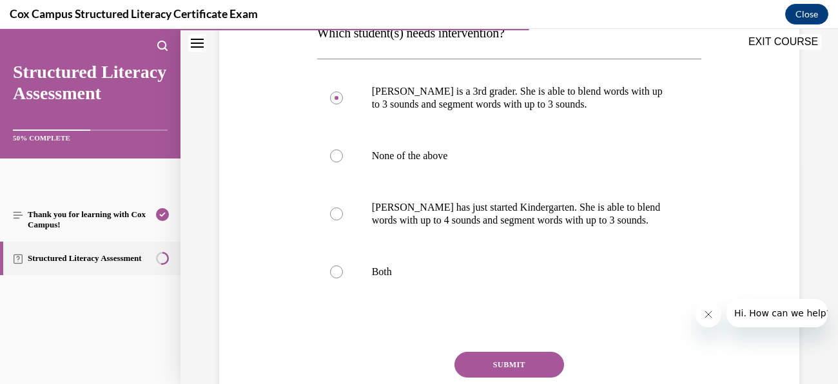
click at [530, 358] on button "SUBMIT" at bounding box center [510, 365] width 110 height 26
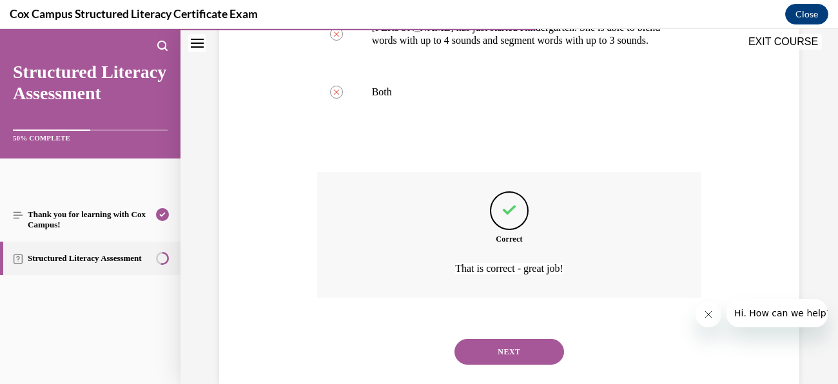
scroll to position [431, 0]
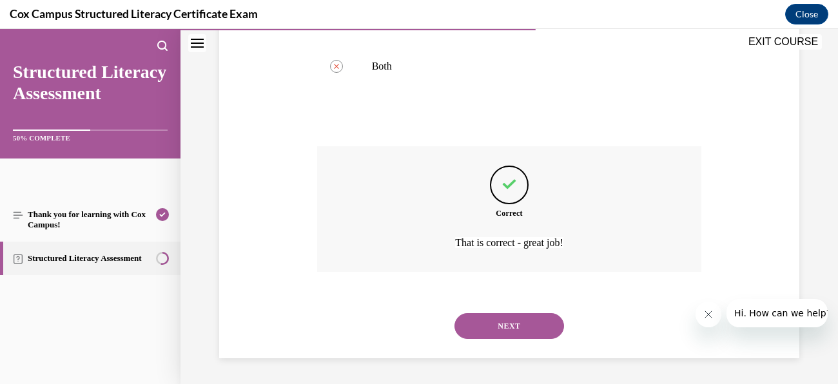
click at [520, 328] on button "NEXT" at bounding box center [510, 326] width 110 height 26
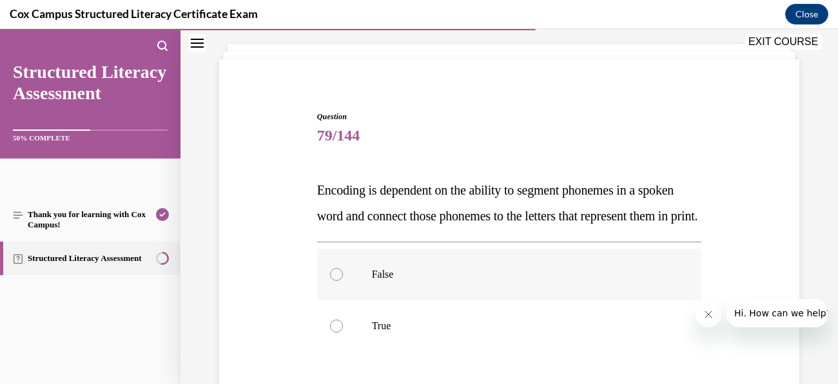
scroll to position [68, 0]
click at [386, 333] on p "True" at bounding box center [521, 326] width 298 height 13
click at [343, 333] on input "True" at bounding box center [336, 326] width 13 height 13
radio input "true"
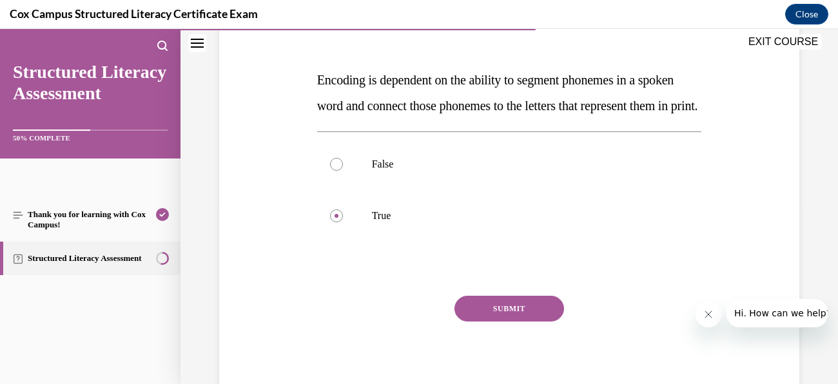
click at [527, 322] on button "SUBMIT" at bounding box center [510, 309] width 110 height 26
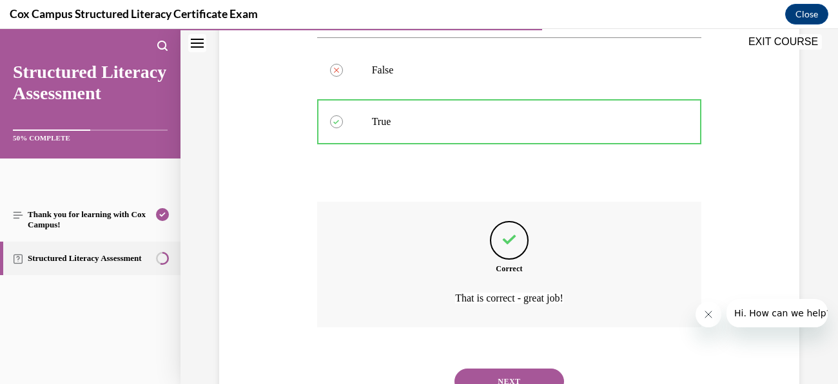
scroll to position [354, 0]
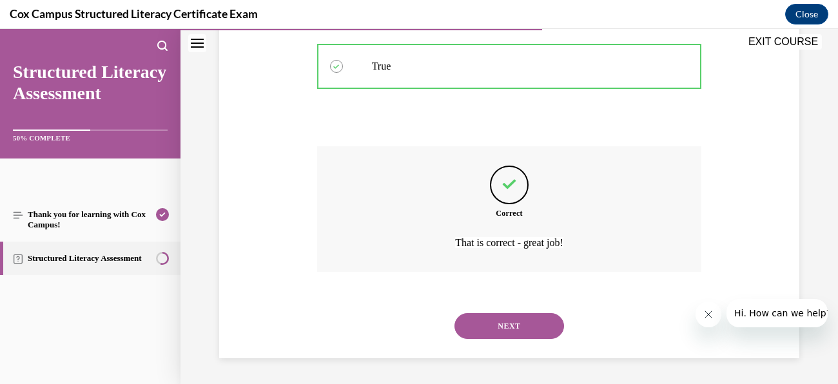
click at [537, 330] on button "NEXT" at bounding box center [510, 326] width 110 height 26
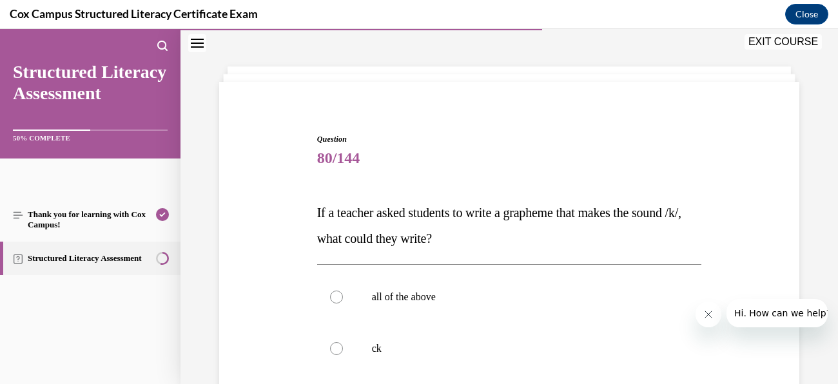
scroll to position [47, 0]
click at [415, 313] on label "all of the above" at bounding box center [509, 296] width 385 height 52
click at [343, 302] on input "all of the above" at bounding box center [336, 296] width 13 height 13
radio input "true"
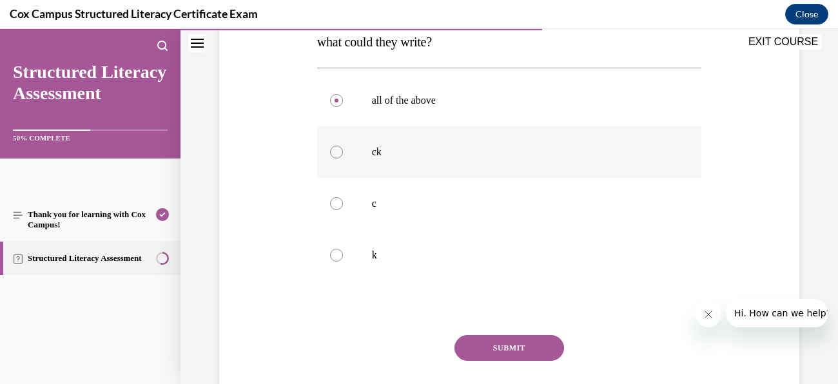
scroll to position [244, 0]
click at [539, 356] on button "SUBMIT" at bounding box center [510, 346] width 110 height 26
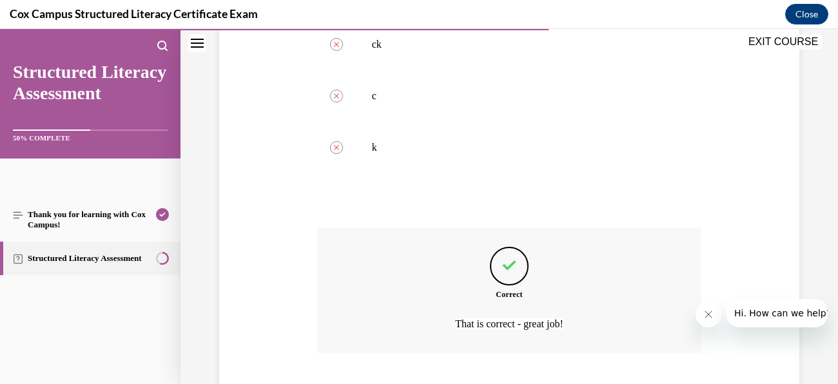
scroll to position [431, 0]
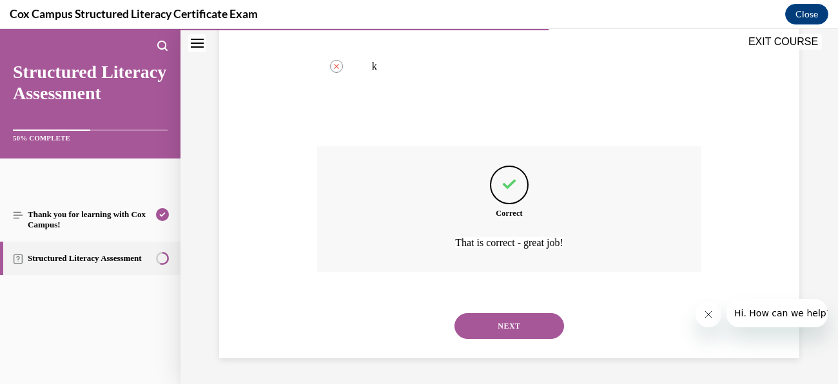
click at [529, 329] on button "NEXT" at bounding box center [510, 326] width 110 height 26
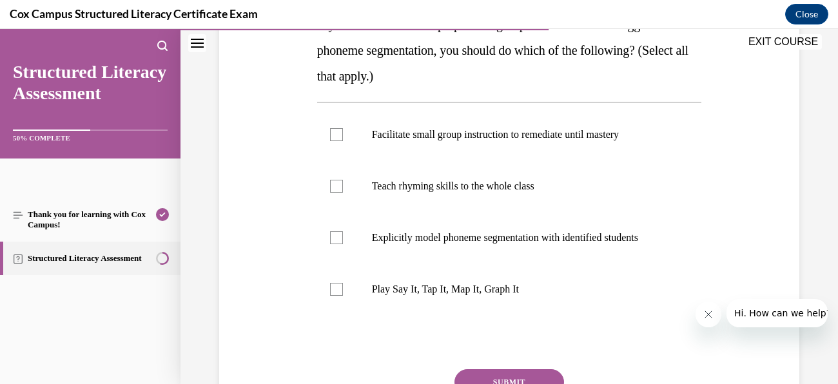
scroll to position [237, 0]
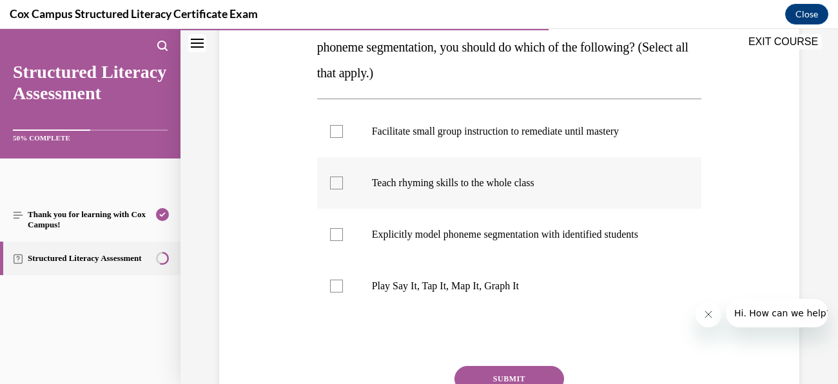
click at [338, 183] on div at bounding box center [336, 183] width 13 height 13
click at [338, 183] on input "Teach rhyming skills to the whole class" at bounding box center [336, 183] width 13 height 13
checkbox input "true"
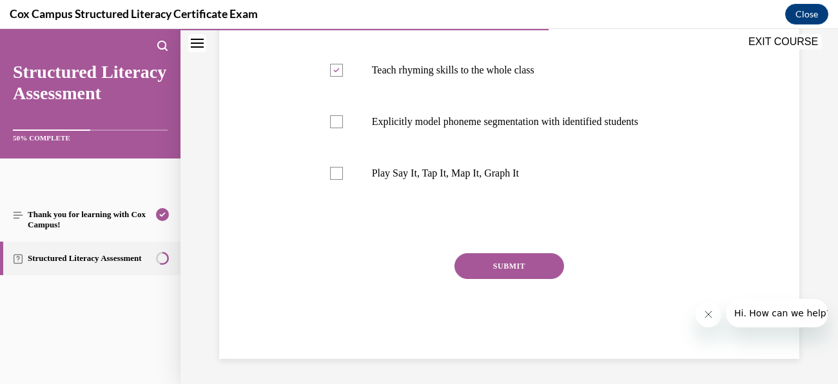
click at [517, 261] on button "SUBMIT" at bounding box center [510, 266] width 110 height 26
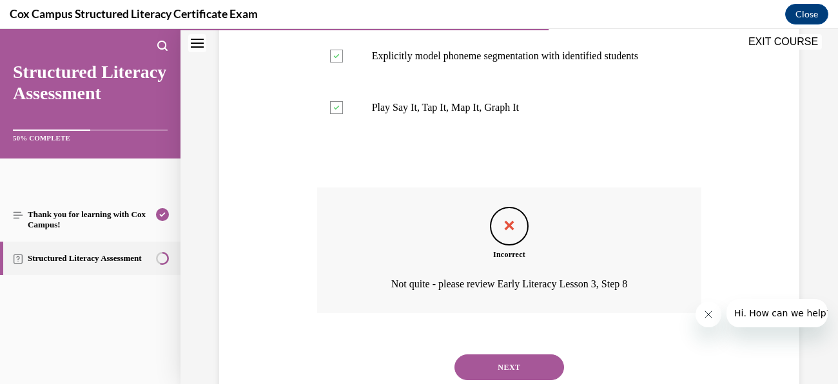
scroll to position [419, 0]
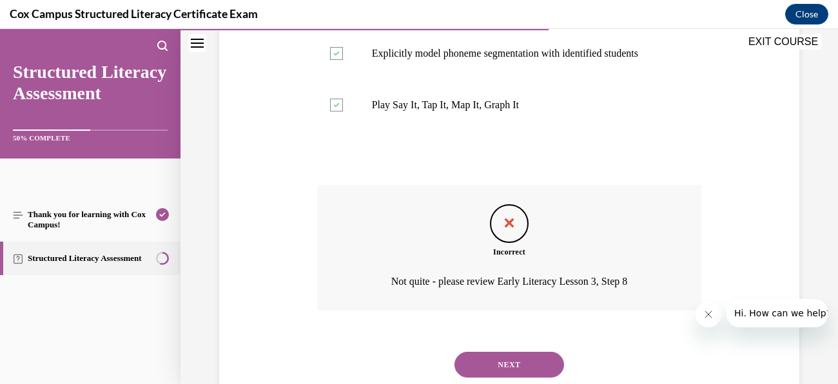
click at [529, 364] on button "NEXT" at bounding box center [510, 365] width 110 height 26
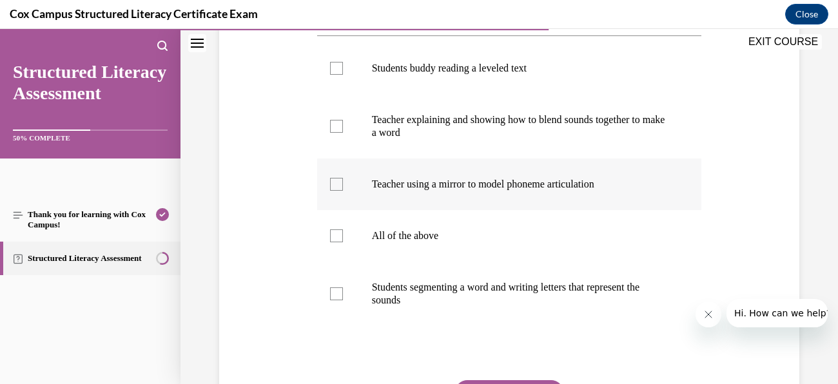
scroll to position [278, 0]
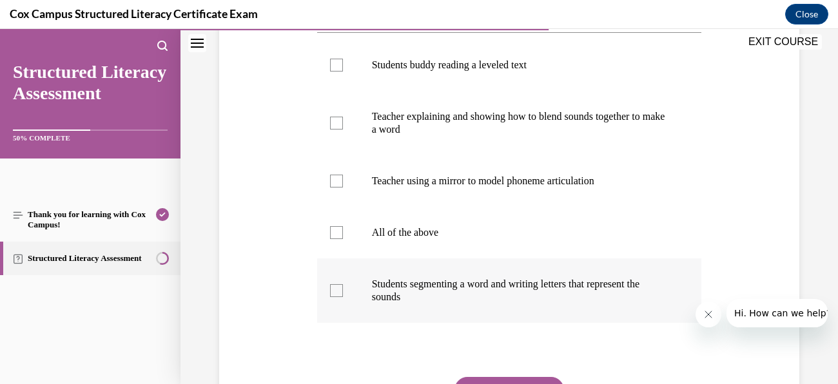
click at [527, 281] on p "Students segmenting a word and writing letters that represent the sounds" at bounding box center [521, 291] width 298 height 26
click at [343, 284] on input "Students segmenting a word and writing letters that represent the sounds" at bounding box center [336, 290] width 13 height 13
checkbox input "true"
click at [449, 180] on p "Teacher using a mirror to model phoneme articulation" at bounding box center [521, 181] width 298 height 13
click at [343, 180] on input "Teacher using a mirror to model phoneme articulation" at bounding box center [336, 181] width 13 height 13
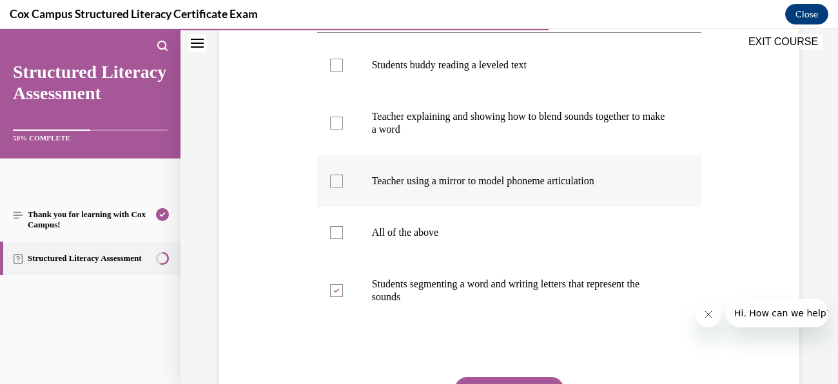
checkbox input "true"
click at [440, 133] on p "Teacher explaining and showing how to blend sounds together to make a word" at bounding box center [521, 123] width 298 height 26
click at [343, 130] on input "Teacher explaining and showing how to blend sounds together to make a word" at bounding box center [336, 123] width 13 height 13
checkbox input "true"
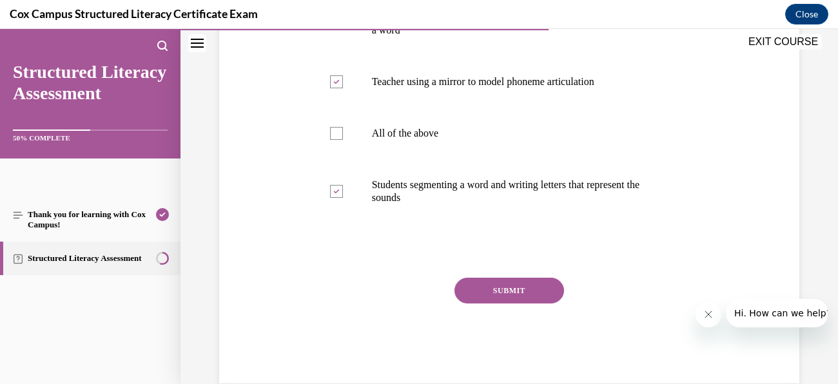
click at [508, 291] on button "SUBMIT" at bounding box center [510, 291] width 110 height 26
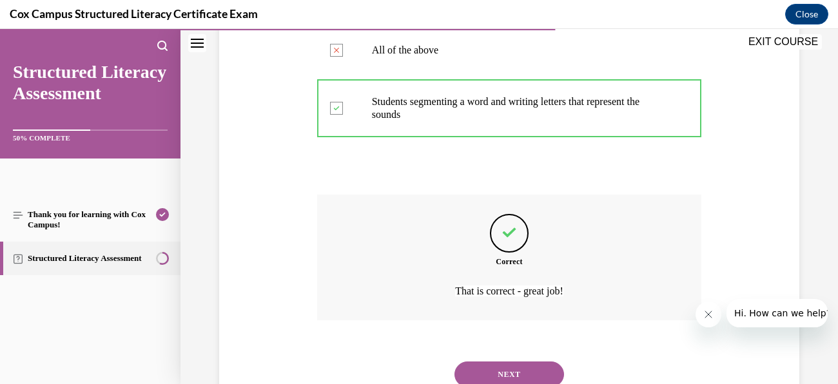
scroll to position [508, 0]
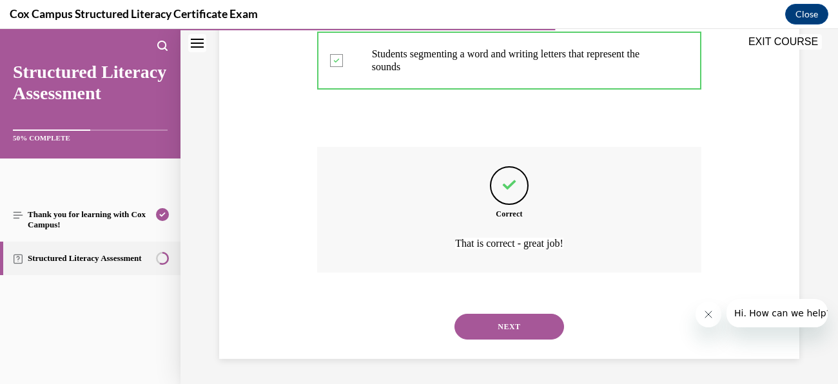
click at [523, 331] on button "NEXT" at bounding box center [510, 327] width 110 height 26
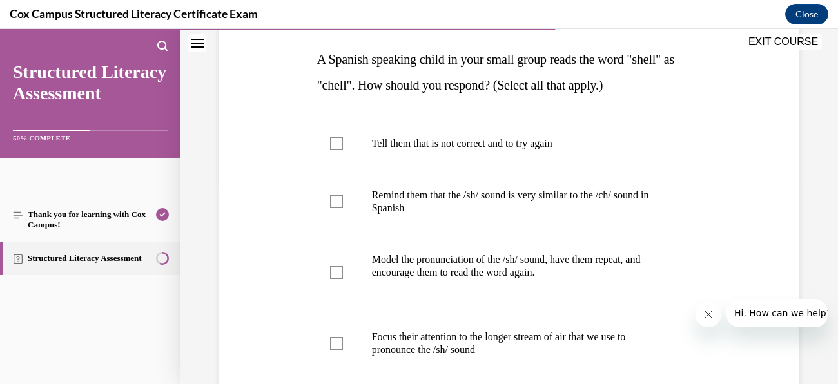
scroll to position [202, 0]
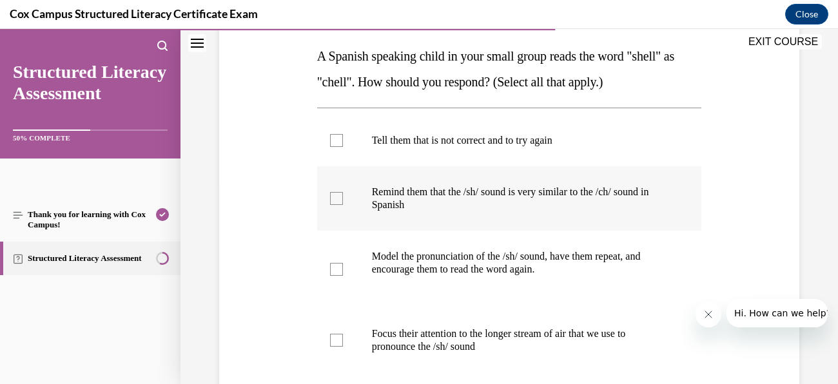
click at [350, 184] on label "Remind them that the /sh/ sound is very similar to the /ch/ sound in Spanish" at bounding box center [509, 198] width 385 height 64
click at [343, 192] on input "Remind them that the /sh/ sound is very similar to the /ch/ sound in Spanish" at bounding box center [336, 198] width 13 height 13
checkbox input "true"
click at [335, 264] on div at bounding box center [336, 269] width 13 height 13
click at [335, 264] on input "Model the pronunciation of the /sh/ sound, have them repeat, and encourage them…" at bounding box center [336, 269] width 13 height 13
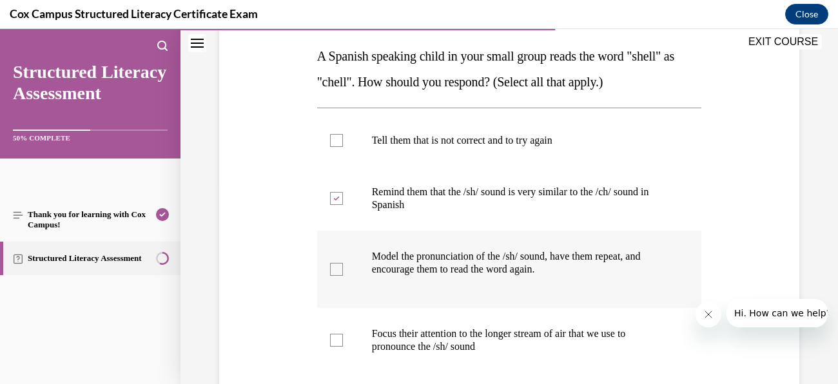
checkbox input "true"
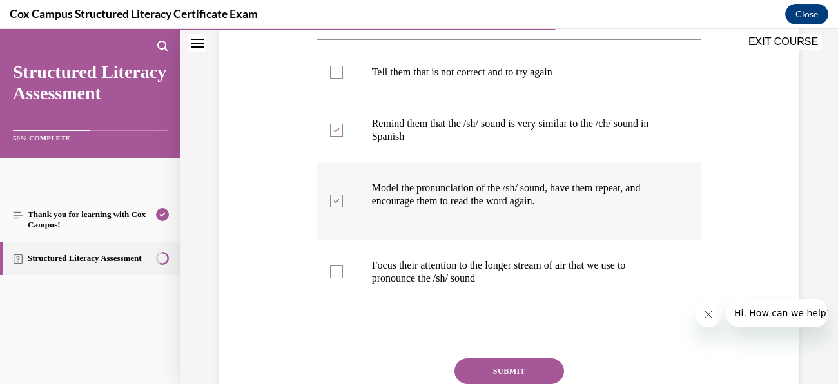
click at [335, 264] on label "Focus their attention to the longer stream of air that we use to pronounce the …" at bounding box center [509, 272] width 385 height 64
click at [335, 266] on input "Focus their attention to the longer stream of air that we use to pronounce the …" at bounding box center [336, 272] width 13 height 13
checkbox input "true"
click at [524, 373] on button "SUBMIT" at bounding box center [510, 372] width 110 height 26
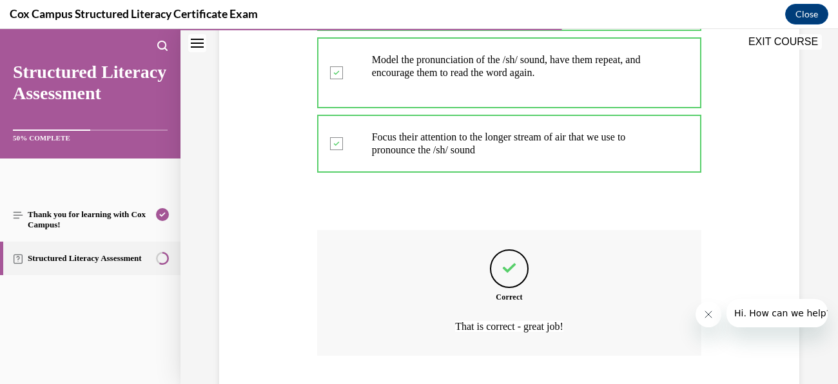
scroll to position [482, 0]
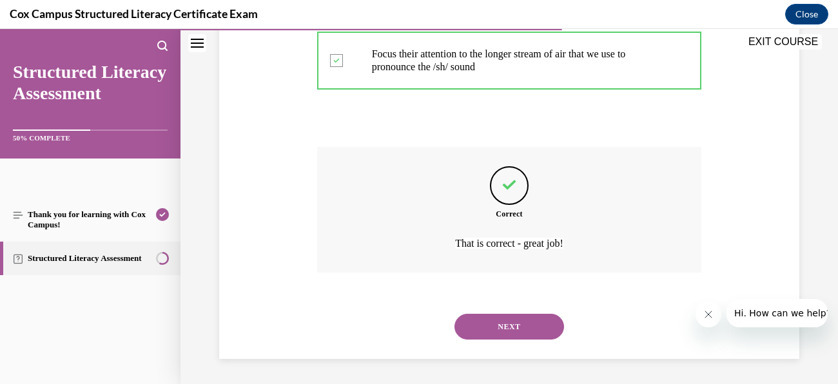
click at [542, 329] on button "NEXT" at bounding box center [510, 327] width 110 height 26
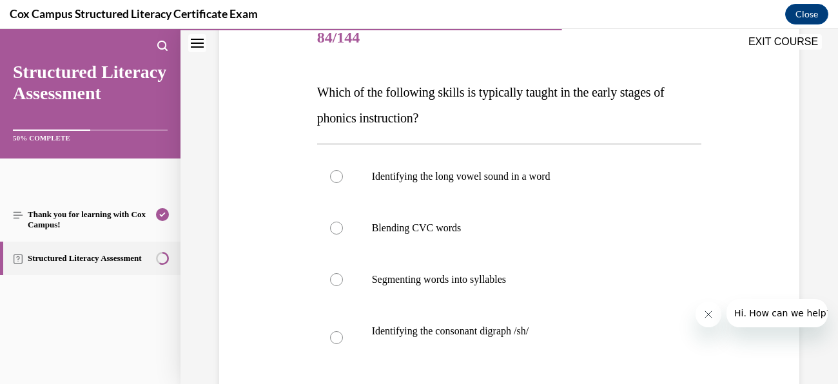
scroll to position [180, 0]
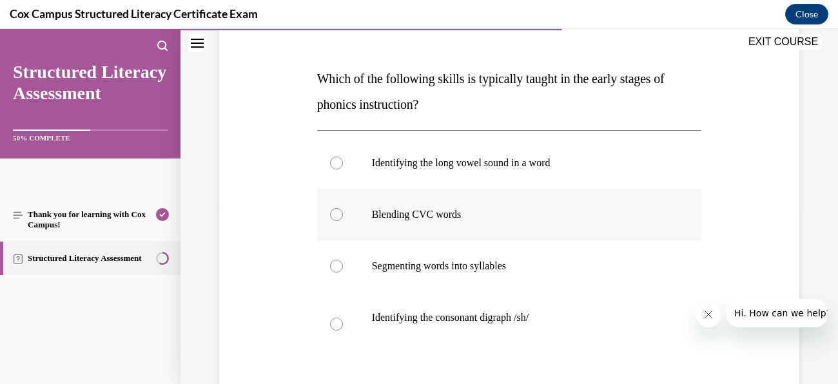
click at [427, 209] on p "Blending CVC words" at bounding box center [521, 214] width 298 height 13
click at [343, 209] on input "Blending CVC words" at bounding box center [336, 214] width 13 height 13
radio input "true"
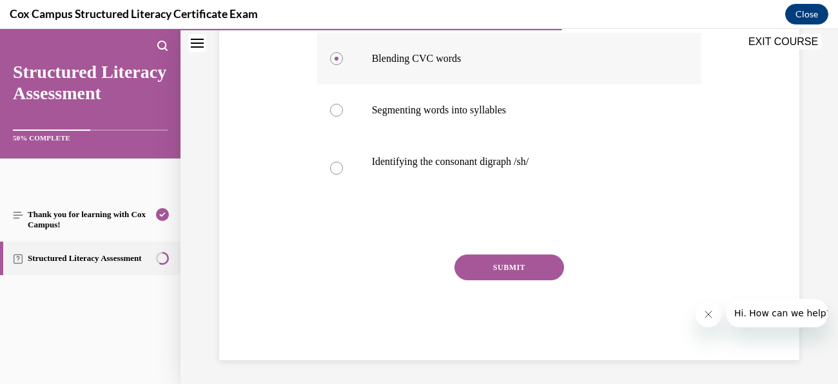
scroll to position [337, 0]
click at [519, 271] on button "SUBMIT" at bounding box center [510, 266] width 110 height 26
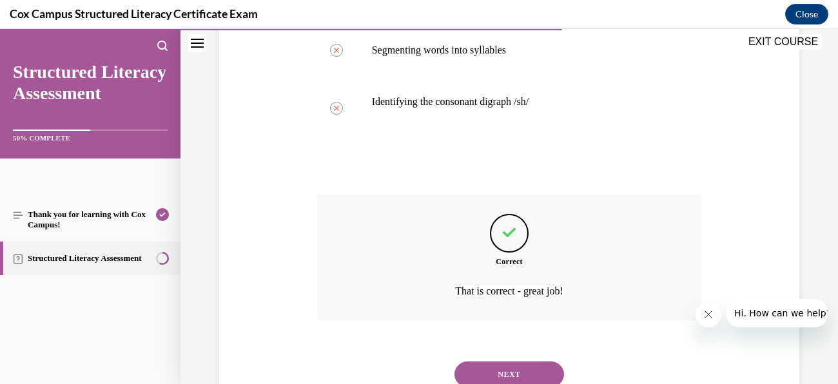
scroll to position [444, 0]
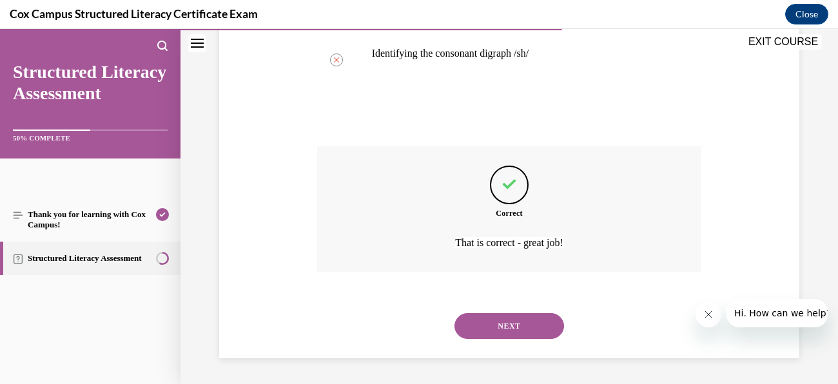
click at [531, 337] on button "NEXT" at bounding box center [510, 326] width 110 height 26
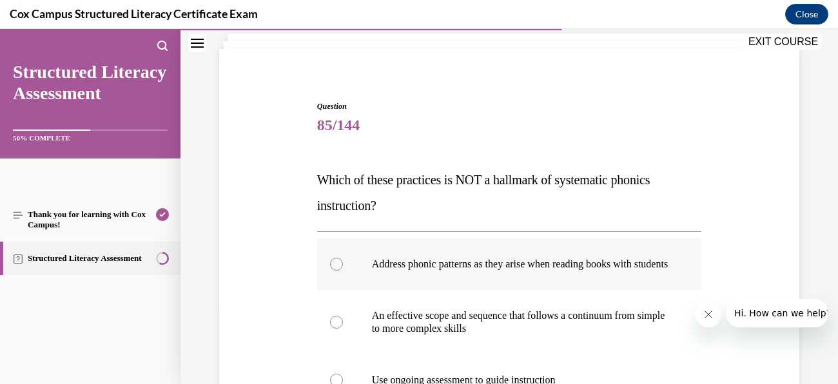
scroll to position [93, 0]
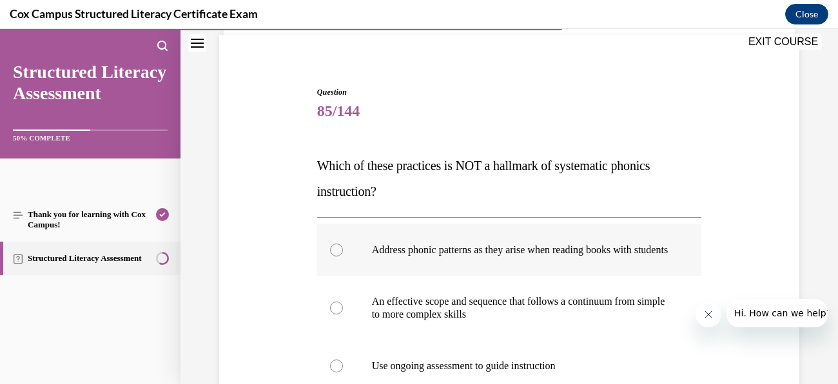
click at [488, 249] on p "Address phonic patterns as they arise when reading books with students" at bounding box center [521, 250] width 298 height 13
click at [343, 249] on input "Address phonic patterns as they arise when reading books with students" at bounding box center [336, 250] width 13 height 13
radio input "true"
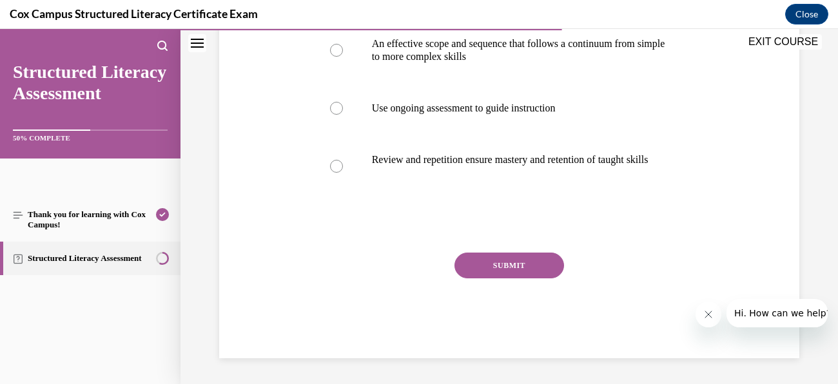
click at [525, 264] on button "SUBMIT" at bounding box center [510, 266] width 110 height 26
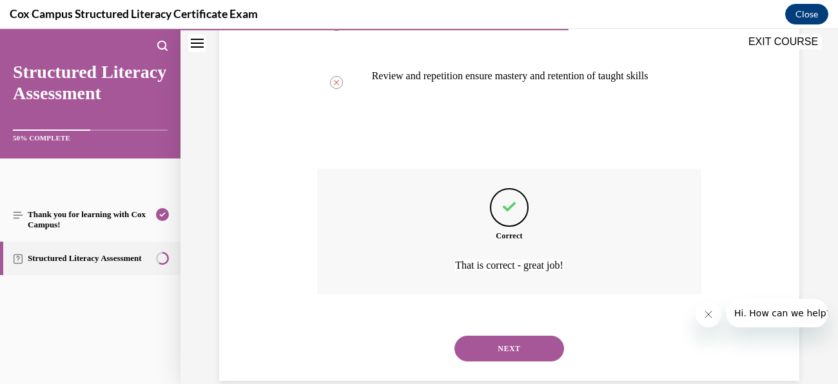
scroll to position [482, 0]
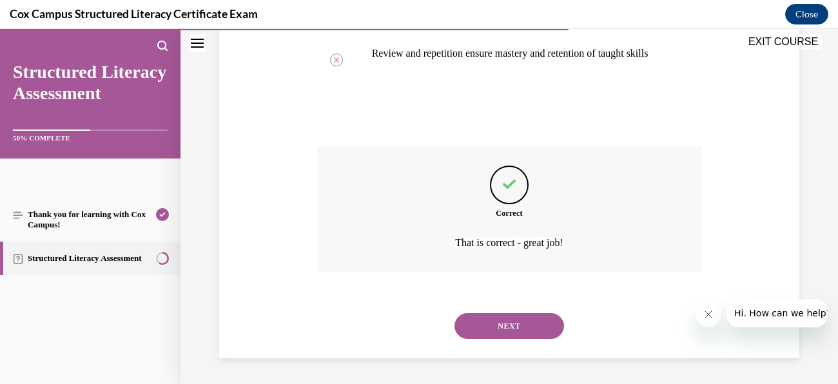
click at [528, 335] on button "NEXT" at bounding box center [510, 326] width 110 height 26
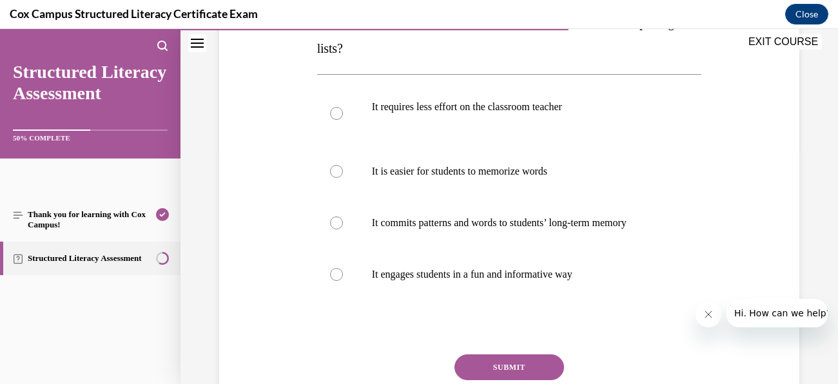
scroll to position [239, 0]
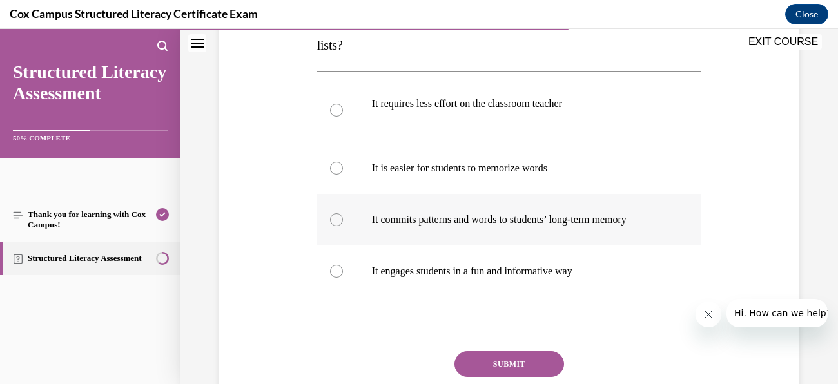
click at [566, 236] on label "It commits patterns and words to students’ long-term memory" at bounding box center [509, 220] width 385 height 52
click at [343, 226] on input "It commits patterns and words to students’ long-term memory" at bounding box center [336, 219] width 13 height 13
radio input "true"
click at [535, 366] on button "SUBMIT" at bounding box center [510, 364] width 110 height 26
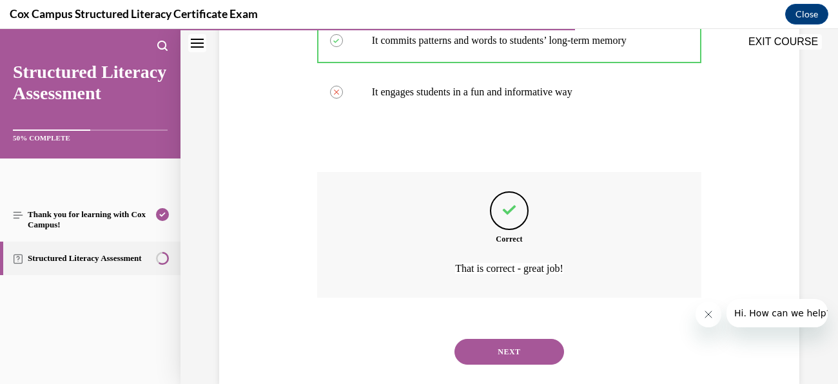
scroll to position [444, 0]
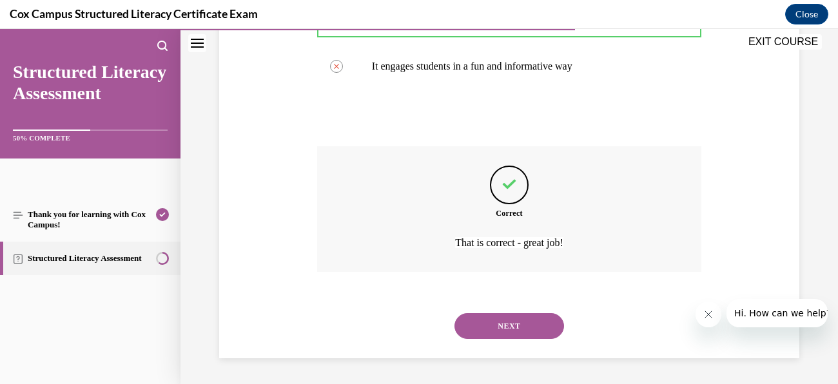
click at [534, 328] on button "NEXT" at bounding box center [510, 326] width 110 height 26
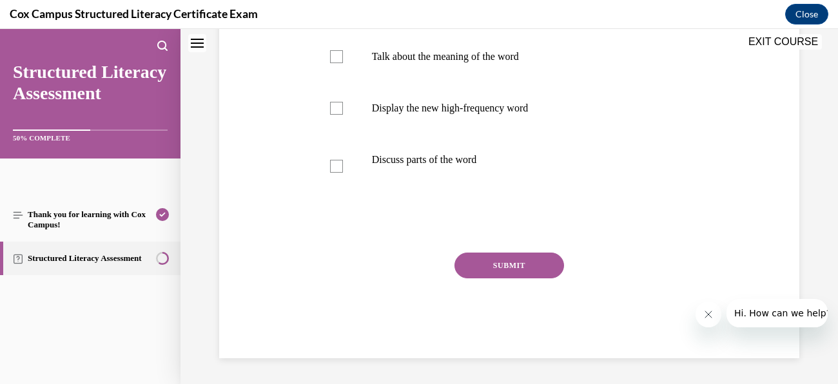
scroll to position [0, 0]
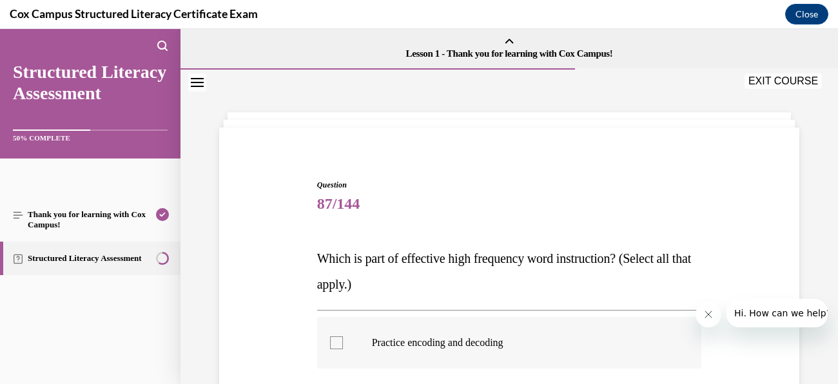
click at [335, 340] on div at bounding box center [336, 343] width 13 height 13
click at [335, 340] on input "Practice encoding and decoding" at bounding box center [336, 343] width 13 height 13
checkbox input "true"
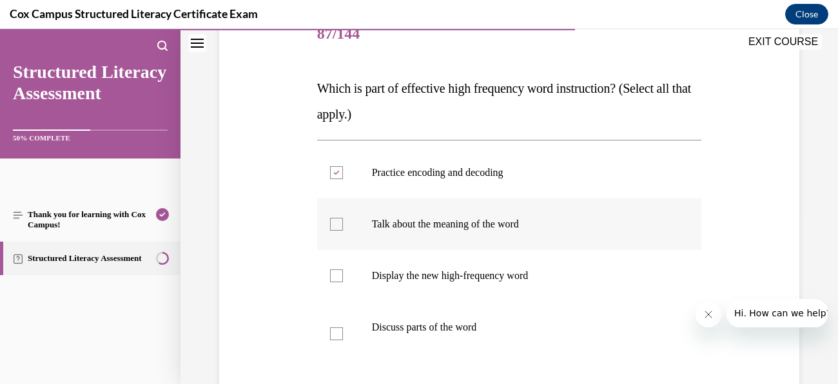
scroll to position [171, 0]
click at [333, 229] on div at bounding box center [336, 223] width 13 height 13
click at [333, 229] on input "Talk about the meaning of the word" at bounding box center [336, 223] width 13 height 13
checkbox input "true"
click at [334, 270] on div at bounding box center [336, 275] width 13 height 13
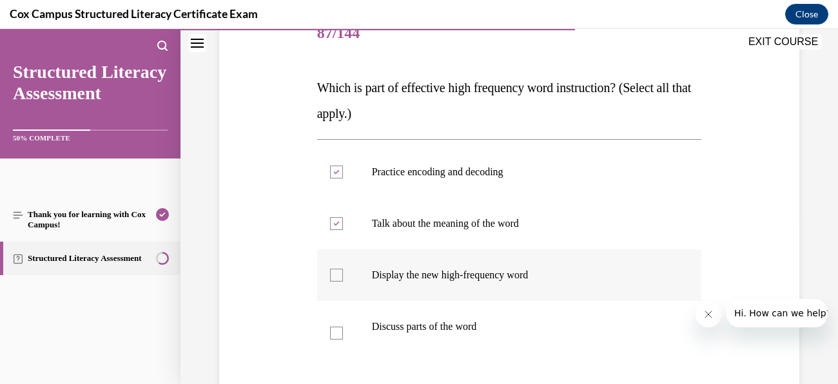
click at [334, 270] on input "Display the new high-frequency word" at bounding box center [336, 275] width 13 height 13
checkbox input "true"
click at [339, 330] on div at bounding box center [336, 333] width 13 height 13
click at [339, 330] on input "Discuss parts of the word" at bounding box center [336, 333] width 13 height 13
checkbox input "true"
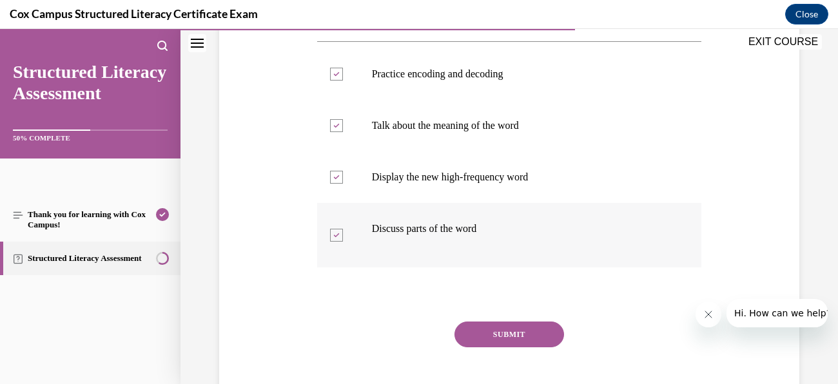
scroll to position [271, 0]
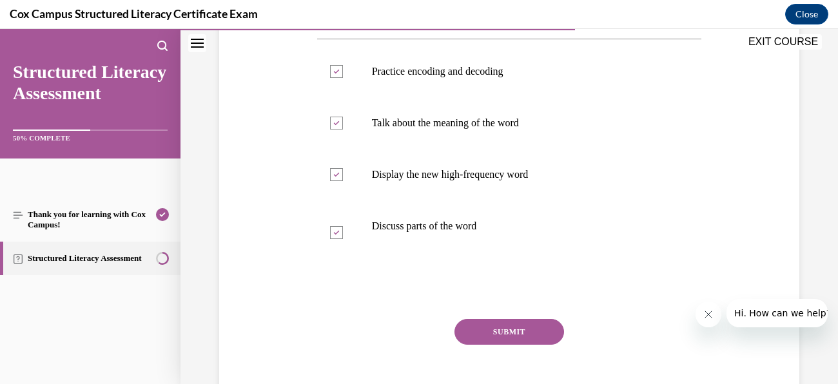
click at [532, 346] on div "SUBMIT" at bounding box center [509, 351] width 385 height 64
click at [540, 336] on button "SUBMIT" at bounding box center [510, 332] width 110 height 26
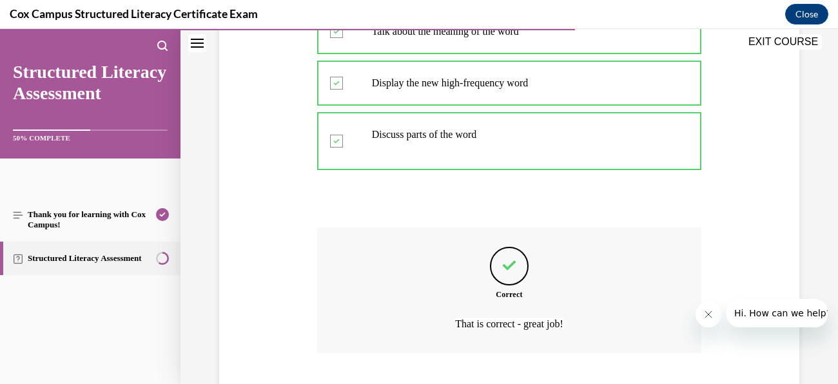
scroll to position [444, 0]
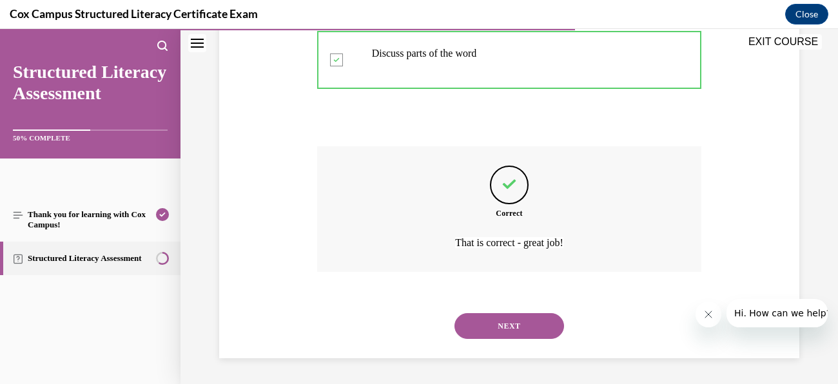
click at [520, 324] on button "NEXT" at bounding box center [510, 326] width 110 height 26
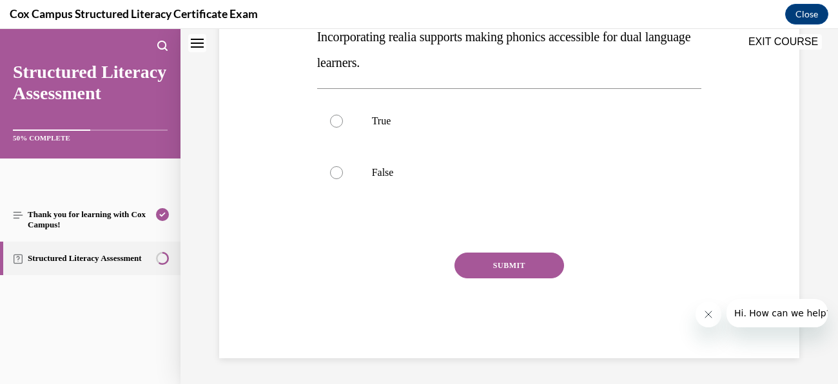
scroll to position [0, 0]
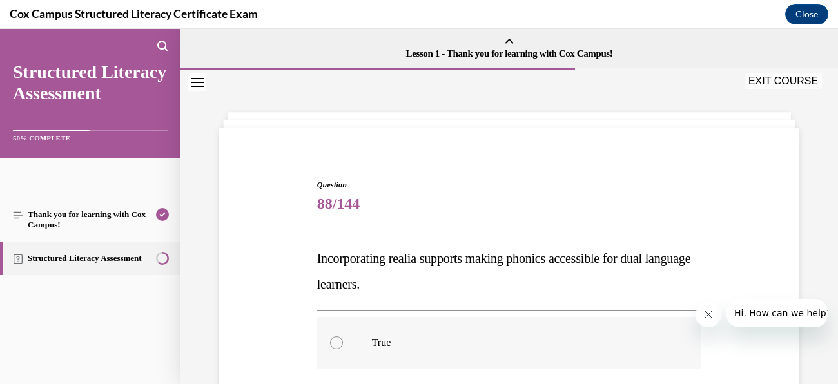
click at [337, 346] on div at bounding box center [336, 343] width 13 height 13
click at [337, 346] on input "True" at bounding box center [336, 343] width 13 height 13
radio input "true"
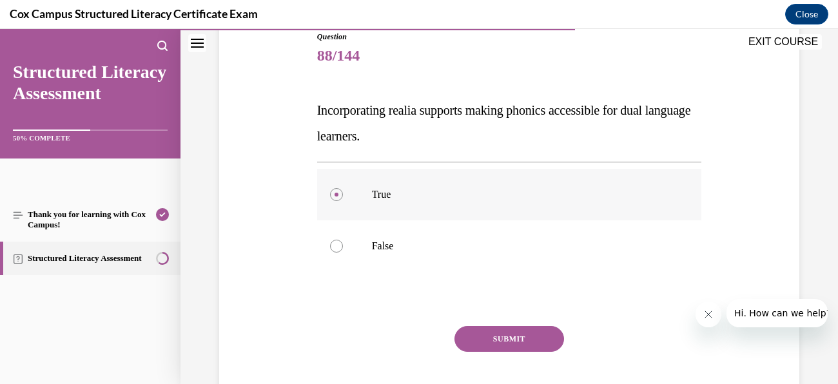
scroll to position [152, 0]
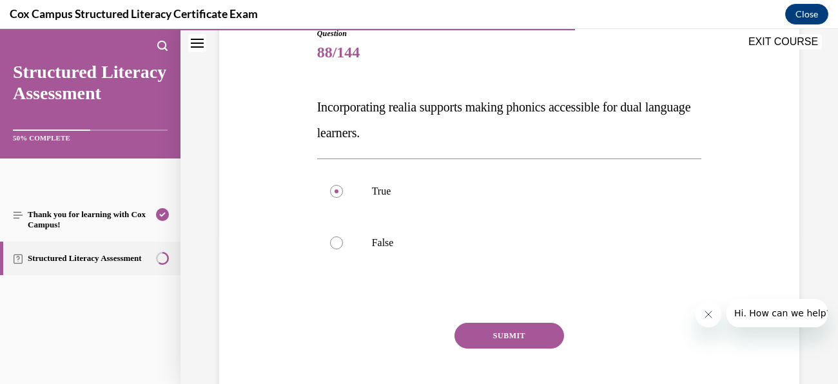
click at [518, 341] on button "SUBMIT" at bounding box center [510, 336] width 110 height 26
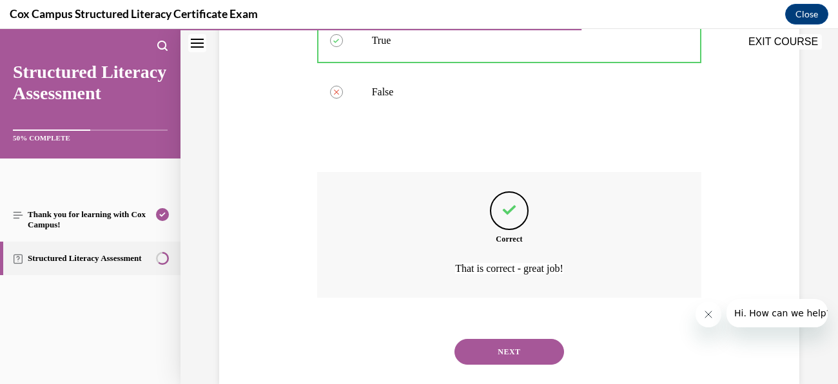
scroll to position [328, 0]
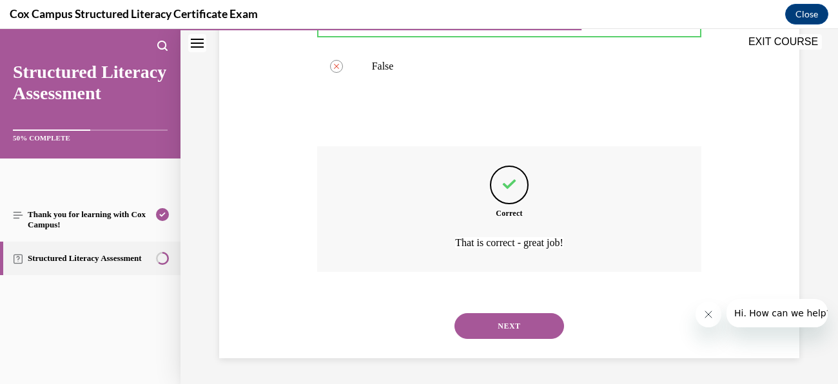
click at [522, 335] on button "NEXT" at bounding box center [510, 326] width 110 height 26
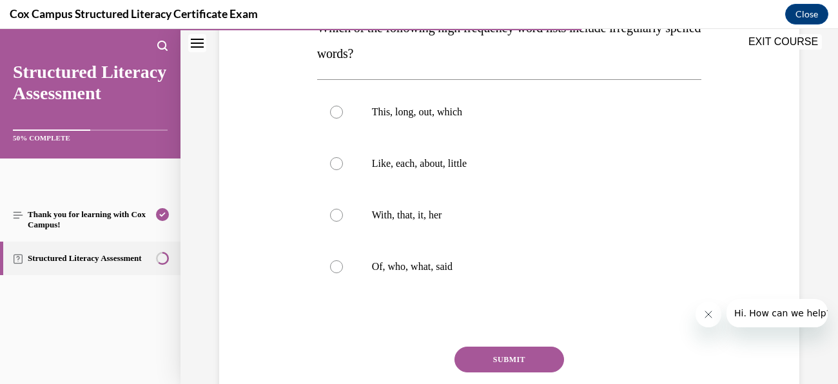
scroll to position [232, 0]
click at [386, 268] on p "Of, who, what, said" at bounding box center [521, 265] width 298 height 13
click at [343, 268] on input "Of, who, what, said" at bounding box center [336, 265] width 13 height 13
radio input "true"
click at [532, 366] on button "SUBMIT" at bounding box center [510, 359] width 110 height 26
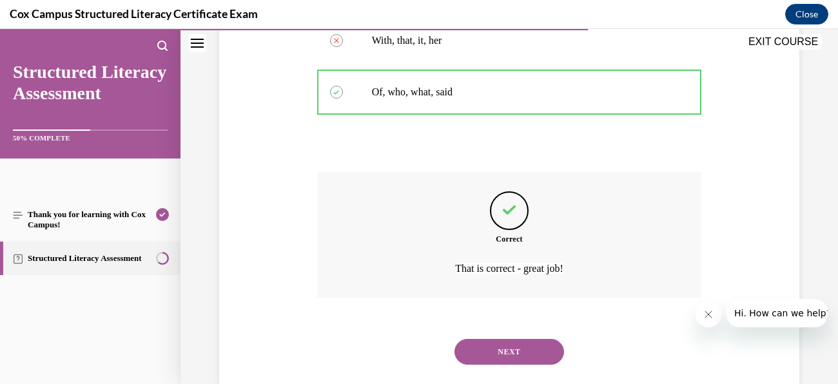
scroll to position [431, 0]
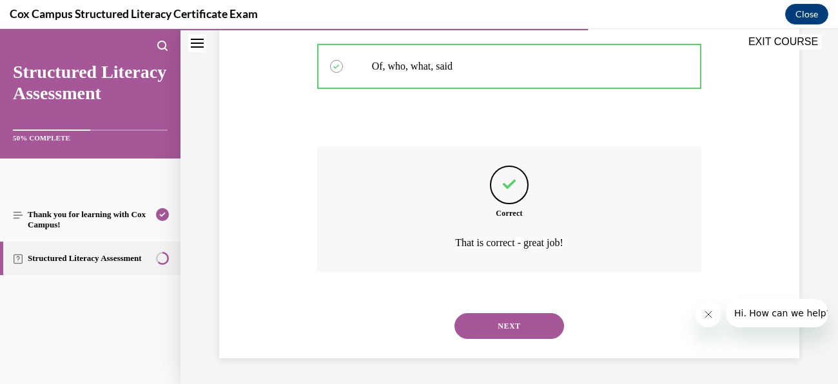
click at [529, 321] on button "NEXT" at bounding box center [510, 326] width 110 height 26
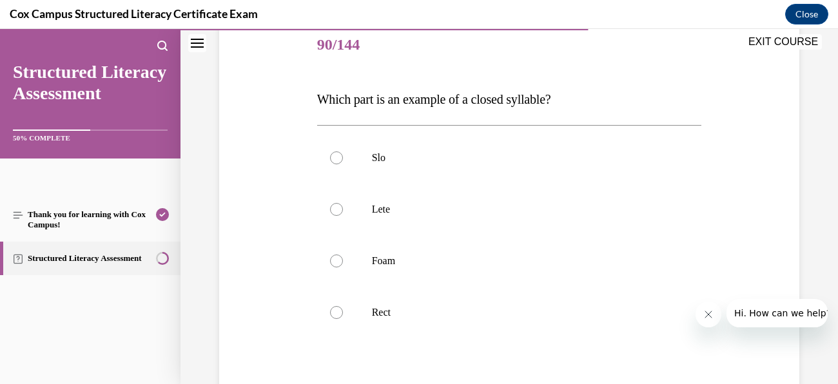
scroll to position [163, 0]
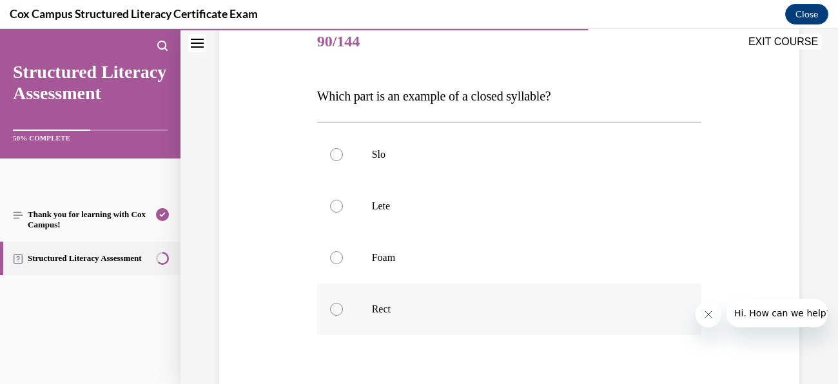
click at [393, 297] on label "Rect" at bounding box center [509, 310] width 385 height 52
click at [343, 303] on input "Rect" at bounding box center [336, 309] width 13 height 13
radio input "true"
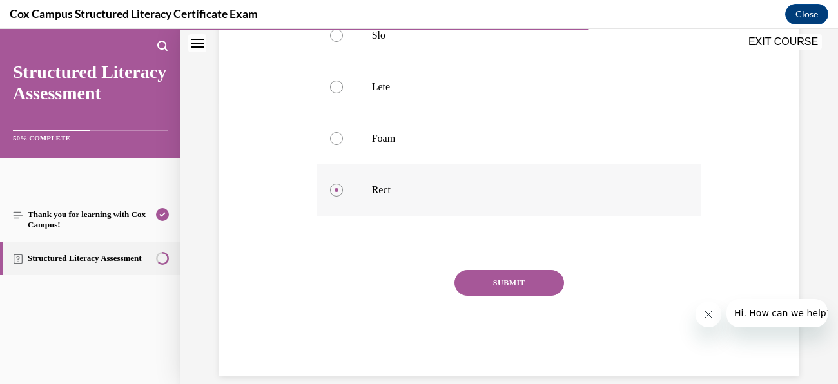
scroll to position [282, 0]
click at [518, 284] on button "SUBMIT" at bounding box center [510, 283] width 110 height 26
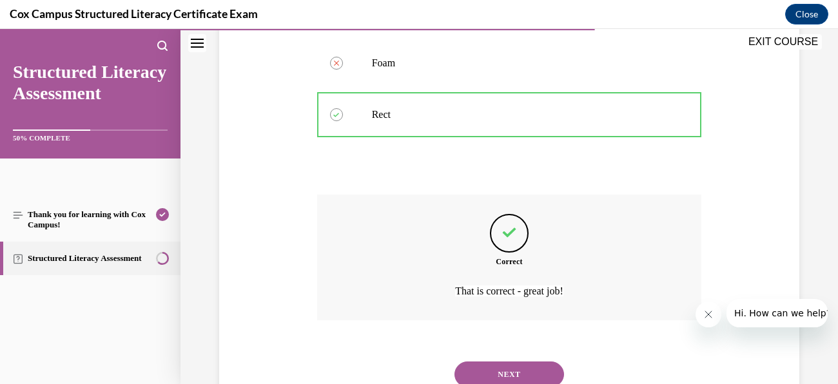
scroll to position [406, 0]
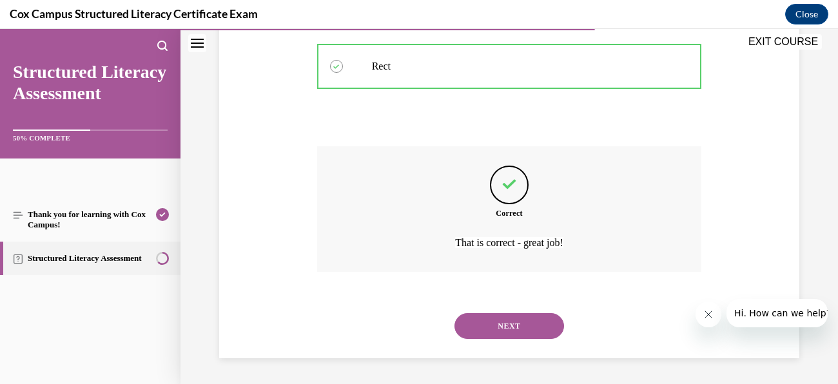
click at [520, 329] on button "NEXT" at bounding box center [510, 326] width 110 height 26
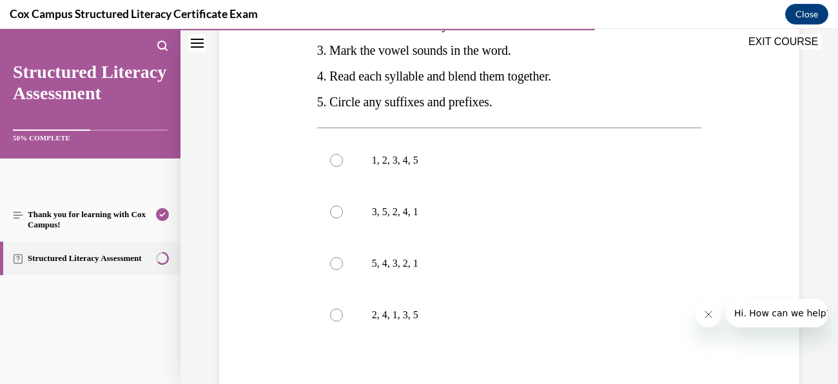
scroll to position [308, 0]
click at [388, 237] on label "3, 5, 2, 4, 1" at bounding box center [509, 212] width 385 height 52
click at [343, 218] on input "3, 5, 2, 4, 1" at bounding box center [336, 211] width 13 height 13
radio input "true"
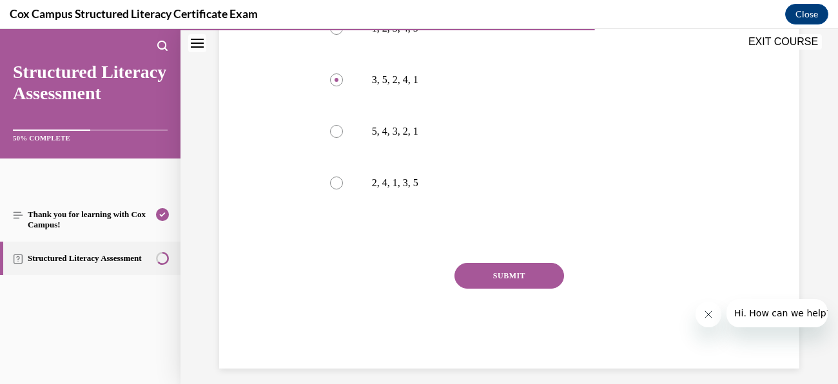
scroll to position [442, 0]
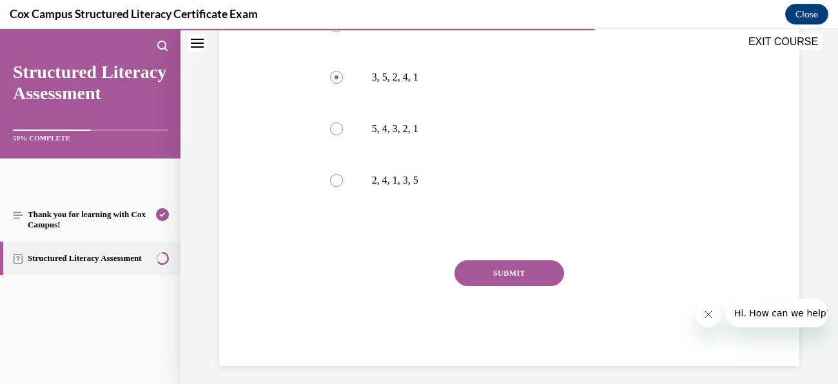
click at [533, 286] on button "SUBMIT" at bounding box center [510, 274] width 110 height 26
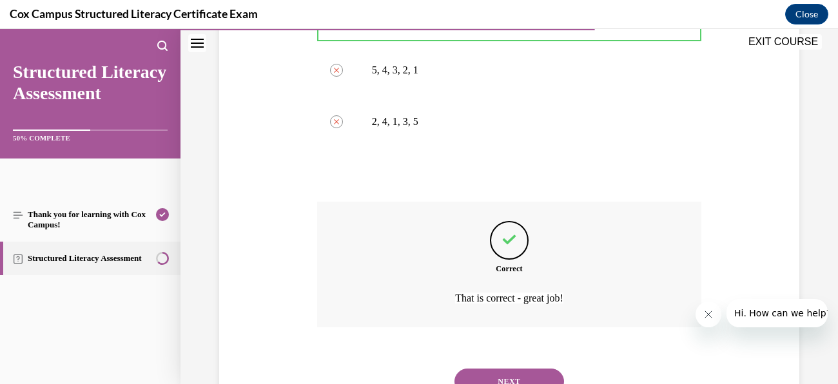
scroll to position [582, 0]
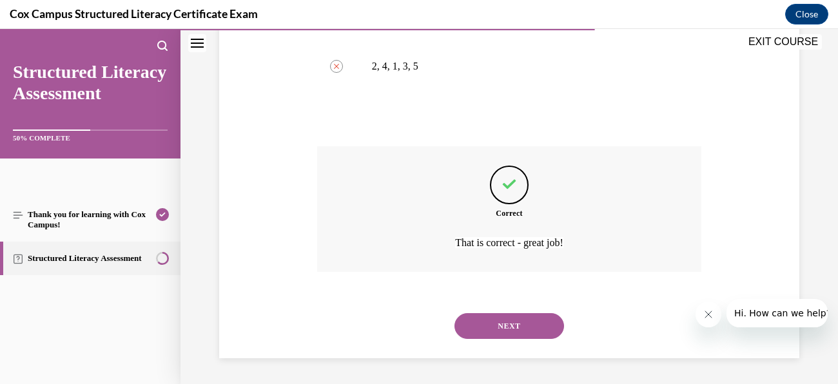
click at [523, 332] on button "NEXT" at bounding box center [510, 326] width 110 height 26
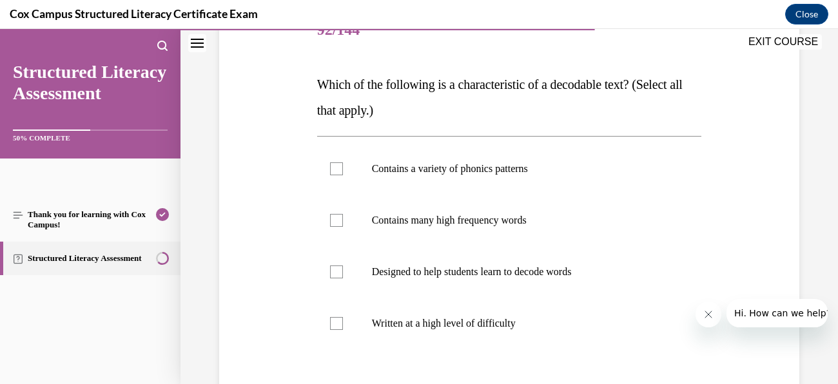
scroll to position [175, 0]
click at [339, 163] on div at bounding box center [336, 167] width 13 height 13
click at [339, 163] on input "Contains a variety of phonics patterns" at bounding box center [336, 167] width 13 height 13
checkbox input "true"
click at [339, 226] on label "Contains many high frequency words" at bounding box center [509, 219] width 385 height 52
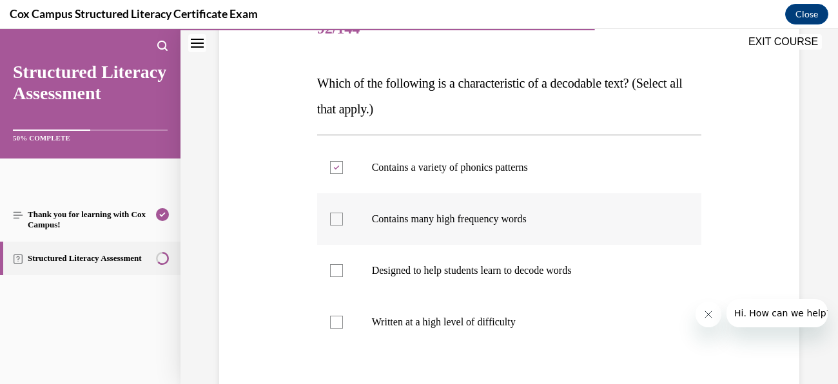
click at [339, 226] on input "Contains many high frequency words" at bounding box center [336, 219] width 13 height 13
checkbox input "true"
click at [341, 275] on div at bounding box center [336, 270] width 13 height 13
click at [341, 275] on input "Designed to help students learn to decode words" at bounding box center [336, 270] width 13 height 13
checkbox input "true"
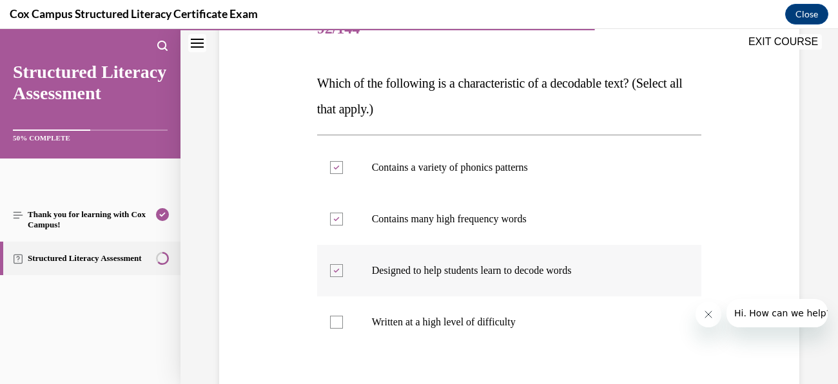
scroll to position [324, 0]
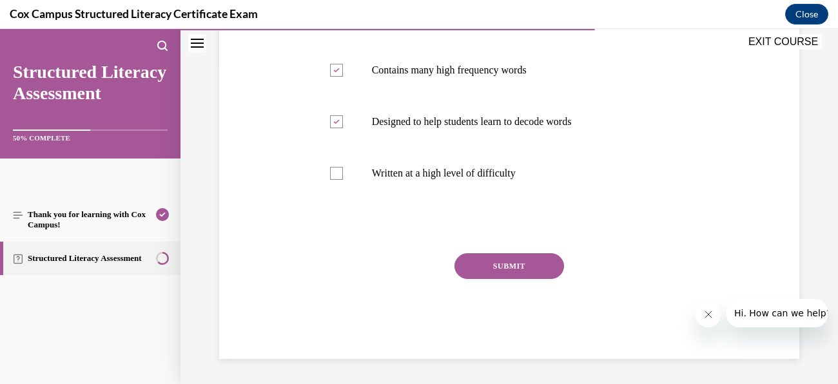
click at [517, 264] on button "SUBMIT" at bounding box center [510, 266] width 110 height 26
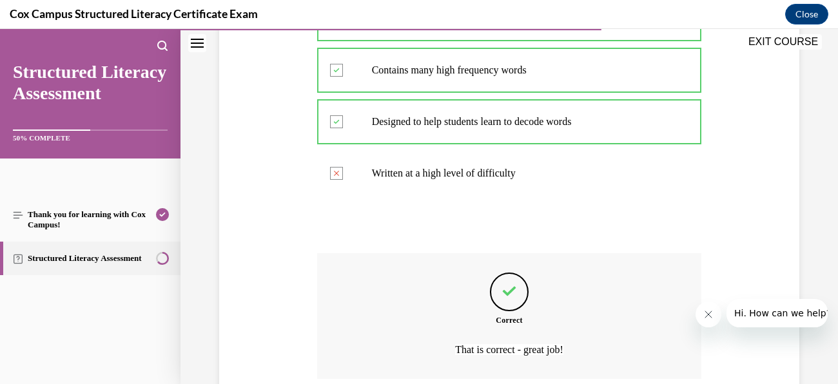
scroll to position [431, 0]
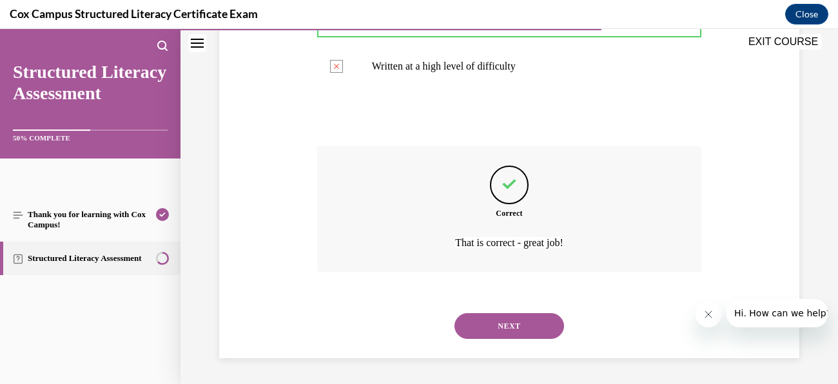
click at [525, 331] on button "NEXT" at bounding box center [510, 326] width 110 height 26
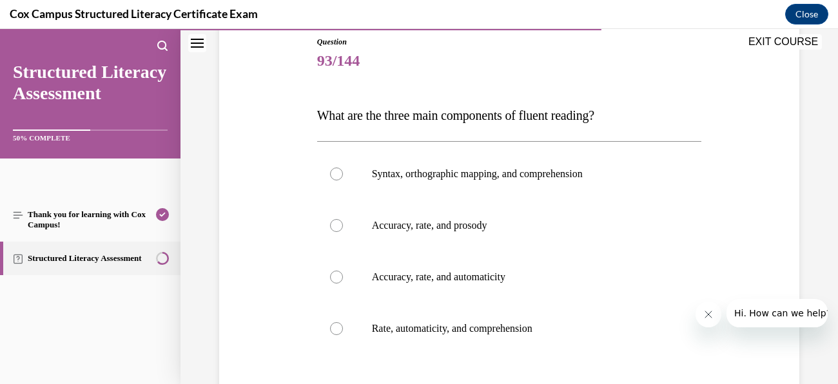
scroll to position [153, 0]
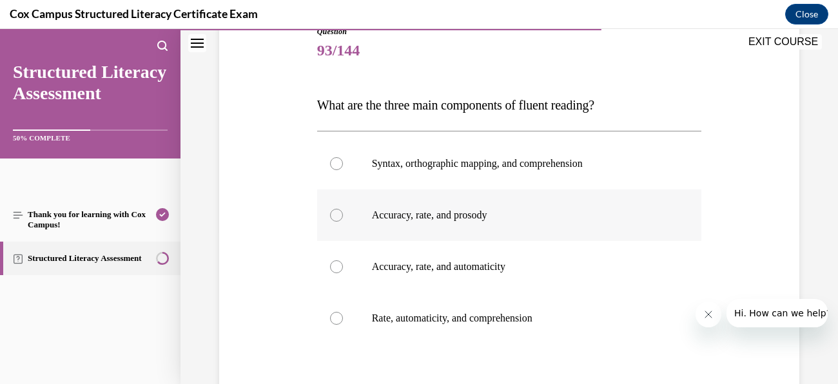
click at [494, 226] on label "Accuracy, rate, and prosody" at bounding box center [509, 216] width 385 height 52
click at [343, 222] on input "Accuracy, rate, and prosody" at bounding box center [336, 215] width 13 height 13
radio input "true"
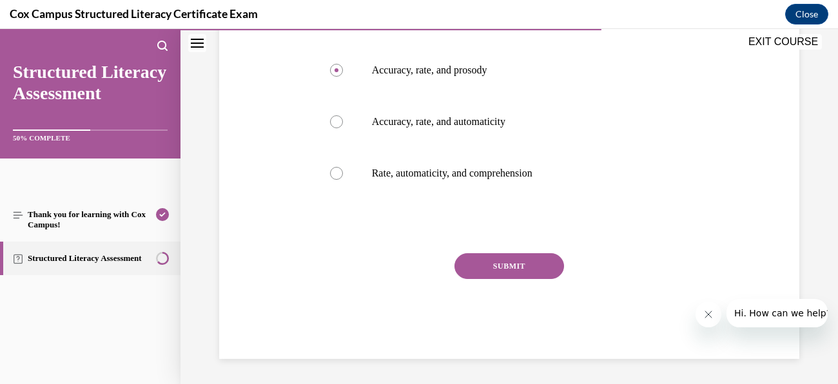
click at [539, 267] on button "SUBMIT" at bounding box center [510, 266] width 110 height 26
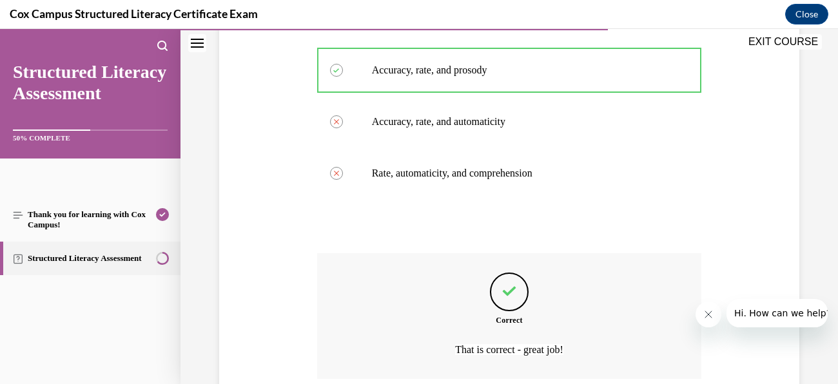
scroll to position [406, 0]
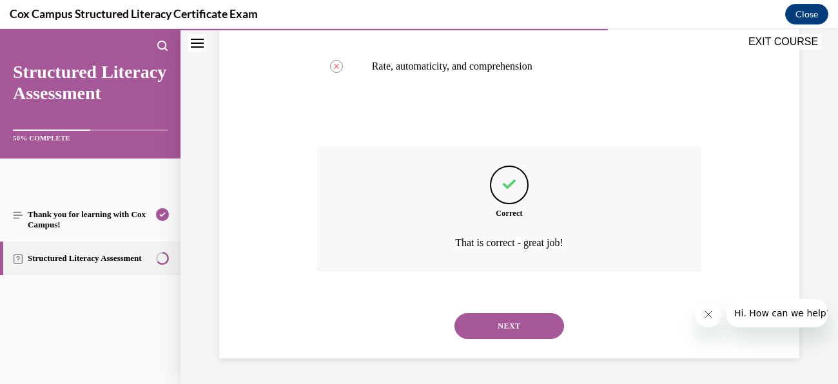
click at [518, 318] on button "NEXT" at bounding box center [510, 326] width 110 height 26
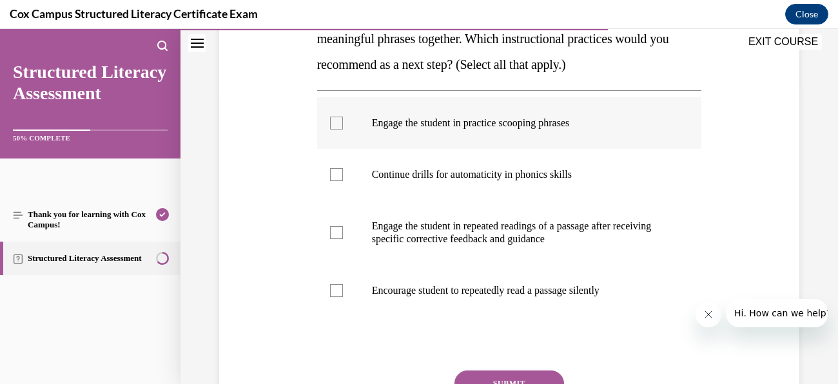
scroll to position [299, 0]
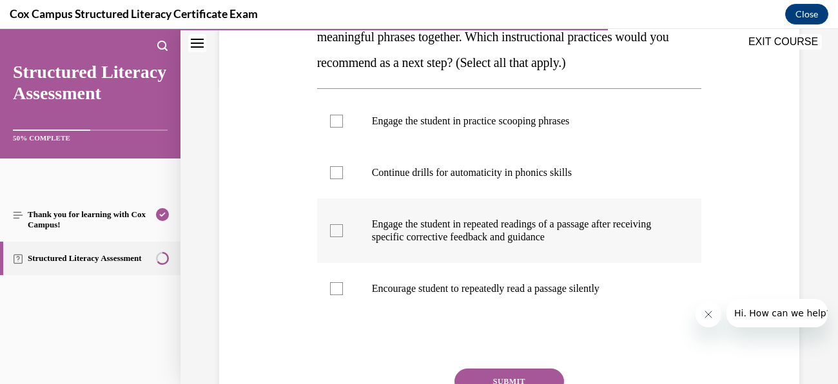
click at [350, 233] on label "Engage the student in repeated readings of a passage after receiving specific c…" at bounding box center [509, 231] width 385 height 64
click at [343, 233] on input "Engage the student in repeated readings of a passage after receiving specific c…" at bounding box center [336, 230] width 13 height 13
checkbox input "true"
click at [340, 131] on label "Engage the student in practice scooping phrases" at bounding box center [509, 121] width 385 height 52
click at [340, 128] on input "Engage the student in practice scooping phrases" at bounding box center [336, 121] width 13 height 13
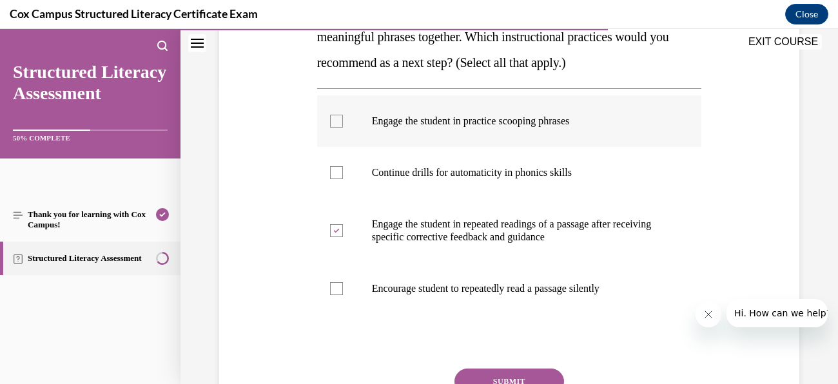
checkbox input "true"
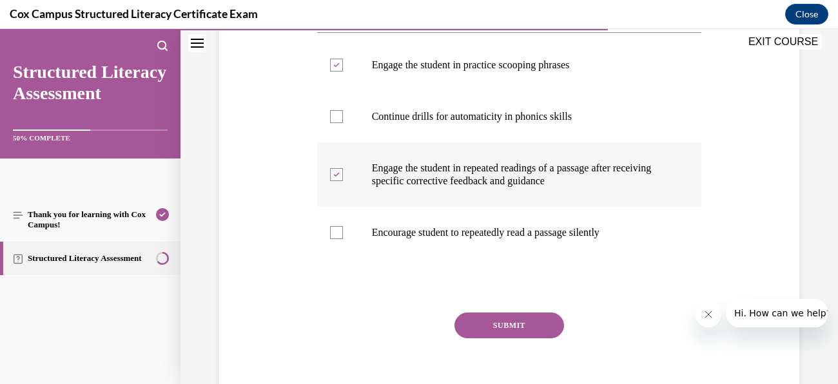
scroll to position [359, 0]
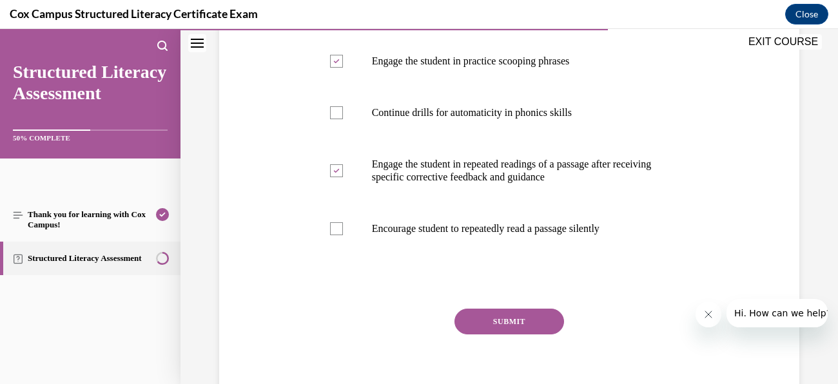
click at [546, 325] on button "SUBMIT" at bounding box center [510, 322] width 110 height 26
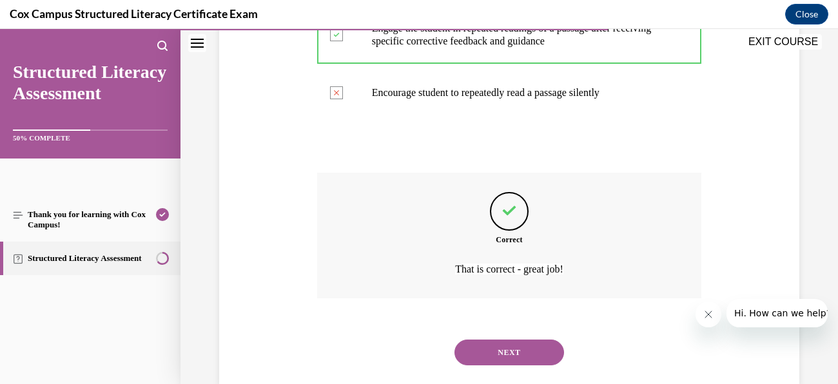
scroll to position [521, 0]
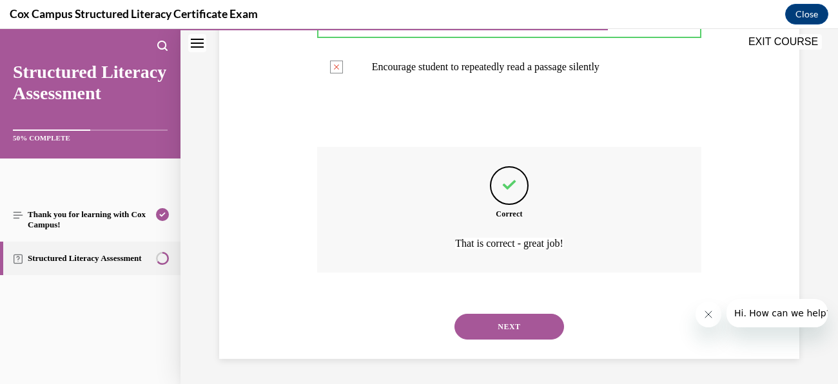
click at [546, 325] on button "NEXT" at bounding box center [510, 327] width 110 height 26
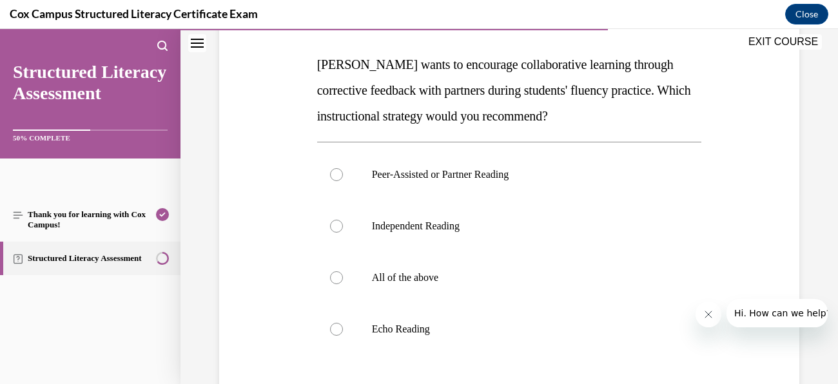
scroll to position [196, 0]
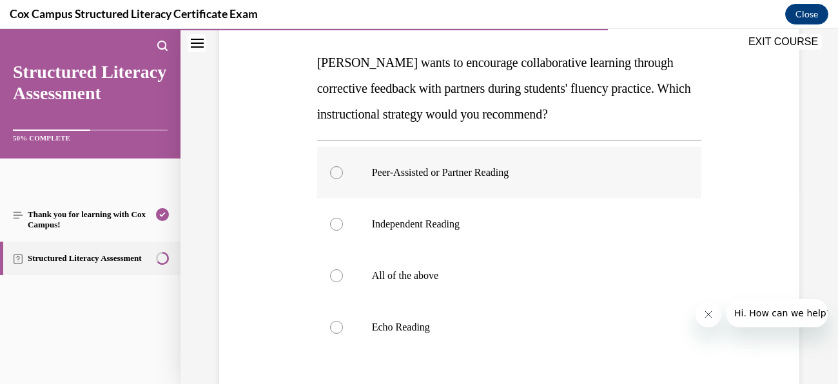
click at [459, 178] on p "Peer-Assisted or Partner Reading" at bounding box center [521, 172] width 298 height 13
click at [343, 178] on input "Peer-Assisted or Partner Reading" at bounding box center [336, 172] width 13 height 13
radio input "true"
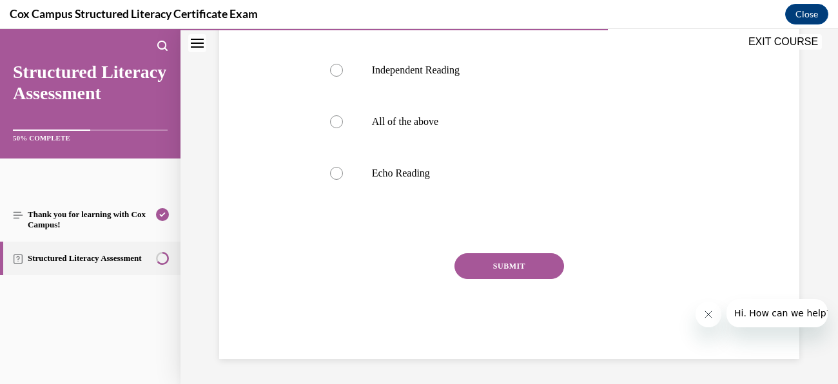
click at [545, 262] on button "SUBMIT" at bounding box center [510, 266] width 110 height 26
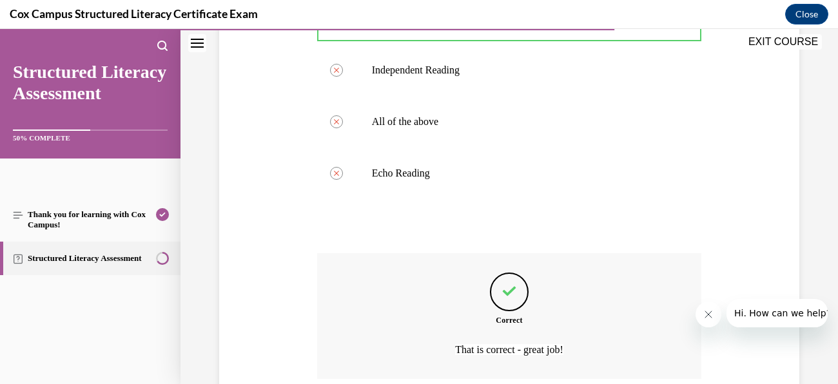
scroll to position [457, 0]
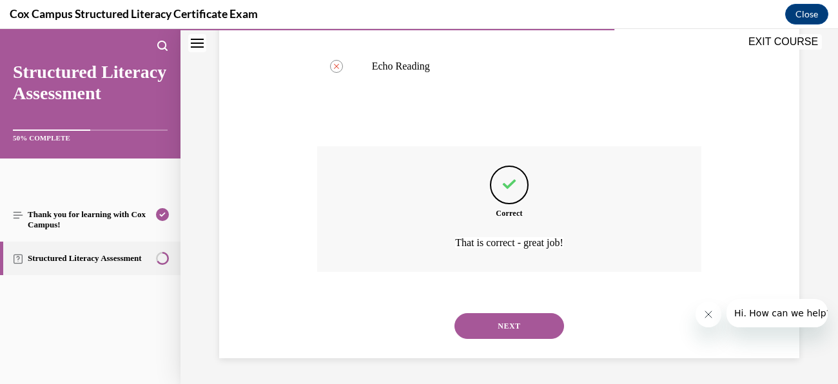
click at [538, 332] on button "NEXT" at bounding box center [510, 326] width 110 height 26
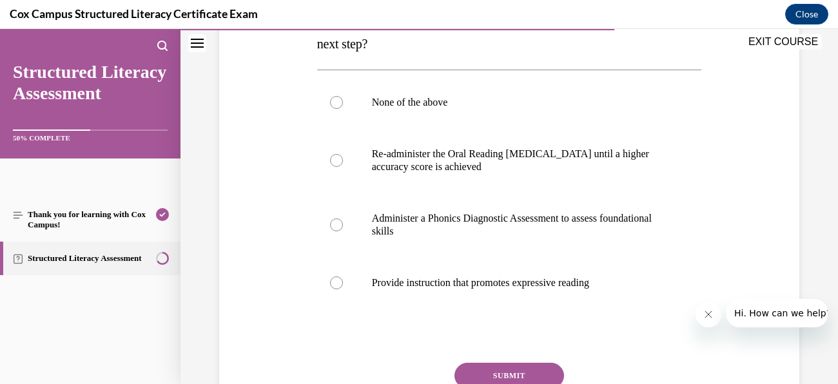
scroll to position [267, 0]
click at [469, 219] on p "Administer a Phonics Diagnostic Assessment to assess foundational skills" at bounding box center [521, 225] width 298 height 26
click at [343, 219] on input "Administer a Phonics Diagnostic Assessment to assess foundational skills" at bounding box center [336, 224] width 13 height 13
radio input "true"
click at [534, 377] on button "SUBMIT" at bounding box center [510, 375] width 110 height 26
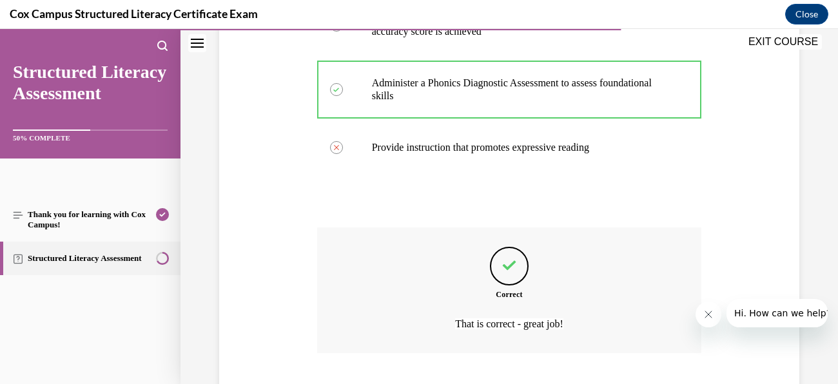
scroll to position [482, 0]
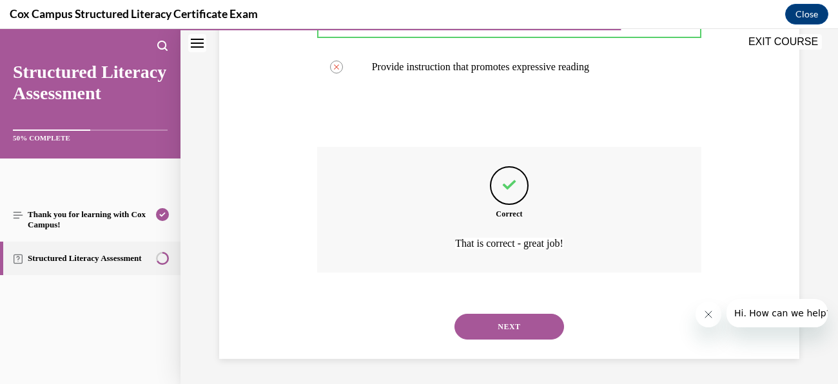
click at [537, 333] on button "NEXT" at bounding box center [510, 327] width 110 height 26
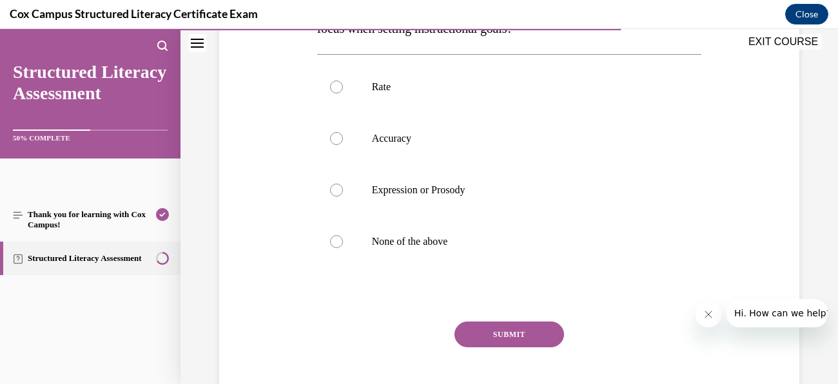
scroll to position [309, 0]
click at [463, 188] on p "Expression or Prosody" at bounding box center [521, 189] width 298 height 13
click at [343, 188] on input "Expression or Prosody" at bounding box center [336, 189] width 13 height 13
radio input "true"
click at [544, 331] on button "SUBMIT" at bounding box center [510, 334] width 110 height 26
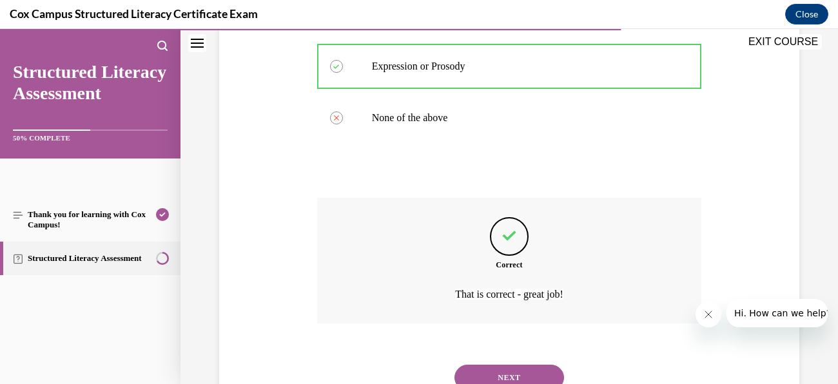
scroll to position [482, 0]
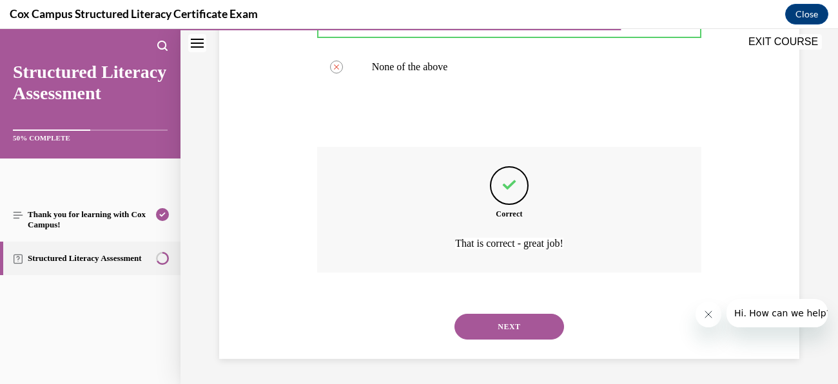
click at [546, 323] on button "NEXT" at bounding box center [510, 327] width 110 height 26
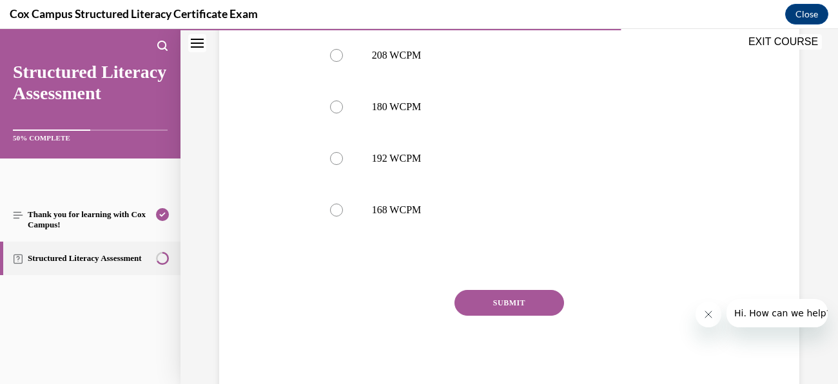
scroll to position [634, 0]
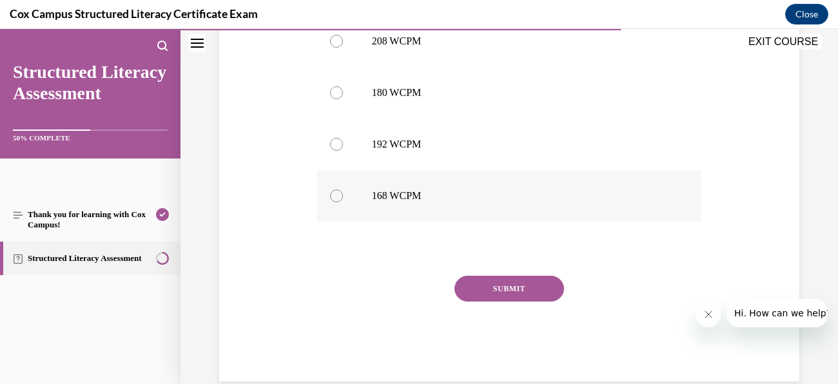
click at [410, 192] on p "168 WCPM" at bounding box center [521, 196] width 298 height 13
click at [343, 192] on input "168 WCPM" at bounding box center [336, 196] width 13 height 13
radio input "true"
click at [518, 286] on button "SUBMIT" at bounding box center [510, 289] width 110 height 26
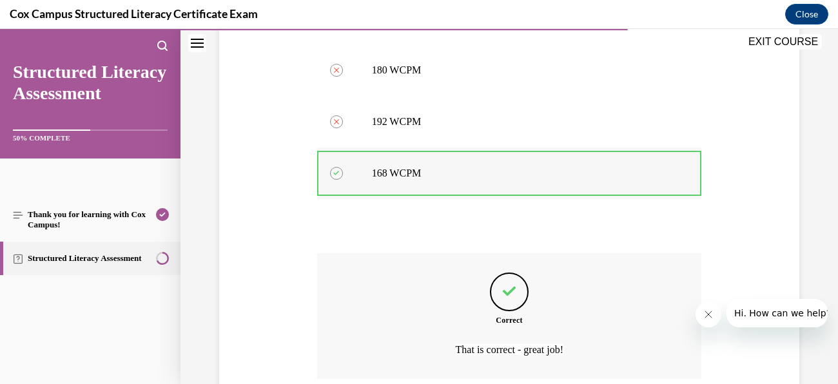
scroll to position [763, 0]
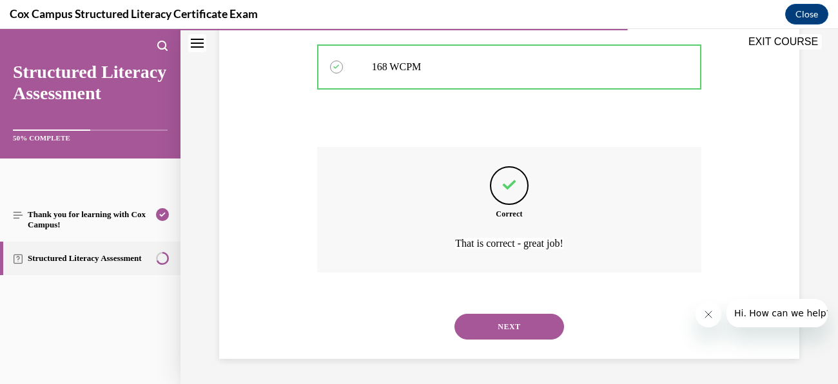
click at [541, 332] on button "NEXT" at bounding box center [510, 327] width 110 height 26
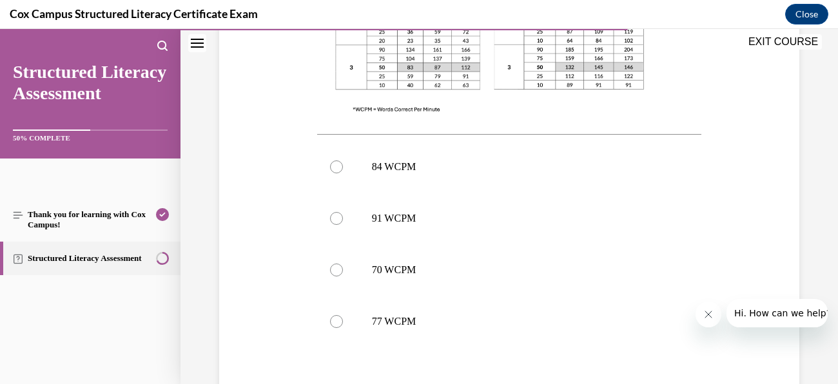
scroll to position [511, 0]
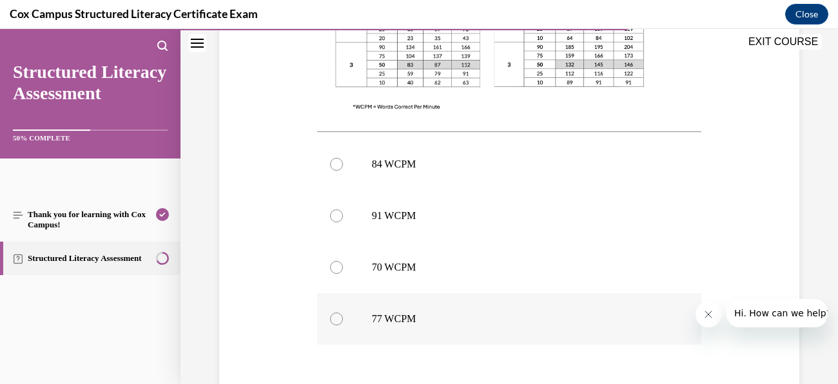
click at [421, 317] on p "77 WCPM" at bounding box center [521, 319] width 298 height 13
click at [343, 317] on input "77 WCPM" at bounding box center [336, 319] width 13 height 13
radio input "true"
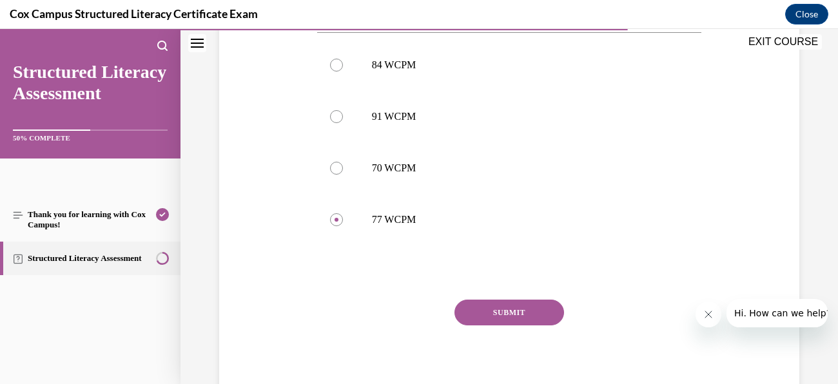
click at [541, 310] on button "SUBMIT" at bounding box center [510, 313] width 110 height 26
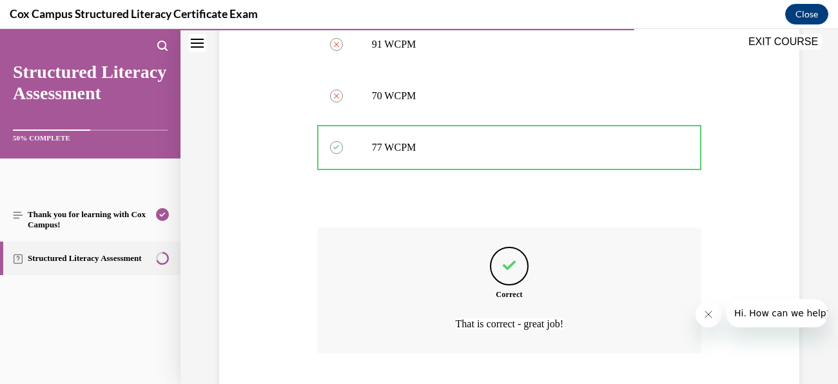
scroll to position [763, 0]
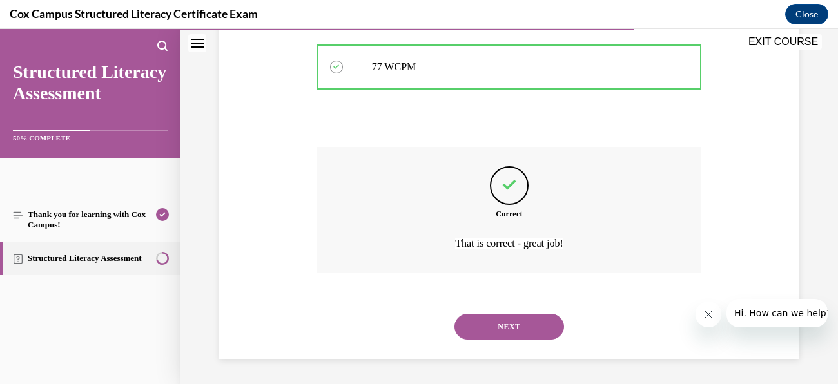
click at [549, 323] on button "NEXT" at bounding box center [510, 327] width 110 height 26
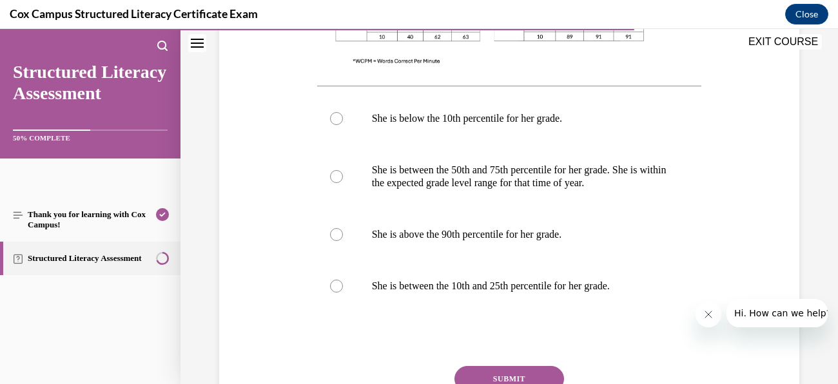
scroll to position [617, 0]
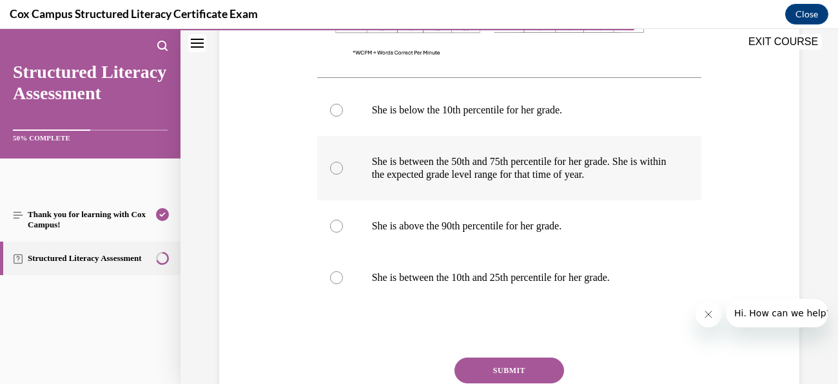
click at [513, 177] on p "She is between the 50th and 75th percentile for her grade. She is within the ex…" at bounding box center [521, 168] width 298 height 26
click at [343, 175] on input "She is between the 50th and 75th percentile for her grade. She is within the ex…" at bounding box center [336, 168] width 13 height 13
radio input "true"
click at [499, 372] on button "SUBMIT" at bounding box center [510, 371] width 110 height 26
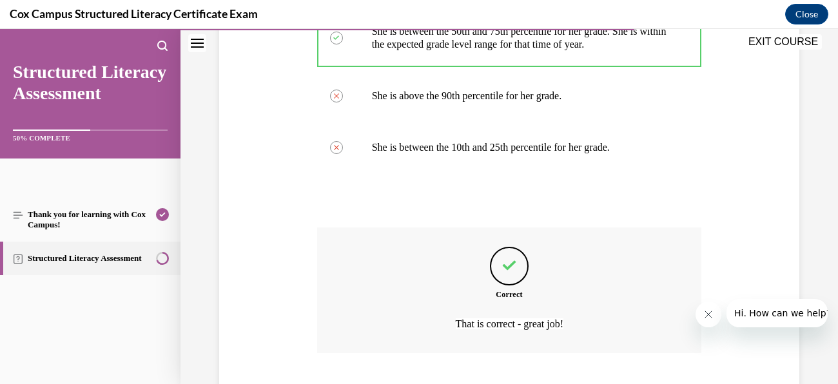
scroll to position [827, 0]
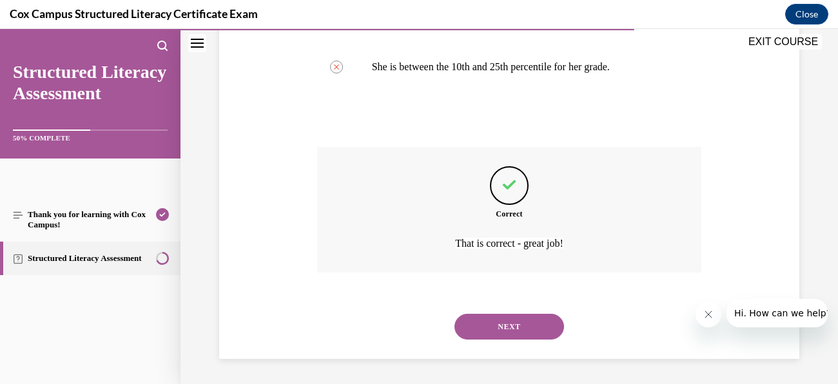
click at [517, 301] on div "NEXT" at bounding box center [509, 327] width 385 height 52
click at [545, 330] on button "NEXT" at bounding box center [510, 327] width 110 height 26
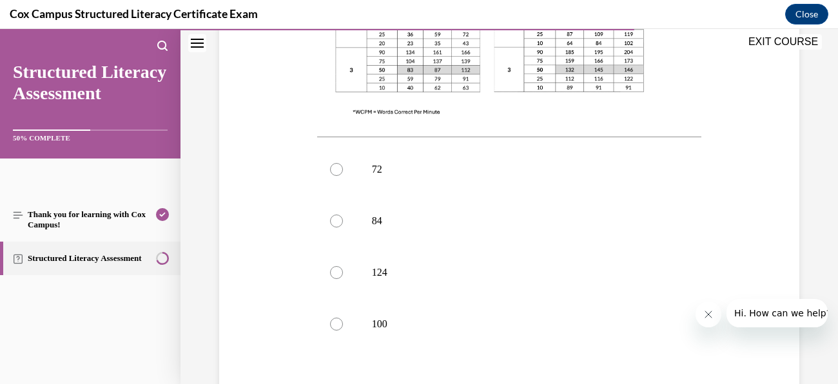
scroll to position [508, 0]
click at [386, 316] on p "100" at bounding box center [521, 322] width 298 height 13
click at [343, 316] on input "100" at bounding box center [336, 322] width 13 height 13
radio input "true"
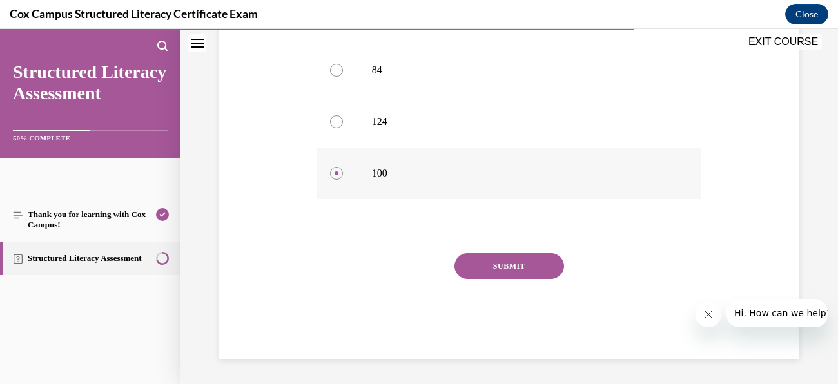
scroll to position [656, 0]
click at [538, 268] on button "SUBMIT" at bounding box center [510, 267] width 110 height 26
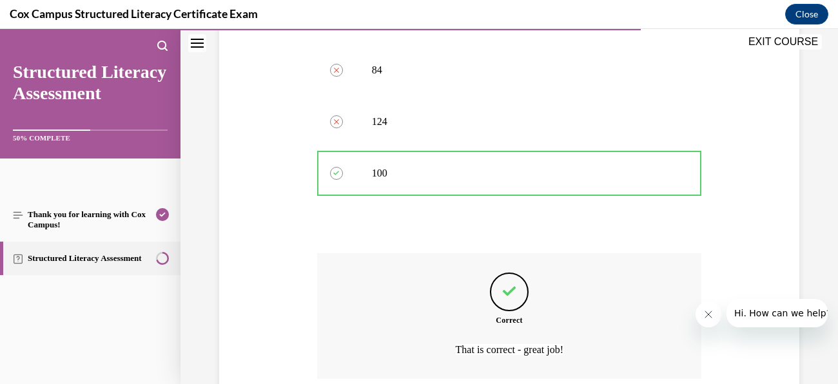
scroll to position [763, 0]
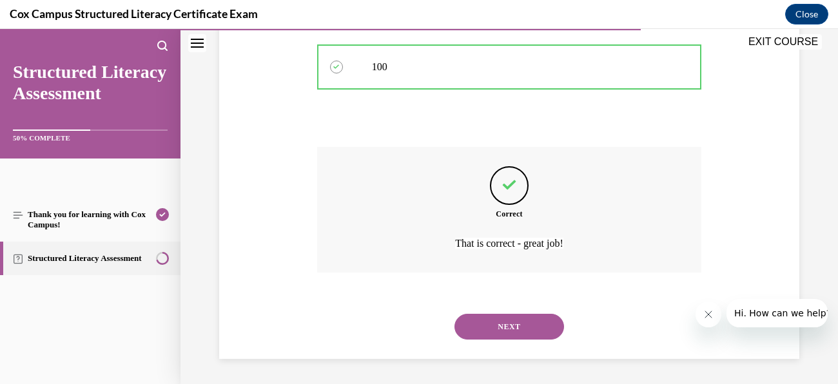
click at [523, 326] on button "NEXT" at bounding box center [510, 327] width 110 height 26
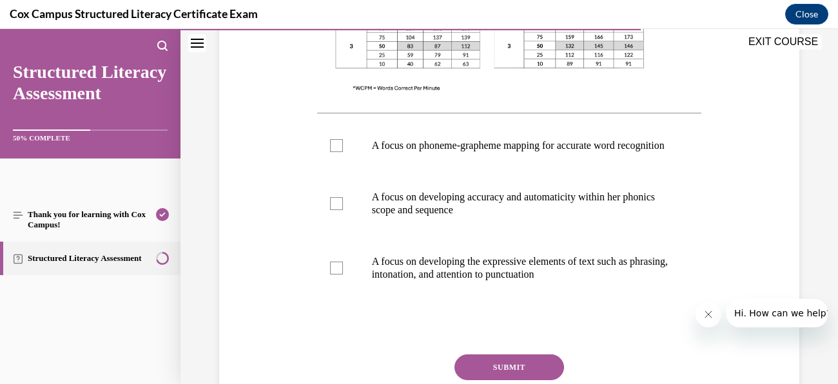
scroll to position [506, 0]
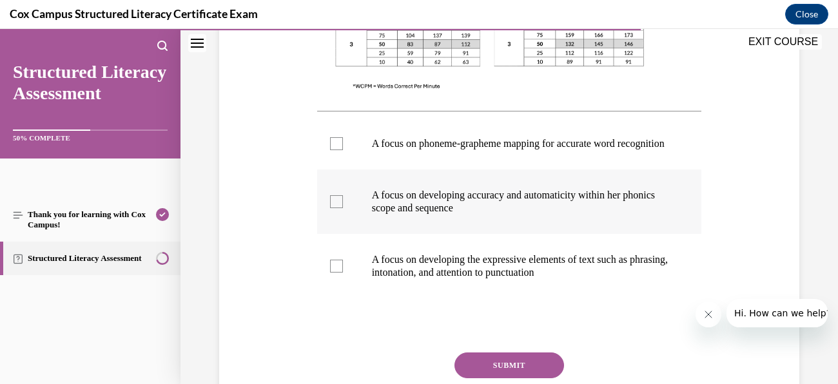
click at [333, 208] on div at bounding box center [336, 201] width 13 height 13
click at [333, 208] on input "A focus on developing accuracy and automaticity within her phonics scope and se…" at bounding box center [336, 201] width 13 height 13
checkbox input "true"
click at [339, 273] on div at bounding box center [336, 266] width 13 height 13
click at [339, 273] on input "A focus on developing the expressive elements of text such as phrasing, intonat…" at bounding box center [336, 266] width 13 height 13
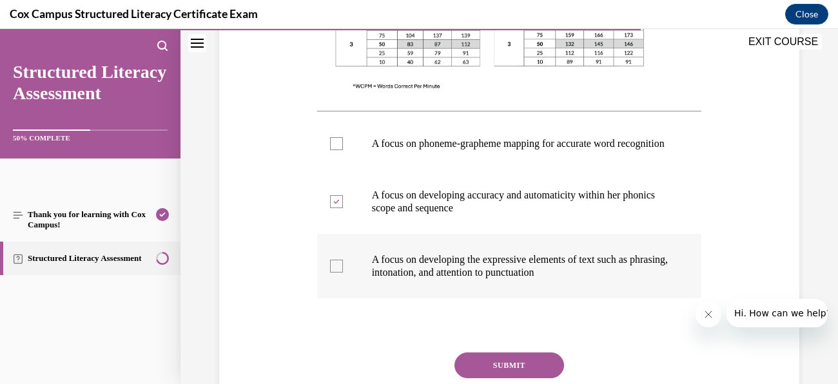
checkbox input "true"
click at [540, 375] on button "SUBMIT" at bounding box center [510, 366] width 110 height 26
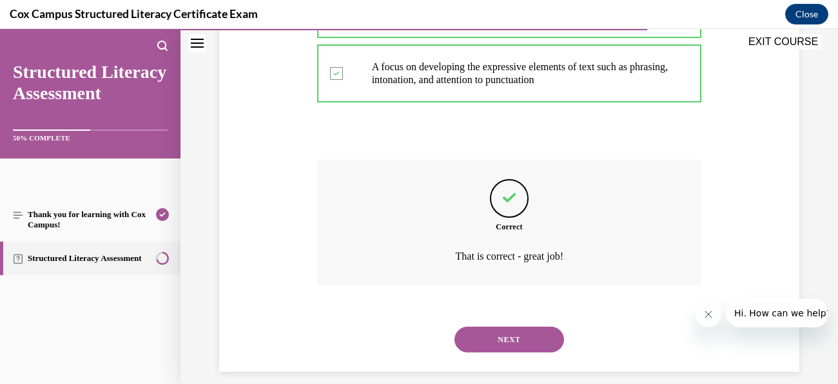
scroll to position [724, 0]
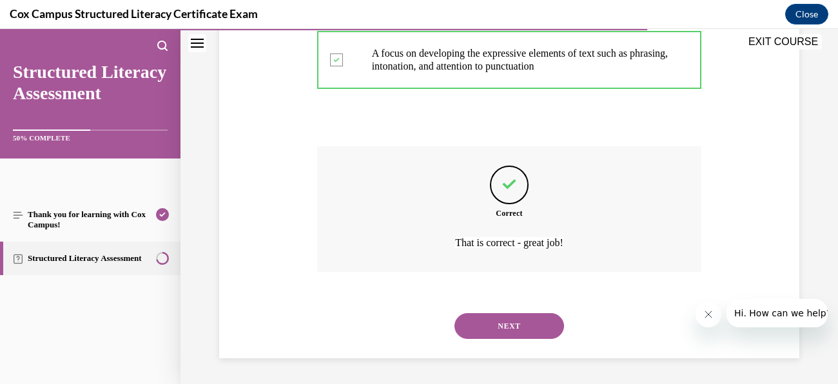
click at [529, 331] on button "NEXT" at bounding box center [510, 326] width 110 height 26
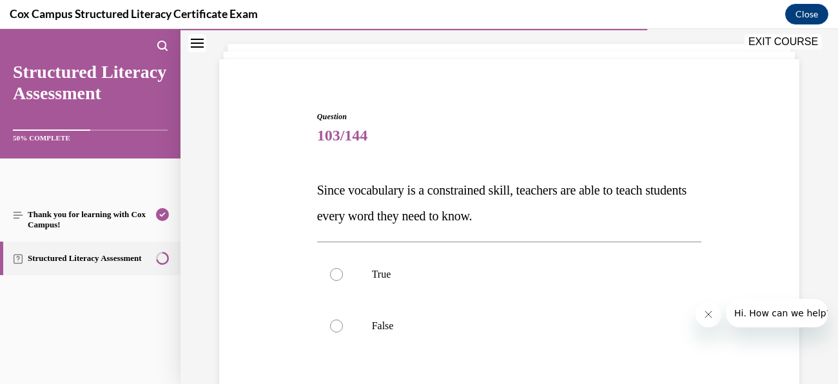
scroll to position [72, 0]
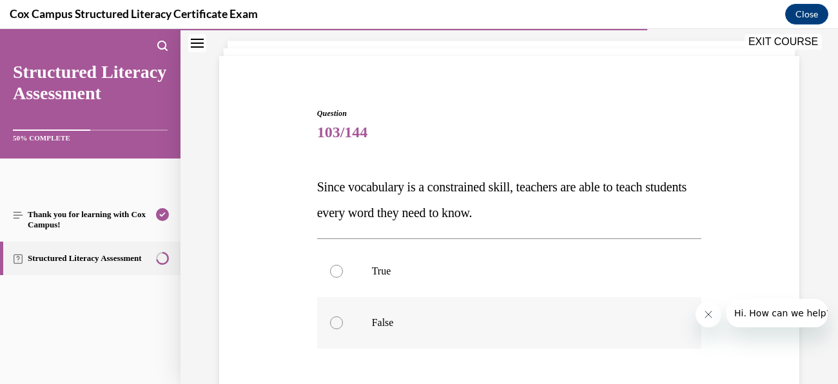
click at [354, 315] on label "False" at bounding box center [509, 323] width 385 height 52
click at [343, 317] on input "False" at bounding box center [336, 323] width 13 height 13
radio input "true"
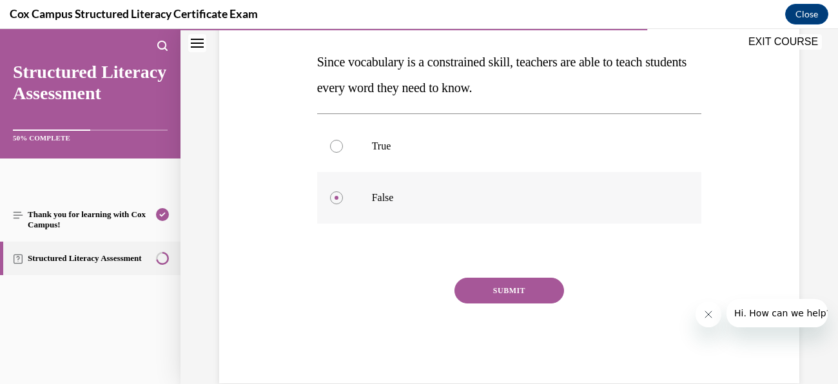
scroll to position [204, 0]
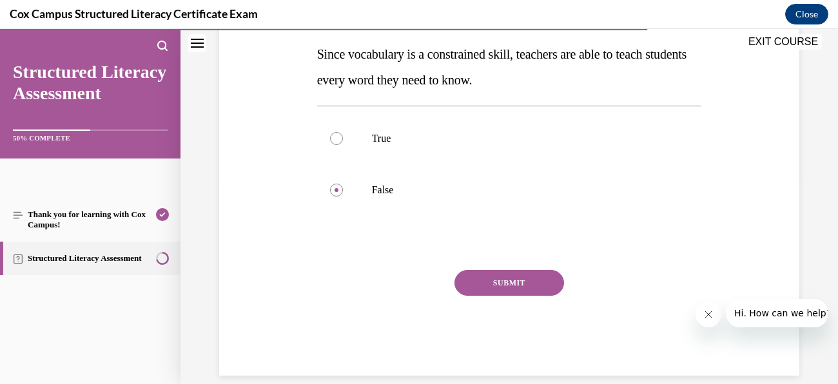
click at [509, 277] on button "SUBMIT" at bounding box center [510, 283] width 110 height 26
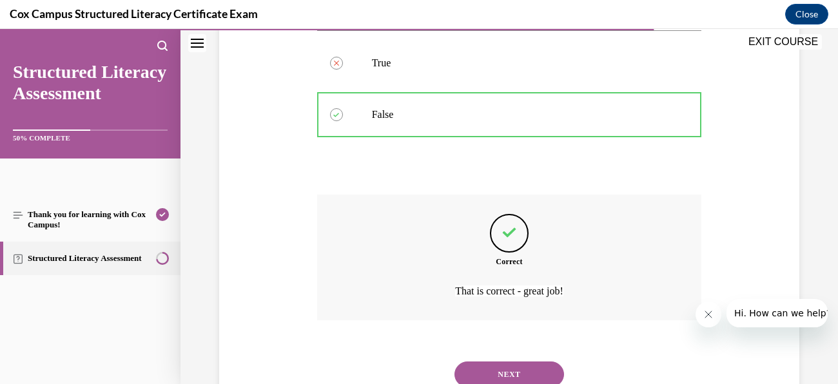
scroll to position [328, 0]
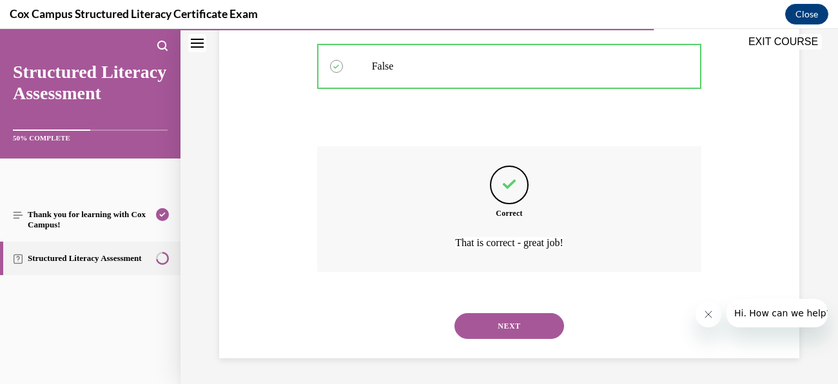
click at [518, 324] on button "NEXT" at bounding box center [510, 326] width 110 height 26
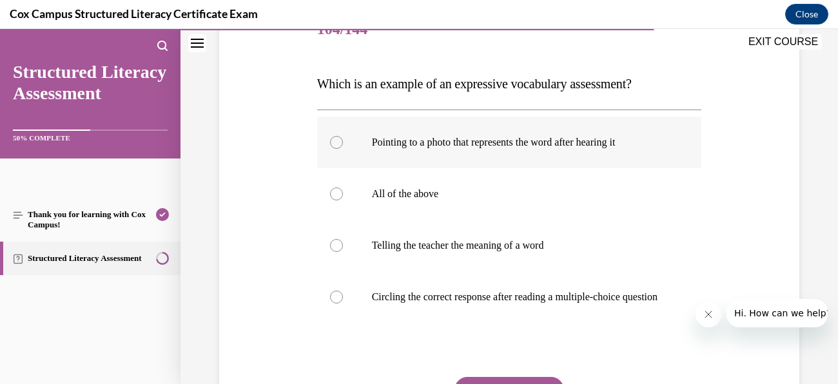
scroll to position [175, 0]
click at [341, 246] on div at bounding box center [336, 245] width 13 height 13
click at [341, 246] on input "Telling the teacher the meaning of a word" at bounding box center [336, 245] width 13 height 13
radio input "true"
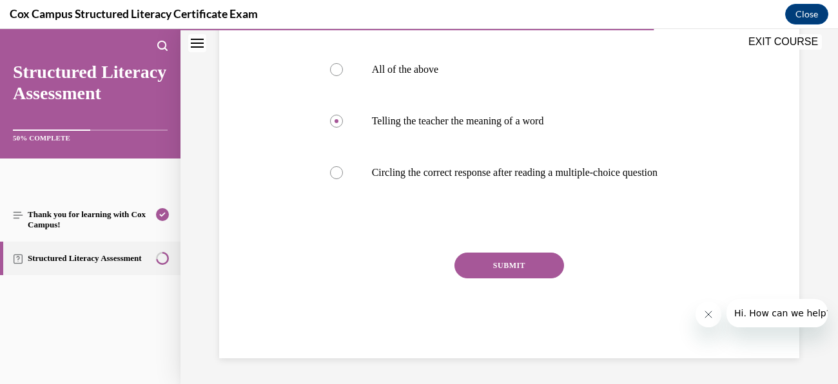
click at [521, 265] on button "SUBMIT" at bounding box center [510, 266] width 110 height 26
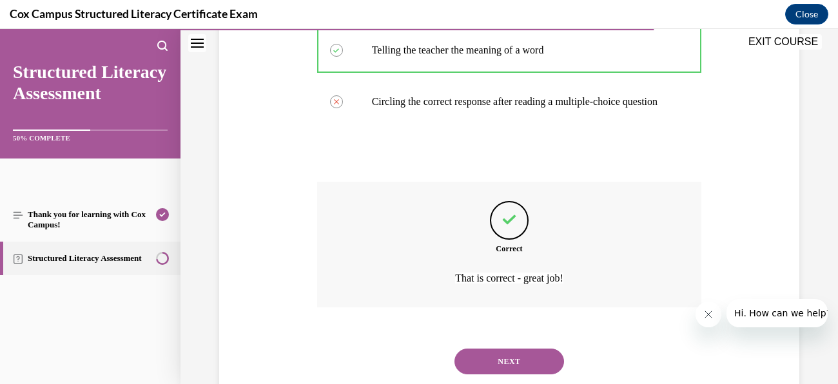
scroll to position [419, 0]
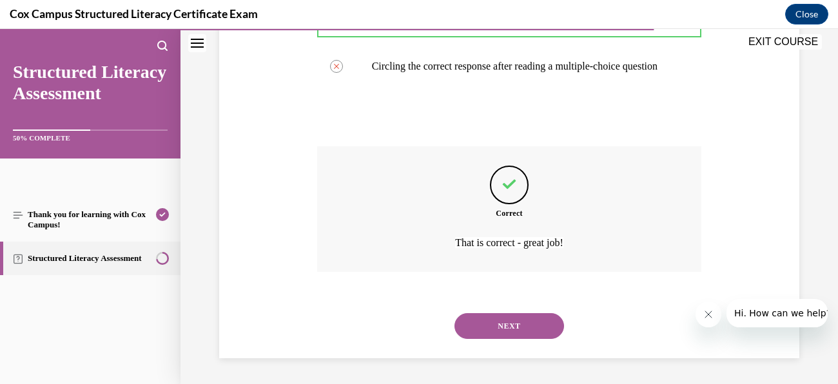
click at [520, 329] on button "NEXT" at bounding box center [510, 326] width 110 height 26
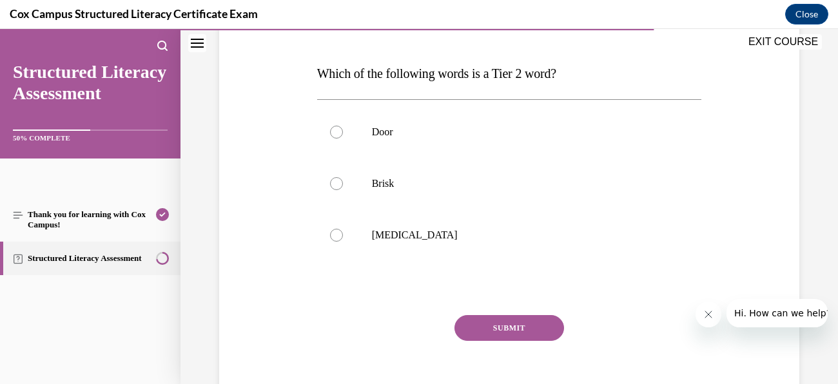
scroll to position [189, 0]
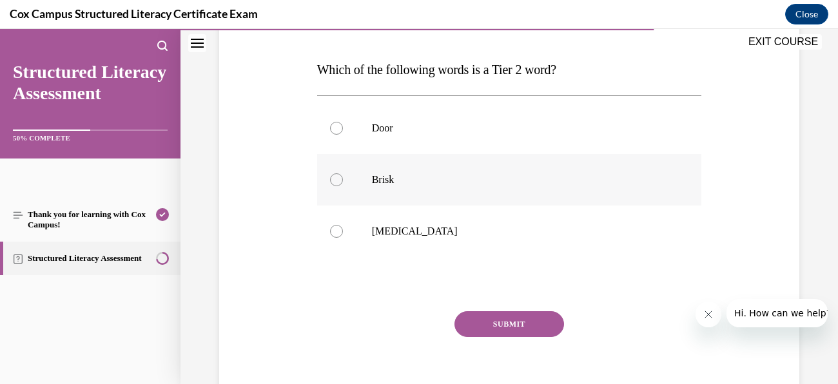
click at [398, 171] on label "Brisk" at bounding box center [509, 180] width 385 height 52
click at [343, 173] on input "Brisk" at bounding box center [336, 179] width 13 height 13
radio input "true"
click at [536, 319] on button "SUBMIT" at bounding box center [510, 324] width 110 height 26
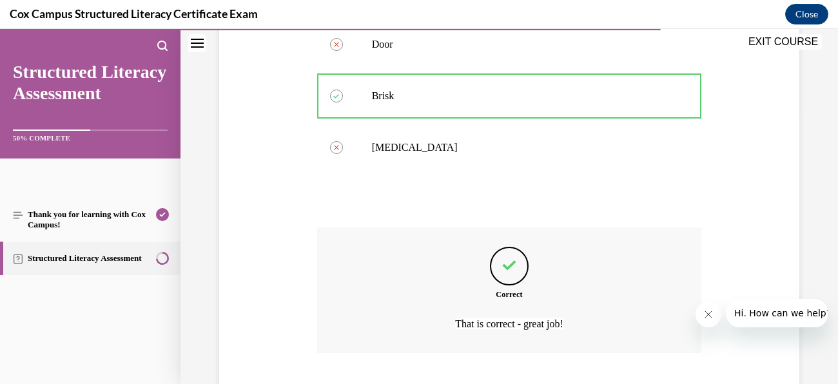
scroll to position [354, 0]
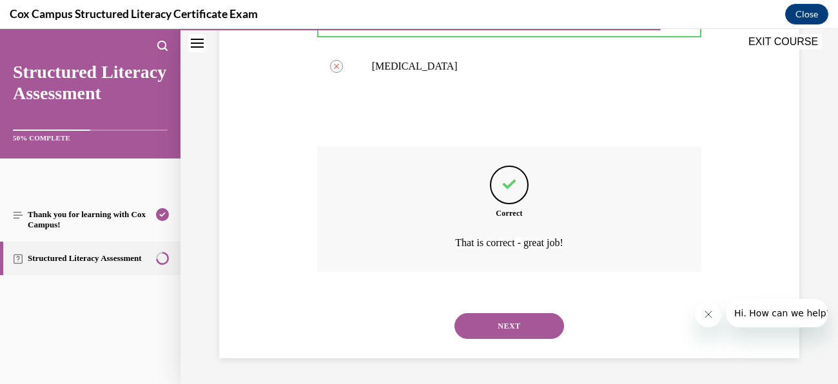
click at [531, 331] on button "NEXT" at bounding box center [510, 326] width 110 height 26
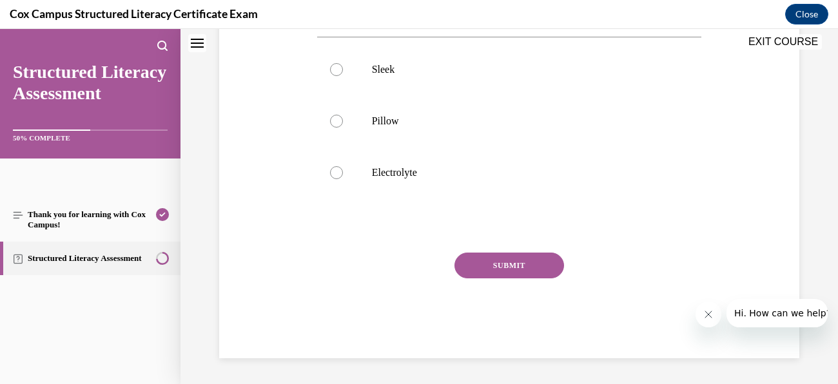
scroll to position [0, 0]
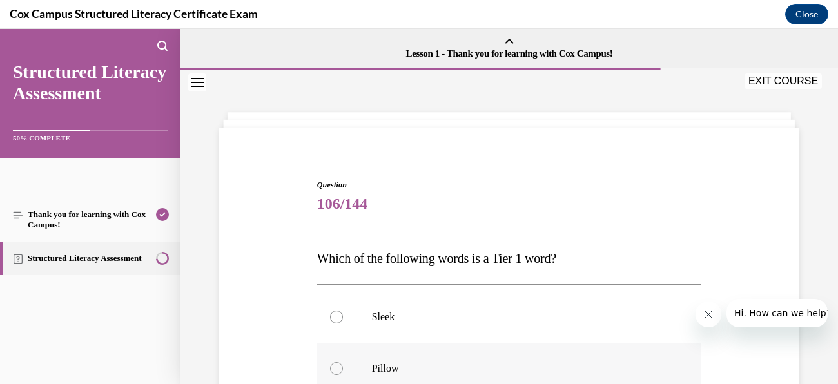
click at [382, 373] on p "Pillow" at bounding box center [521, 368] width 298 height 13
click at [343, 373] on input "Pillow" at bounding box center [336, 368] width 13 height 13
radio input "true"
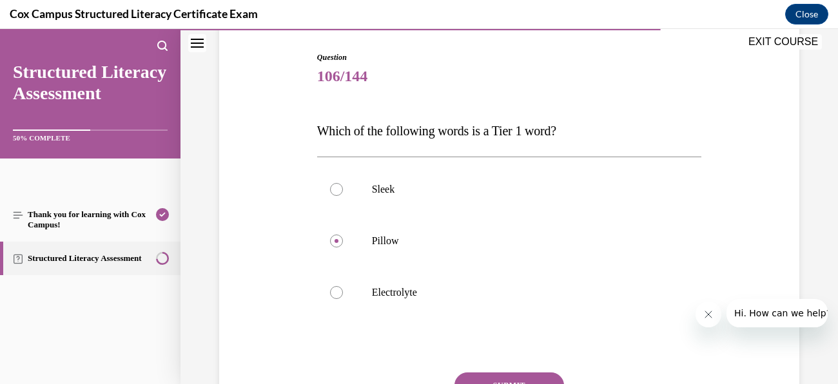
click at [550, 376] on button "SUBMIT" at bounding box center [510, 386] width 110 height 26
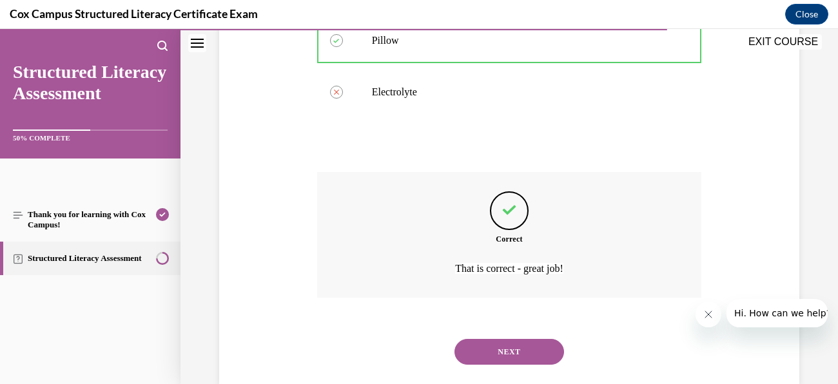
scroll to position [354, 0]
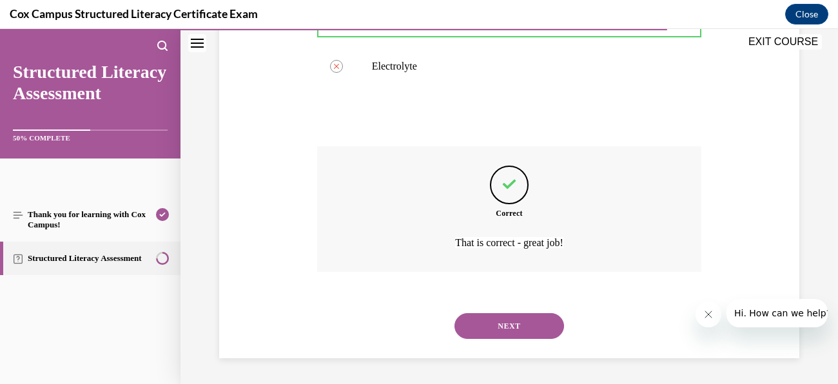
click at [549, 324] on button "NEXT" at bounding box center [510, 326] width 110 height 26
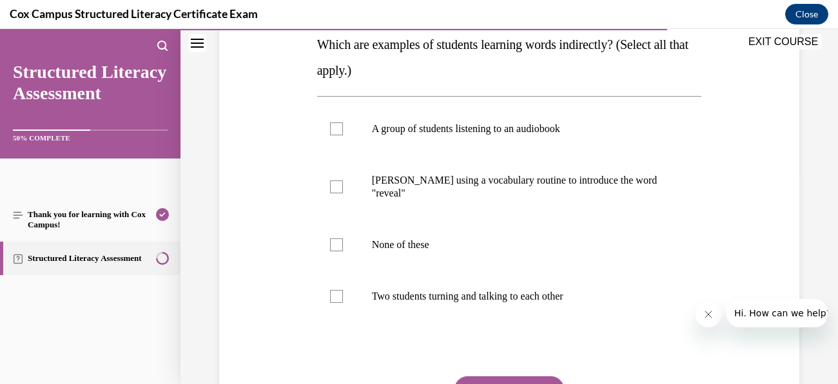
scroll to position [217, 0]
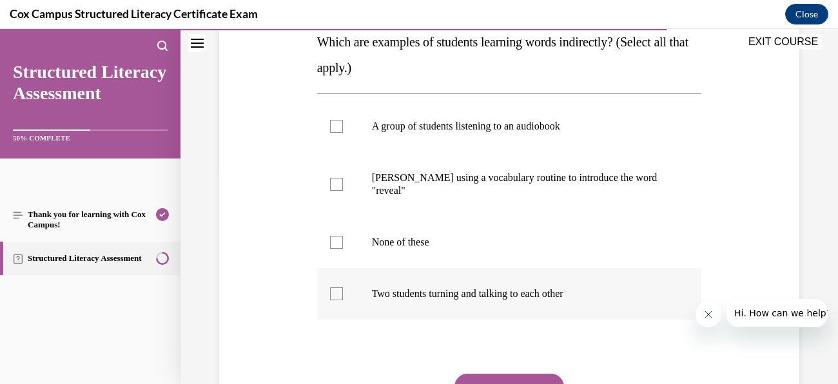
click at [344, 283] on label "Two students turning and talking to each other" at bounding box center [509, 294] width 385 height 52
click at [343, 288] on input "Two students turning and talking to each other" at bounding box center [336, 294] width 13 height 13
checkbox input "true"
click at [376, 134] on label "A group of students listening to an audiobook" at bounding box center [509, 127] width 385 height 52
click at [343, 133] on input "A group of students listening to an audiobook" at bounding box center [336, 126] width 13 height 13
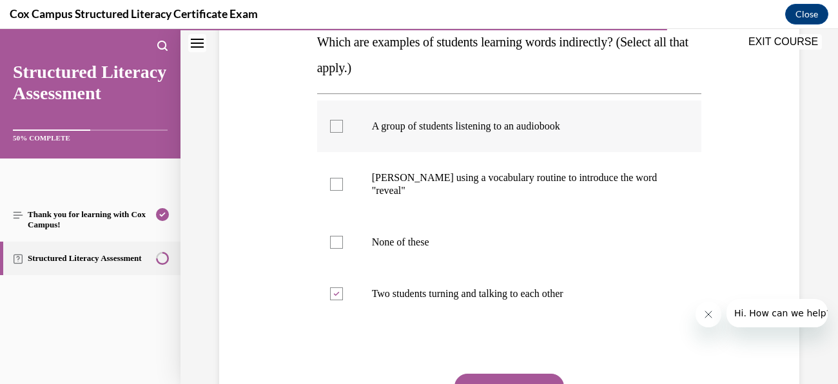
checkbox input "true"
click at [546, 378] on button "SUBMIT" at bounding box center [510, 387] width 110 height 26
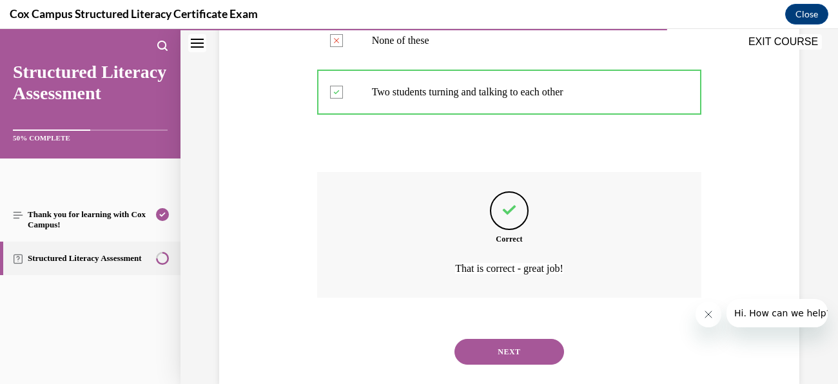
scroll to position [444, 0]
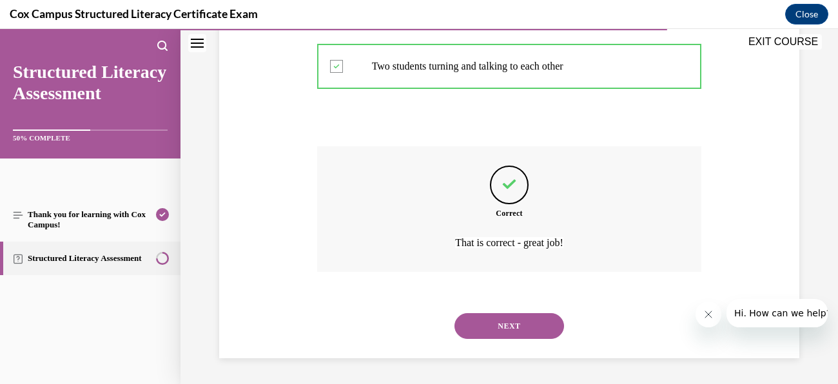
click at [531, 322] on button "NEXT" at bounding box center [510, 326] width 110 height 26
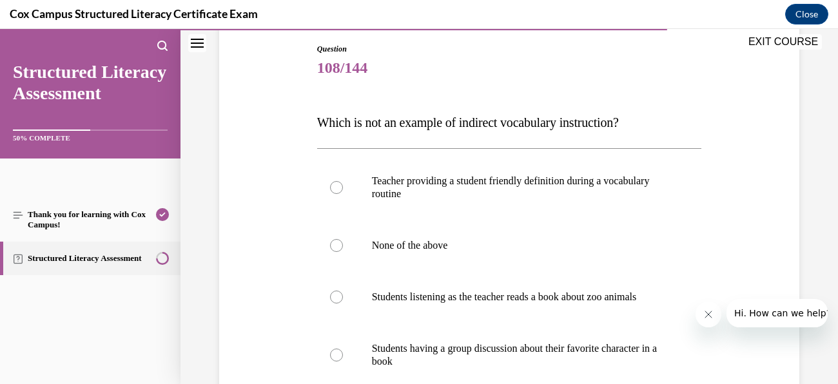
scroll to position [141, 0]
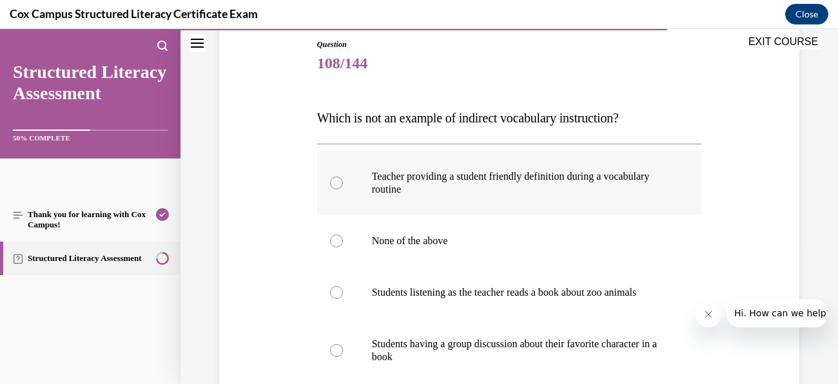
click at [493, 181] on p "Teacher providing a student friendly definition during a vocabulary routine" at bounding box center [521, 183] width 298 height 26
click at [343, 181] on input "Teacher providing a student friendly definition during a vocabulary routine" at bounding box center [336, 183] width 13 height 13
radio input "true"
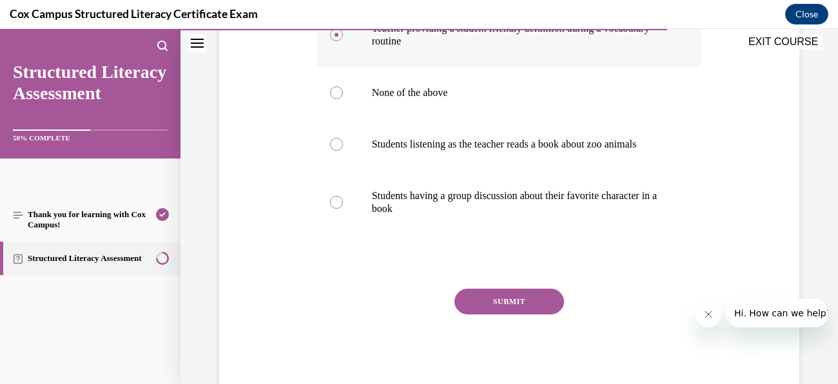
scroll to position [337, 0]
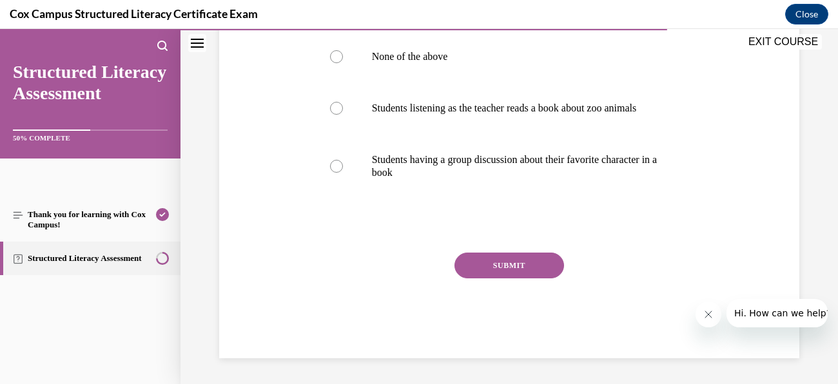
click at [538, 273] on button "SUBMIT" at bounding box center [510, 266] width 110 height 26
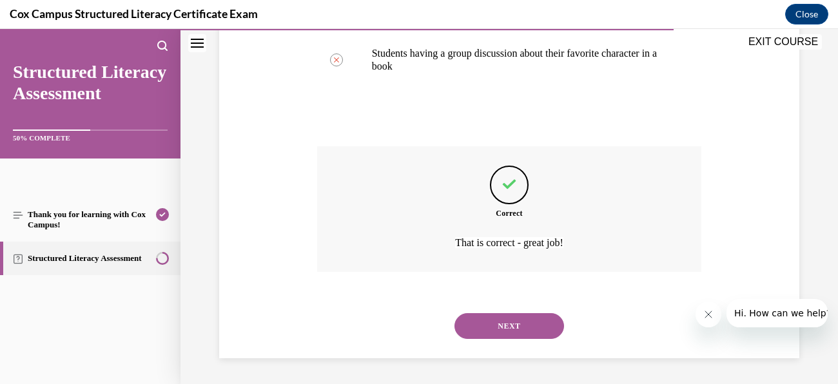
scroll to position [444, 0]
click at [530, 329] on button "NEXT" at bounding box center [510, 326] width 110 height 26
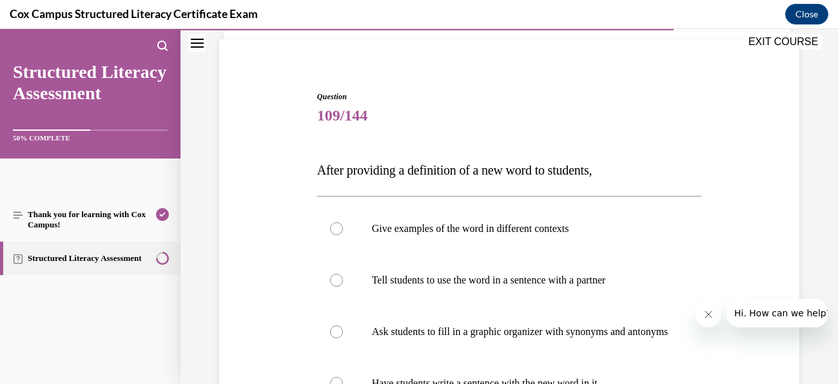
scroll to position [90, 0]
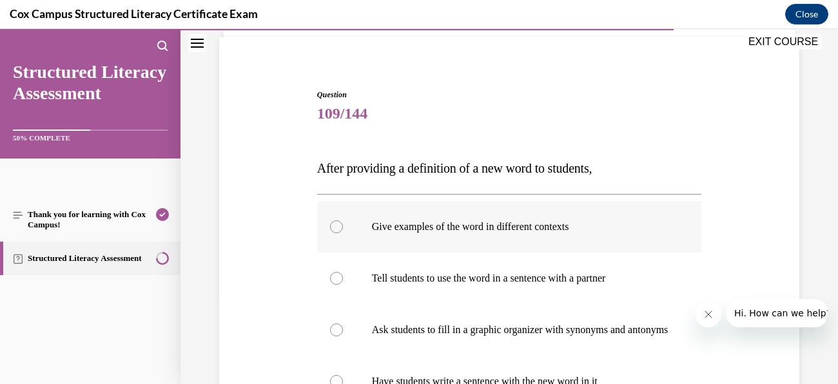
click at [509, 222] on p "Give examples of the word in different contexts" at bounding box center [521, 227] width 298 height 13
click at [343, 222] on input "Give examples of the word in different contexts" at bounding box center [336, 227] width 13 height 13
radio input "true"
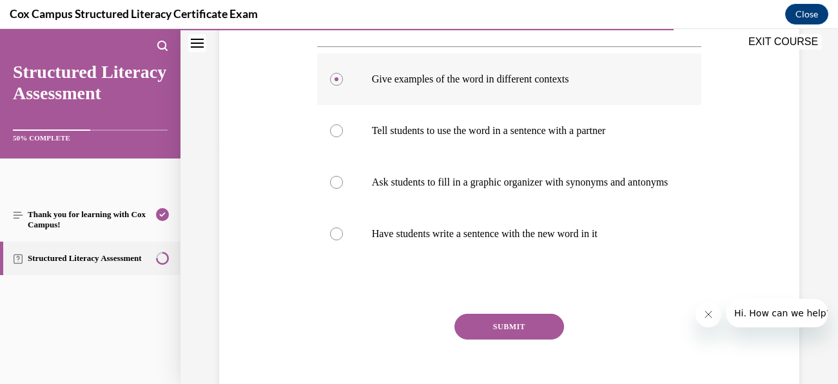
scroll to position [246, 0]
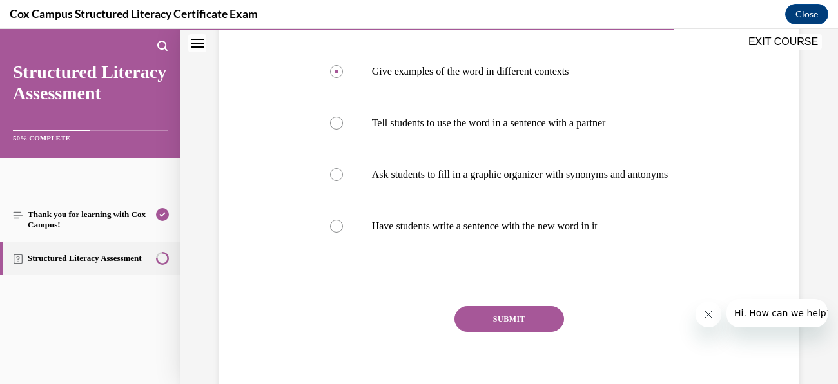
click at [535, 331] on button "SUBMIT" at bounding box center [510, 319] width 110 height 26
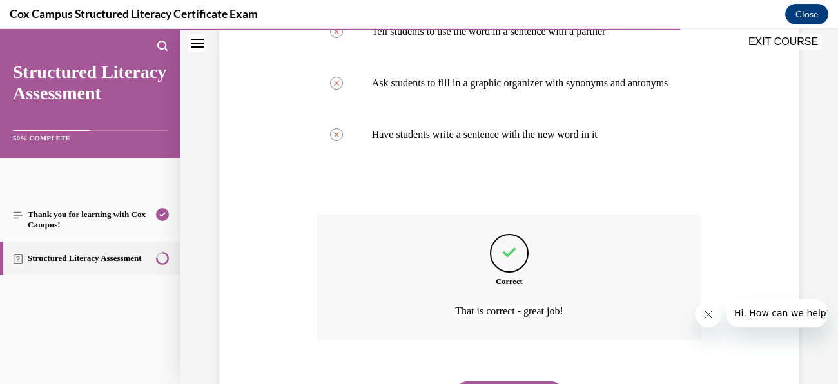
scroll to position [419, 0]
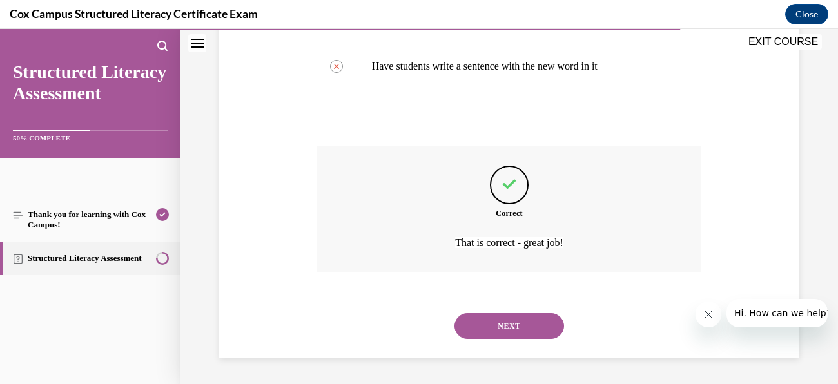
click at [535, 331] on button "NEXT" at bounding box center [510, 326] width 110 height 26
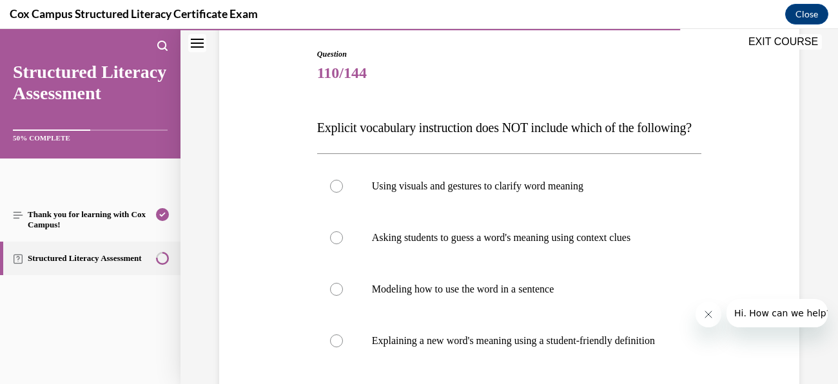
scroll to position [132, 0]
click at [548, 263] on label "Asking students to guess a word's meaning using context clues" at bounding box center [509, 238] width 385 height 52
click at [343, 244] on input "Asking students to guess a word's meaning using context clues" at bounding box center [336, 237] width 13 height 13
radio input "true"
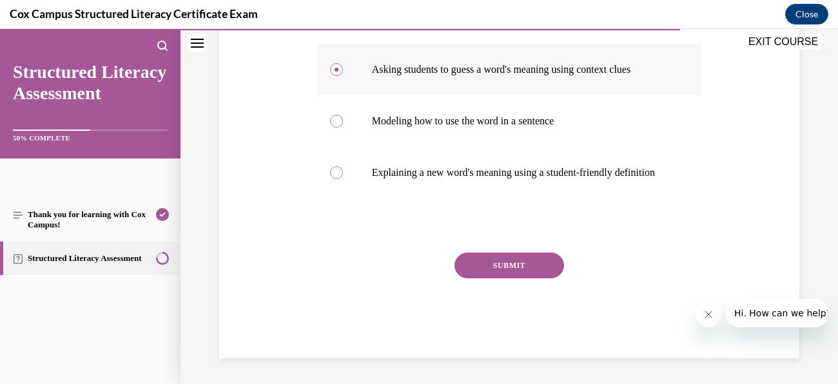
scroll to position [337, 0]
click at [526, 267] on button "SUBMIT" at bounding box center [510, 266] width 110 height 26
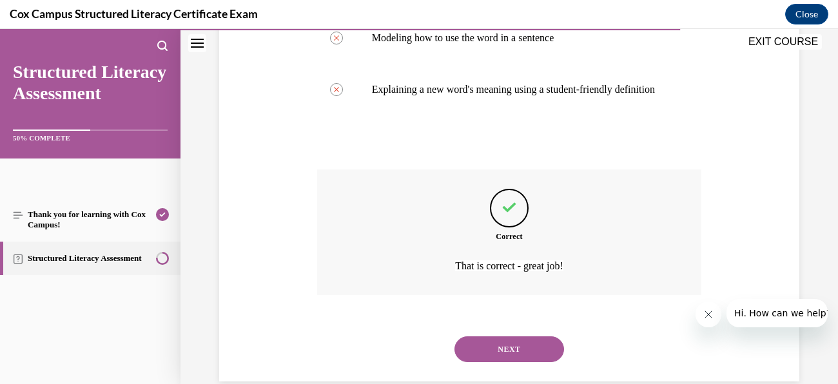
scroll to position [444, 0]
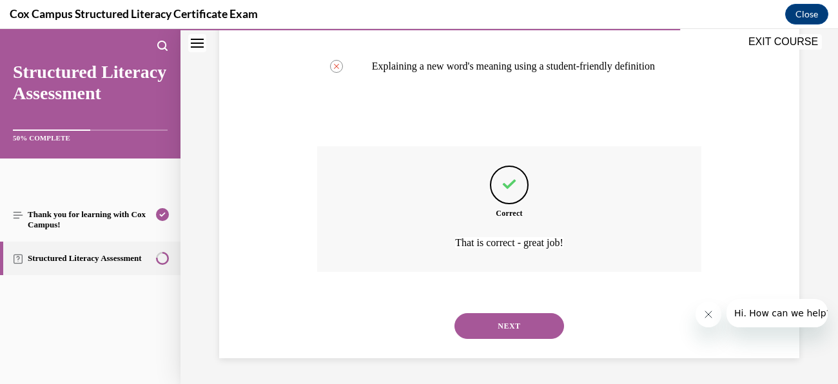
click at [537, 323] on button "NEXT" at bounding box center [510, 326] width 110 height 26
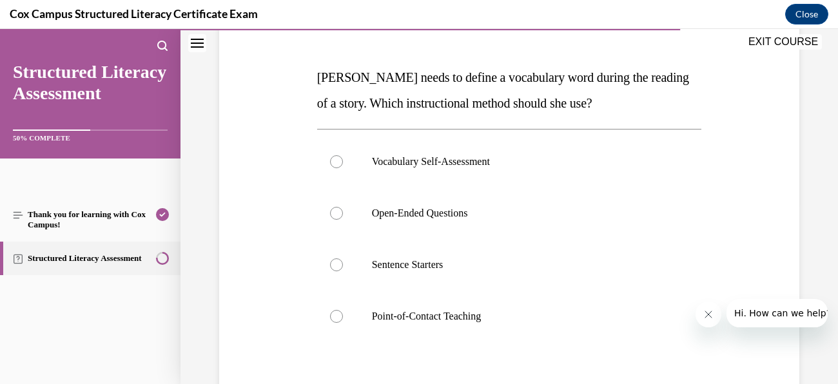
scroll to position [182, 0]
click at [454, 321] on p "Point-of-Contact Teaching" at bounding box center [521, 316] width 298 height 13
click at [343, 321] on input "Point-of-Contact Teaching" at bounding box center [336, 316] width 13 height 13
radio input "true"
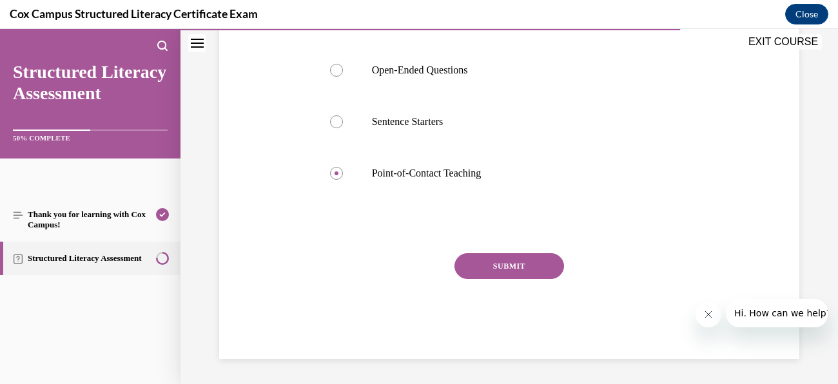
click at [530, 271] on button "SUBMIT" at bounding box center [510, 266] width 110 height 26
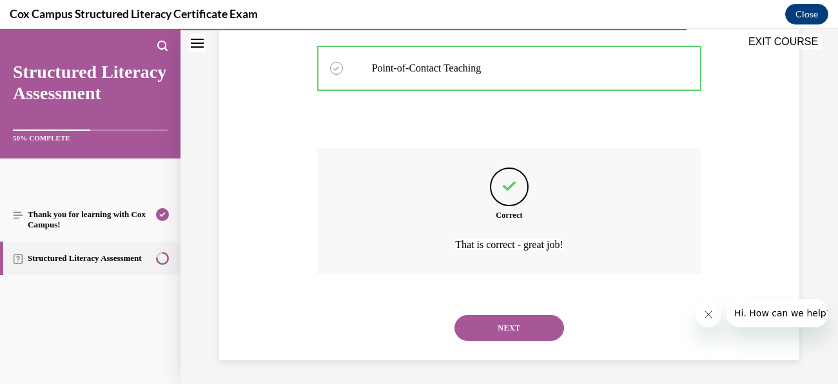
scroll to position [431, 0]
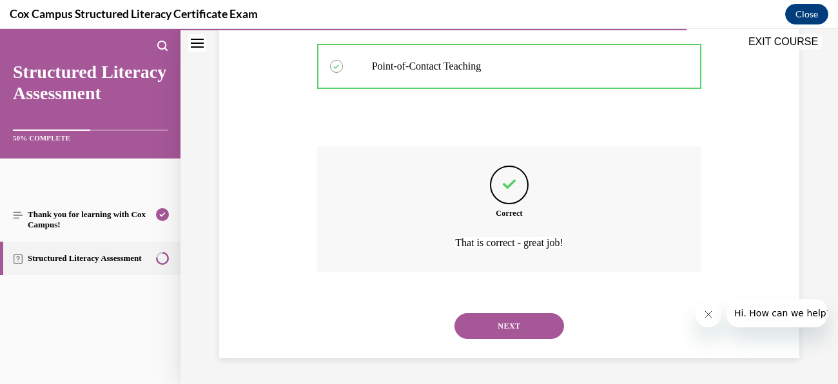
click at [536, 324] on button "NEXT" at bounding box center [510, 326] width 110 height 26
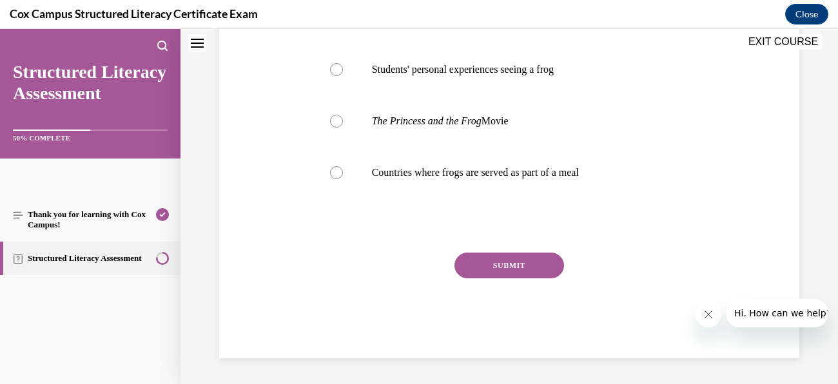
scroll to position [0, 0]
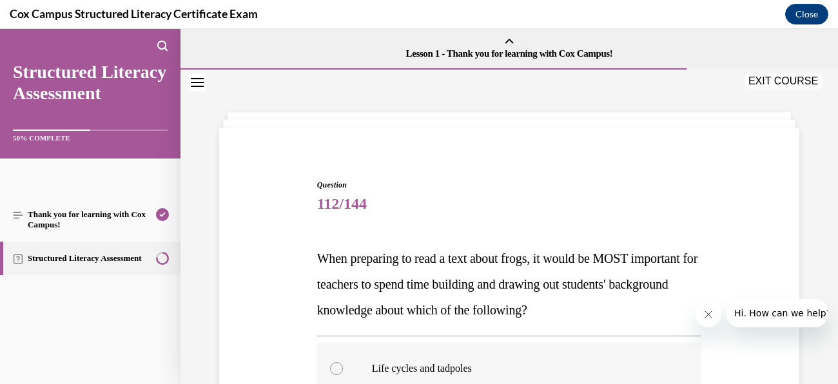
click at [454, 364] on p "Life cycles and tadpoles" at bounding box center [521, 368] width 298 height 13
click at [343, 364] on input "Life cycles and tadpoles" at bounding box center [336, 368] width 13 height 13
radio input "true"
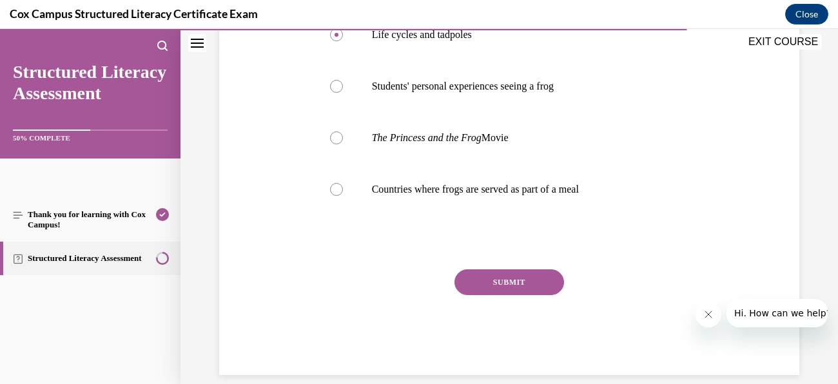
click at [540, 286] on button "SUBMIT" at bounding box center [510, 283] width 110 height 26
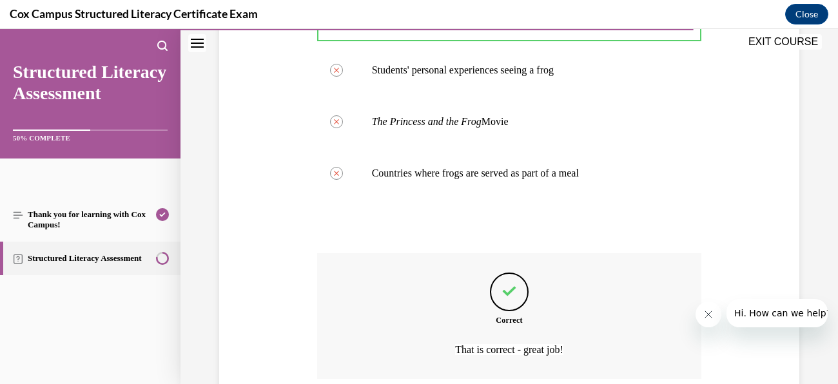
scroll to position [457, 0]
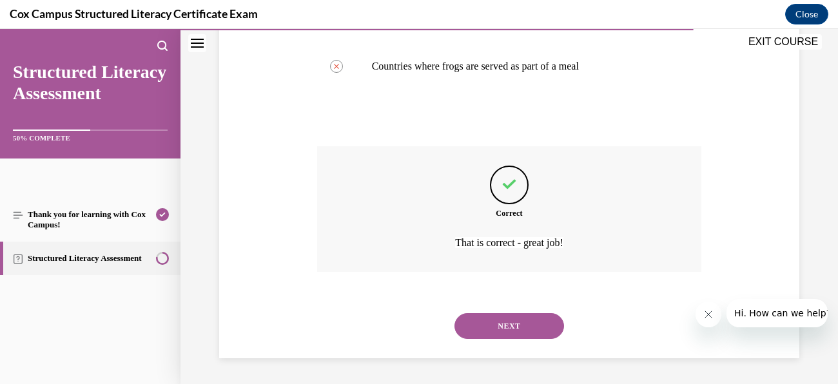
click at [542, 322] on button "NEXT" at bounding box center [510, 326] width 110 height 26
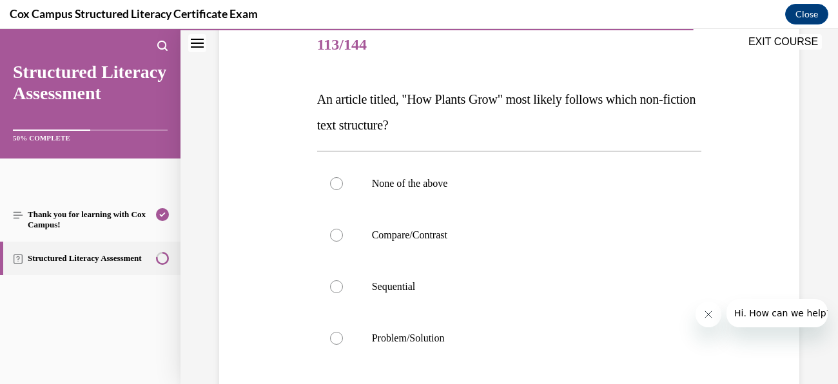
scroll to position [172, 0]
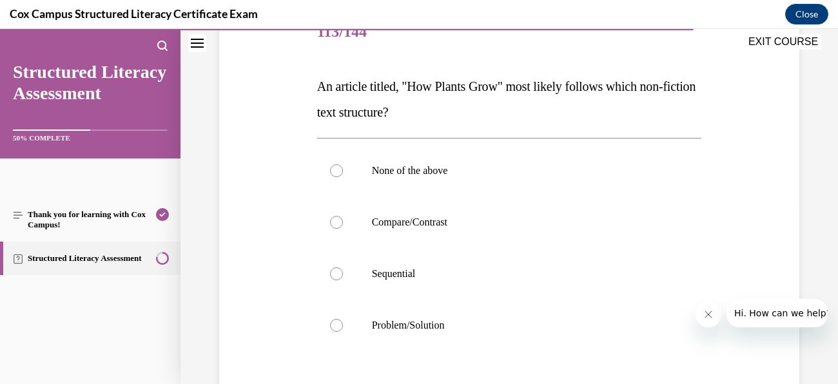
click at [449, 277] on p "Sequential" at bounding box center [521, 274] width 298 height 13
click at [343, 277] on input "Sequential" at bounding box center [336, 274] width 13 height 13
radio input "true"
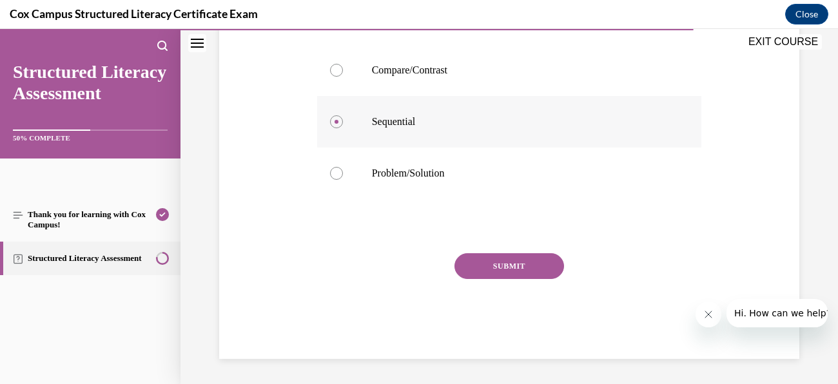
click at [538, 273] on button "SUBMIT" at bounding box center [510, 266] width 110 height 26
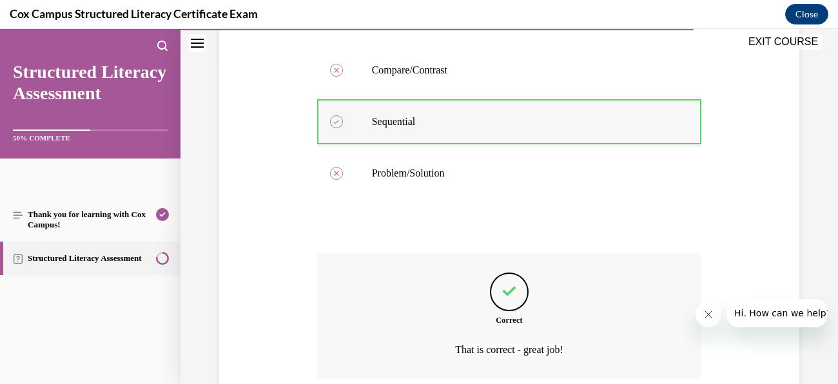
scroll to position [431, 0]
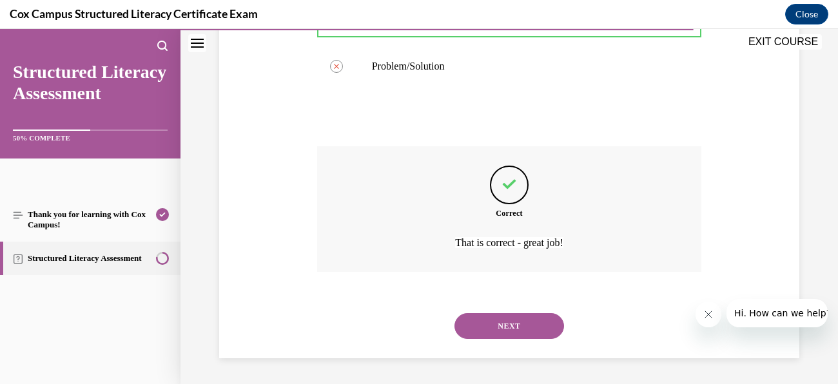
click at [535, 330] on button "NEXT" at bounding box center [510, 326] width 110 height 26
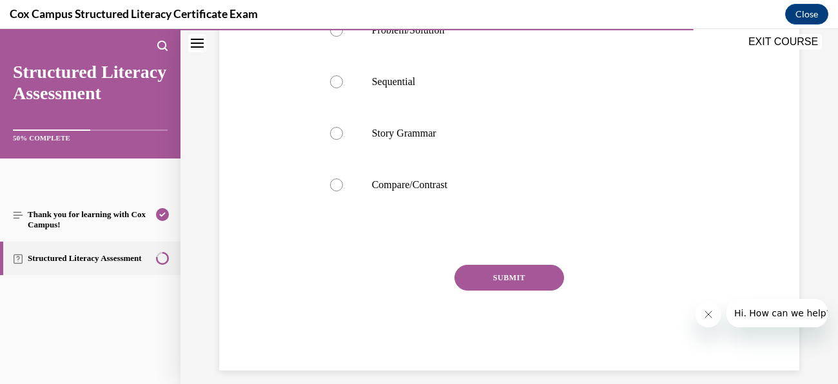
scroll to position [425, 0]
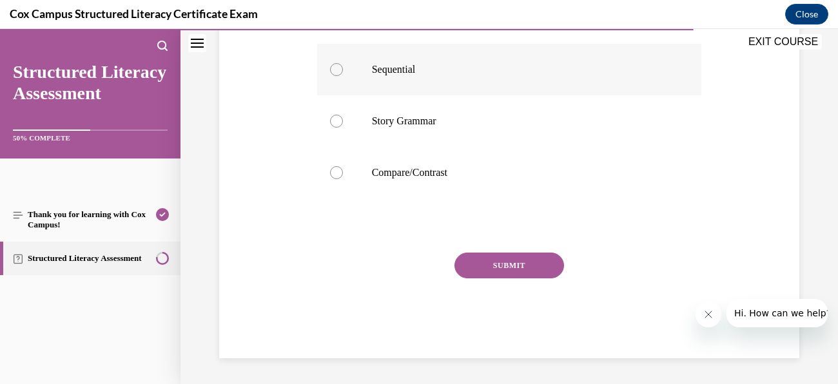
click at [424, 76] on p "Sequential" at bounding box center [521, 69] width 298 height 13
click at [343, 76] on input "Sequential" at bounding box center [336, 69] width 13 height 13
radio input "true"
click at [538, 279] on button "SUBMIT" at bounding box center [510, 266] width 110 height 26
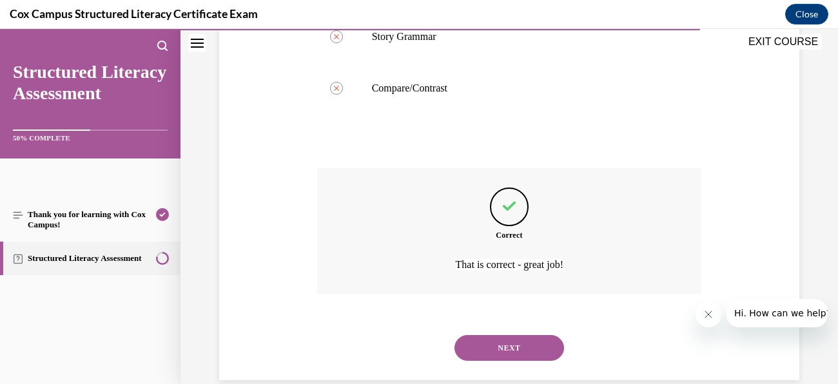
scroll to position [549, 0]
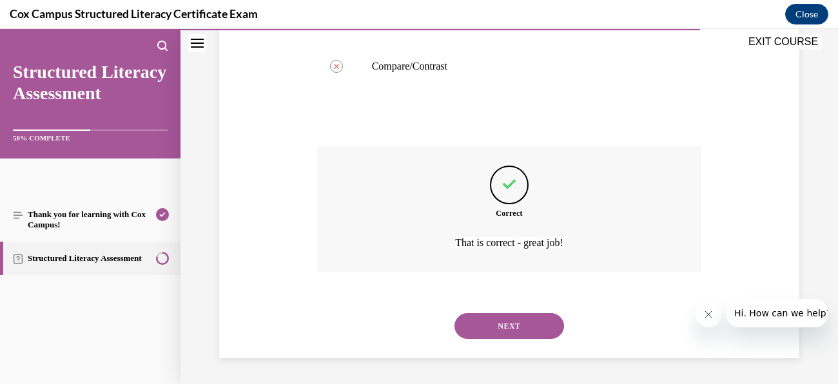
click at [517, 333] on button "NEXT" at bounding box center [510, 326] width 110 height 26
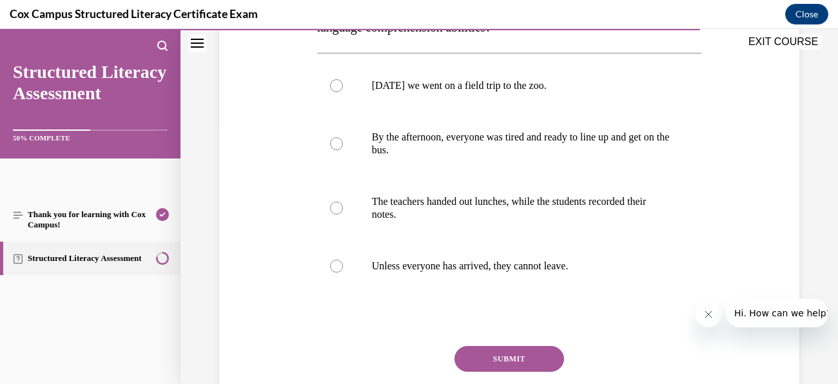
scroll to position [260, 0]
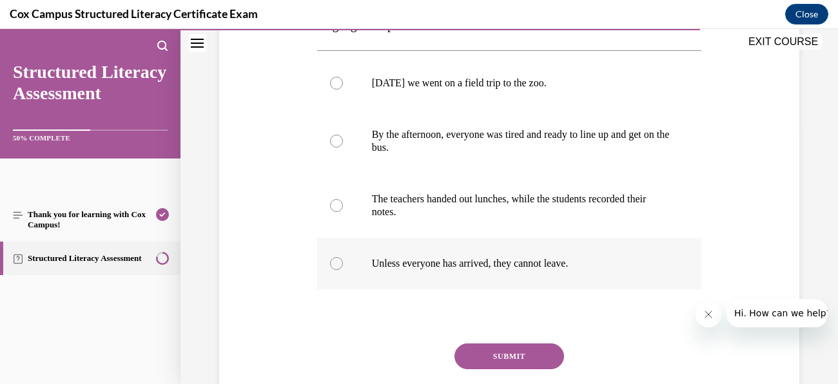
click at [479, 285] on label "Unless everyone has arrived, they cannot leave." at bounding box center [509, 264] width 385 height 52
click at [343, 270] on input "Unless everyone has arrived, they cannot leave." at bounding box center [336, 263] width 13 height 13
radio input "true"
click at [528, 369] on button "SUBMIT" at bounding box center [510, 357] width 110 height 26
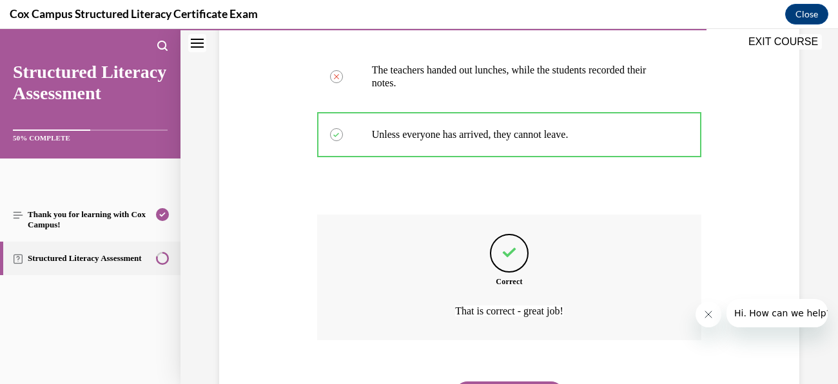
scroll to position [469, 0]
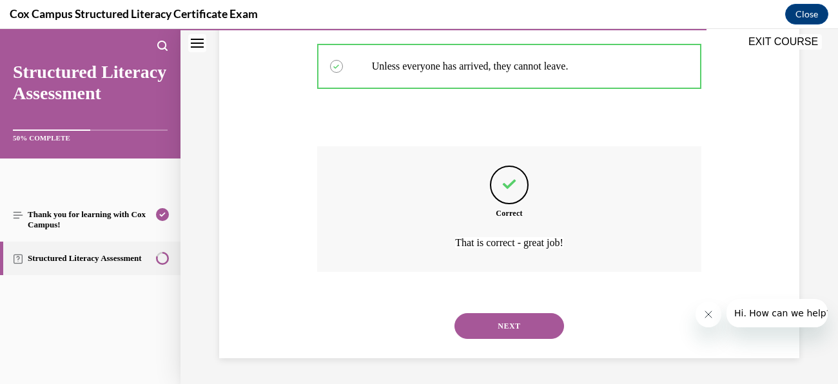
click at [533, 323] on button "NEXT" at bounding box center [510, 326] width 110 height 26
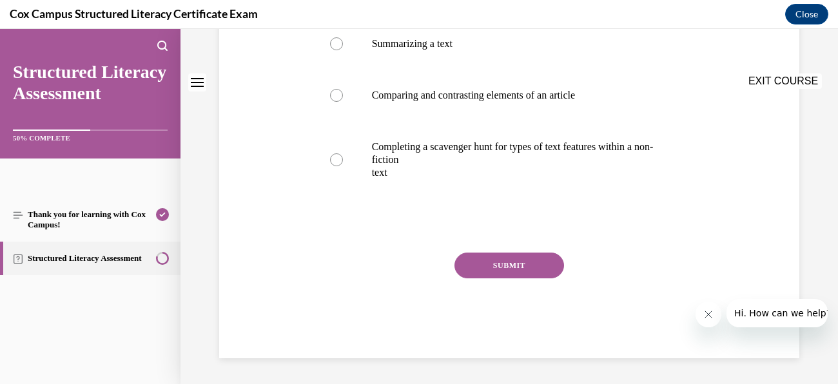
scroll to position [0, 0]
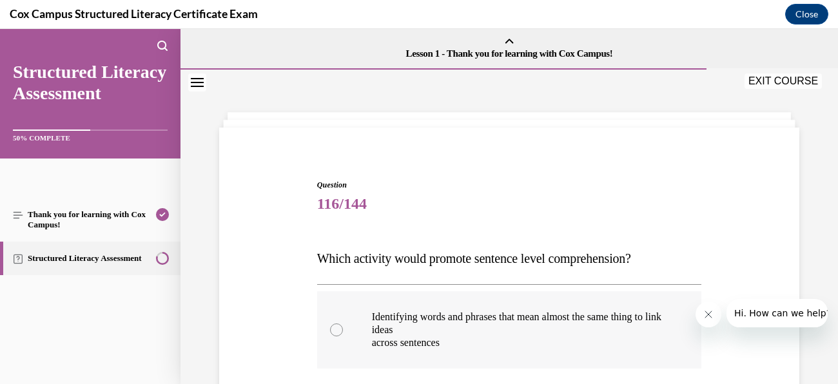
click at [508, 315] on p "Identifying words and phrases that mean almost the same thing to link ideas" at bounding box center [521, 324] width 298 height 26
click at [343, 324] on input "Identifying words and phrases that mean almost the same thing to link ideas acr…" at bounding box center [336, 330] width 13 height 13
radio input "true"
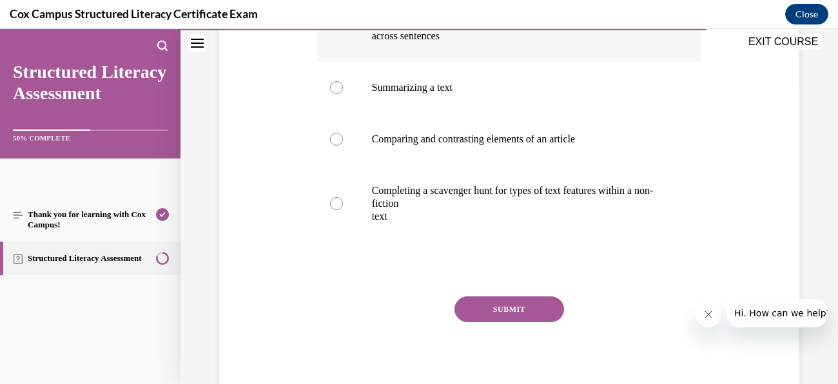
scroll to position [321, 0]
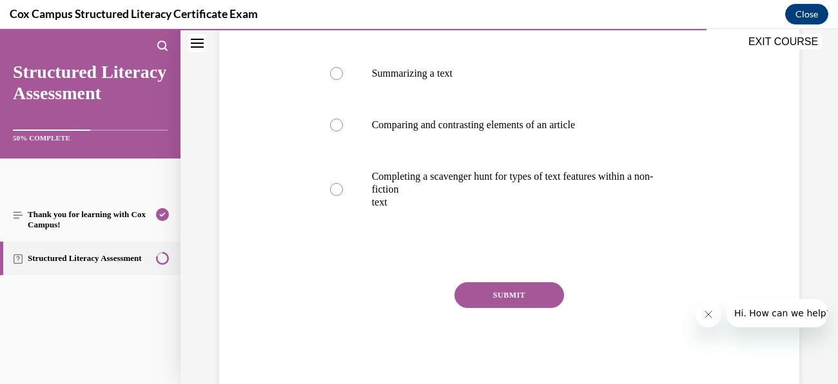
click at [535, 295] on button "SUBMIT" at bounding box center [510, 295] width 110 height 26
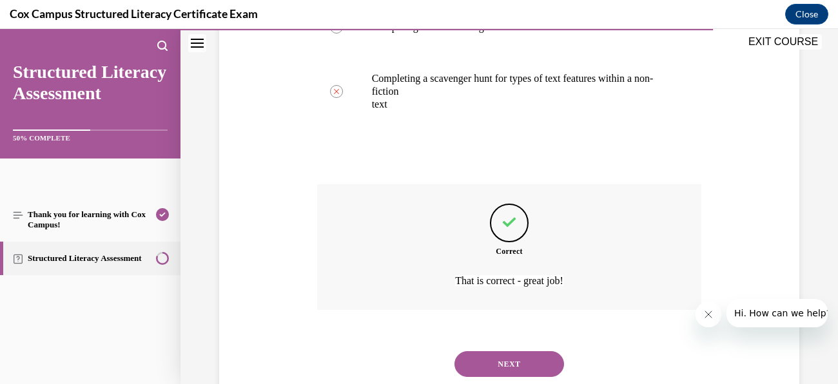
scroll to position [457, 0]
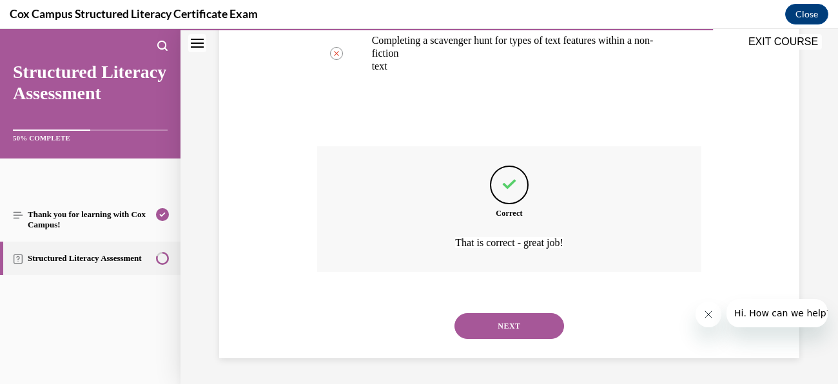
click at [511, 337] on button "NEXT" at bounding box center [510, 326] width 110 height 26
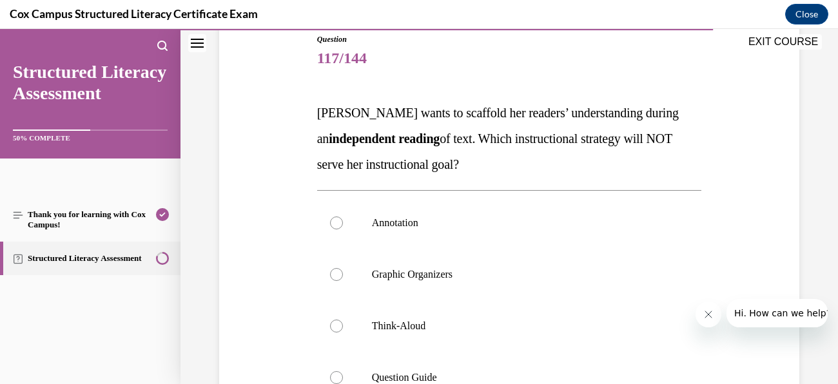
scroll to position [160, 0]
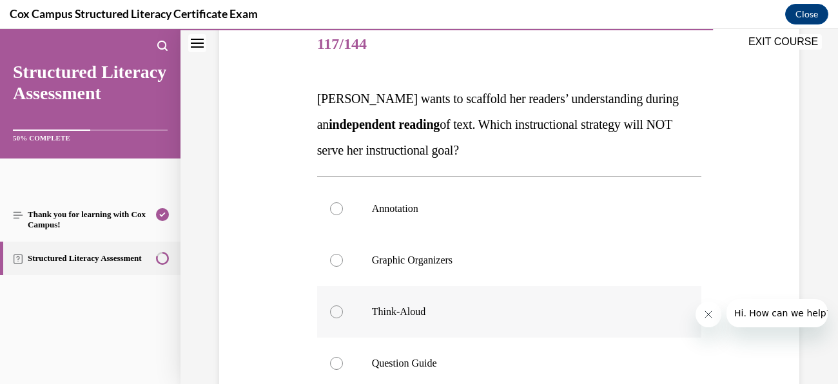
click at [445, 313] on p "Think-Aloud" at bounding box center [521, 312] width 298 height 13
click at [343, 313] on input "Think-Aloud" at bounding box center [336, 312] width 13 height 13
radio input "true"
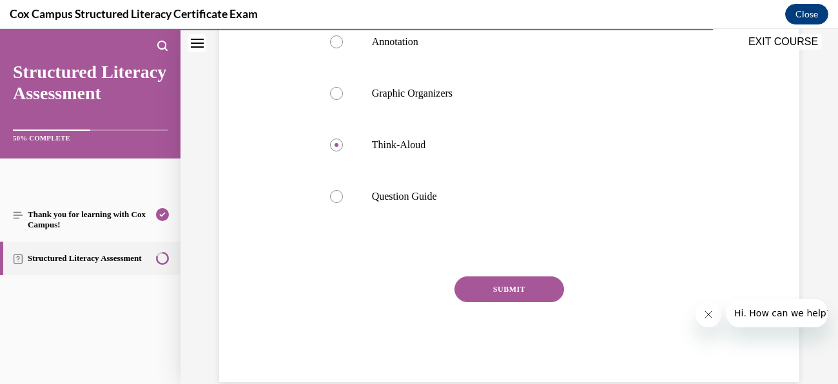
click at [545, 290] on button "SUBMIT" at bounding box center [510, 290] width 110 height 26
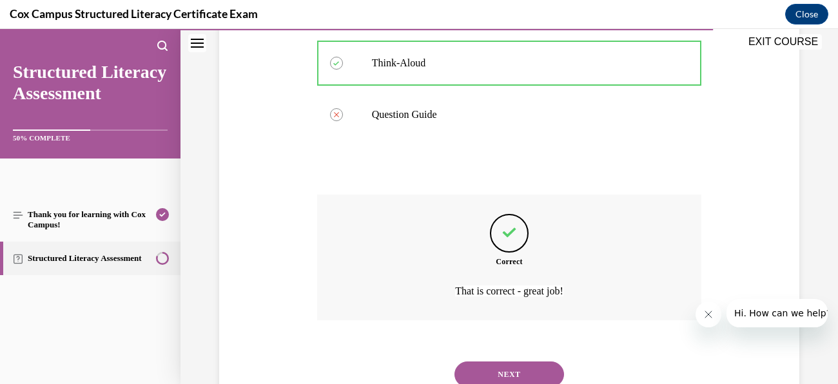
scroll to position [457, 0]
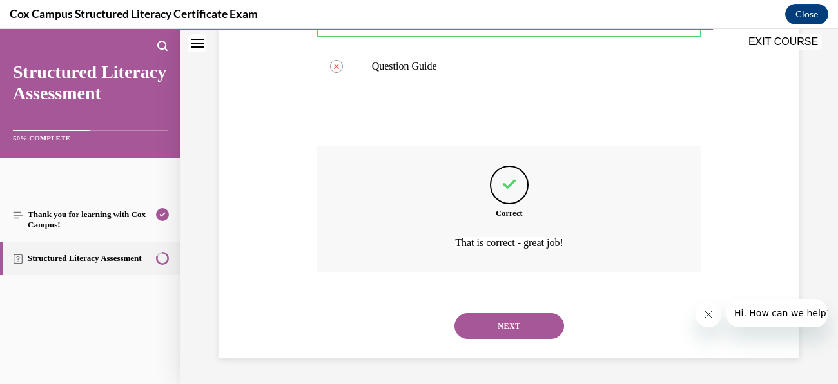
click at [537, 336] on button "NEXT" at bounding box center [510, 326] width 110 height 26
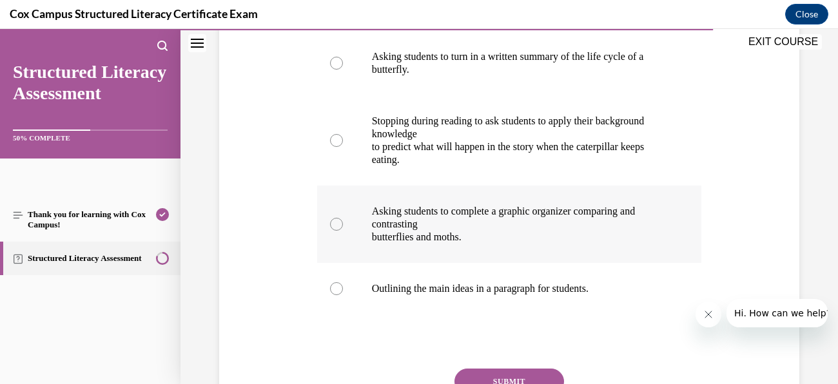
scroll to position [290, 0]
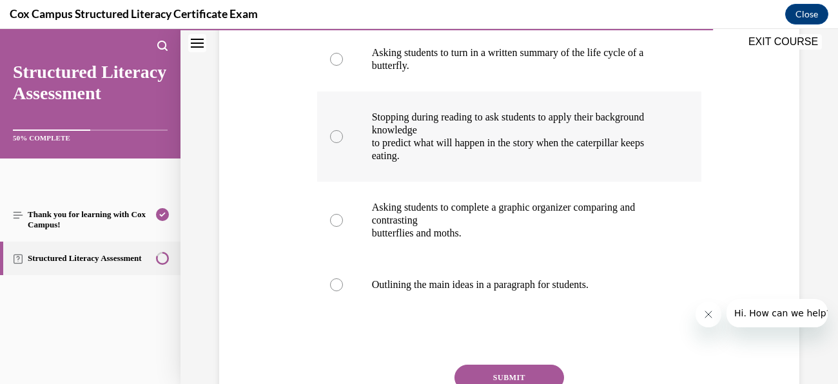
click at [529, 163] on label "Stopping during reading to ask students to apply their background knowledge to …" at bounding box center [509, 137] width 385 height 90
click at [343, 143] on input "Stopping during reading to ask students to apply their background knowledge to …" at bounding box center [336, 136] width 13 height 13
radio input "true"
click at [529, 370] on button "SUBMIT" at bounding box center [510, 378] width 110 height 26
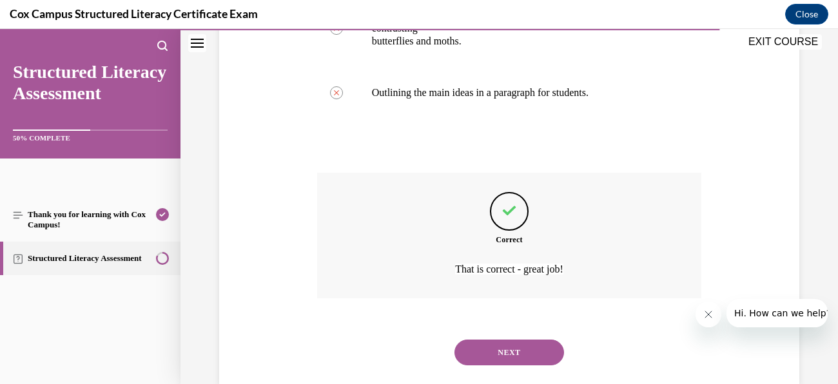
scroll to position [508, 0]
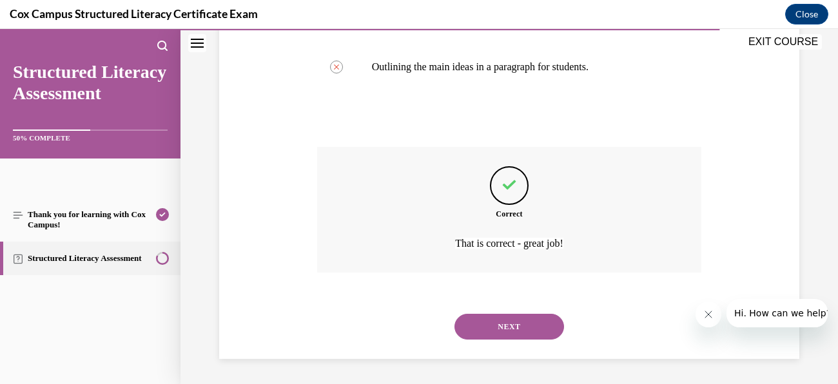
click at [538, 336] on button "NEXT" at bounding box center [510, 327] width 110 height 26
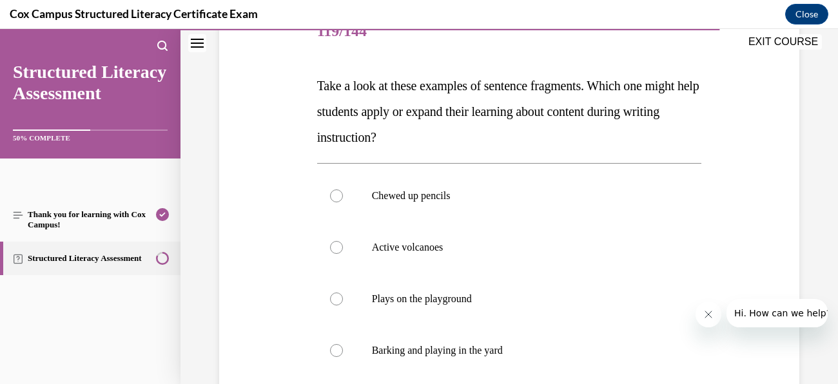
scroll to position [187, 0]
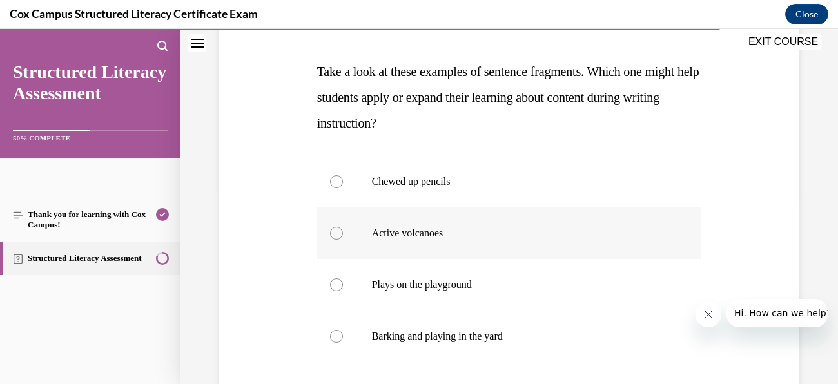
click at [469, 242] on label "Active volcanoes" at bounding box center [509, 234] width 385 height 52
click at [343, 240] on input "Active volcanoes" at bounding box center [336, 233] width 13 height 13
radio input "true"
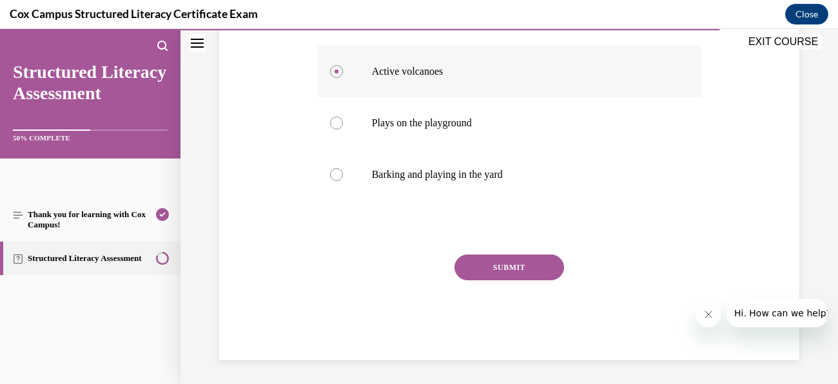
scroll to position [350, 0]
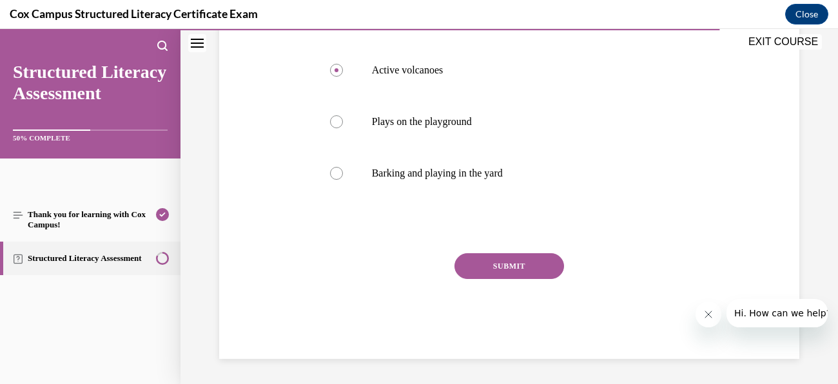
click at [531, 264] on button "SUBMIT" at bounding box center [510, 266] width 110 height 26
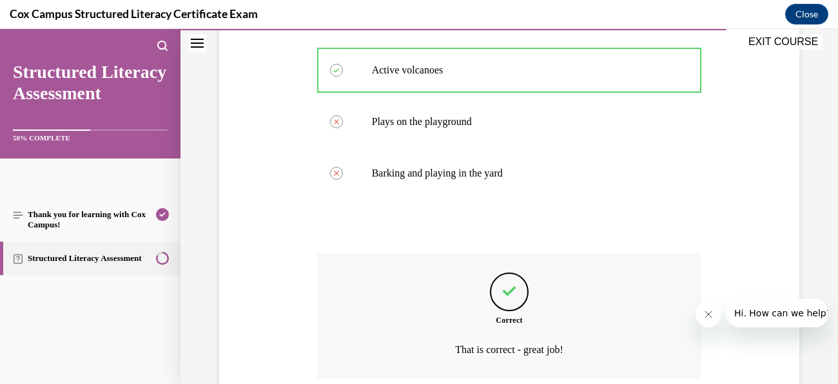
scroll to position [457, 0]
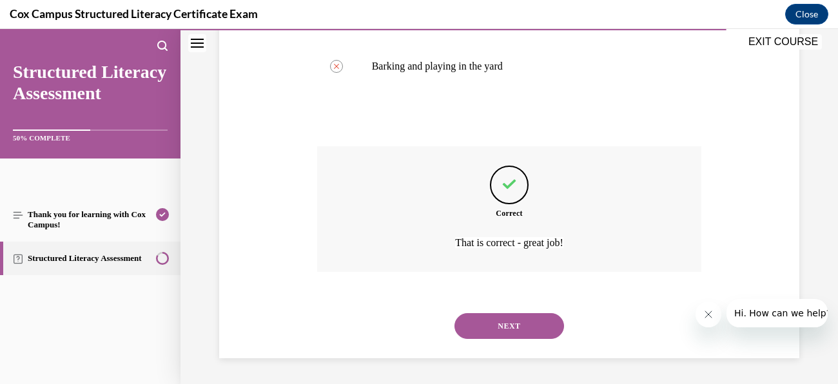
click at [518, 323] on button "NEXT" at bounding box center [510, 326] width 110 height 26
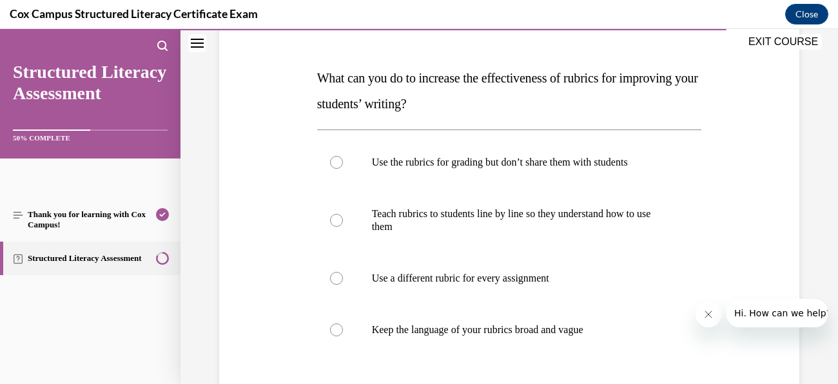
scroll to position [210, 0]
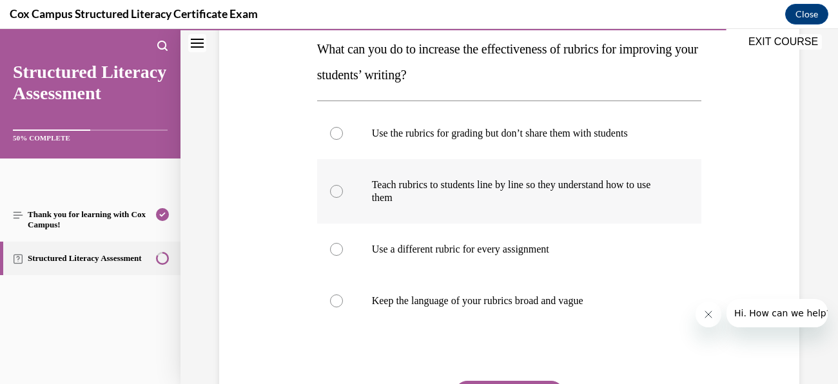
click at [520, 195] on p "Teach rubrics to students line by line so they understand how to use them" at bounding box center [521, 192] width 298 height 26
click at [343, 195] on input "Teach rubrics to students line by line so they understand how to use them" at bounding box center [336, 191] width 13 height 13
radio input "true"
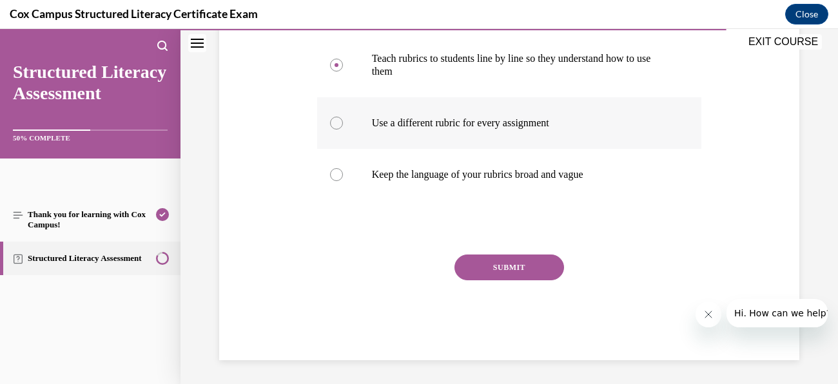
scroll to position [337, 0]
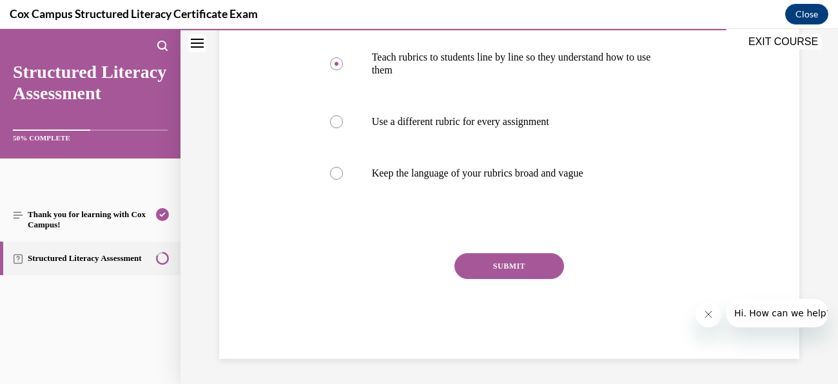
click at [524, 266] on button "SUBMIT" at bounding box center [510, 266] width 110 height 26
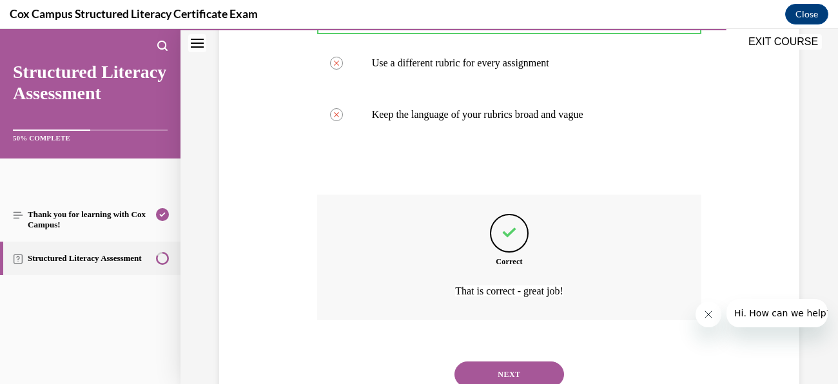
scroll to position [444, 0]
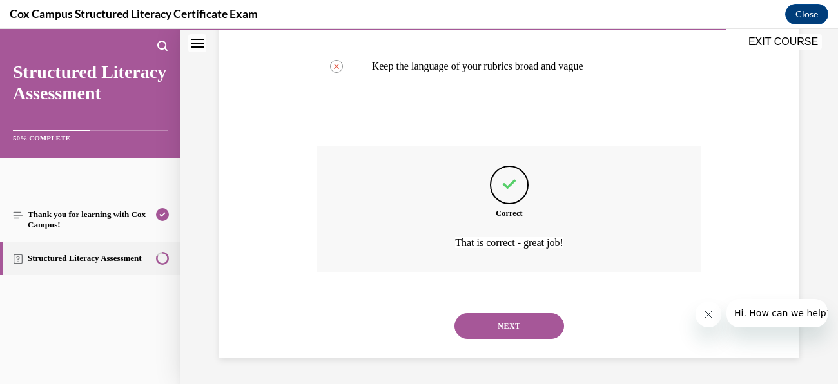
click at [535, 337] on button "NEXT" at bounding box center [510, 326] width 110 height 26
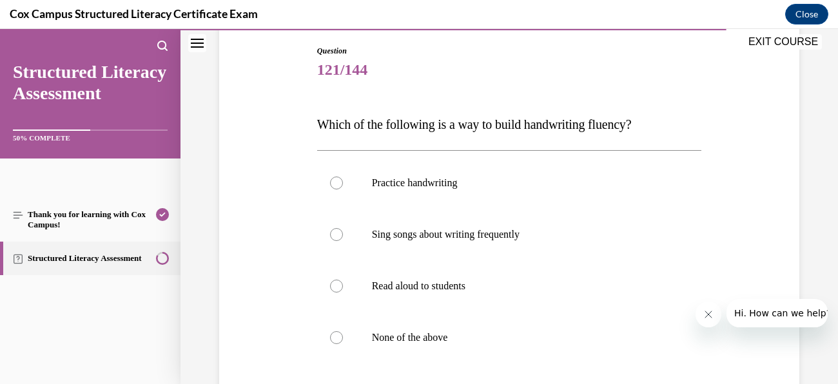
scroll to position [137, 0]
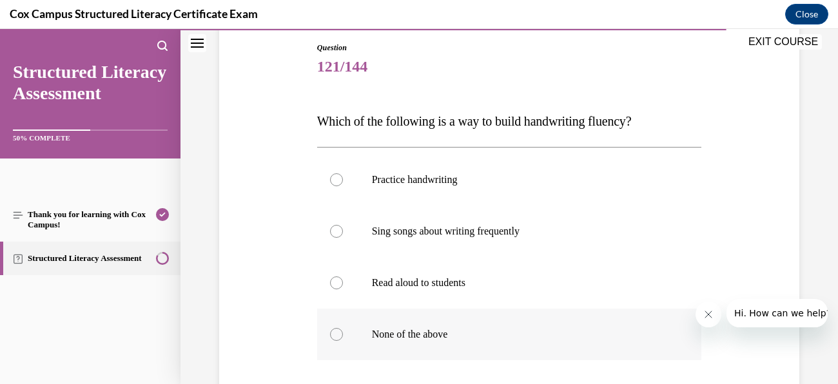
click at [382, 335] on p "None of the above" at bounding box center [521, 334] width 298 height 13
click at [343, 335] on input "None of the above" at bounding box center [336, 334] width 13 height 13
radio input "true"
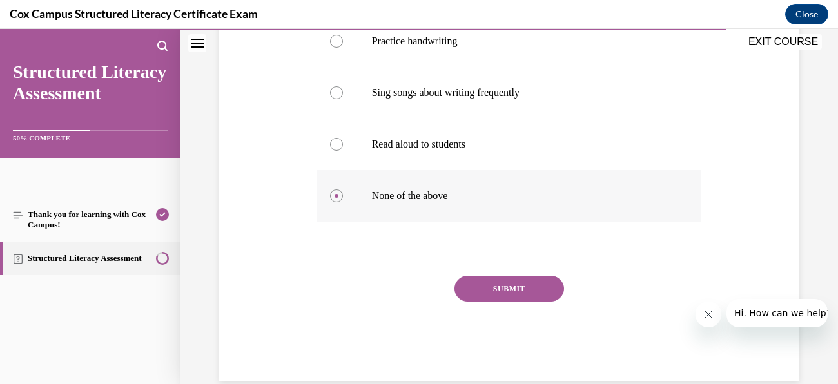
scroll to position [283, 0]
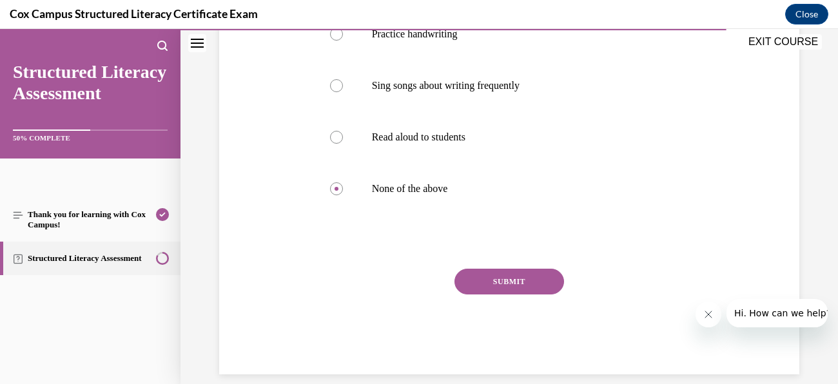
click at [535, 290] on button "SUBMIT" at bounding box center [510, 282] width 110 height 26
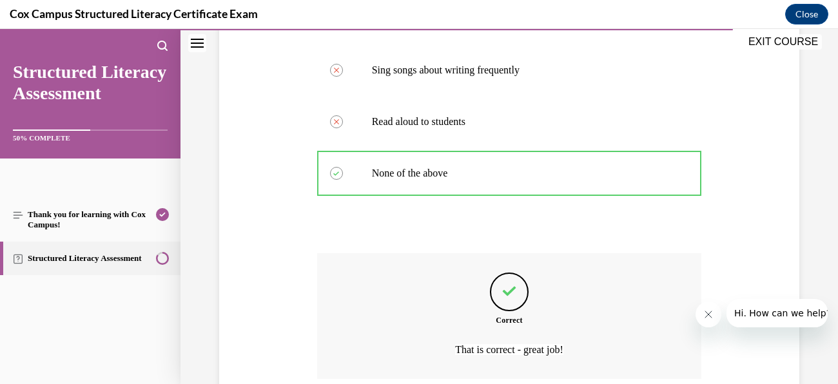
scroll to position [406, 0]
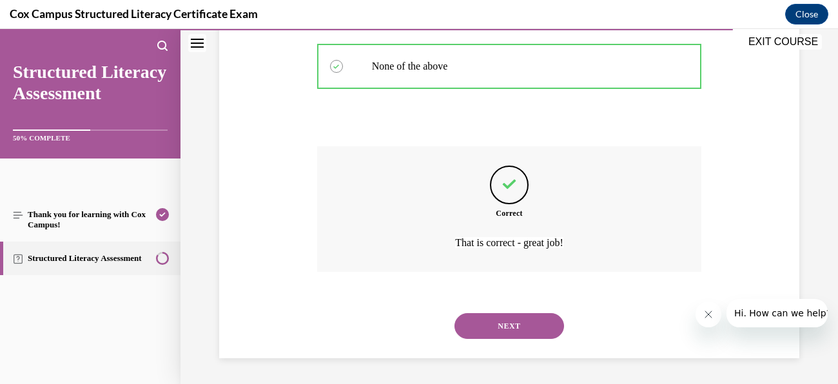
click at [530, 330] on button "NEXT" at bounding box center [510, 326] width 110 height 26
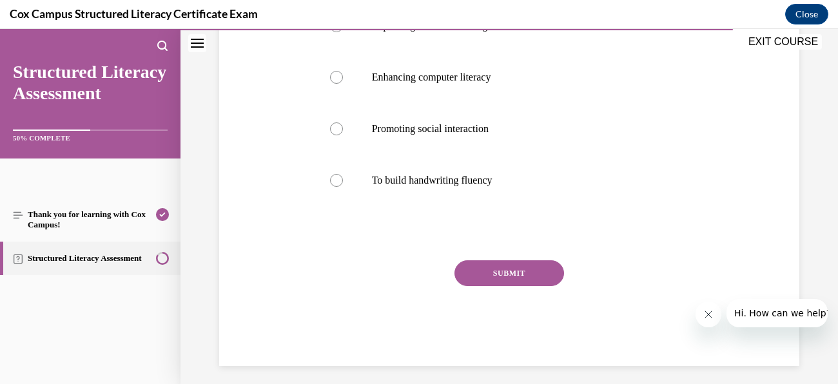
scroll to position [318, 0]
click at [475, 185] on p "To build handwriting fluency" at bounding box center [521, 179] width 298 height 13
click at [343, 185] on input "To build handwriting fluency" at bounding box center [336, 179] width 13 height 13
radio input "true"
click at [513, 270] on button "SUBMIT" at bounding box center [510, 273] width 110 height 26
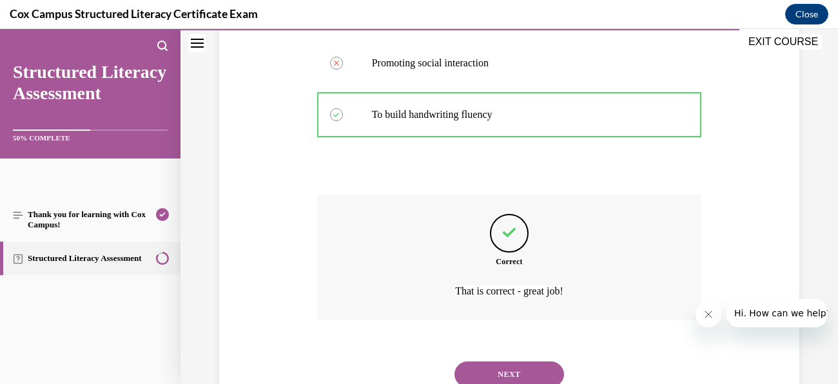
scroll to position [431, 0]
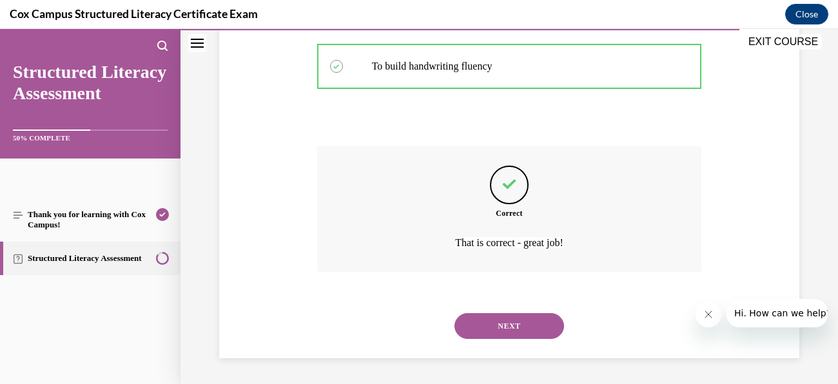
click at [542, 325] on button "NEXT" at bounding box center [510, 326] width 110 height 26
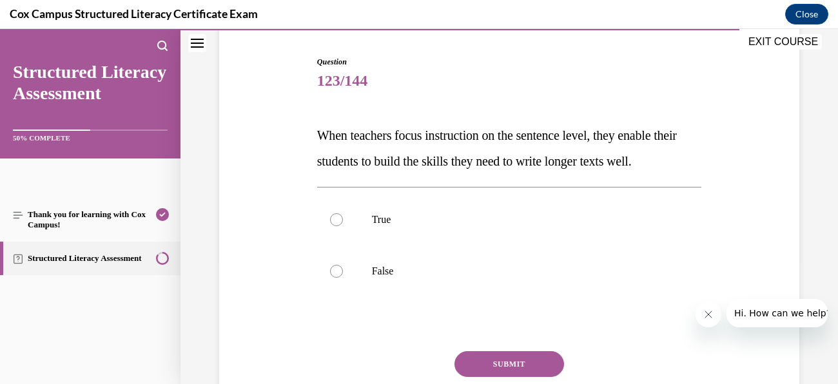
scroll to position [126, 0]
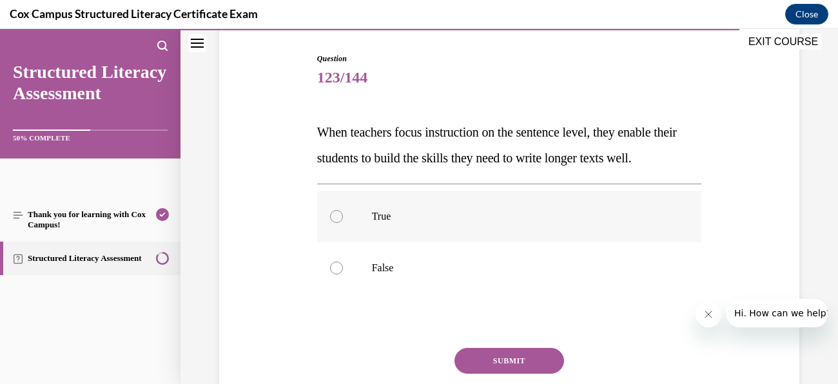
click at [371, 228] on label "True" at bounding box center [509, 217] width 385 height 52
click at [343, 223] on input "True" at bounding box center [336, 216] width 13 height 13
radio input "true"
click at [514, 351] on button "SUBMIT" at bounding box center [510, 361] width 110 height 26
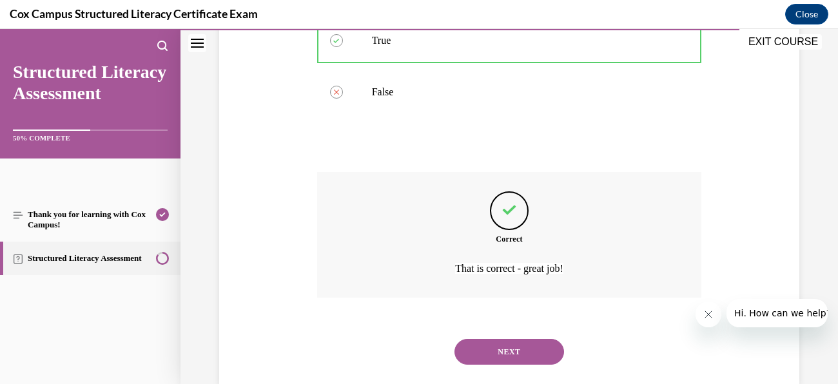
scroll to position [328, 0]
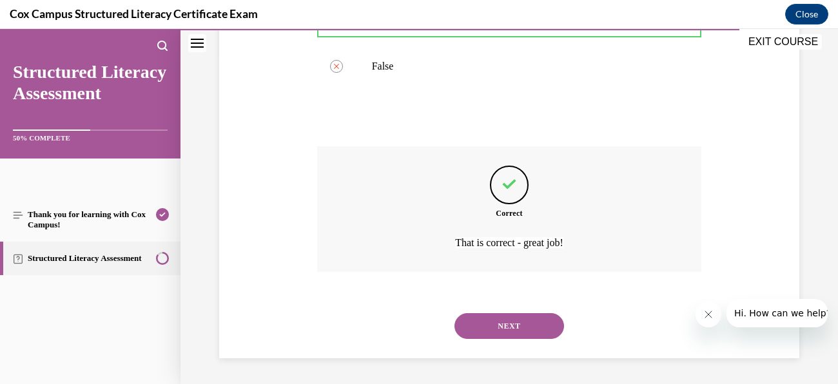
click at [551, 322] on button "NEXT" at bounding box center [510, 326] width 110 height 26
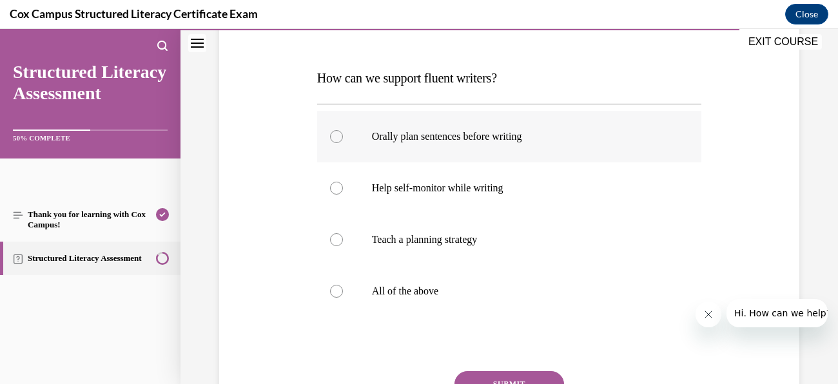
scroll to position [180, 0]
click at [412, 288] on p "All of the above" at bounding box center [521, 292] width 298 height 13
click at [343, 288] on input "All of the above" at bounding box center [336, 292] width 13 height 13
radio input "true"
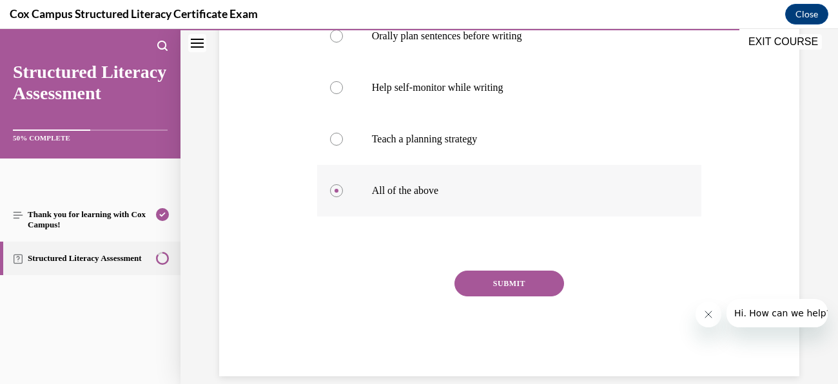
scroll to position [299, 0]
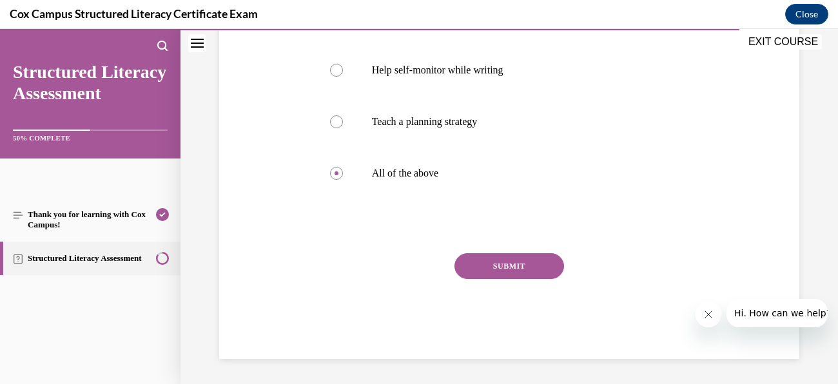
click at [520, 260] on button "SUBMIT" at bounding box center [510, 266] width 110 height 26
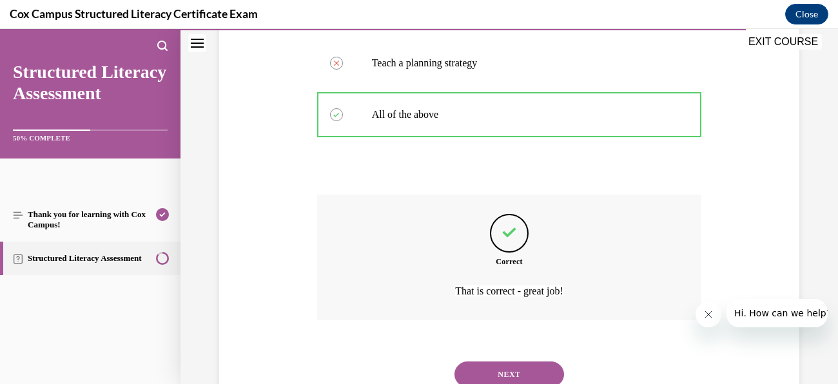
scroll to position [406, 0]
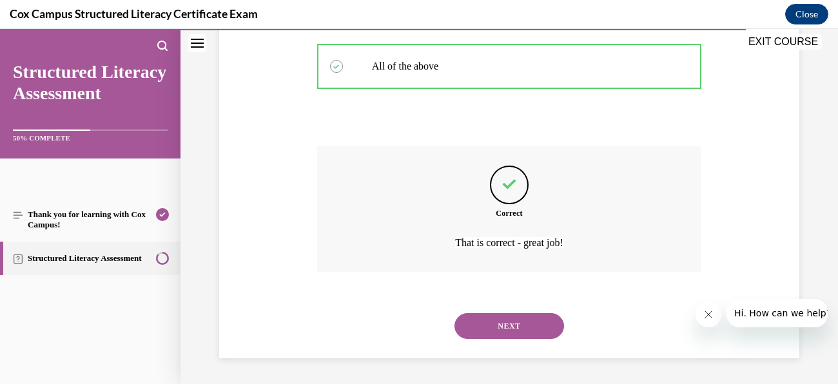
click at [535, 329] on button "NEXT" at bounding box center [510, 326] width 110 height 26
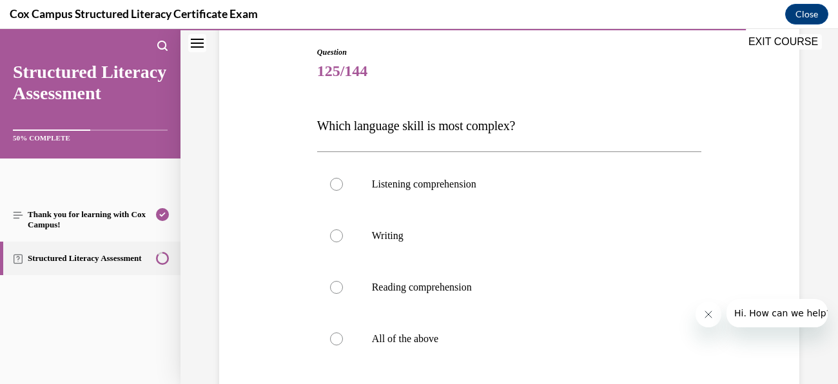
scroll to position [161, 0]
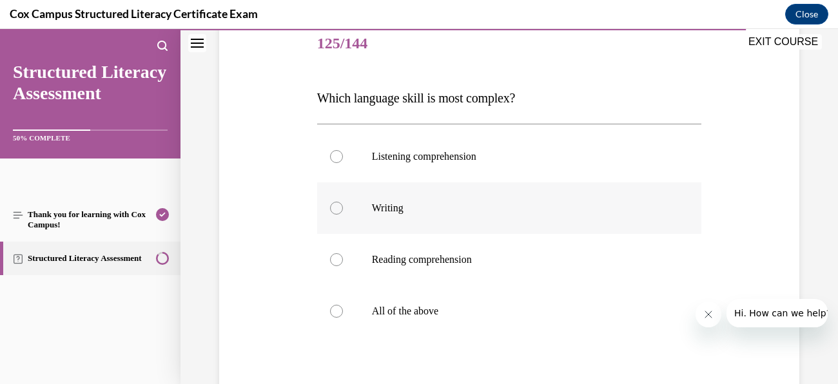
click at [464, 211] on p "Writing" at bounding box center [521, 208] width 298 height 13
click at [343, 211] on input "Writing" at bounding box center [336, 208] width 13 height 13
radio input "true"
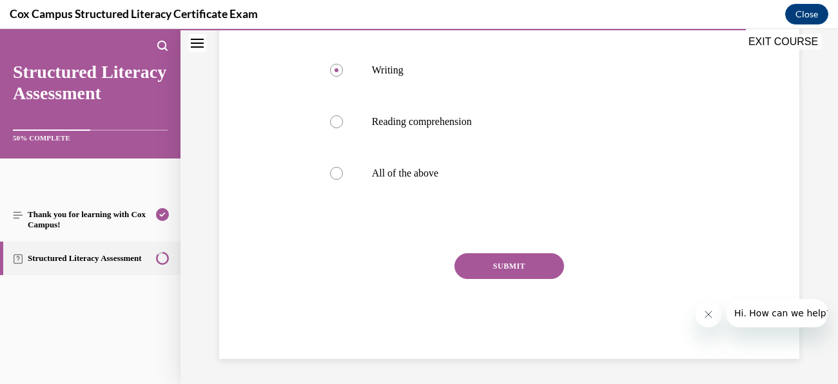
click at [537, 260] on button "SUBMIT" at bounding box center [510, 266] width 110 height 26
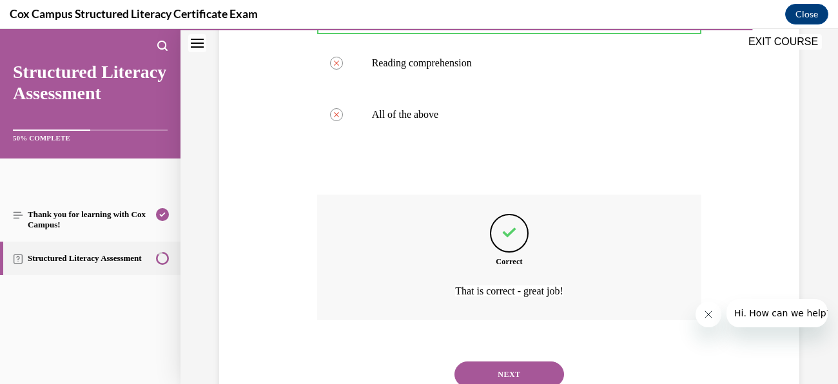
scroll to position [406, 0]
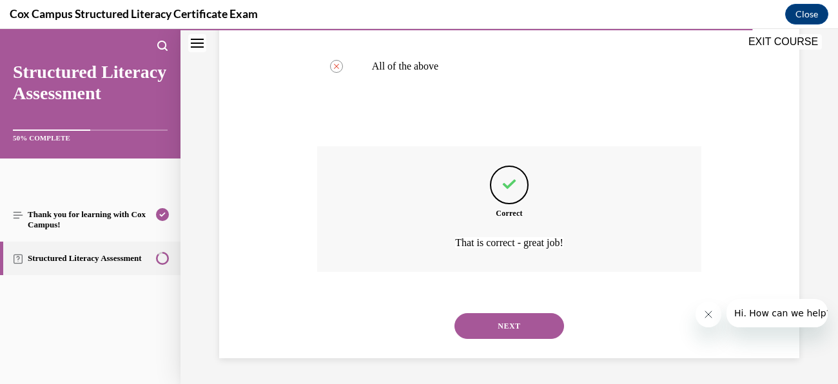
click at [531, 332] on button "NEXT" at bounding box center [510, 326] width 110 height 26
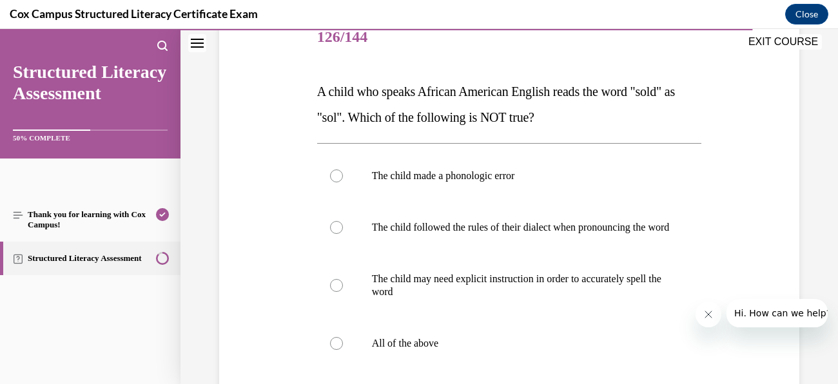
scroll to position [168, 0]
click at [507, 186] on label "The child made a phonologic error" at bounding box center [509, 176] width 385 height 52
click at [343, 182] on input "The child made a phonologic error" at bounding box center [336, 175] width 13 height 13
radio input "true"
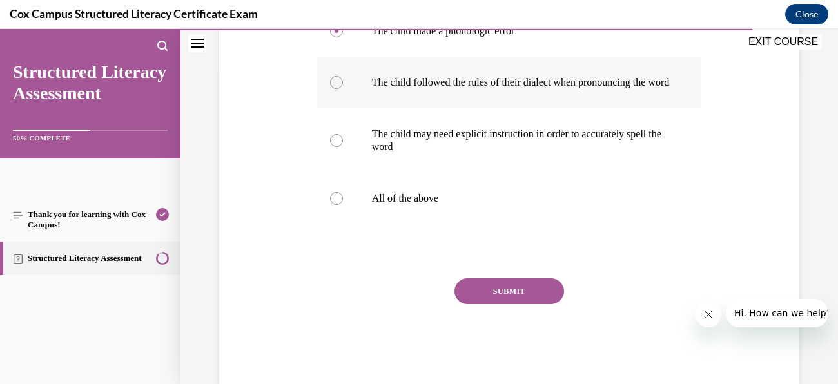
scroll to position [350, 0]
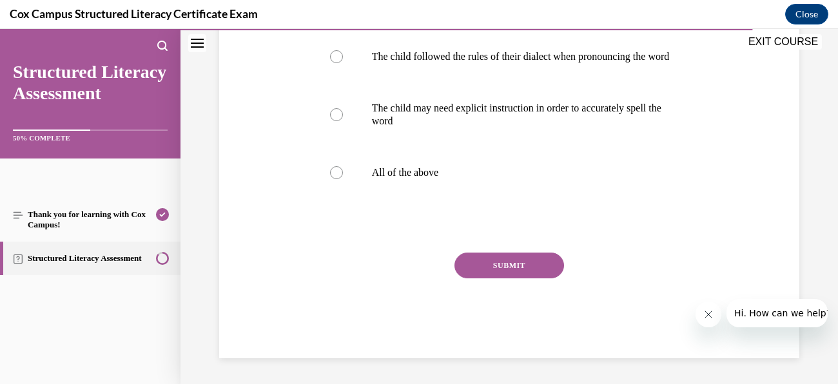
click at [558, 260] on button "SUBMIT" at bounding box center [510, 266] width 110 height 26
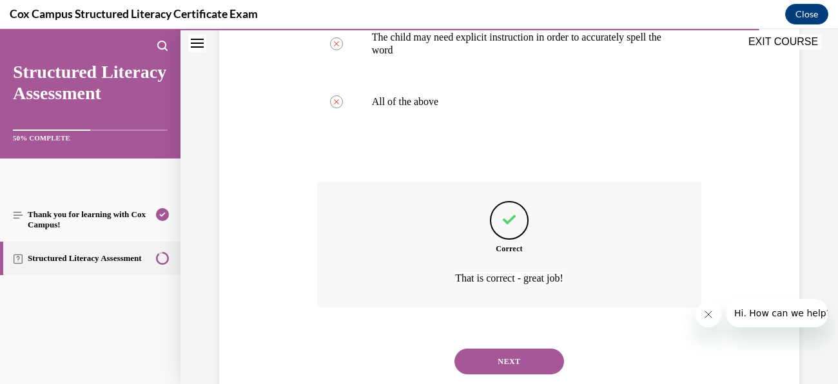
scroll to position [457, 0]
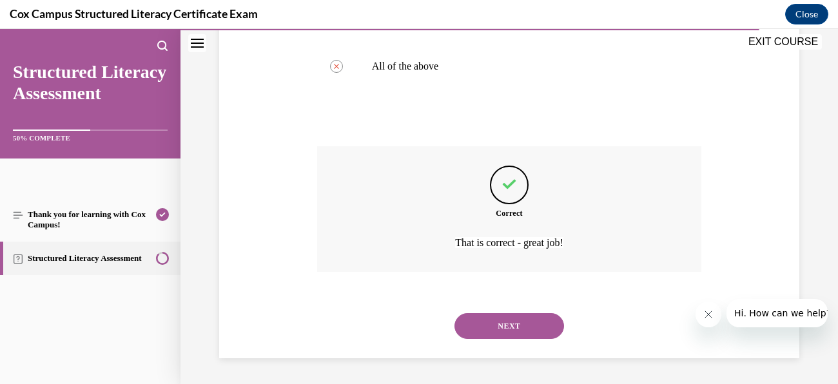
click at [535, 333] on button "NEXT" at bounding box center [510, 326] width 110 height 26
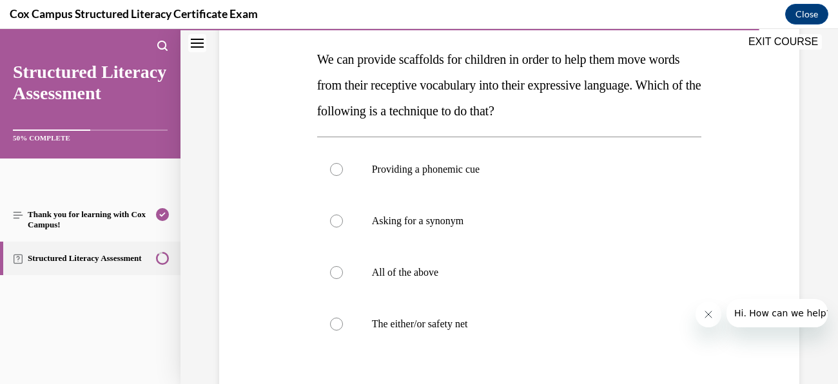
scroll to position [206, 0]
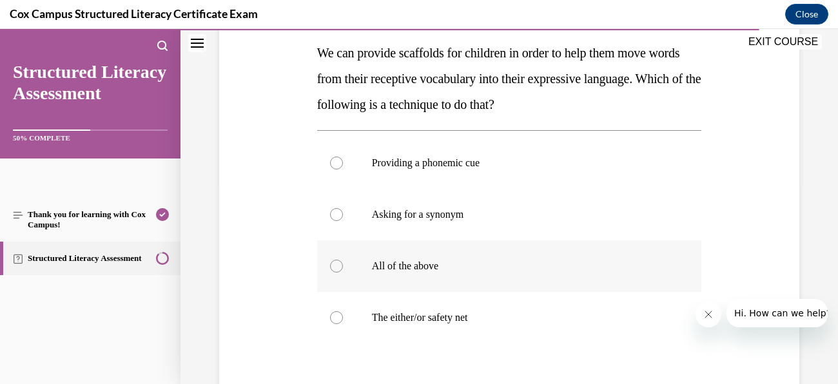
click at [402, 277] on label "All of the above" at bounding box center [509, 267] width 385 height 52
click at [343, 273] on input "All of the above" at bounding box center [336, 266] width 13 height 13
radio input "true"
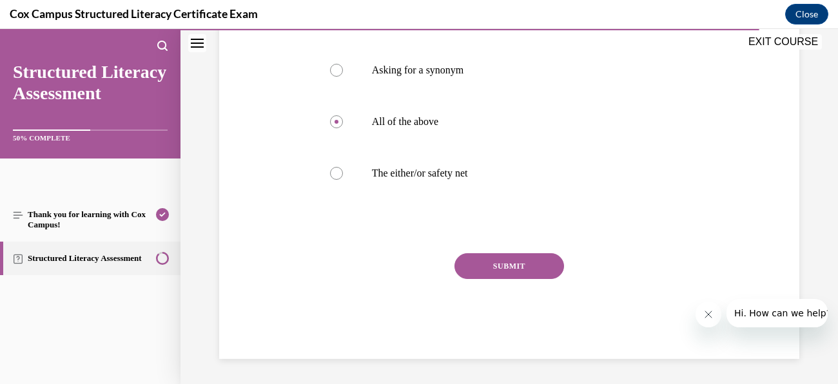
click at [555, 269] on button "SUBMIT" at bounding box center [510, 266] width 110 height 26
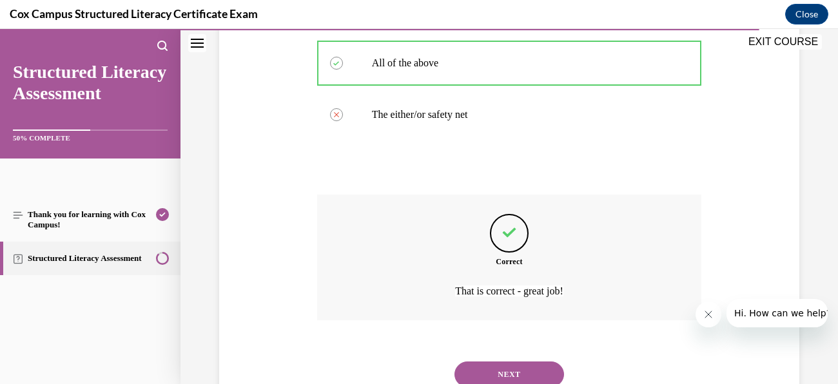
scroll to position [457, 0]
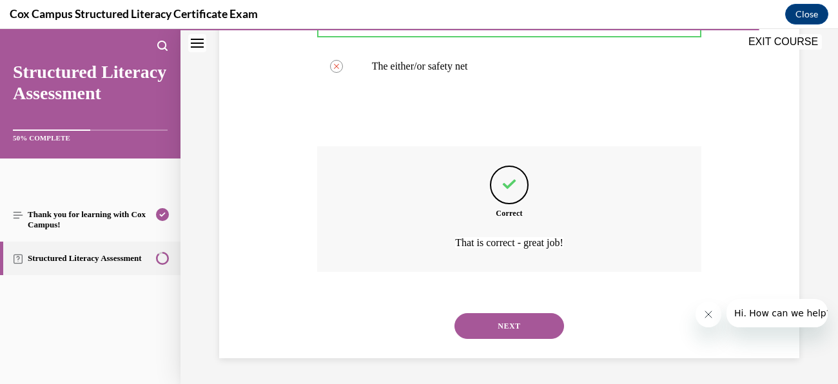
click at [531, 326] on button "NEXT" at bounding box center [510, 326] width 110 height 26
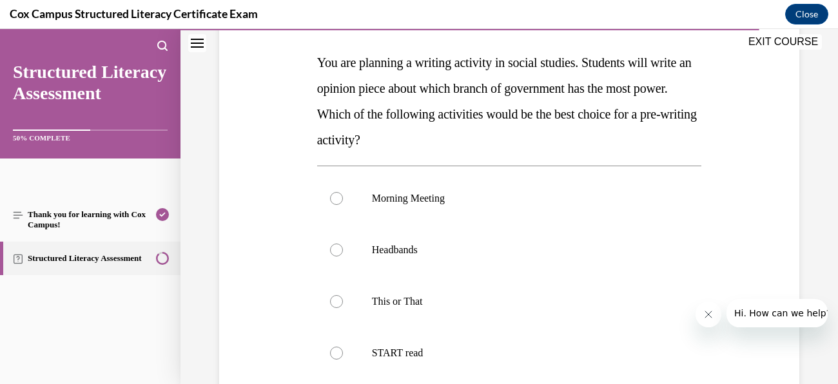
scroll to position [200, 0]
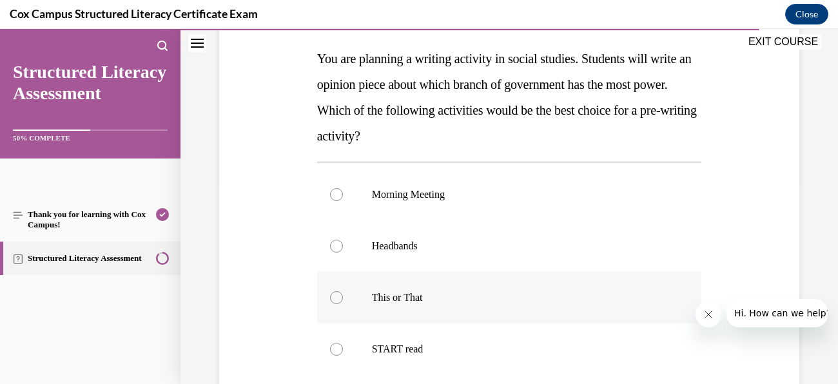
click at [402, 294] on p "This or That" at bounding box center [521, 297] width 298 height 13
click at [343, 294] on input "This or That" at bounding box center [336, 297] width 13 height 13
radio input "true"
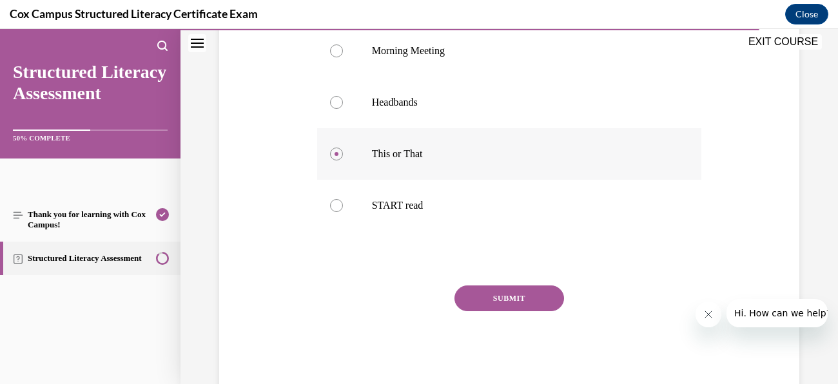
scroll to position [344, 0]
click at [513, 299] on button "SUBMIT" at bounding box center [510, 298] width 110 height 26
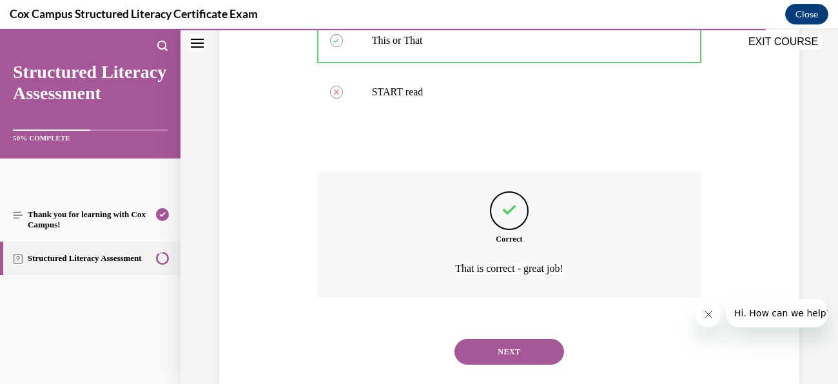
scroll to position [482, 0]
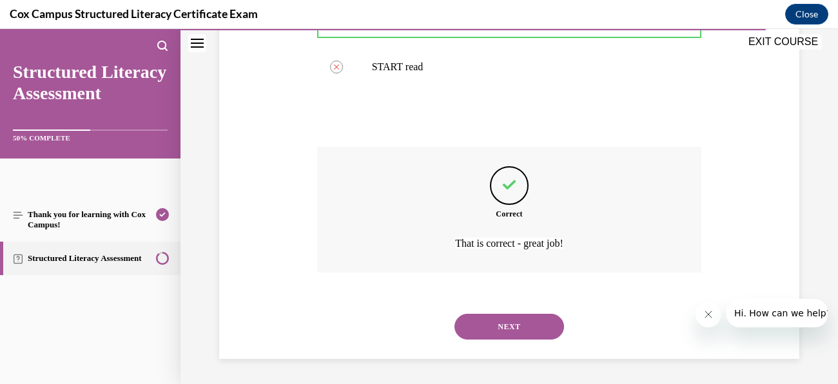
click at [526, 328] on button "NEXT" at bounding box center [510, 327] width 110 height 26
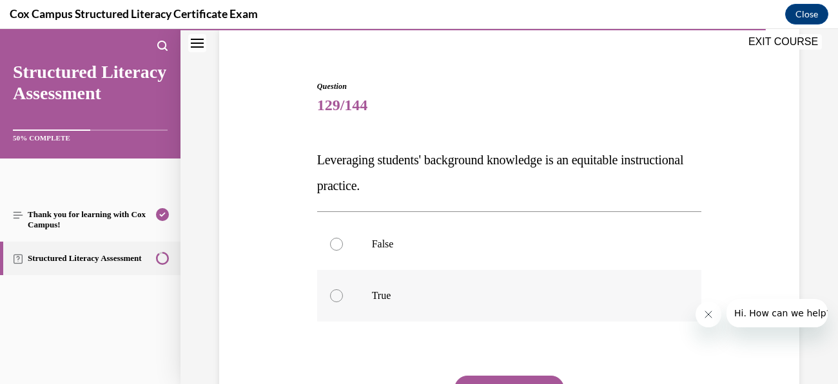
scroll to position [99, 0]
click at [399, 292] on p "True" at bounding box center [521, 295] width 298 height 13
click at [343, 292] on input "True" at bounding box center [336, 295] width 13 height 13
radio input "true"
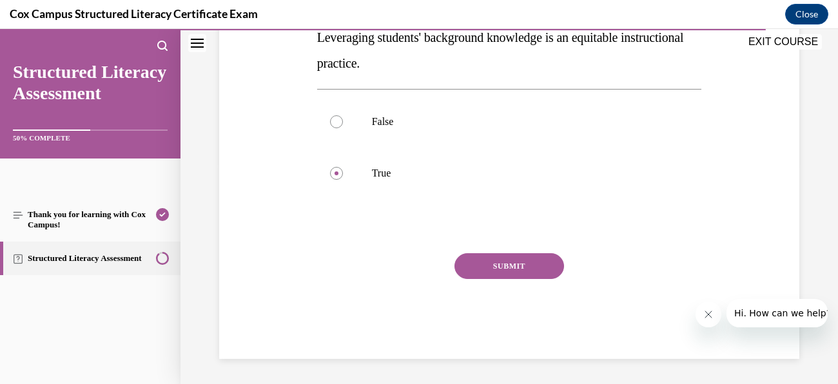
click at [527, 264] on button "SUBMIT" at bounding box center [510, 266] width 110 height 26
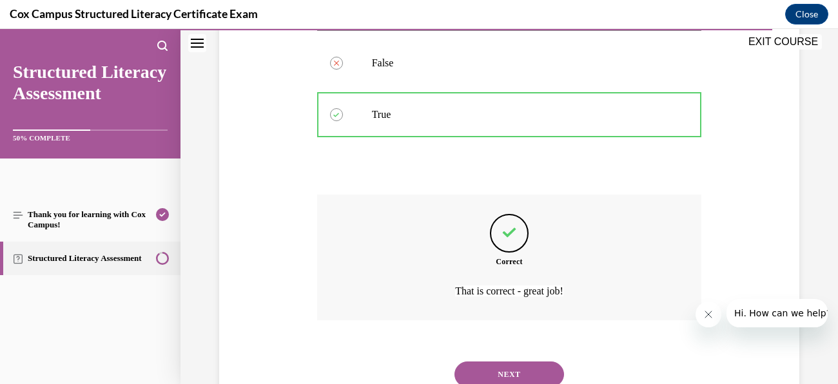
scroll to position [328, 0]
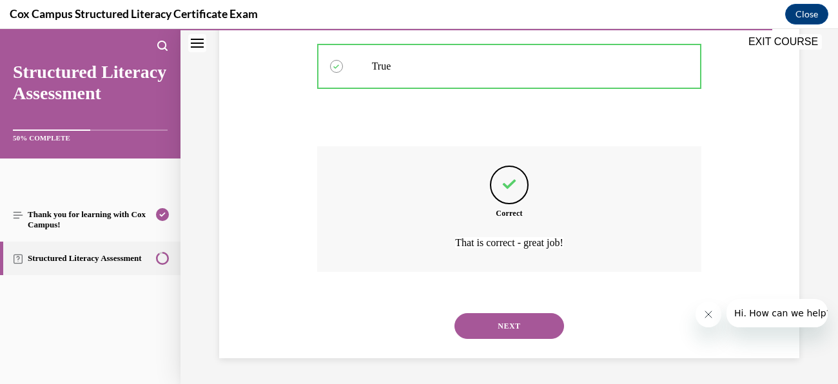
click at [538, 328] on button "NEXT" at bounding box center [510, 326] width 110 height 26
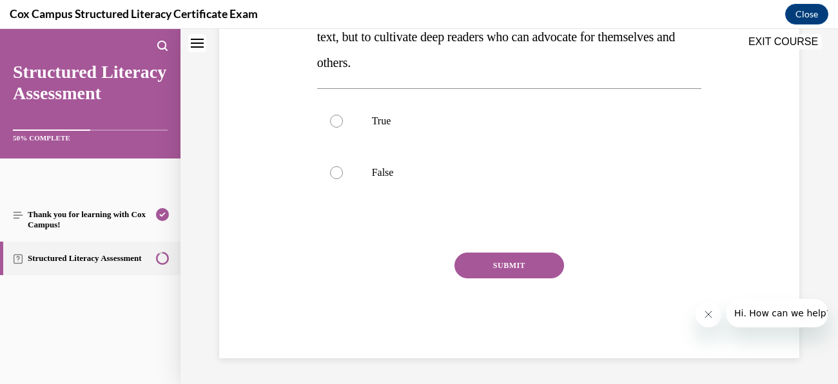
scroll to position [0, 0]
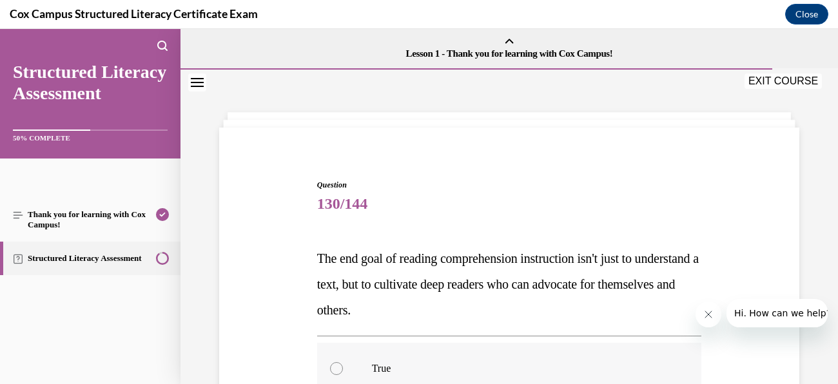
click at [363, 370] on label "True" at bounding box center [509, 369] width 385 height 52
click at [343, 370] on input "True" at bounding box center [336, 368] width 13 height 13
radio input "true"
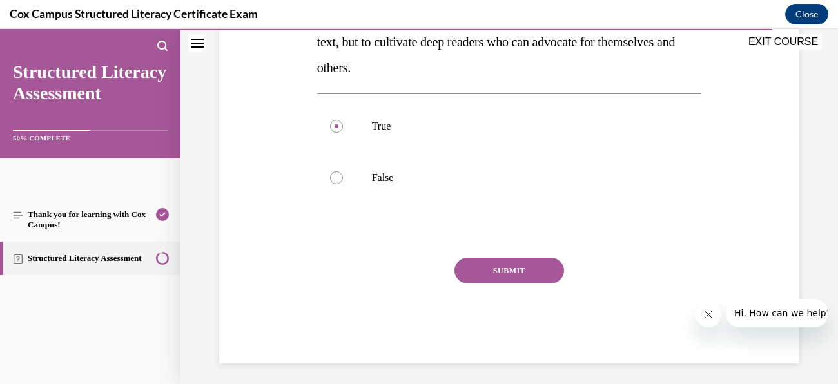
scroll to position [247, 0]
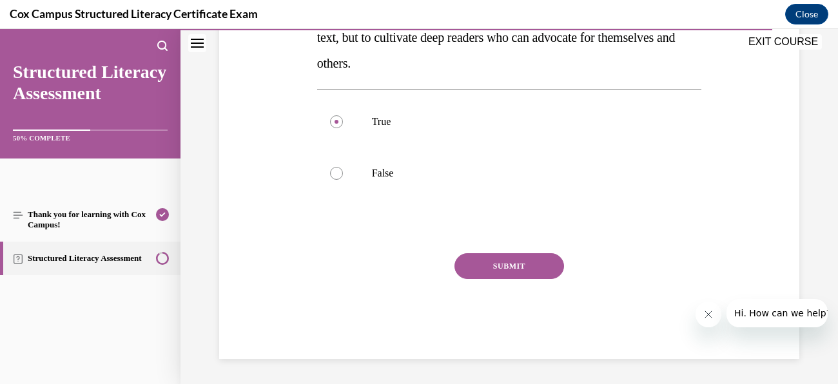
click at [529, 264] on button "SUBMIT" at bounding box center [510, 266] width 110 height 26
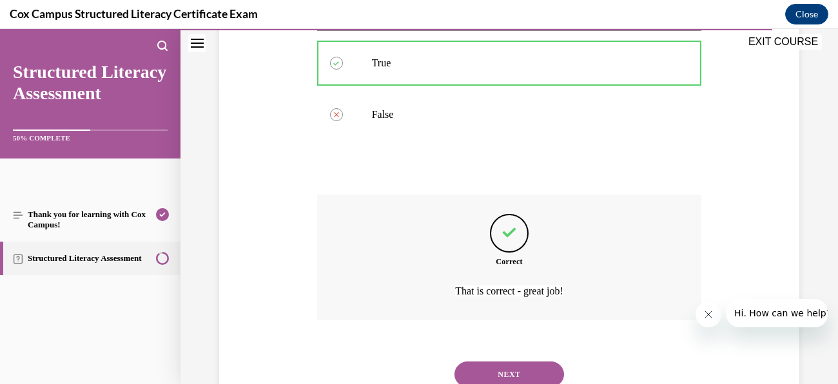
scroll to position [354, 0]
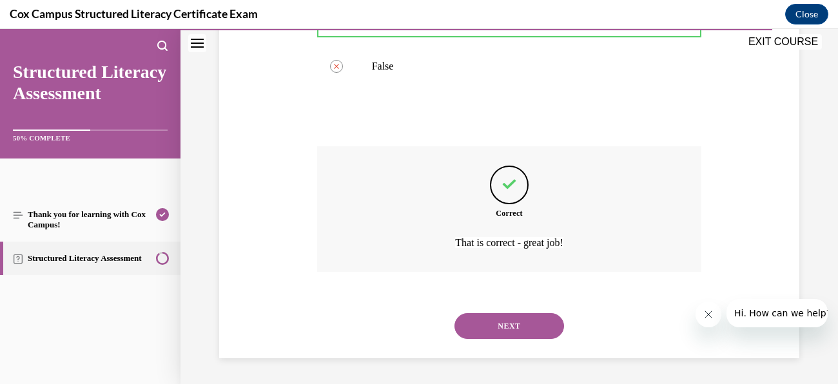
click at [504, 331] on button "NEXT" at bounding box center [510, 326] width 110 height 26
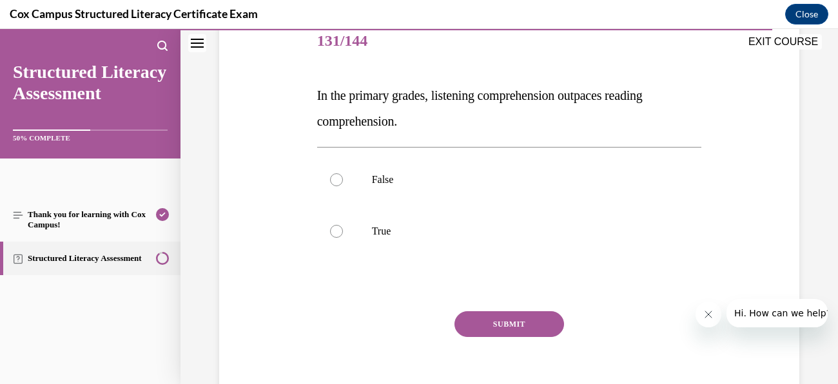
scroll to position [173, 0]
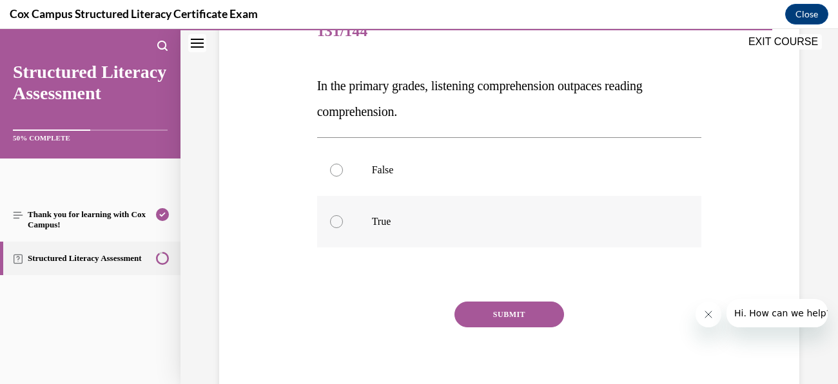
click at [400, 235] on label "True" at bounding box center [509, 222] width 385 height 52
click at [343, 228] on input "True" at bounding box center [336, 221] width 13 height 13
radio input "true"
click at [531, 313] on button "SUBMIT" at bounding box center [510, 315] width 110 height 26
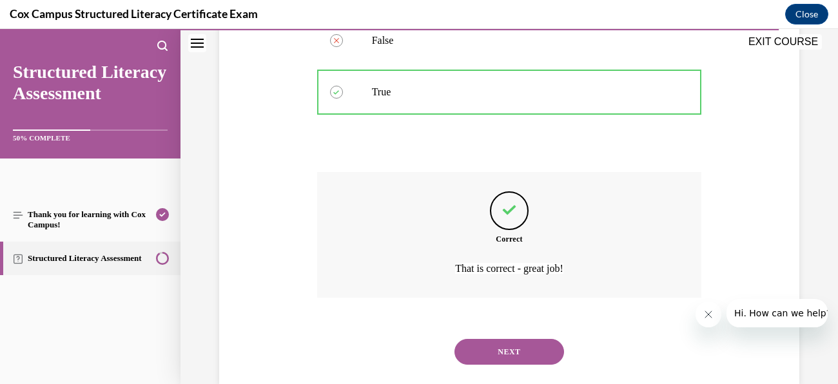
scroll to position [328, 0]
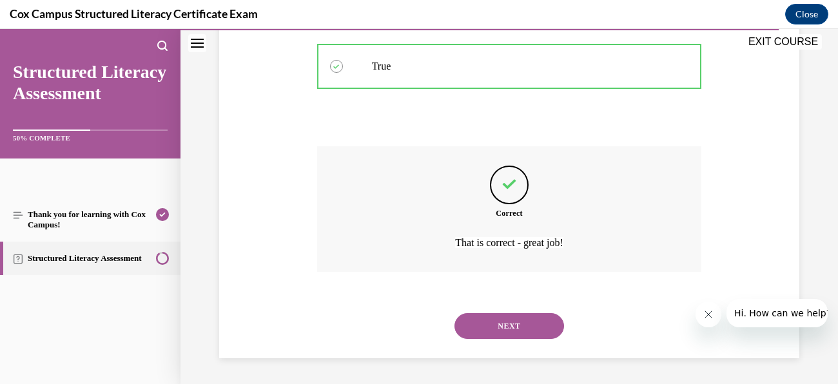
click at [524, 319] on button "NEXT" at bounding box center [510, 326] width 110 height 26
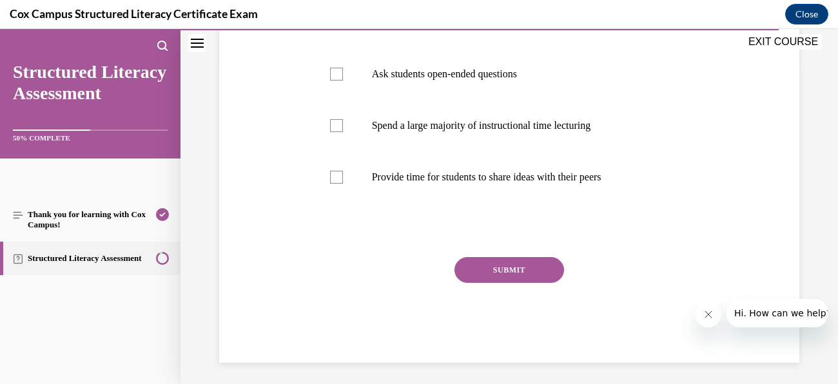
scroll to position [324, 0]
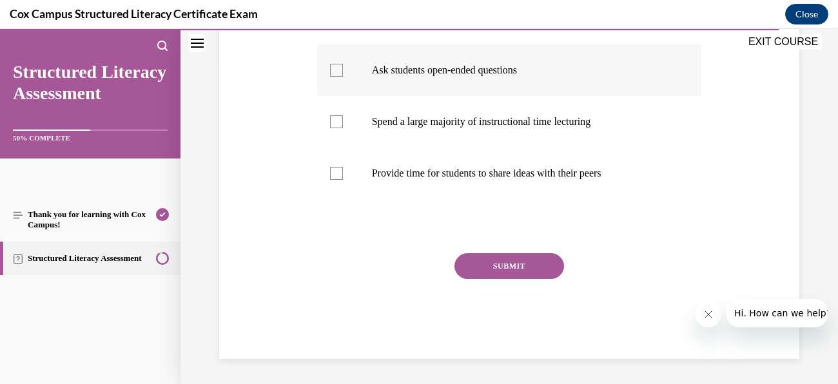
click at [336, 72] on div at bounding box center [336, 70] width 13 height 13
click at [336, 72] on input "Ask students open-ended questions" at bounding box center [336, 70] width 13 height 13
checkbox input "true"
click at [335, 169] on div at bounding box center [336, 173] width 13 height 13
click at [335, 169] on input "Provide time for students to share ideas with their peers" at bounding box center [336, 173] width 13 height 13
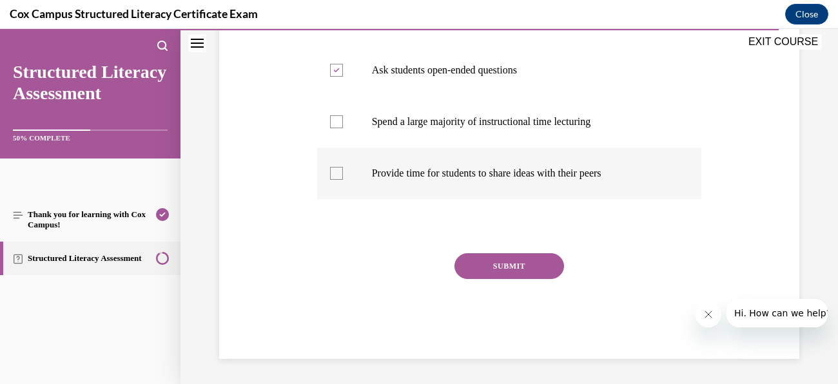
checkbox input "true"
click at [530, 267] on button "SUBMIT" at bounding box center [510, 266] width 110 height 26
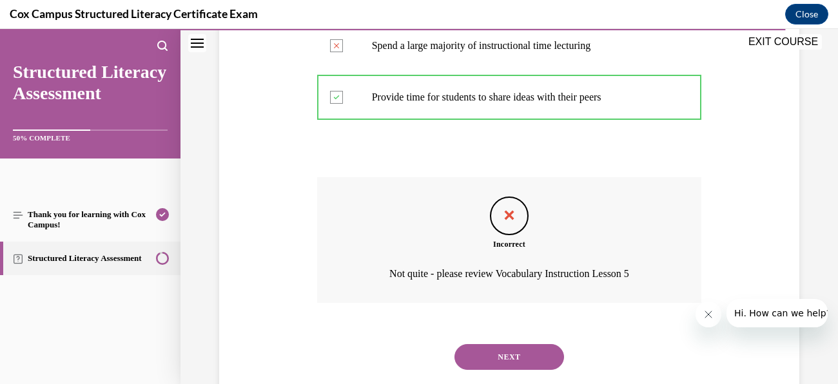
scroll to position [410, 0]
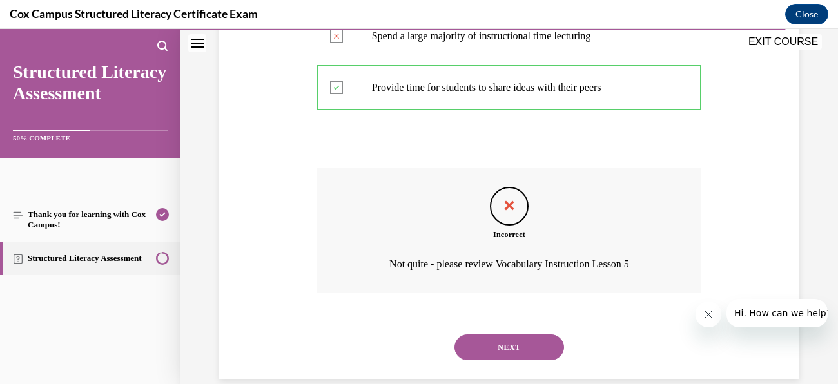
click at [538, 351] on button "NEXT" at bounding box center [510, 348] width 110 height 26
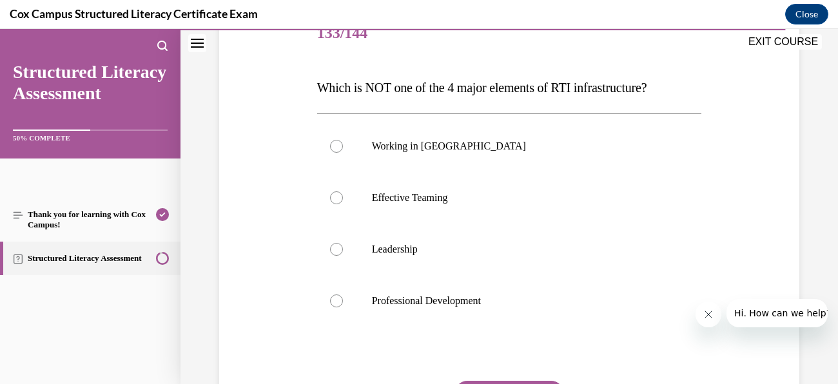
scroll to position [172, 0]
click at [335, 146] on div at bounding box center [336, 145] width 13 height 13
click at [335, 146] on input "Working in Silos" at bounding box center [336, 145] width 13 height 13
radio input "true"
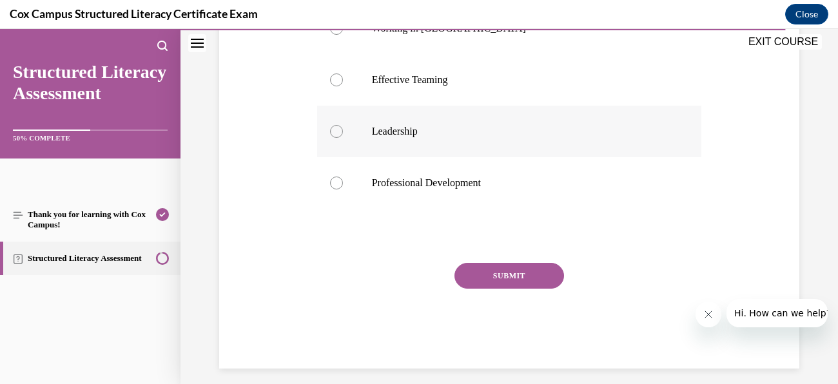
scroll to position [295, 0]
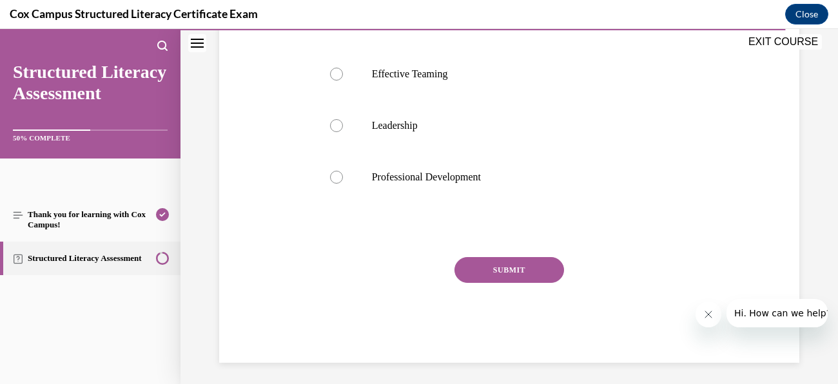
click at [526, 265] on button "SUBMIT" at bounding box center [510, 270] width 110 height 26
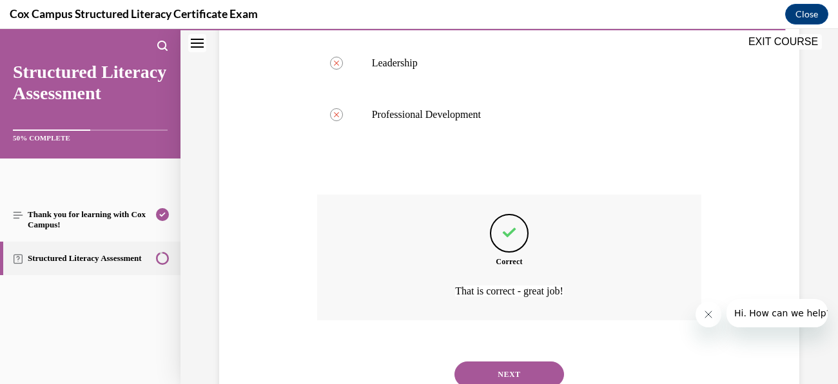
scroll to position [406, 0]
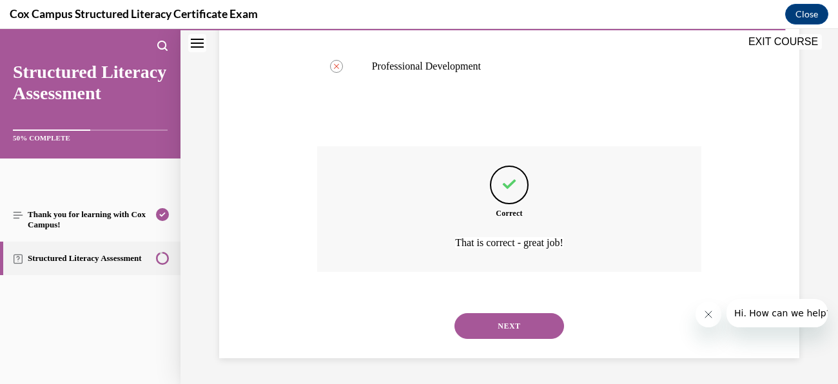
click at [536, 322] on button "NEXT" at bounding box center [510, 326] width 110 height 26
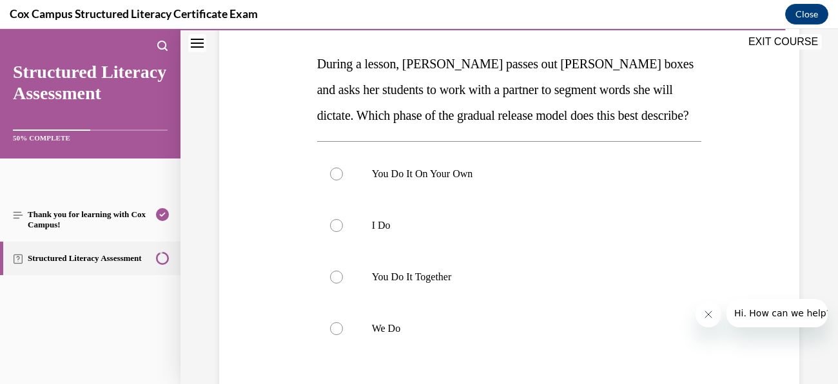
scroll to position [195, 0]
click at [402, 328] on p "We Do" at bounding box center [521, 328] width 298 height 13
click at [343, 328] on input "We Do" at bounding box center [336, 328] width 13 height 13
radio input "true"
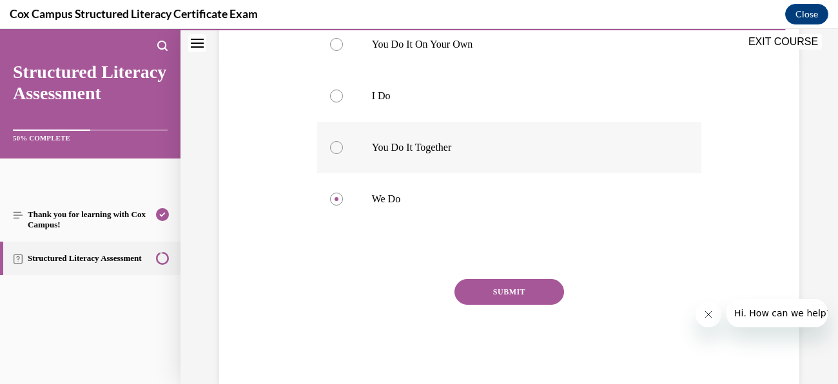
scroll to position [292, 0]
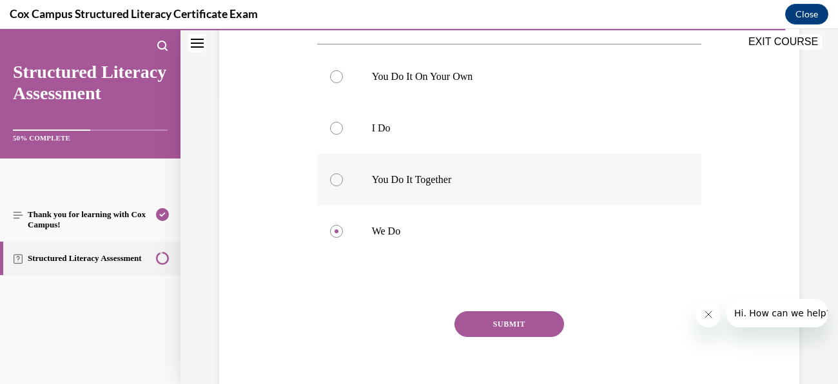
click at [402, 191] on label "You Do It Together" at bounding box center [509, 180] width 385 height 52
click at [343, 186] on input "You Do It Together" at bounding box center [336, 179] width 13 height 13
radio input "true"
click at [504, 319] on button "SUBMIT" at bounding box center [510, 324] width 110 height 26
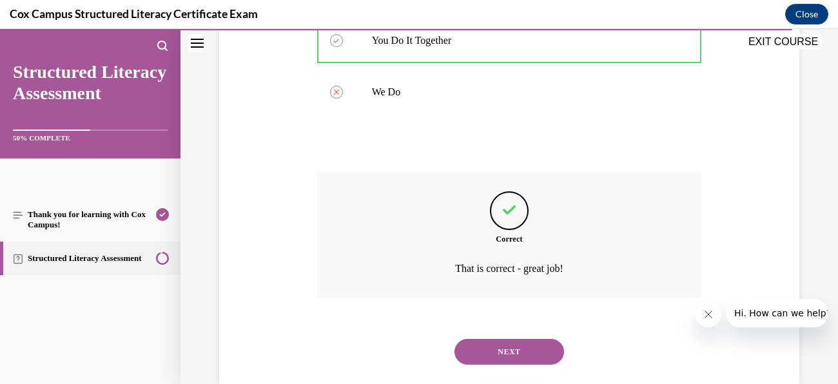
scroll to position [457, 0]
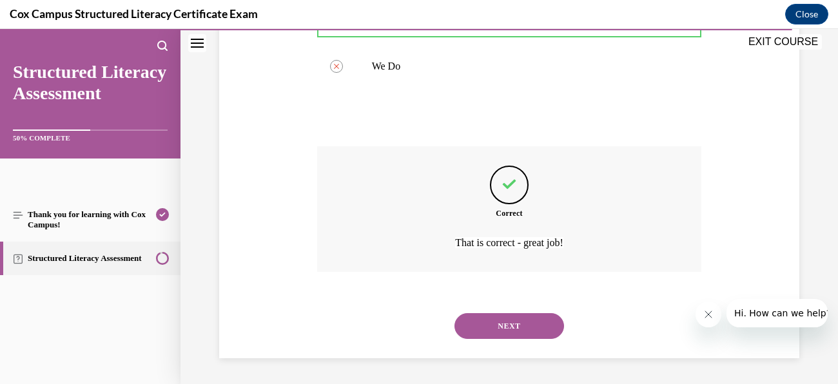
click at [528, 326] on button "NEXT" at bounding box center [510, 326] width 110 height 26
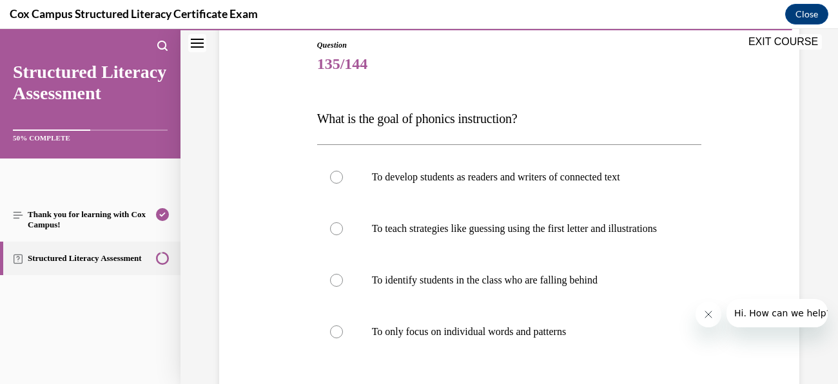
scroll to position [147, 0]
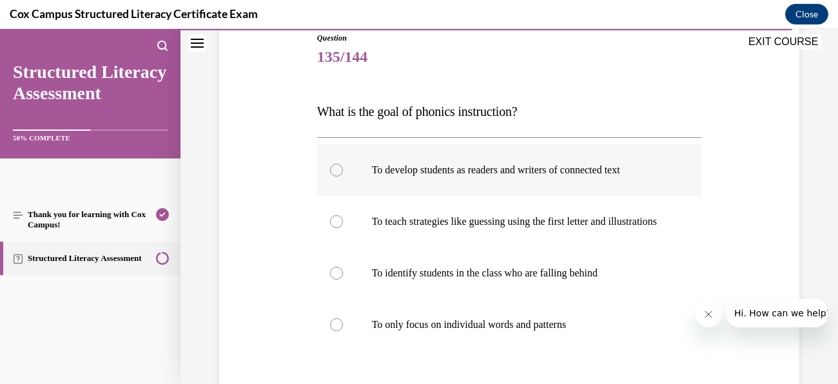
click at [538, 175] on p "To develop students as readers and writers of connected text" at bounding box center [521, 170] width 298 height 13
click at [343, 175] on input "To develop students as readers and writers of connected text" at bounding box center [336, 170] width 13 height 13
radio input "true"
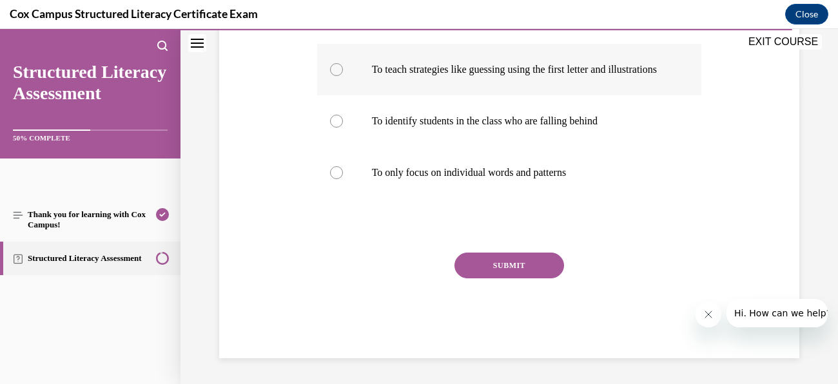
scroll to position [311, 0]
click at [525, 261] on button "SUBMIT" at bounding box center [510, 266] width 110 height 26
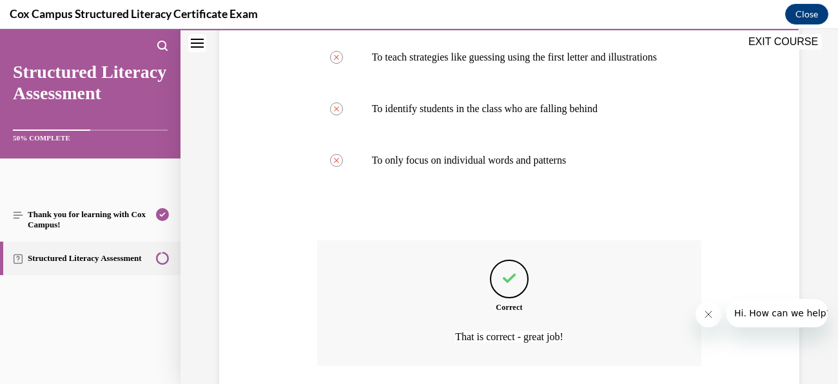
scroll to position [419, 0]
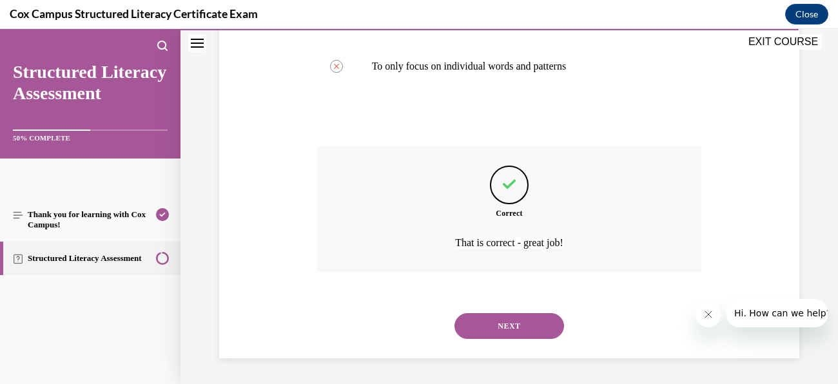
click at [535, 333] on button "NEXT" at bounding box center [510, 326] width 110 height 26
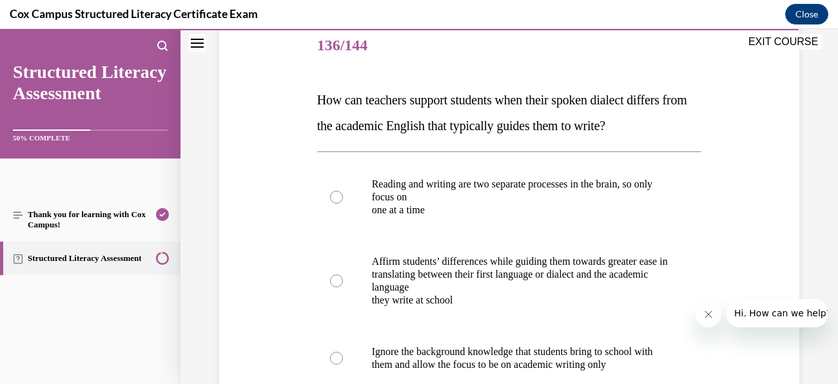
scroll to position [140, 0]
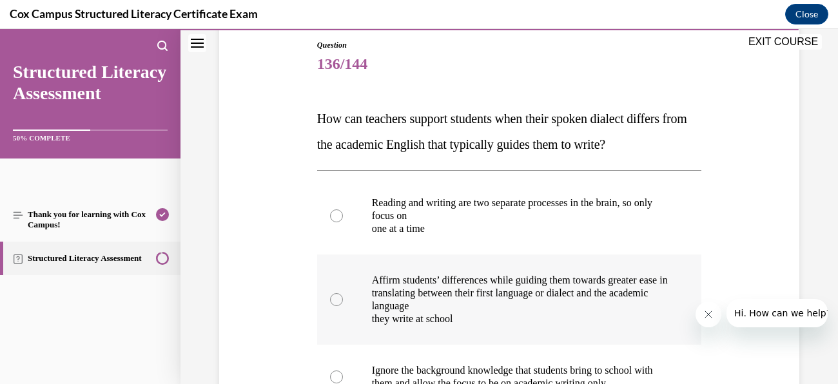
click at [431, 287] on p "Affirm students’ differences while guiding them towards greater ease in" at bounding box center [521, 280] width 298 height 13
click at [343, 297] on input "Affirm students’ differences while guiding them towards greater ease in transla…" at bounding box center [336, 299] width 13 height 13
radio input "true"
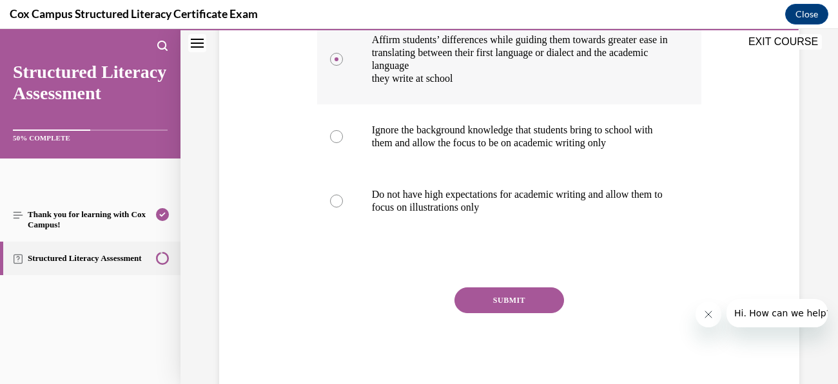
scroll to position [384, 0]
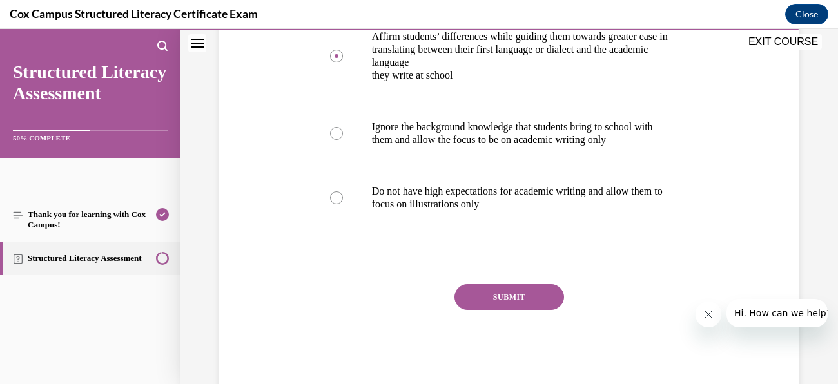
click at [545, 302] on button "SUBMIT" at bounding box center [510, 297] width 110 height 26
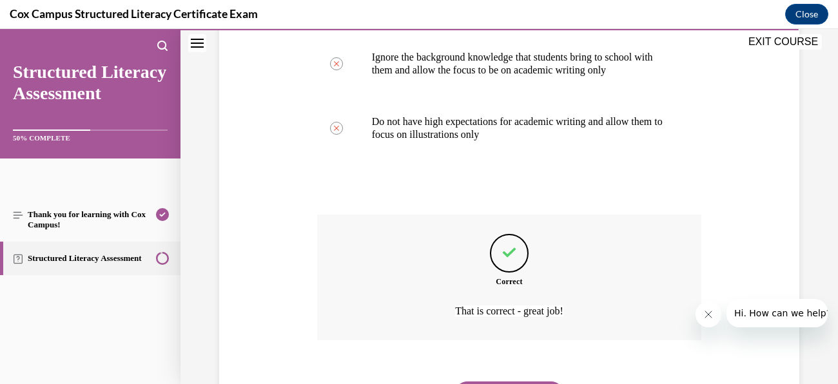
scroll to position [534, 0]
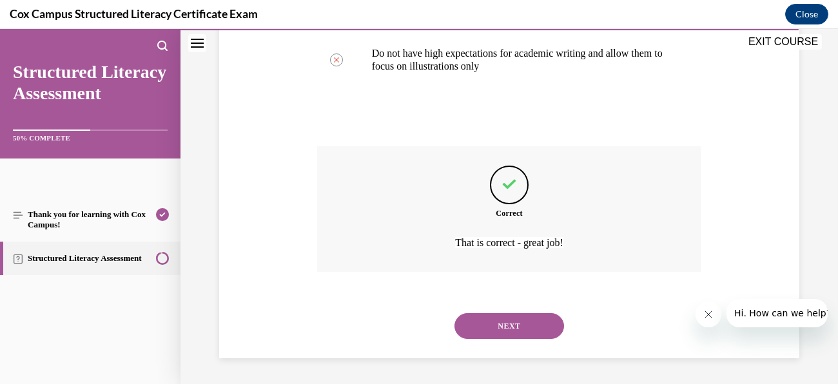
click at [542, 325] on button "NEXT" at bounding box center [510, 326] width 110 height 26
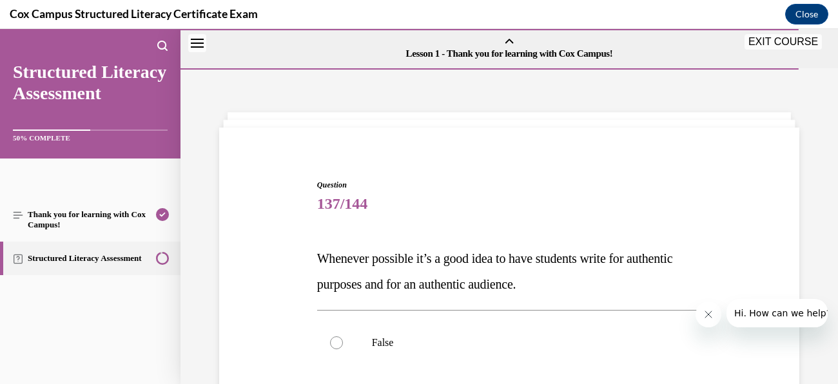
scroll to position [79, 0]
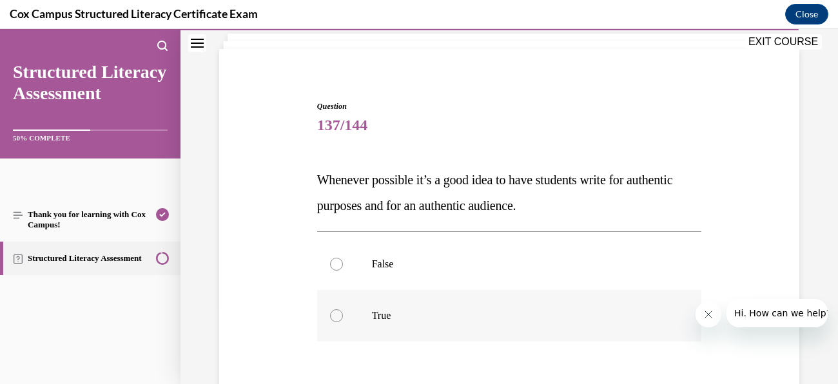
click at [379, 326] on label "True" at bounding box center [509, 316] width 385 height 52
click at [343, 322] on input "True" at bounding box center [336, 316] width 13 height 13
radio input "true"
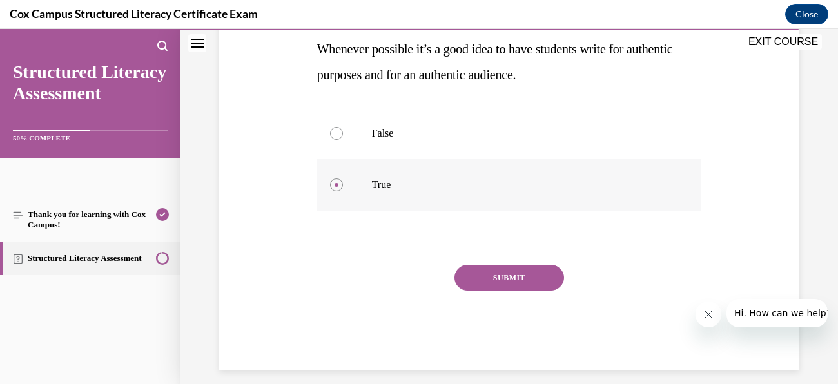
scroll to position [210, 0]
click at [525, 273] on button "SUBMIT" at bounding box center [510, 277] width 110 height 26
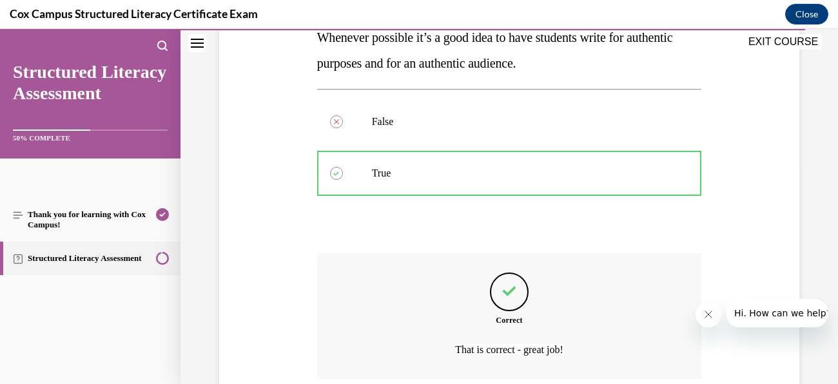
scroll to position [328, 0]
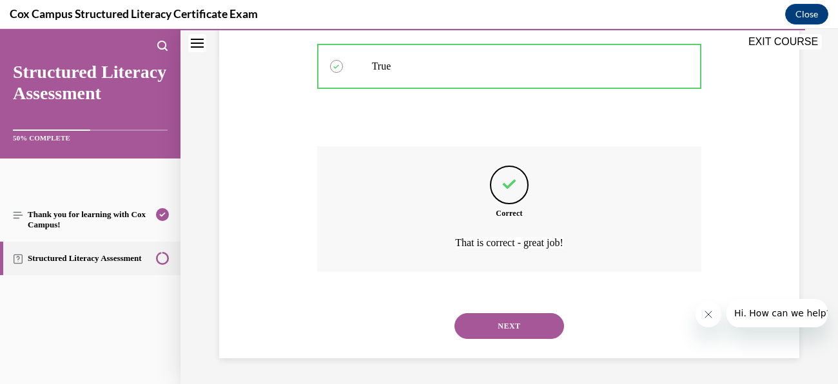
click at [522, 328] on button "NEXT" at bounding box center [510, 326] width 110 height 26
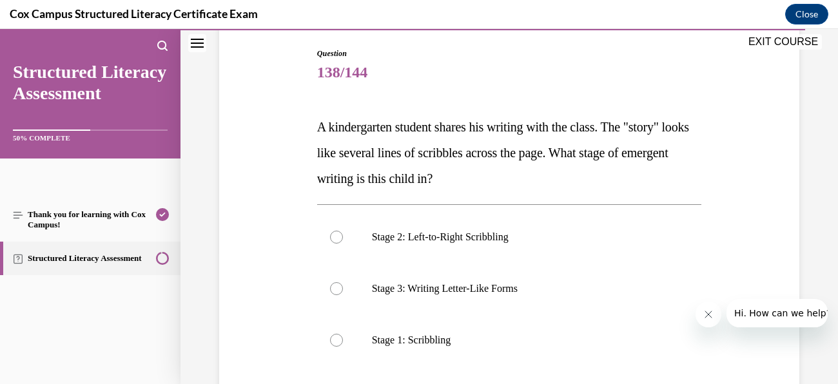
scroll to position [137, 0]
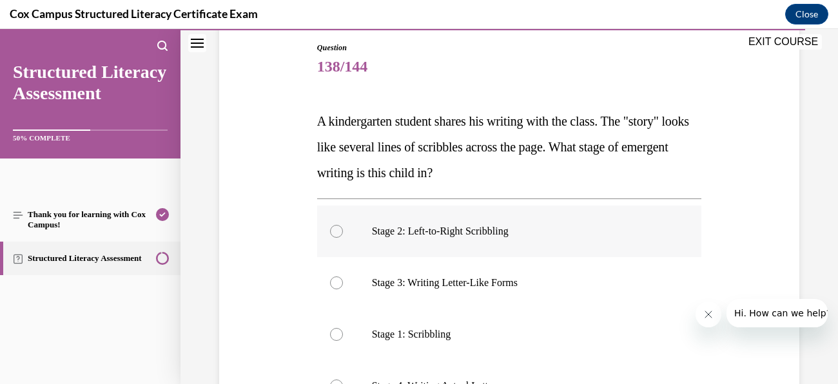
click at [478, 237] on label "Stage 2: Left-to-Right Scribbling" at bounding box center [509, 232] width 385 height 52
click at [343, 237] on input "Stage 2: Left-to-Right Scribbling" at bounding box center [336, 231] width 13 height 13
radio input "true"
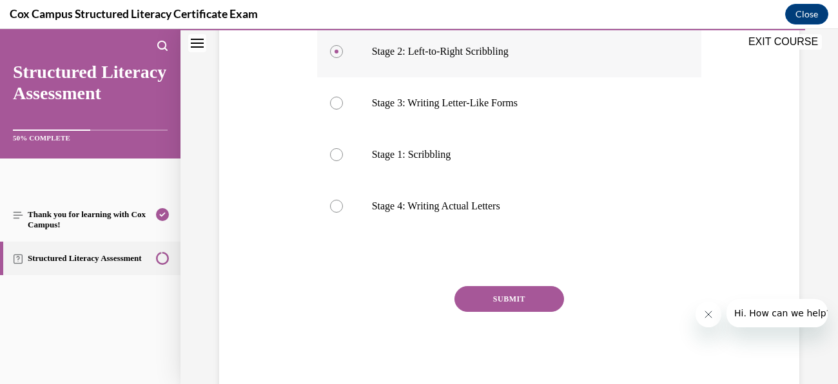
scroll to position [318, 0]
click at [516, 290] on button "SUBMIT" at bounding box center [510, 299] width 110 height 26
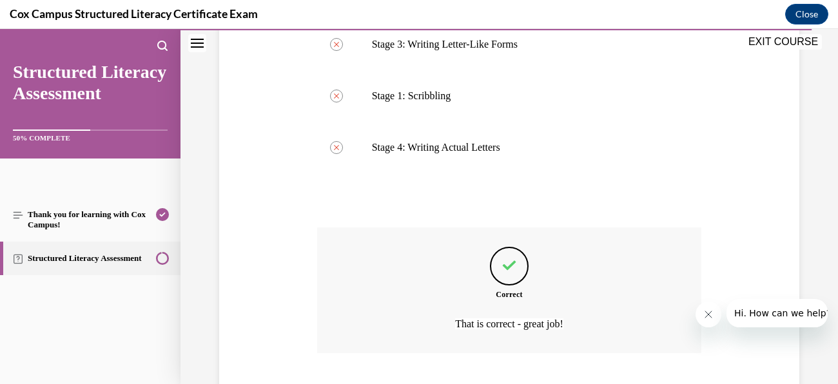
scroll to position [457, 0]
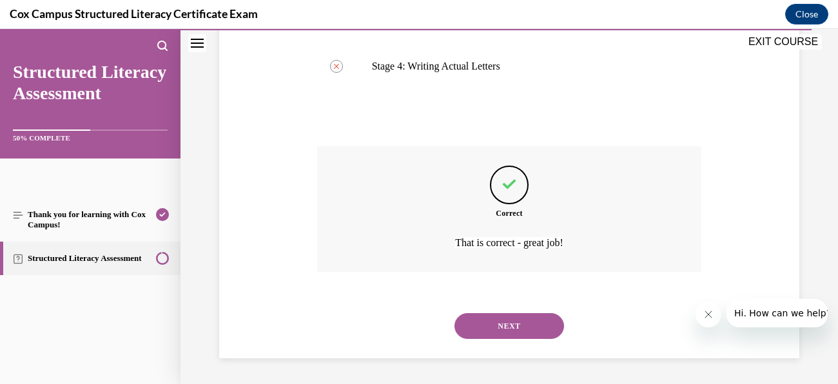
click at [533, 328] on button "NEXT" at bounding box center [510, 326] width 110 height 26
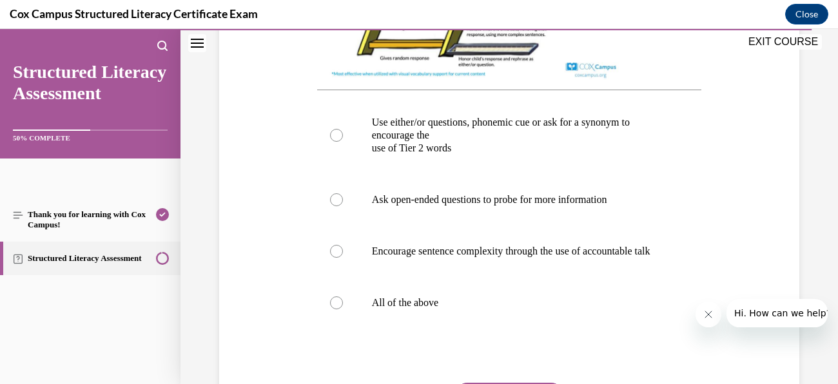
scroll to position [556, 0]
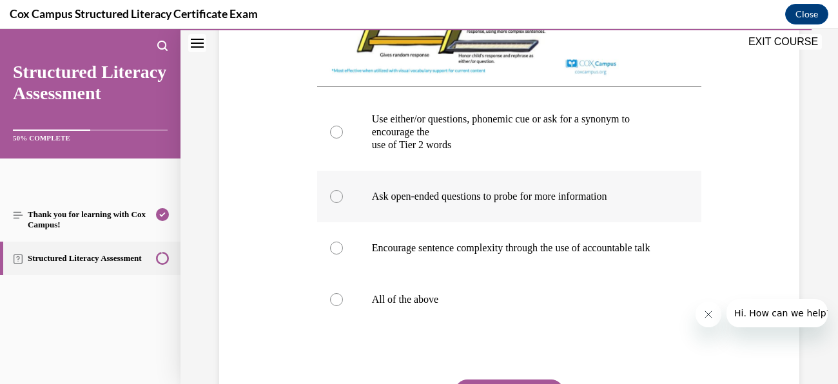
click at [597, 209] on label "Ask open-ended questions to probe for more information" at bounding box center [509, 197] width 385 height 52
click at [343, 203] on input "Ask open-ended questions to probe for more information" at bounding box center [336, 196] width 13 height 13
radio input "true"
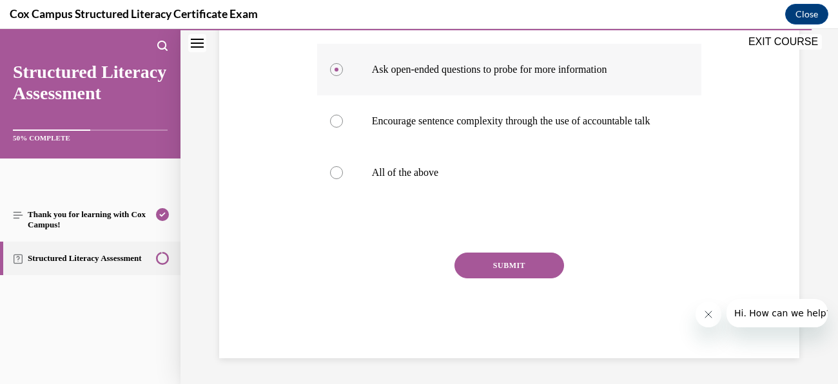
scroll to position [695, 0]
click at [531, 263] on button "SUBMIT" at bounding box center [510, 266] width 110 height 26
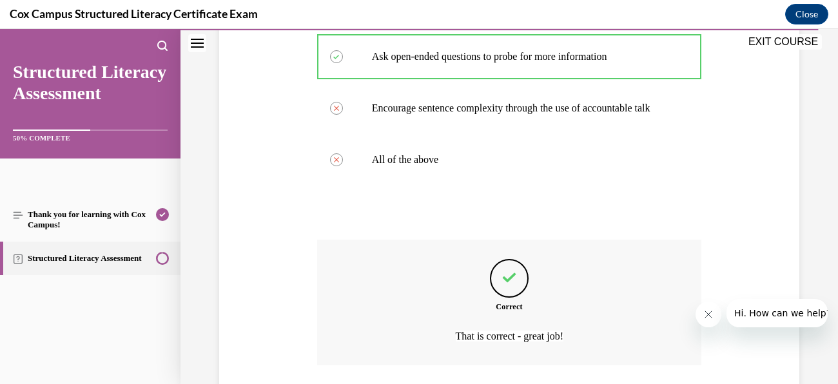
scroll to position [802, 0]
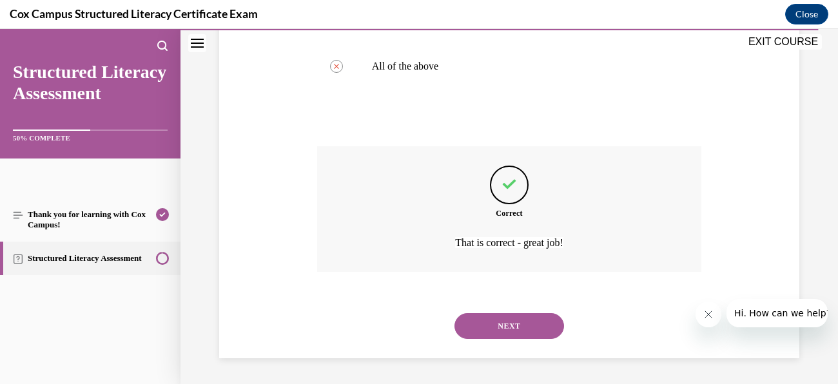
click at [534, 326] on button "NEXT" at bounding box center [510, 326] width 110 height 26
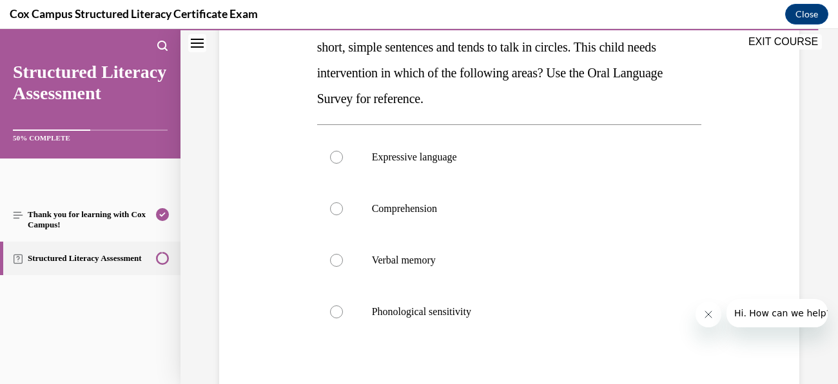
scroll to position [241, 0]
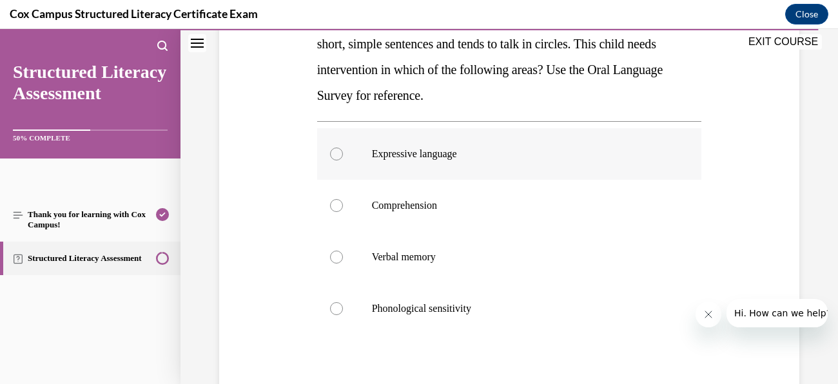
click at [429, 152] on p "Expressive language" at bounding box center [521, 154] width 298 height 13
click at [343, 152] on input "Expressive language" at bounding box center [336, 154] width 13 height 13
radio input "true"
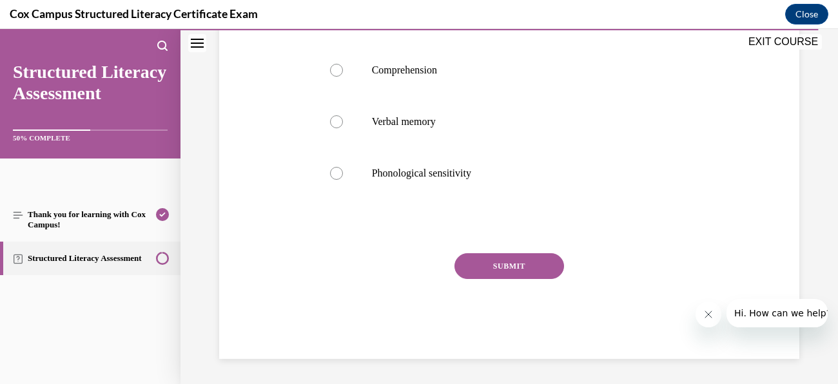
click at [515, 263] on button "SUBMIT" at bounding box center [510, 266] width 110 height 26
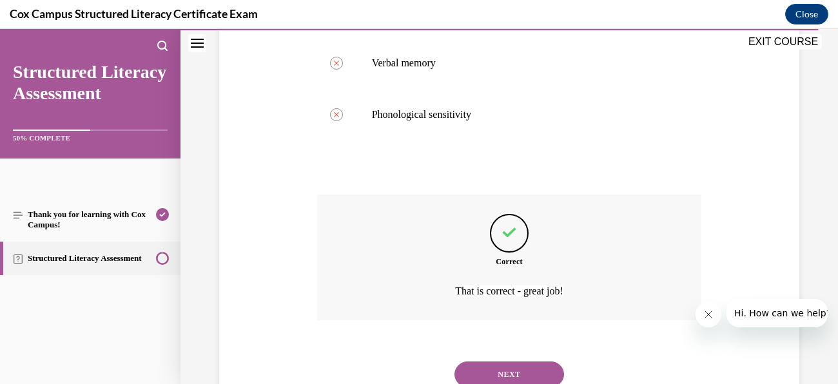
scroll to position [482, 0]
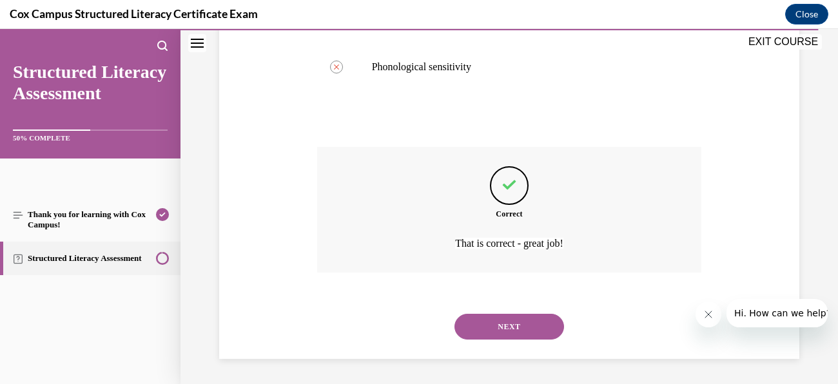
click at [522, 327] on button "NEXT" at bounding box center [510, 327] width 110 height 26
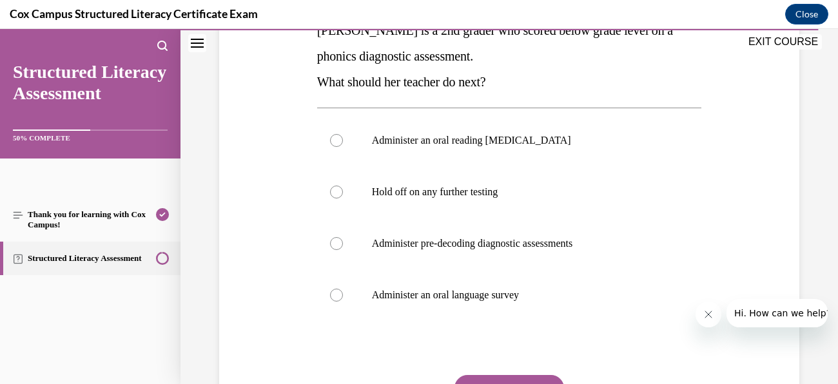
scroll to position [230, 0]
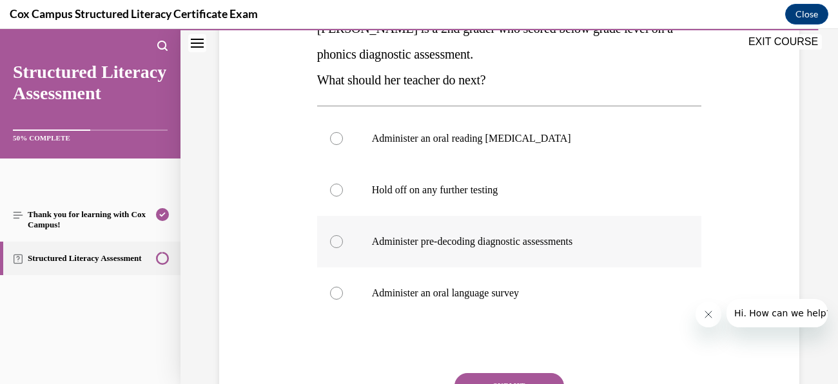
click at [529, 242] on p "Administer pre-decoding diagnostic assessments" at bounding box center [521, 241] width 298 height 13
click at [343, 242] on input "Administer pre-decoding diagnostic assessments" at bounding box center [336, 241] width 13 height 13
radio input "true"
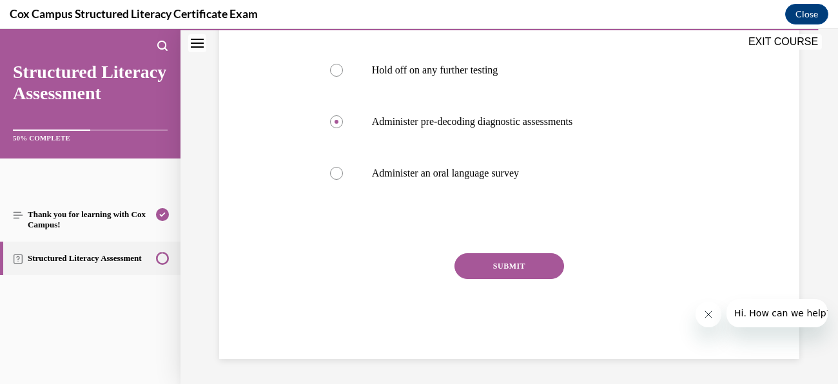
click at [527, 268] on button "SUBMIT" at bounding box center [510, 266] width 110 height 26
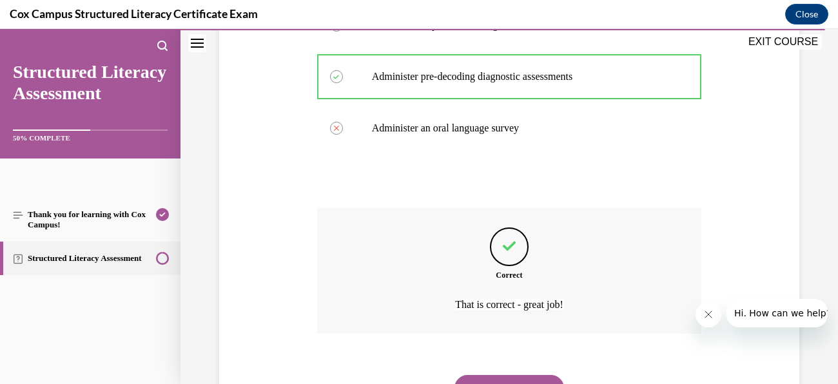
scroll to position [457, 0]
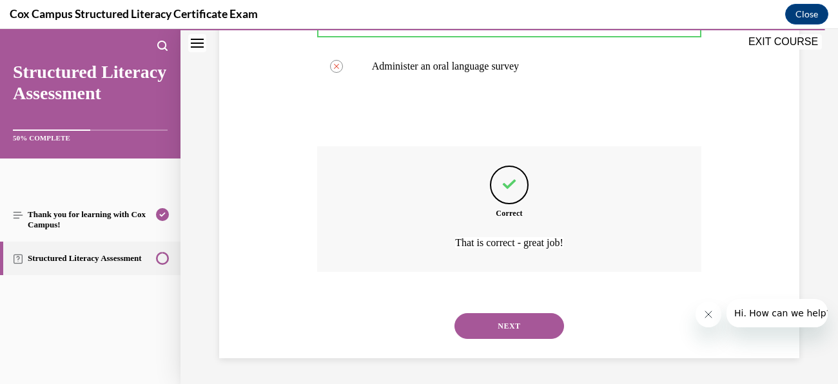
click at [536, 338] on button "NEXT" at bounding box center [510, 326] width 110 height 26
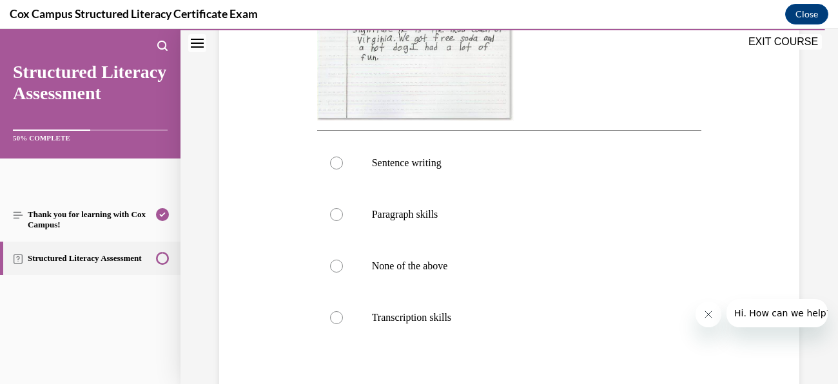
scroll to position [462, 0]
click at [404, 220] on p "Paragraph skills" at bounding box center [521, 213] width 298 height 13
click at [343, 220] on input "Paragraph skills" at bounding box center [336, 213] width 13 height 13
radio input "true"
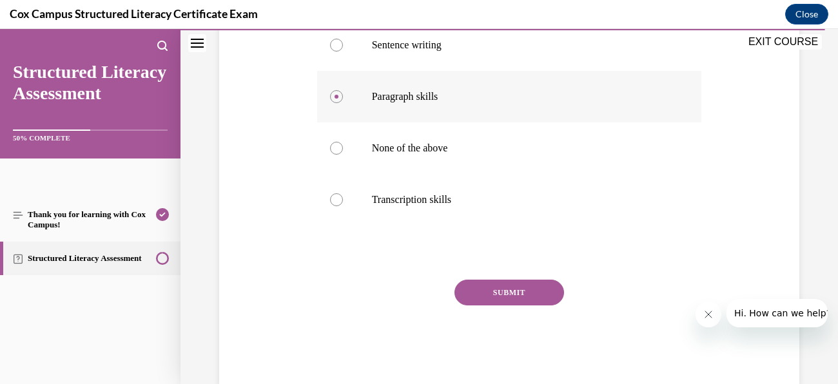
scroll to position [631, 0]
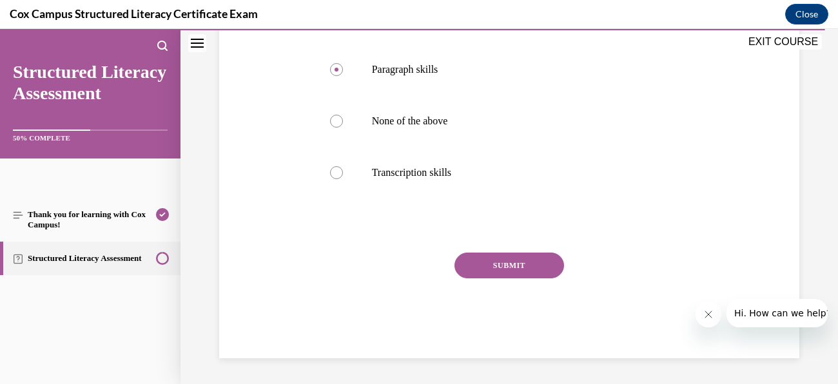
click at [525, 262] on button "SUBMIT" at bounding box center [510, 266] width 110 height 26
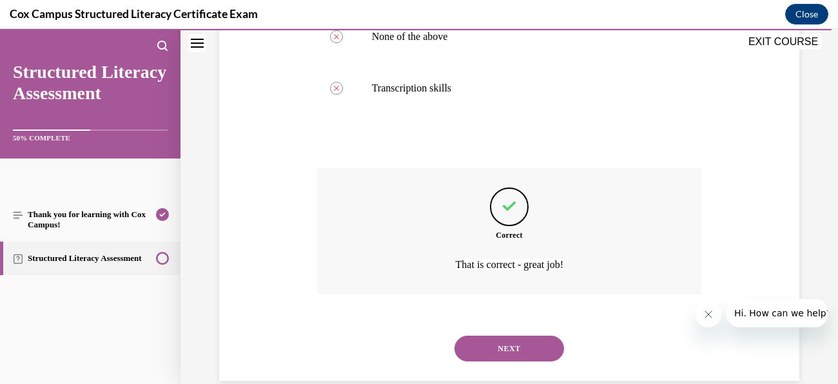
scroll to position [737, 0]
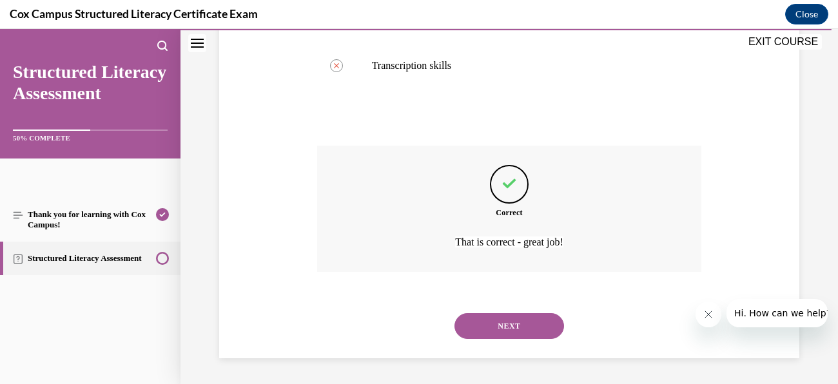
click at [526, 328] on button "NEXT" at bounding box center [510, 326] width 110 height 26
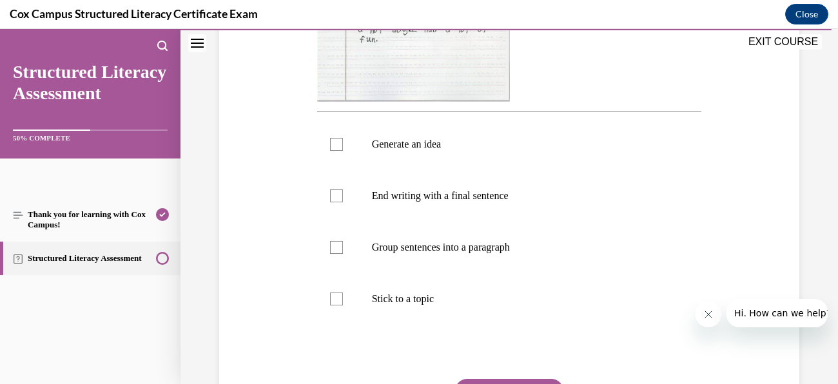
scroll to position [454, 0]
click at [330, 305] on div at bounding box center [336, 298] width 13 height 13
click at [330, 305] on input "Stick to a topic" at bounding box center [336, 298] width 13 height 13
checkbox input "true"
click at [339, 253] on div at bounding box center [336, 247] width 13 height 13
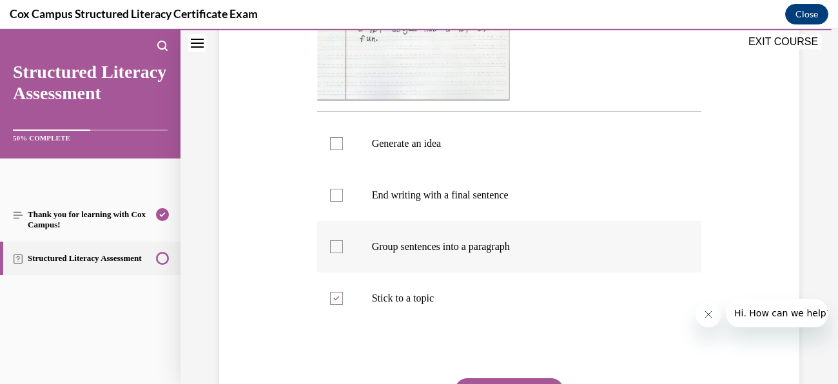
click at [339, 253] on input "Group sentences into a paragraph" at bounding box center [336, 247] width 13 height 13
checkbox input "true"
click at [340, 202] on div at bounding box center [336, 195] width 13 height 13
click at [340, 202] on input "End writing with a final sentence" at bounding box center [336, 195] width 13 height 13
checkbox input "true"
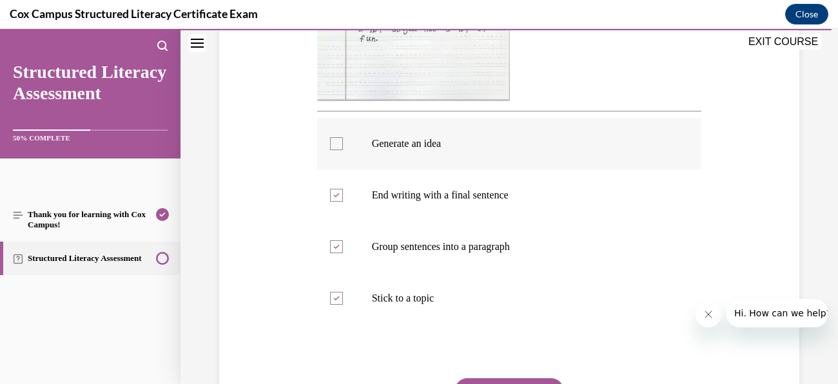
click at [342, 150] on div at bounding box center [336, 143] width 13 height 13
click at [342, 150] on input "Generate an idea" at bounding box center [336, 143] width 13 height 13
checkbox input "true"
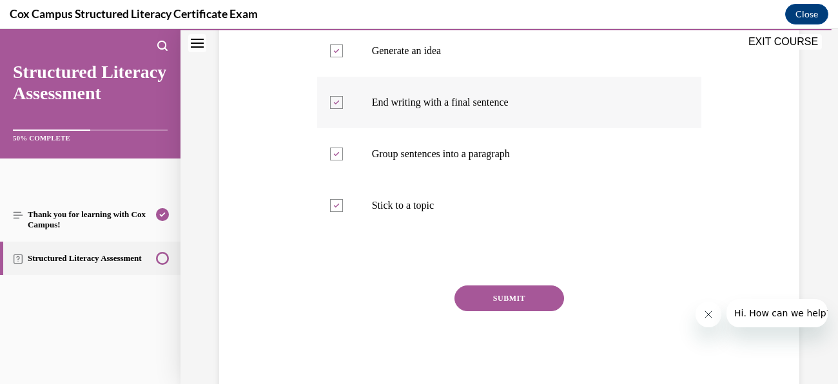
scroll to position [605, 0]
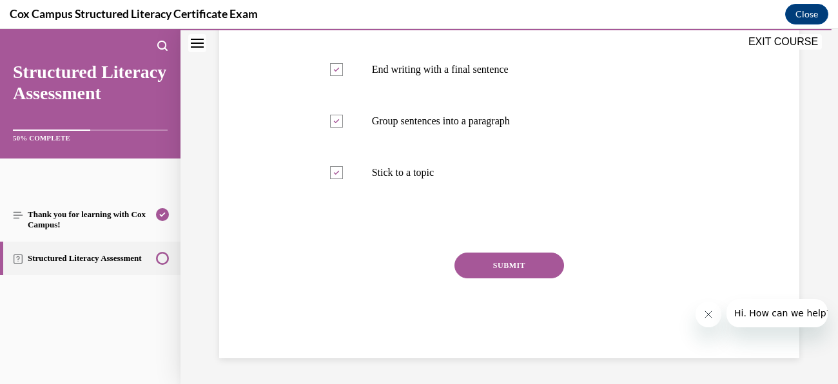
click at [506, 265] on button "SUBMIT" at bounding box center [510, 266] width 110 height 26
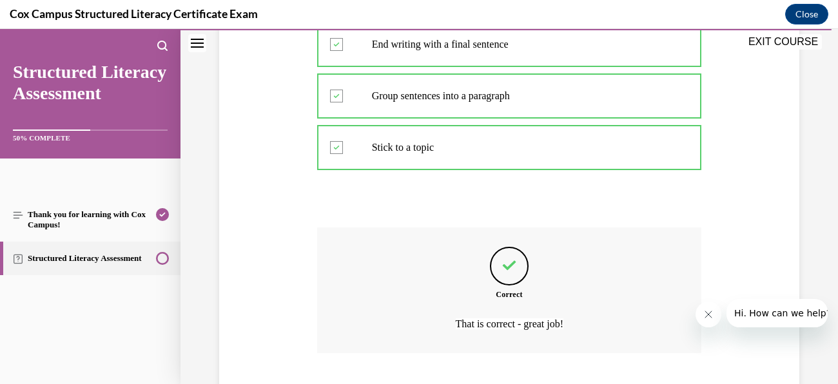
scroll to position [711, 0]
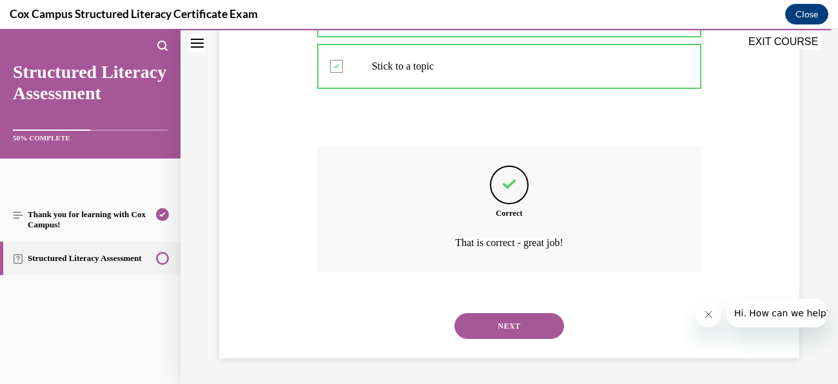
click at [529, 332] on button "NEXT" at bounding box center [510, 326] width 110 height 26
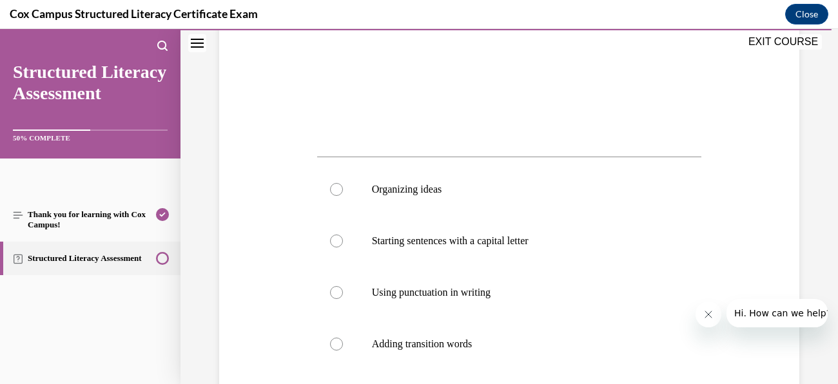
scroll to position [417, 0]
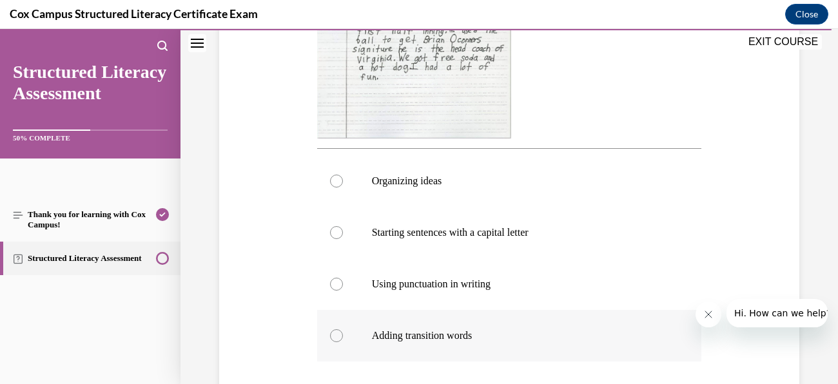
click at [456, 331] on p "Adding transition words" at bounding box center [521, 336] width 298 height 13
click at [343, 331] on input "Adding transition words" at bounding box center [336, 336] width 13 height 13
radio input "true"
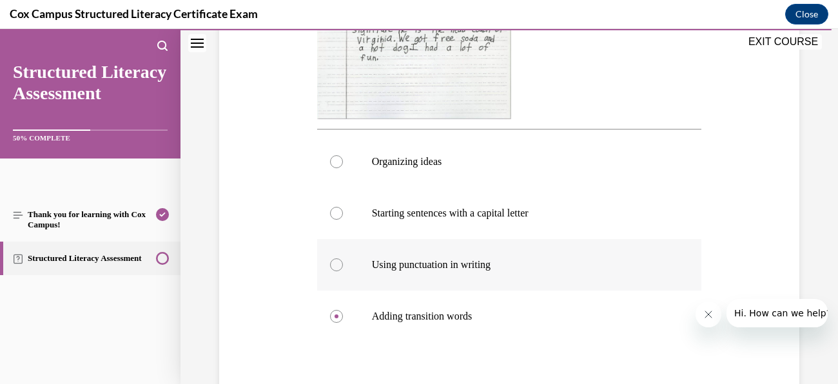
scroll to position [579, 0]
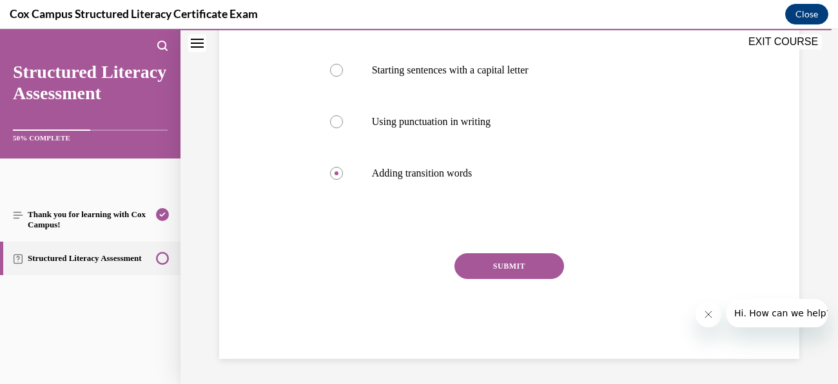
click at [522, 258] on button "SUBMIT" at bounding box center [510, 266] width 110 height 26
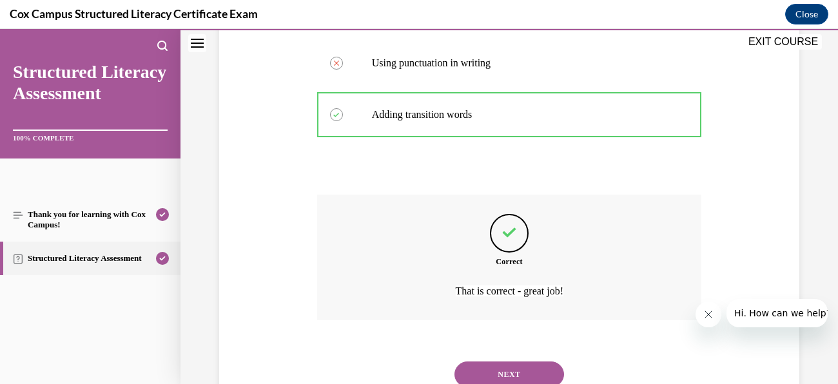
scroll to position [686, 0]
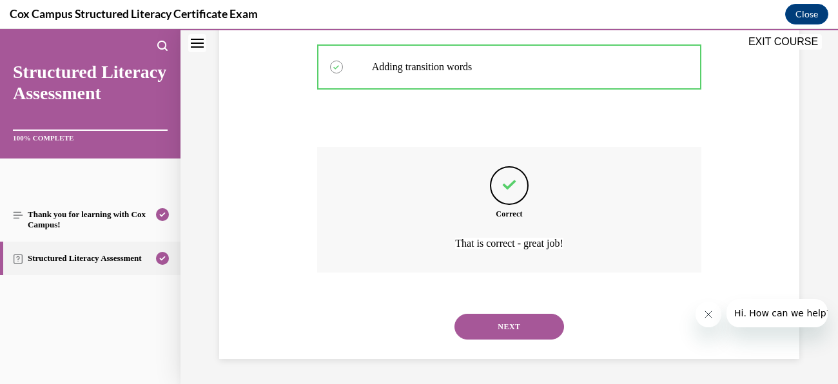
click at [534, 324] on button "NEXT" at bounding box center [510, 327] width 110 height 26
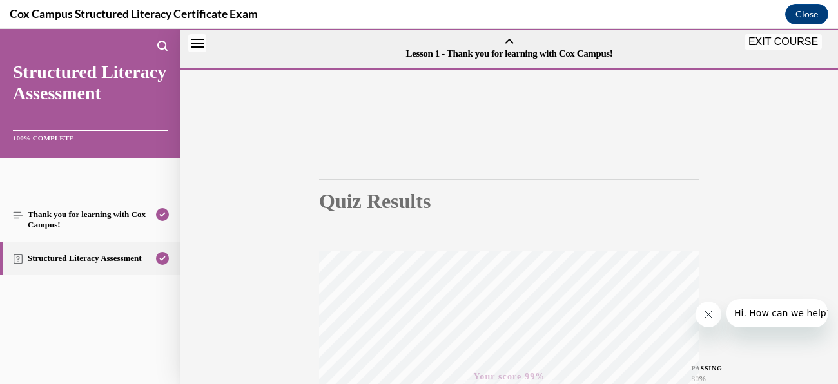
scroll to position [305, 0]
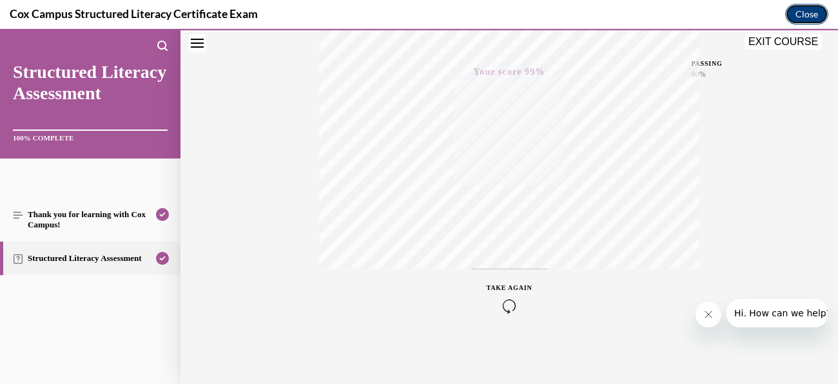
click at [809, 13] on button "Close" at bounding box center [806, 14] width 43 height 21
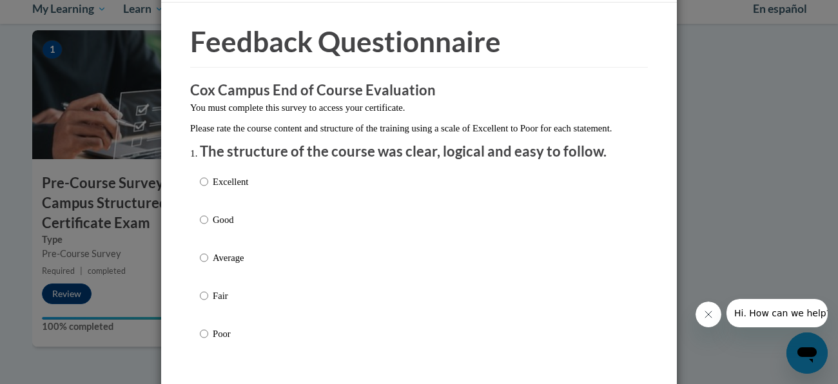
scroll to position [40, 0]
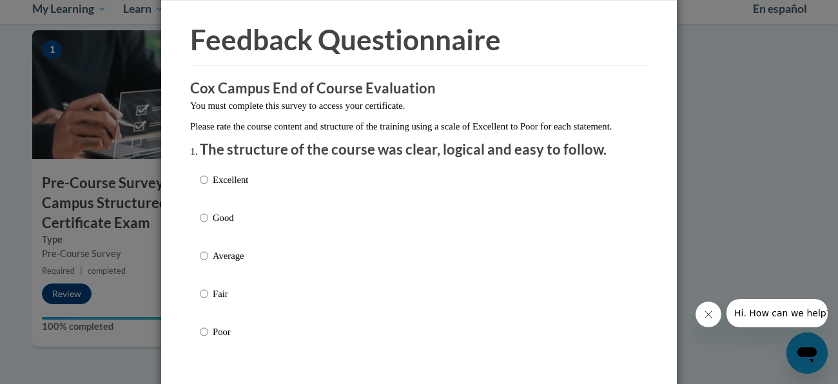
click at [236, 263] on p "Average" at bounding box center [230, 256] width 35 height 14
click at [208, 263] on input "Average" at bounding box center [204, 256] width 8 height 14
radio input "true"
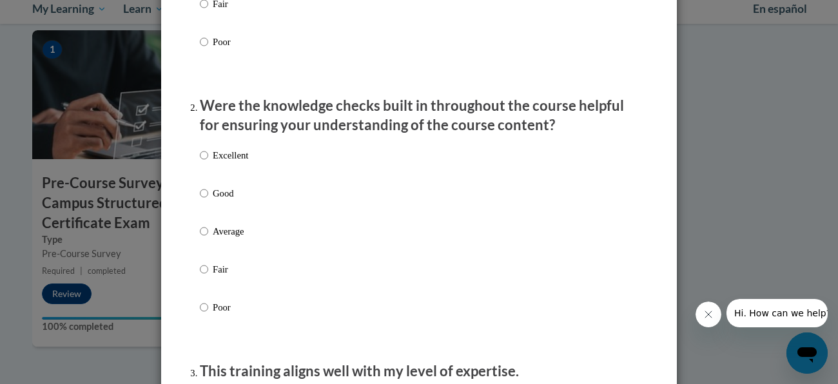
scroll to position [332, 0]
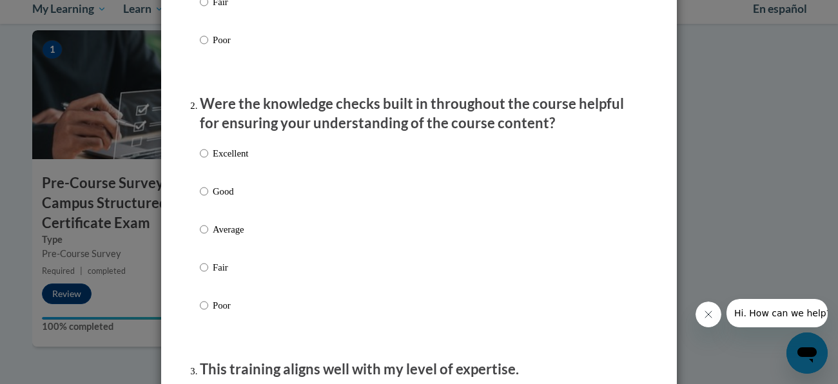
click at [286, 239] on div "Excellent Good Average Fair Poor" at bounding box center [419, 245] width 439 height 210
click at [237, 237] on p "Average" at bounding box center [230, 229] width 35 height 14
click at [208, 237] on input "Average" at bounding box center [204, 229] width 8 height 14
radio input "true"
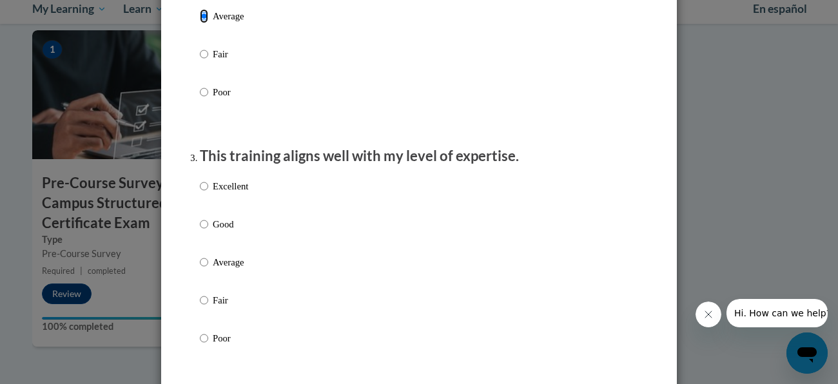
scroll to position [547, 0]
click at [234, 268] on p "Average" at bounding box center [230, 261] width 35 height 14
click at [208, 268] on input "Average" at bounding box center [204, 261] width 8 height 14
radio input "true"
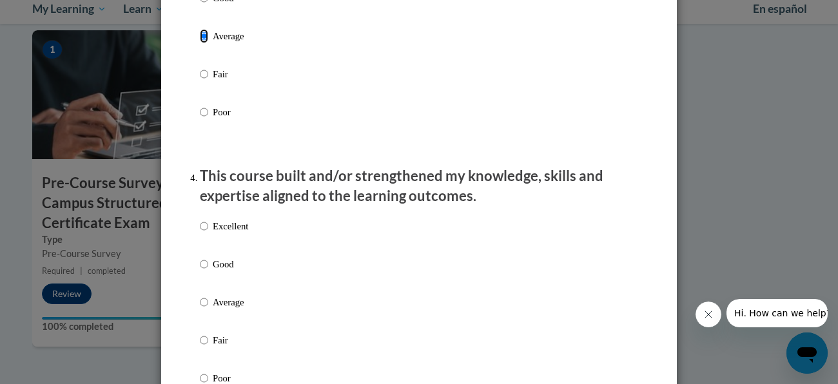
scroll to position [790, 0]
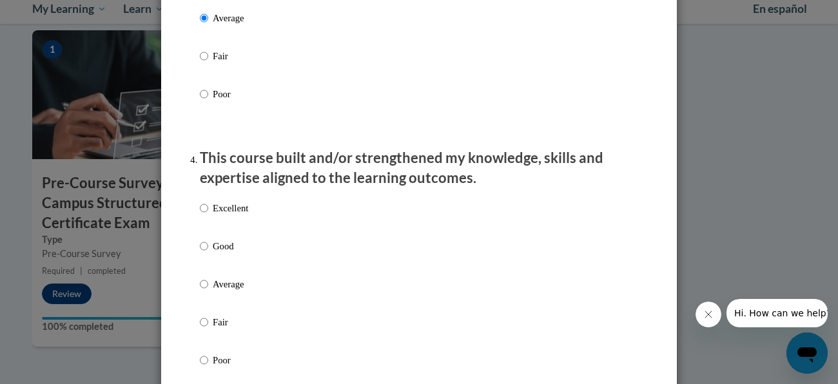
click at [235, 291] on p "Average" at bounding box center [230, 284] width 35 height 14
click at [208, 291] on input "Average" at bounding box center [204, 284] width 8 height 14
radio input "true"
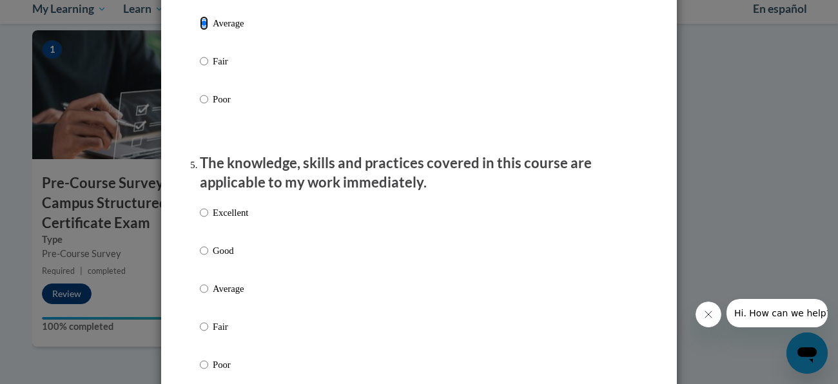
scroll to position [1054, 0]
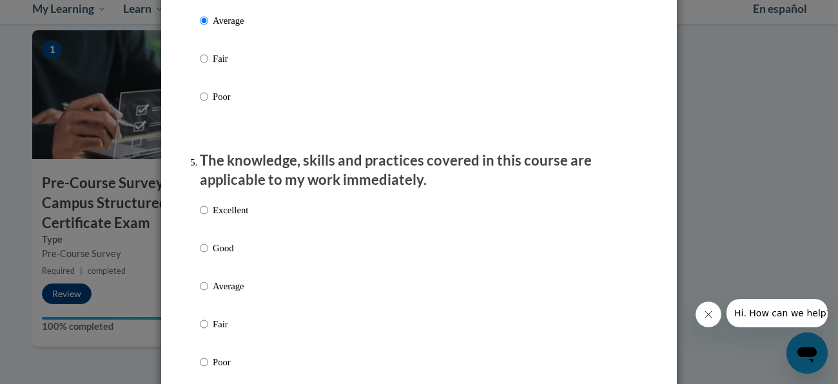
click at [235, 293] on p "Average" at bounding box center [230, 286] width 35 height 14
click at [208, 293] on input "Average" at bounding box center [204, 286] width 8 height 14
radio input "true"
click at [235, 293] on p "Average" at bounding box center [230, 286] width 35 height 14
click at [208, 293] on input "Average" at bounding box center [204, 286] width 8 height 14
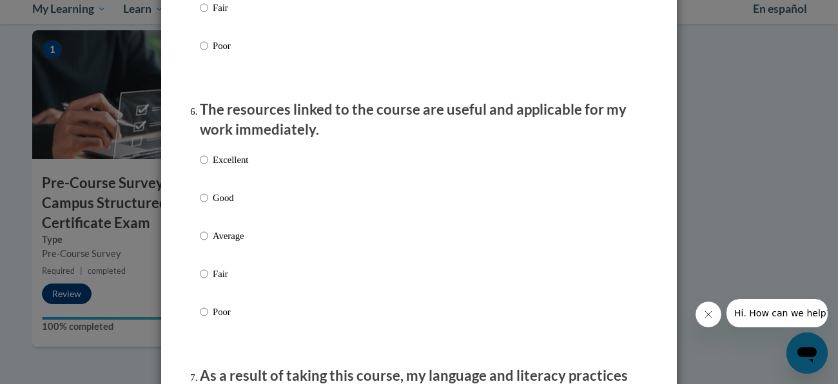
scroll to position [1371, 0]
click at [235, 242] on p "Average" at bounding box center [230, 235] width 35 height 14
click at [208, 242] on input "Average" at bounding box center [204, 235] width 8 height 14
radio input "true"
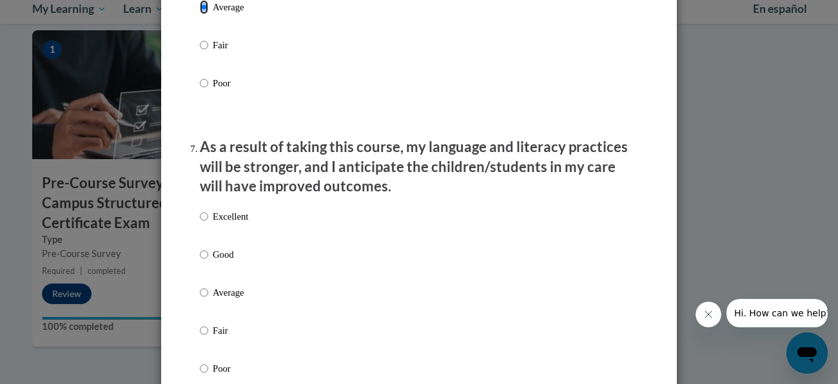
scroll to position [1623, 0]
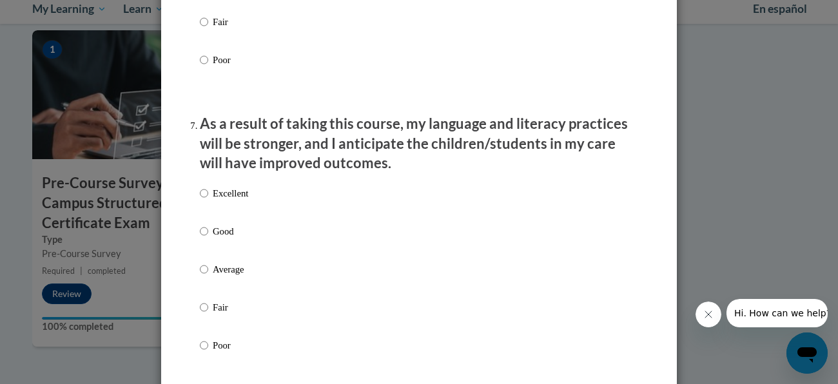
click at [239, 277] on p "Average" at bounding box center [230, 269] width 35 height 14
click at [208, 277] on input "Average" at bounding box center [204, 269] width 8 height 14
radio input "true"
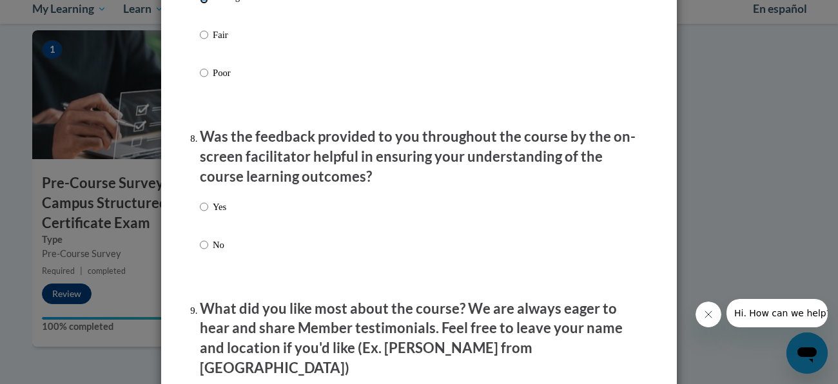
scroll to position [1897, 0]
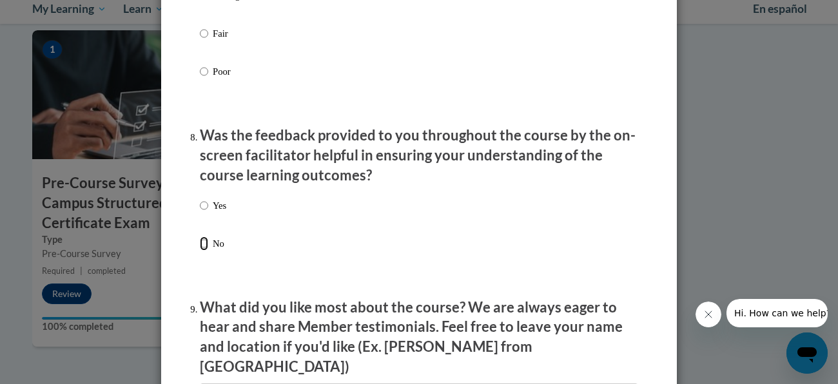
click at [206, 251] on input "No" at bounding box center [204, 244] width 8 height 14
radio input "true"
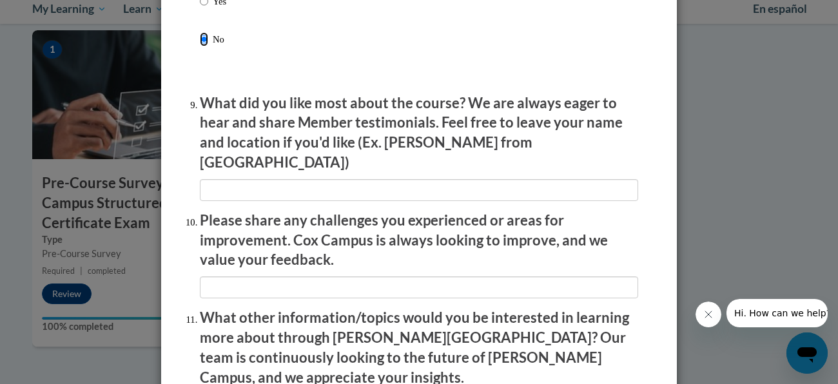
scroll to position [2104, 0]
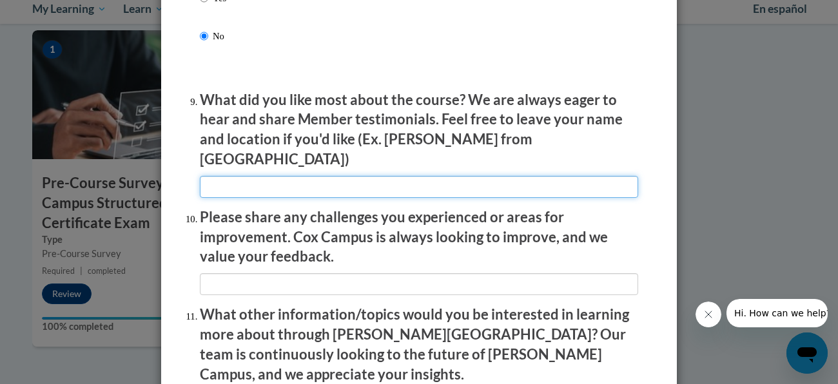
click at [301, 187] on input "textbox" at bounding box center [419, 187] width 439 height 22
type input "Nothing, it's required"
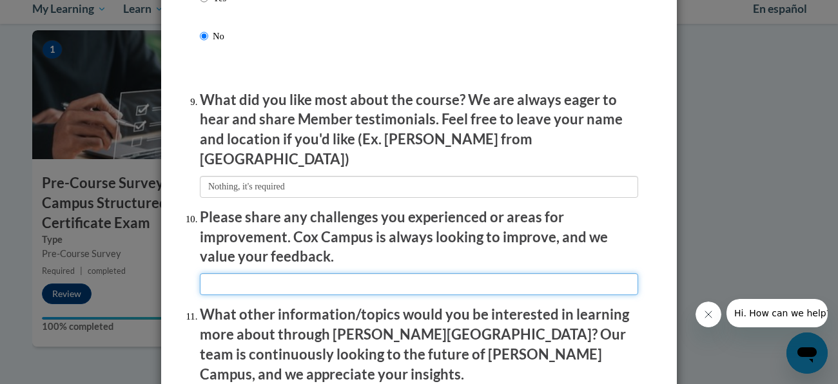
click at [294, 284] on input "textbox" at bounding box center [419, 284] width 439 height 22
type input "More specific to upper elementary."
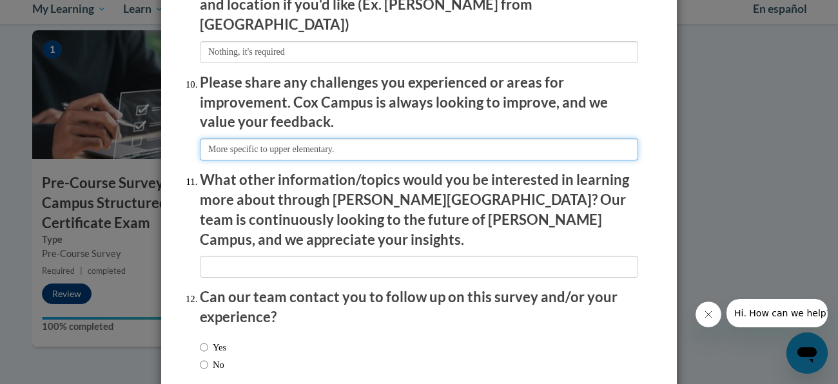
scroll to position [2242, 0]
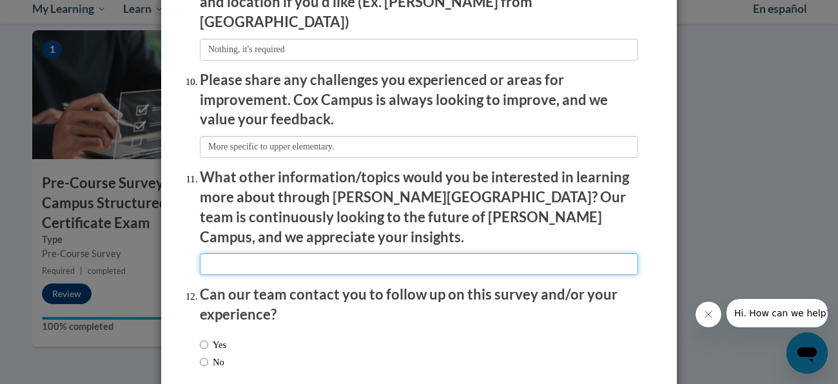
click at [295, 253] on input "textbox" at bounding box center [419, 264] width 439 height 22
type input "technology for upper elementary"
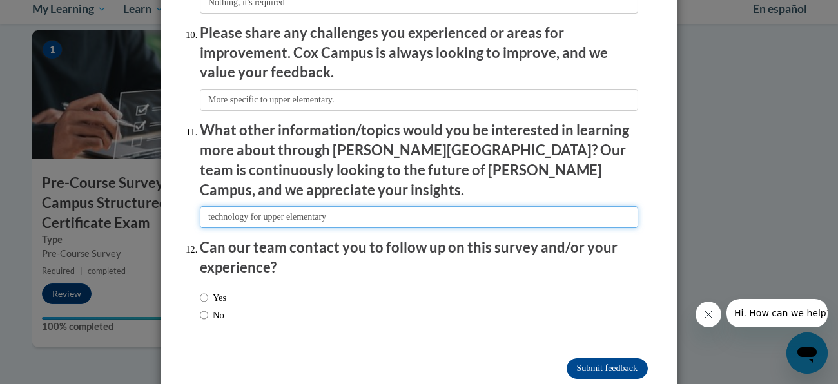
scroll to position [2305, 0]
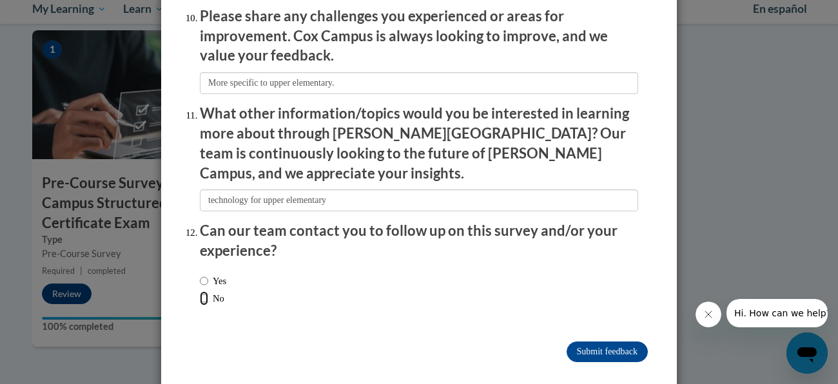
click at [204, 291] on input "No" at bounding box center [204, 298] width 8 height 14
radio input "true"
click at [600, 342] on input "Submit feedback" at bounding box center [607, 352] width 81 height 21
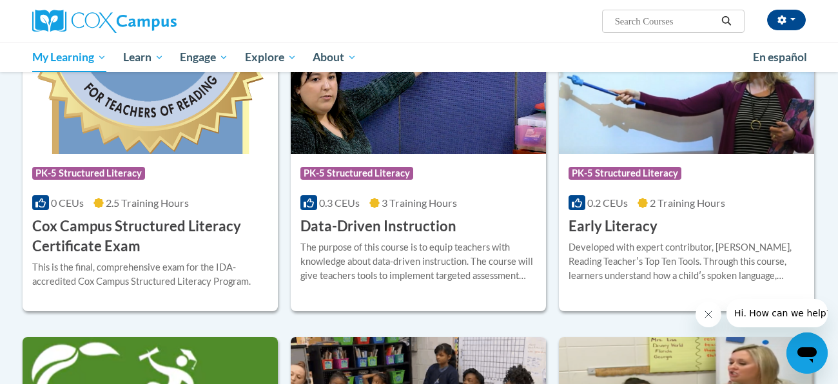
scroll to position [291, 0]
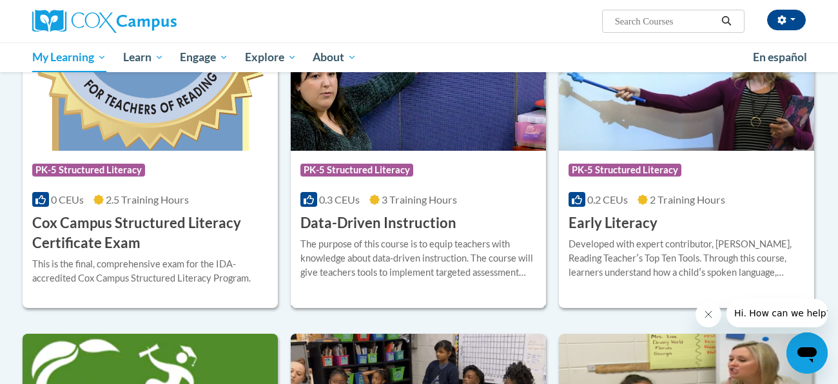
click at [440, 209] on div "Course Category: PK-5 Structured Literacy 0.3 CEUs 3 Training Hours COURSE Data…" at bounding box center [418, 192] width 255 height 83
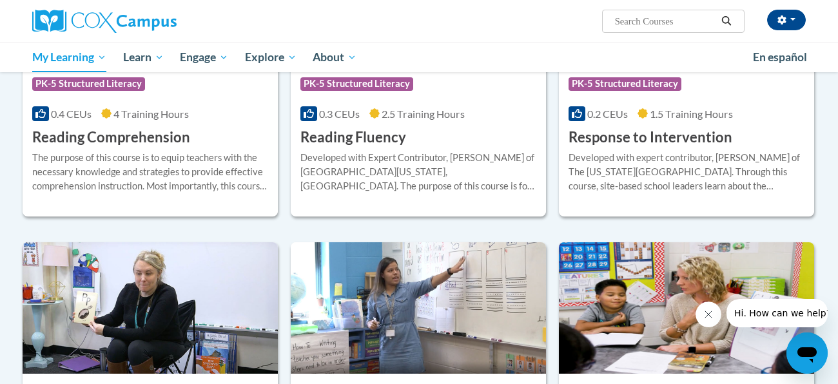
scroll to position [1016, 0]
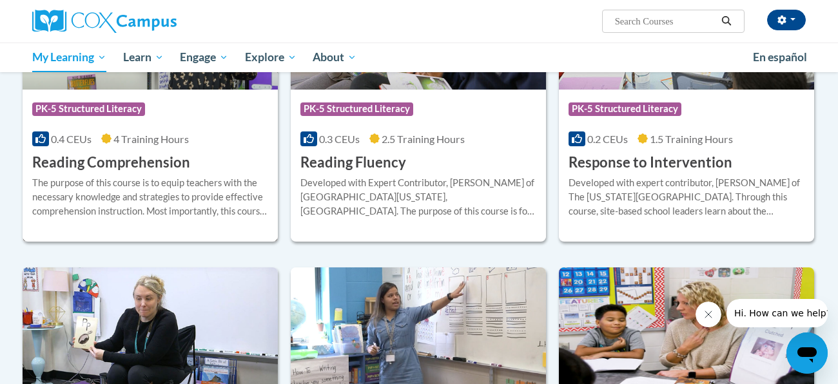
click at [139, 131] on div "Course Category: PK-5 Structured Literacy 0.4 CEUs 4 Training Hours COURSE Read…" at bounding box center [150, 131] width 255 height 83
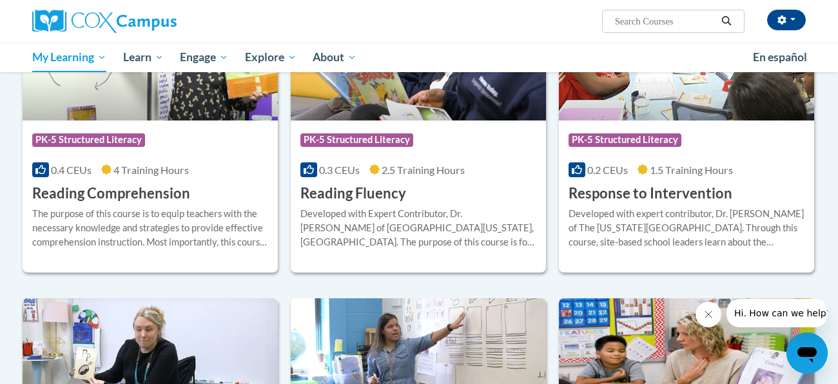
scroll to position [986, 0]
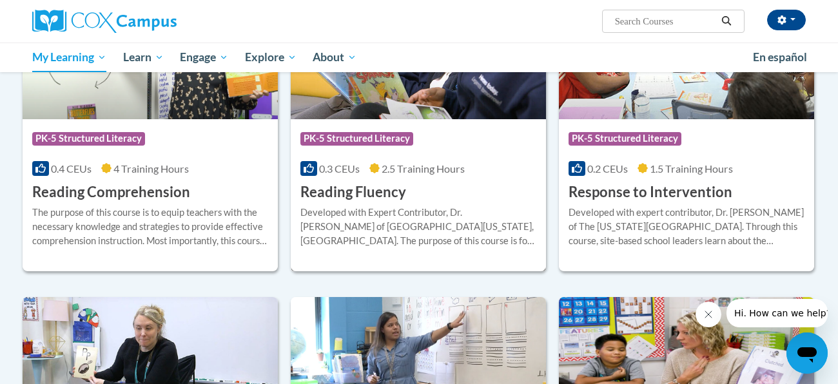
click at [477, 203] on div "More Info Open Developed with Expert Contributor, Dr. Laura Rhinehart of Univer…" at bounding box center [418, 235] width 255 height 66
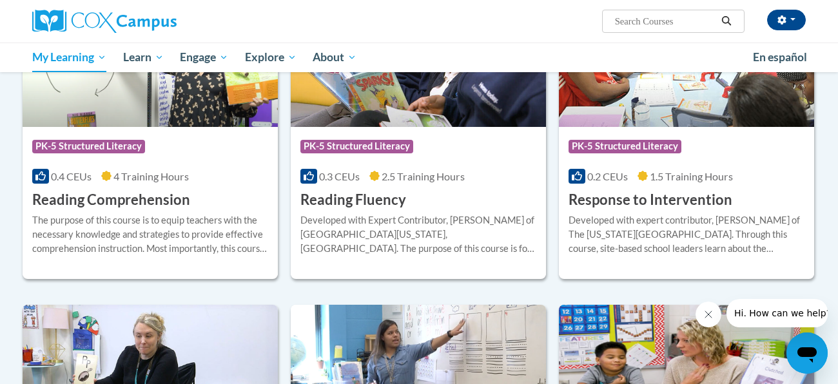
scroll to position [983, 0]
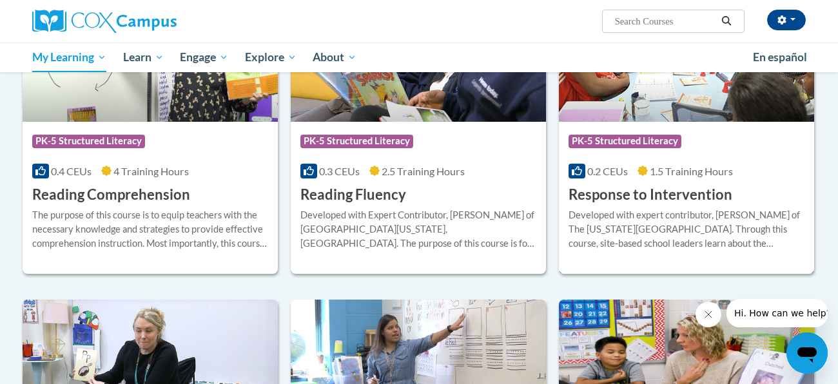
click at [688, 192] on h3 "Response to Intervention" at bounding box center [651, 195] width 164 height 20
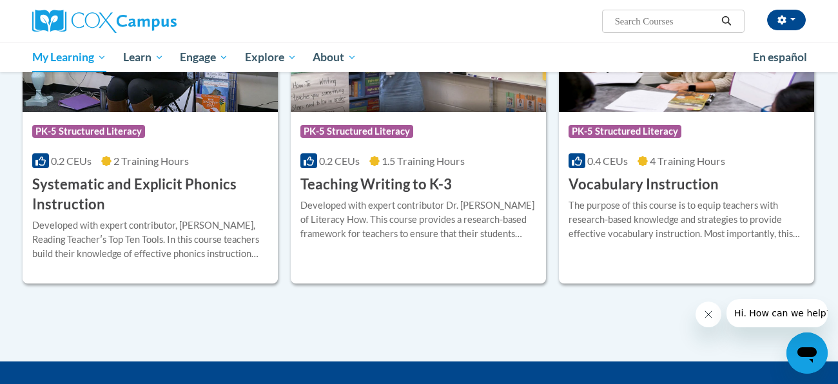
scroll to position [1317, 0]
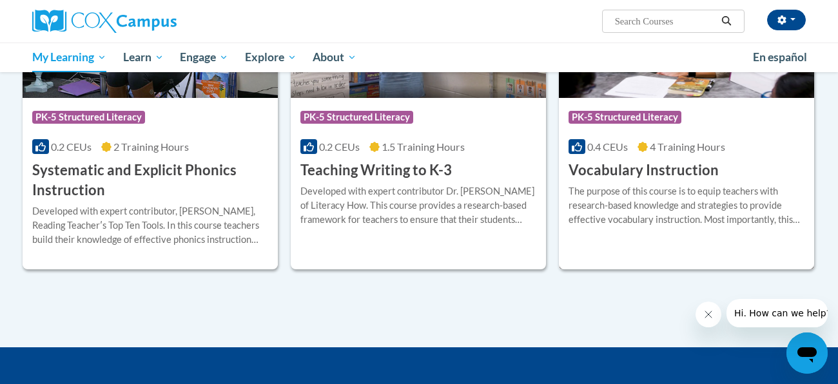
click at [709, 218] on div "The purpose of this course is to equip teachers with research-based knowledge a…" at bounding box center [687, 205] width 236 height 43
